Goal: Information Seeking & Learning: Compare options

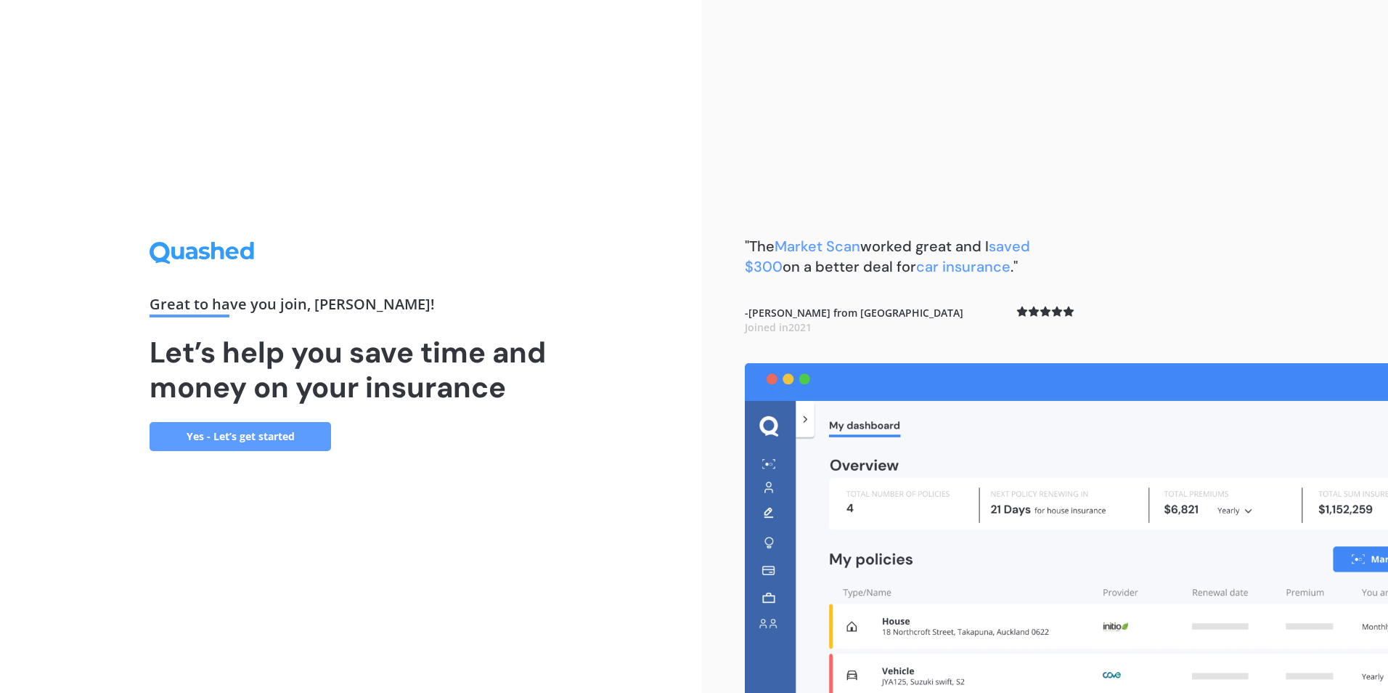
click at [209, 437] on link "Yes - Let’s get started" at bounding box center [240, 436] width 181 height 29
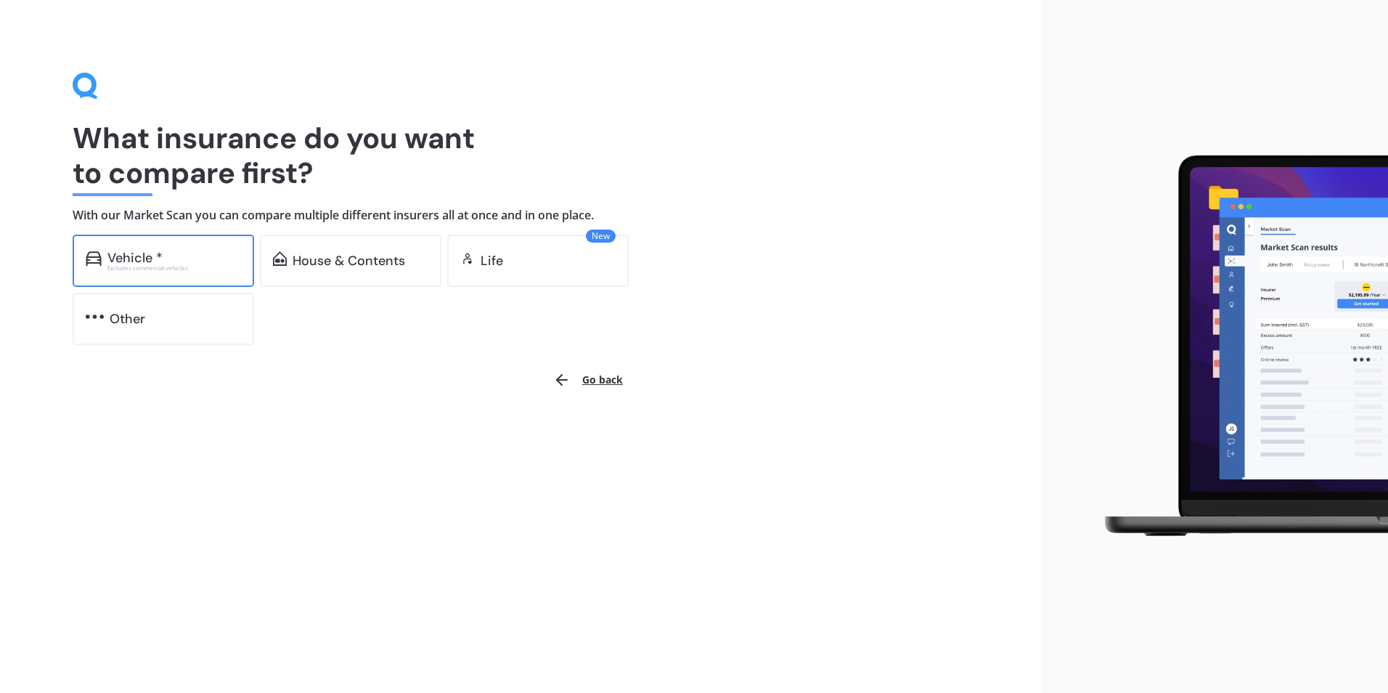
click at [165, 263] on div "Vehicle *" at bounding box center [174, 257] width 134 height 15
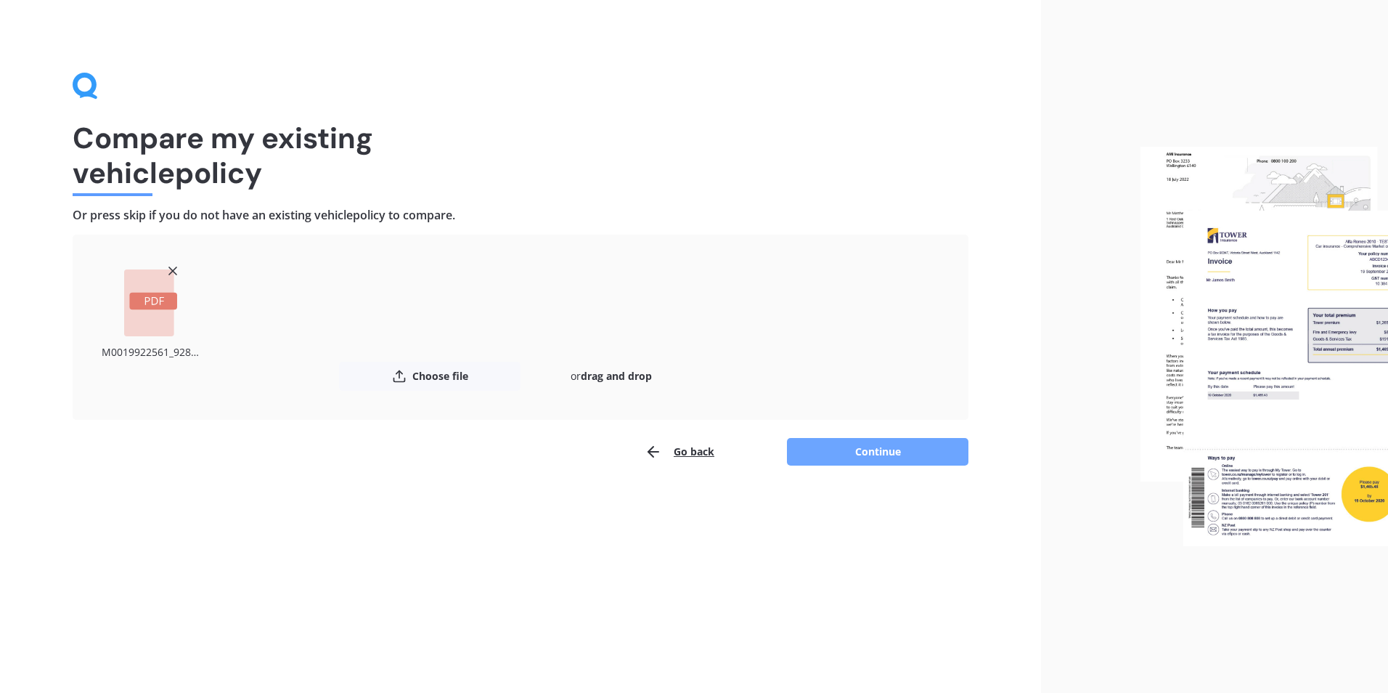
click at [878, 451] on button "Continue" at bounding box center [877, 452] width 181 height 28
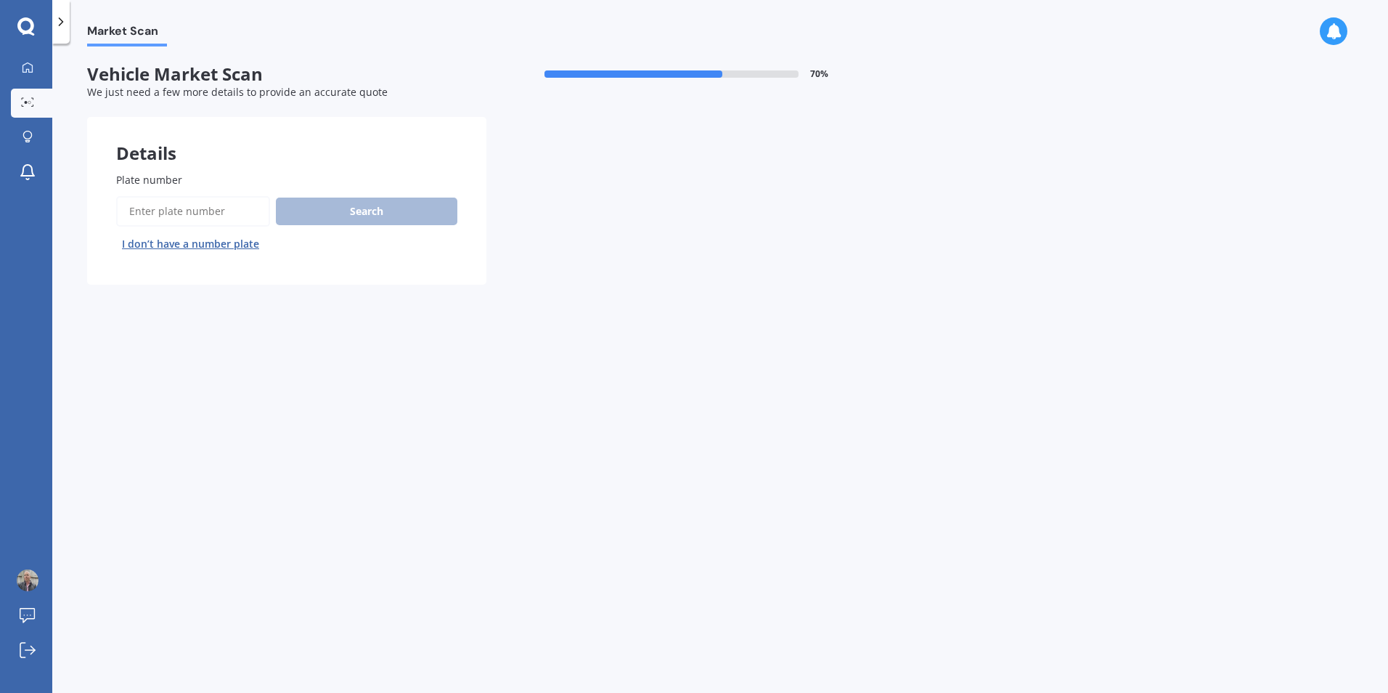
click at [143, 212] on input "Plate number" at bounding box center [193, 211] width 154 height 30
type input "QJZ523"
click at [364, 212] on button "Search" at bounding box center [366, 211] width 181 height 28
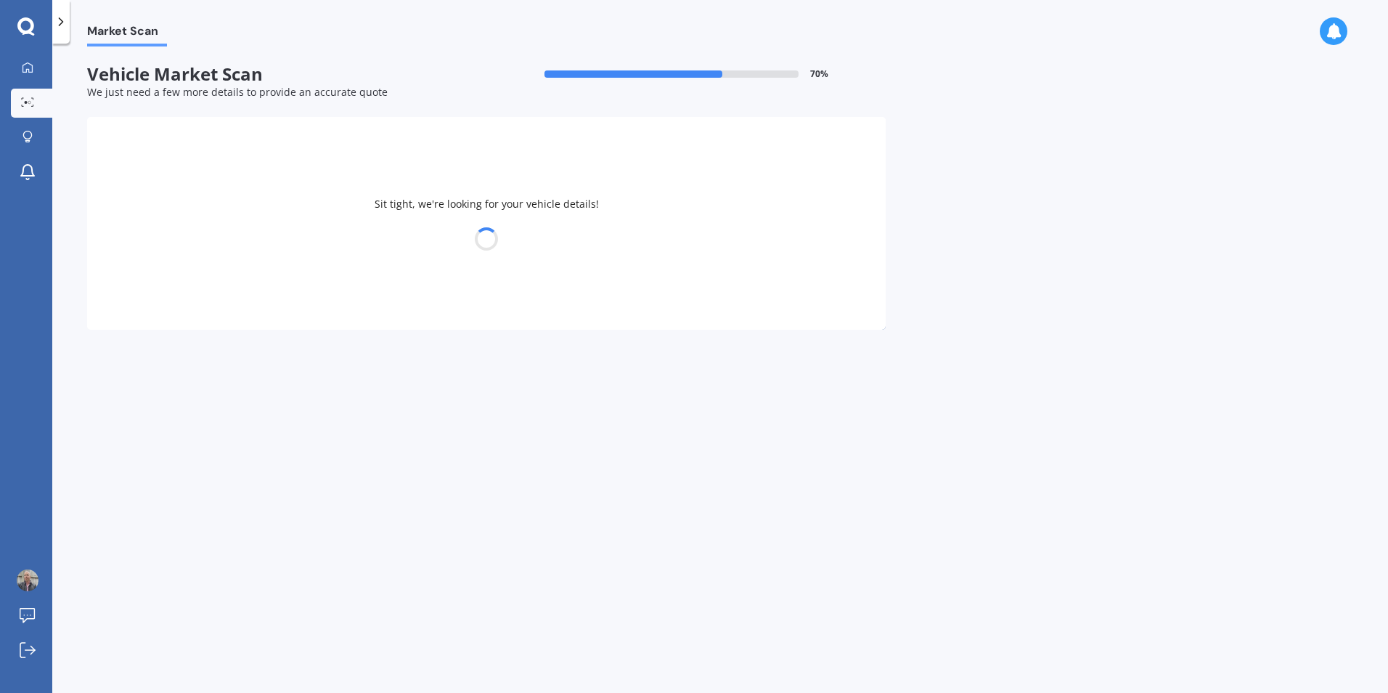
select select "TOYOTA"
select select "AQUA"
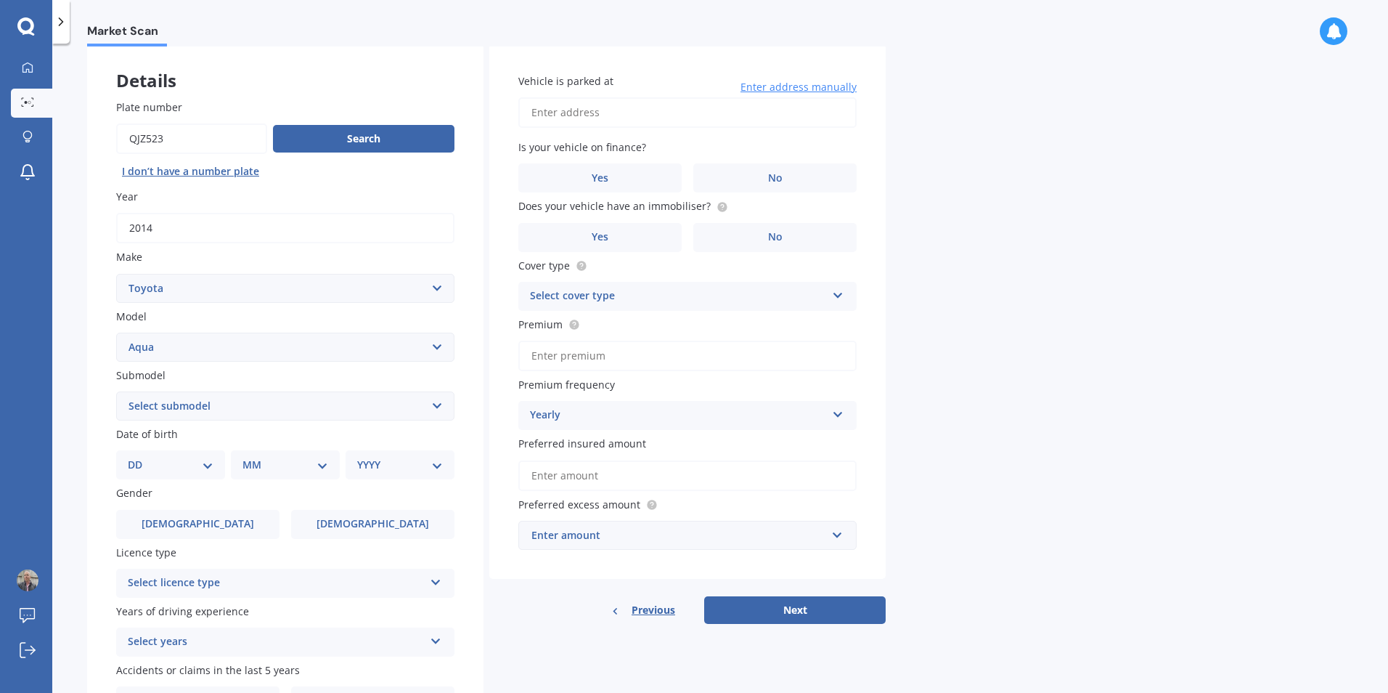
scroll to position [145, 0]
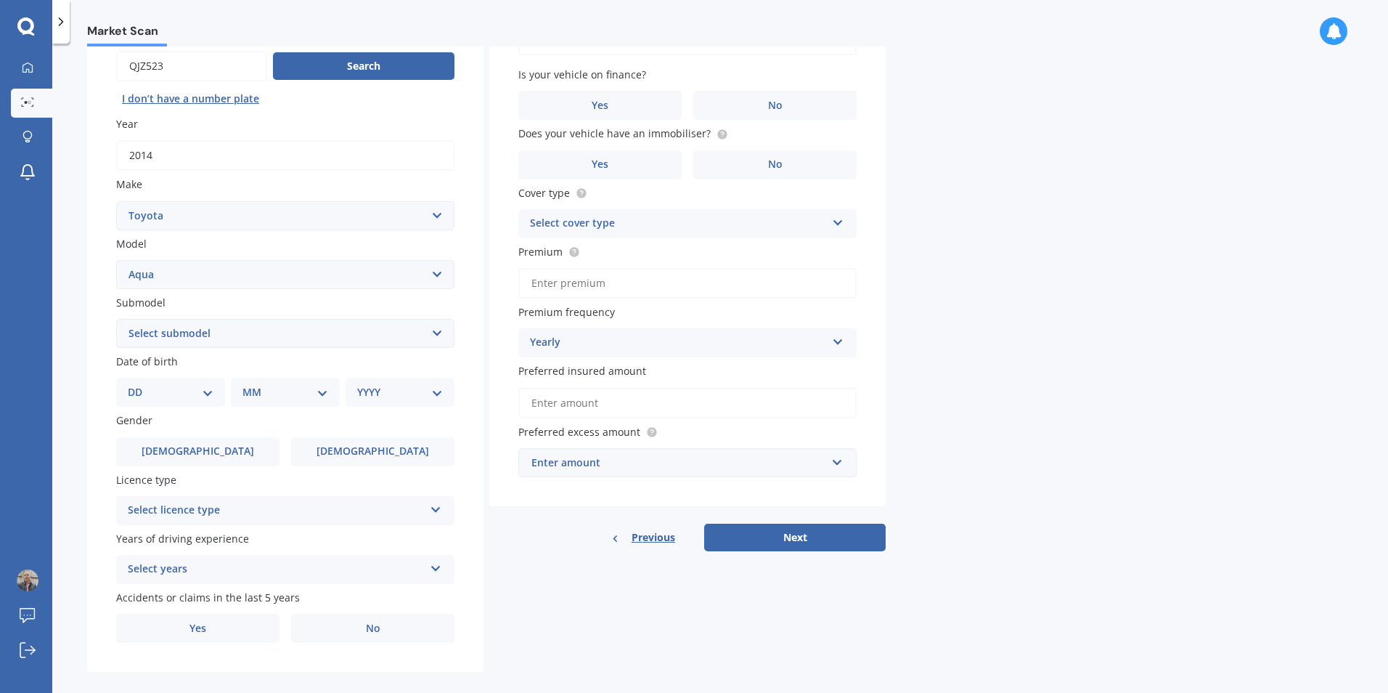
click at [206, 391] on select "DD 01 02 03 04 05 06 07 08 09 10 11 12 13 14 15 16 17 18 19 20 21 22 23 24 25 2…" at bounding box center [171, 392] width 86 height 16
select select "03"
click at [139, 384] on select "DD 01 02 03 04 05 06 07 08 09 10 11 12 13 14 15 16 17 18 19 20 21 22 23 24 25 2…" at bounding box center [171, 392] width 86 height 16
click at [323, 386] on select "MM 01 02 03 04 05 06 07 08 09 10 11 12" at bounding box center [288, 392] width 80 height 16
select select "01"
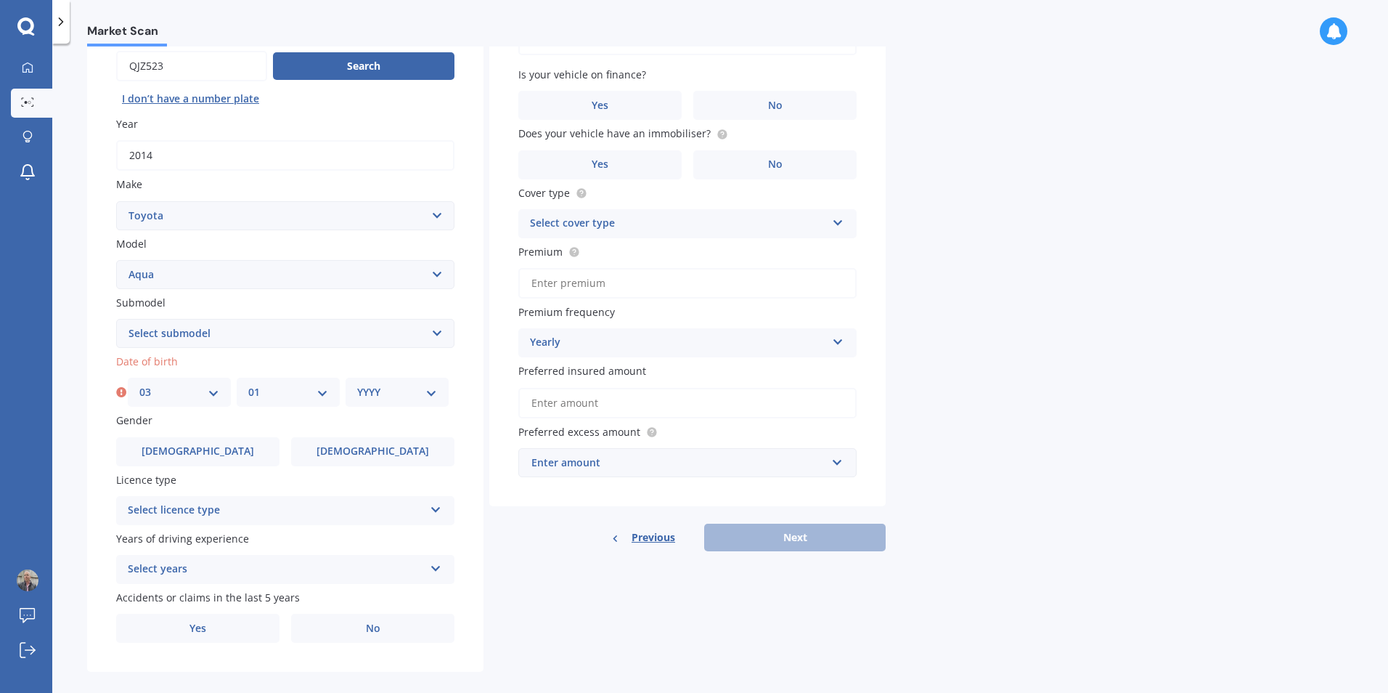
click at [248, 384] on select "MM 01 02 03 04 05 06 07 08 09 10 11 12" at bounding box center [288, 392] width 80 height 16
click at [425, 391] on select "YYYY 2025 2024 2023 2022 2021 2020 2019 2018 2017 2016 2015 2014 2013 2012 2011…" at bounding box center [397, 392] width 80 height 16
select select "1981"
click at [357, 384] on select "YYYY 2025 2024 2023 2022 2021 2020 2019 2018 2017 2016 2015 2014 2013 2012 2011…" at bounding box center [397, 392] width 80 height 16
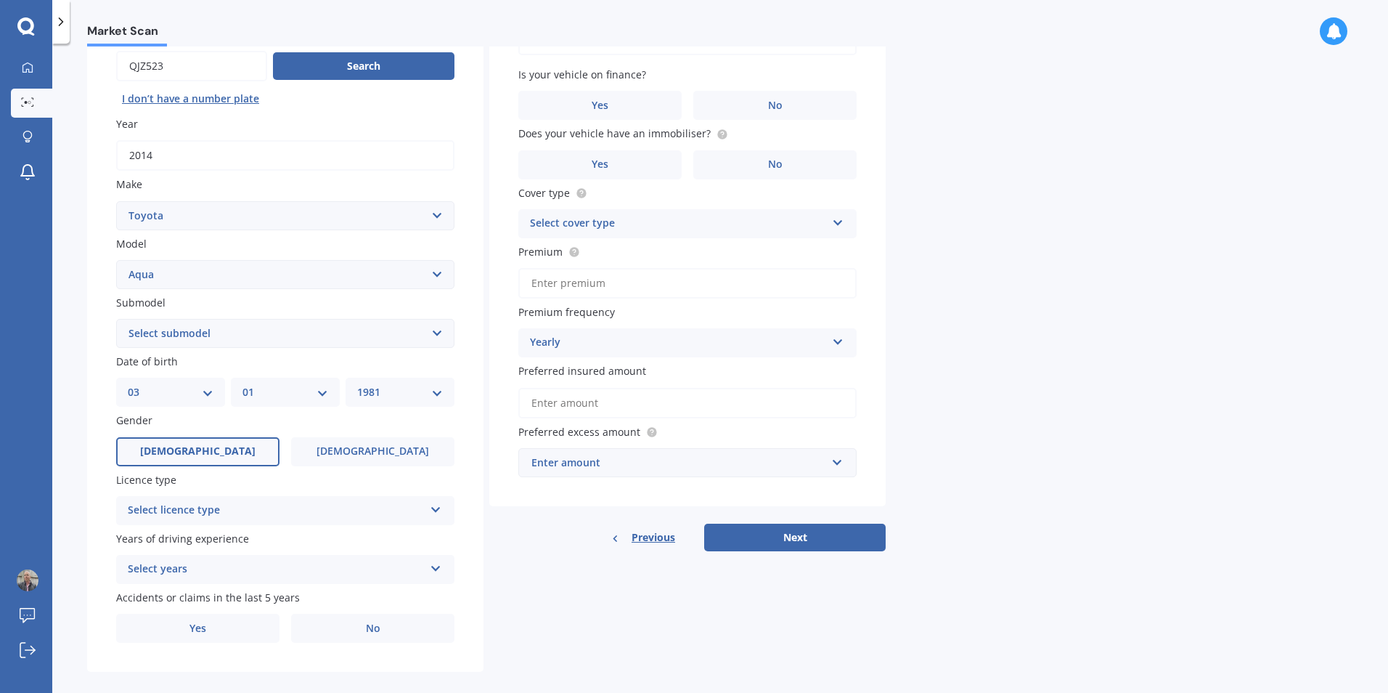
click at [208, 449] on span "[DEMOGRAPHIC_DATA]" at bounding box center [197, 451] width 115 height 12
click at [0, 0] on input "[DEMOGRAPHIC_DATA]" at bounding box center [0, 0] width 0 height 0
click at [436, 509] on icon at bounding box center [436, 507] width 12 height 10
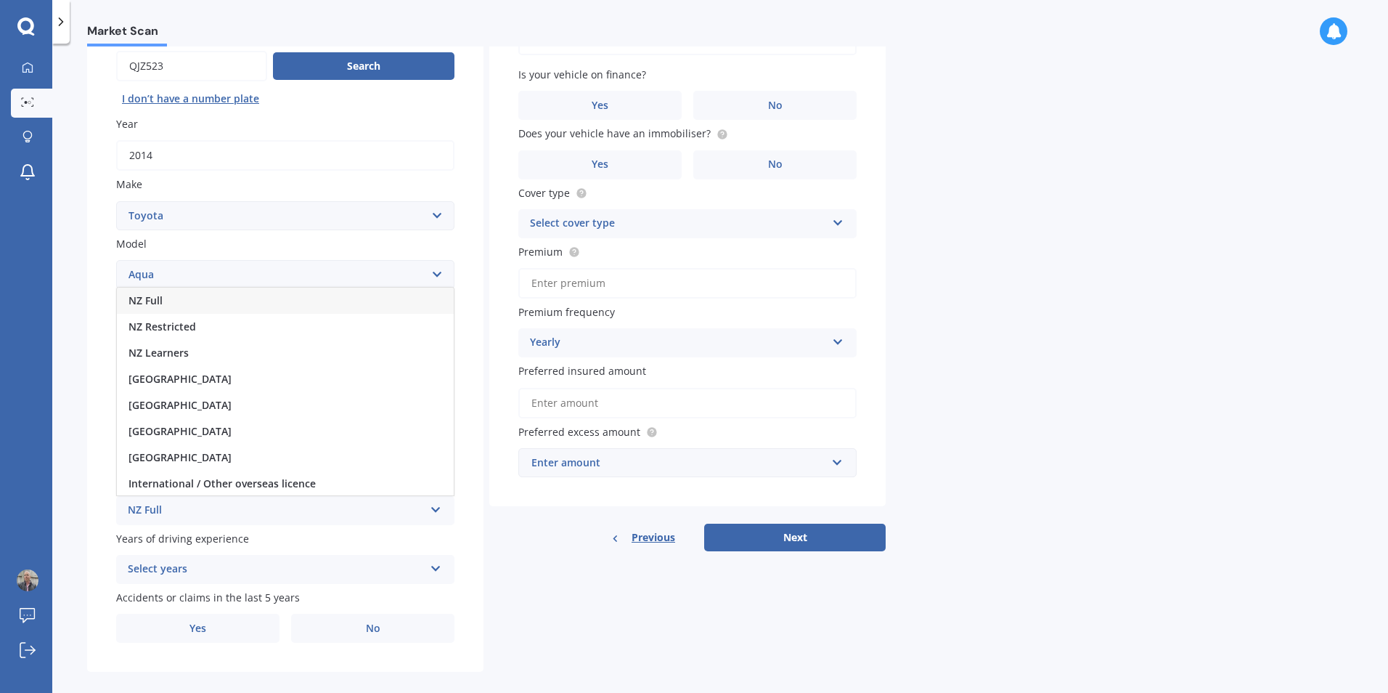
click at [152, 299] on span "NZ Full" at bounding box center [145, 300] width 34 height 14
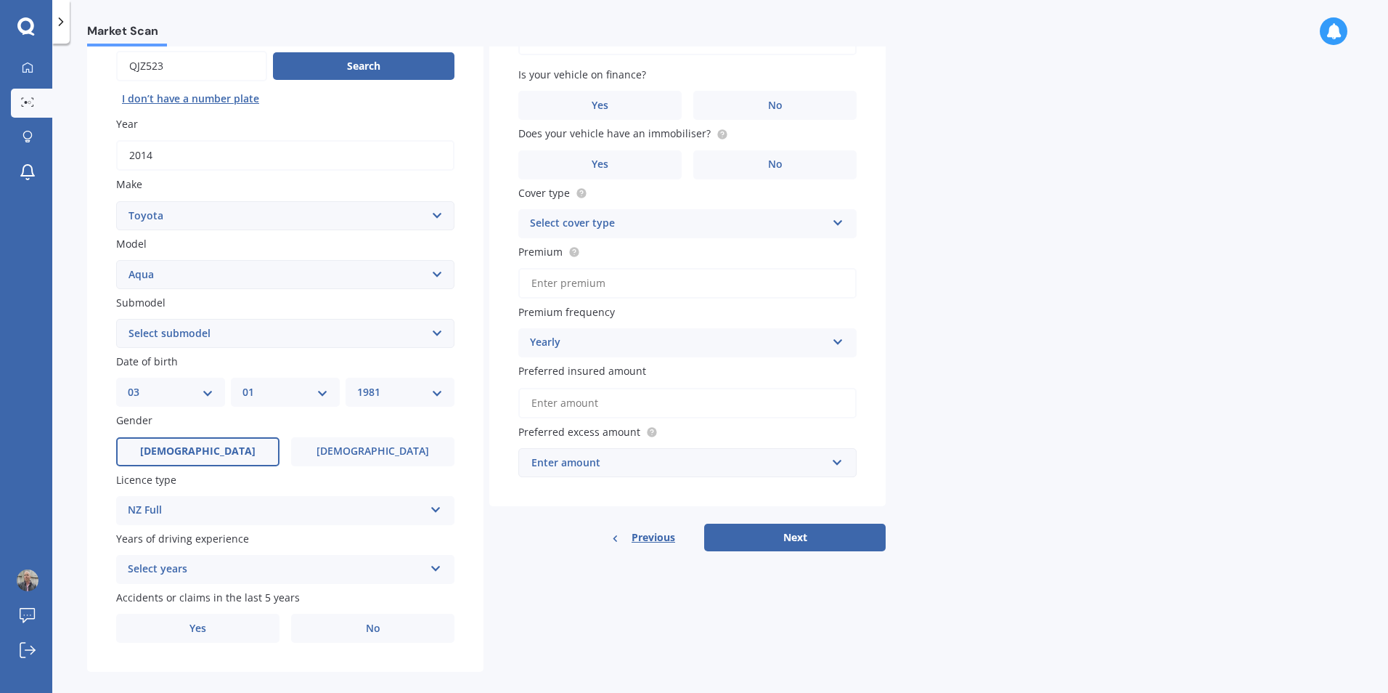
click at [439, 566] on icon at bounding box center [436, 565] width 12 height 10
click at [153, 435] on span "5 or more years" at bounding box center [167, 436] width 78 height 14
click at [377, 619] on label "No" at bounding box center [372, 627] width 163 height 29
click at [0, 0] on input "No" at bounding box center [0, 0] width 0 height 0
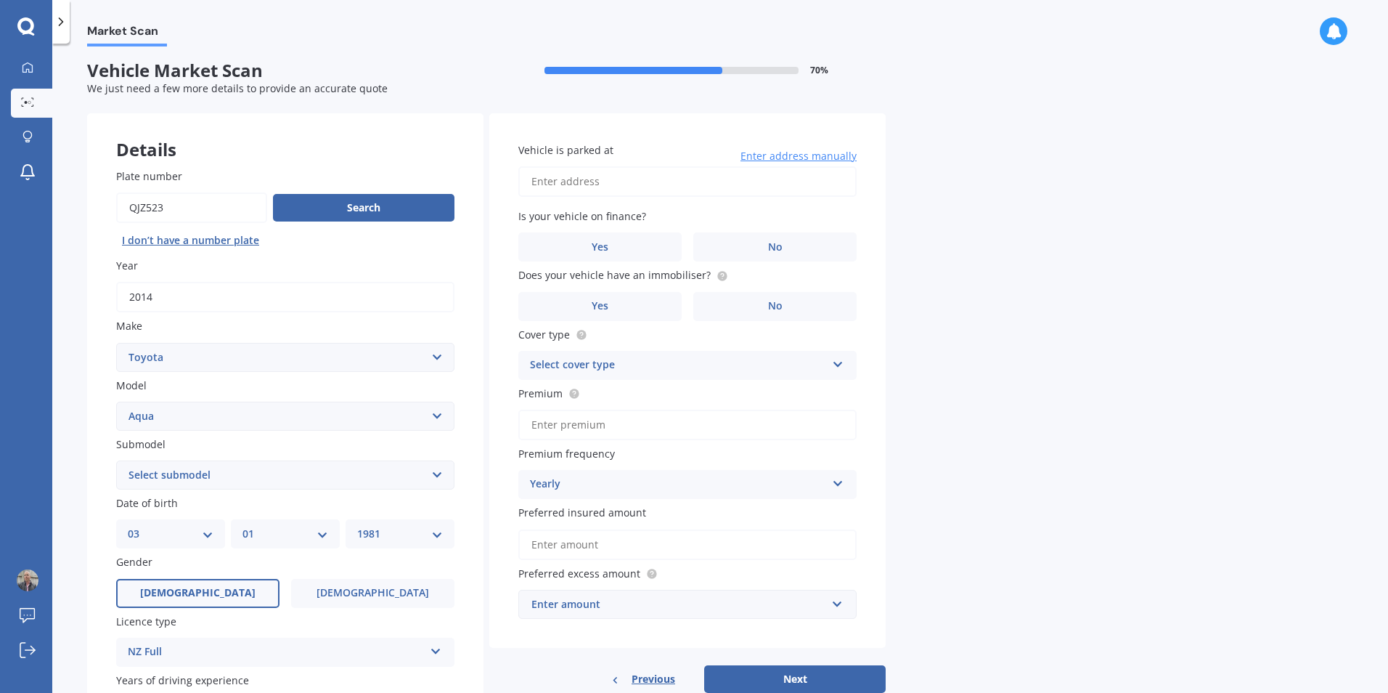
scroll to position [0, 0]
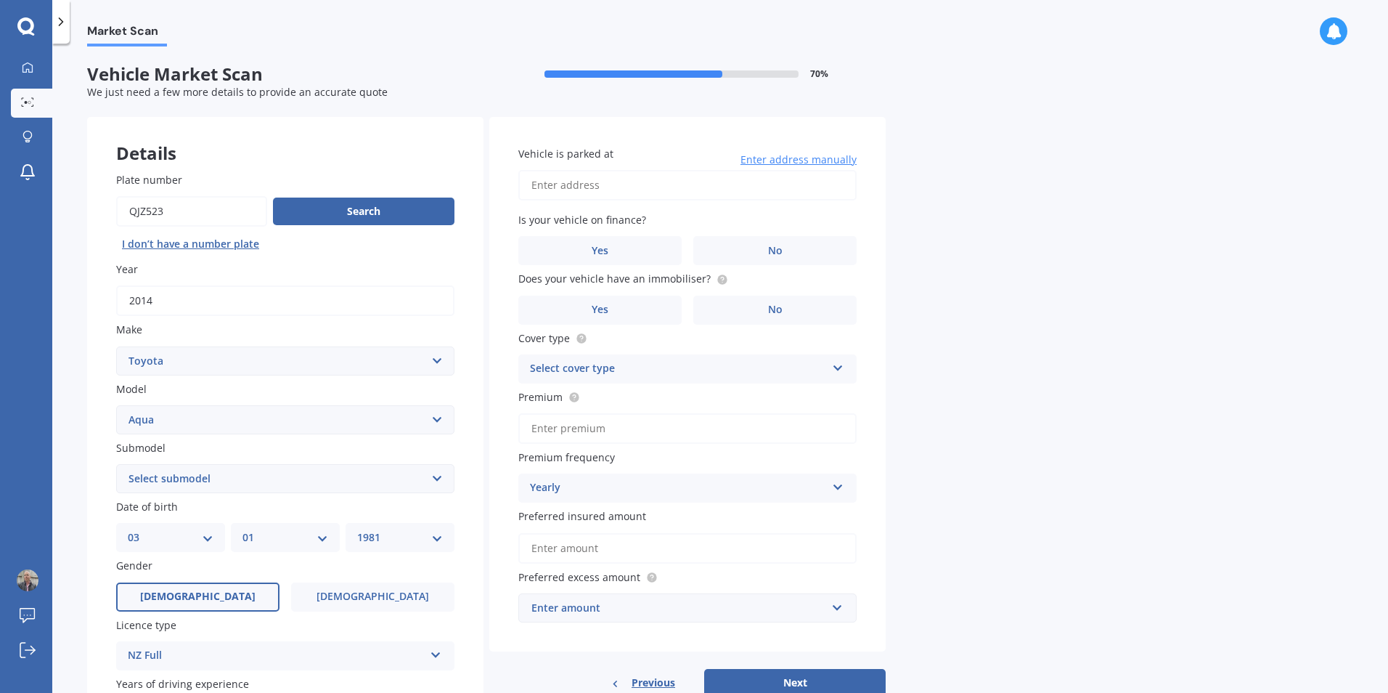
click at [577, 187] on input "Vehicle is parked at" at bounding box center [687, 185] width 338 height 30
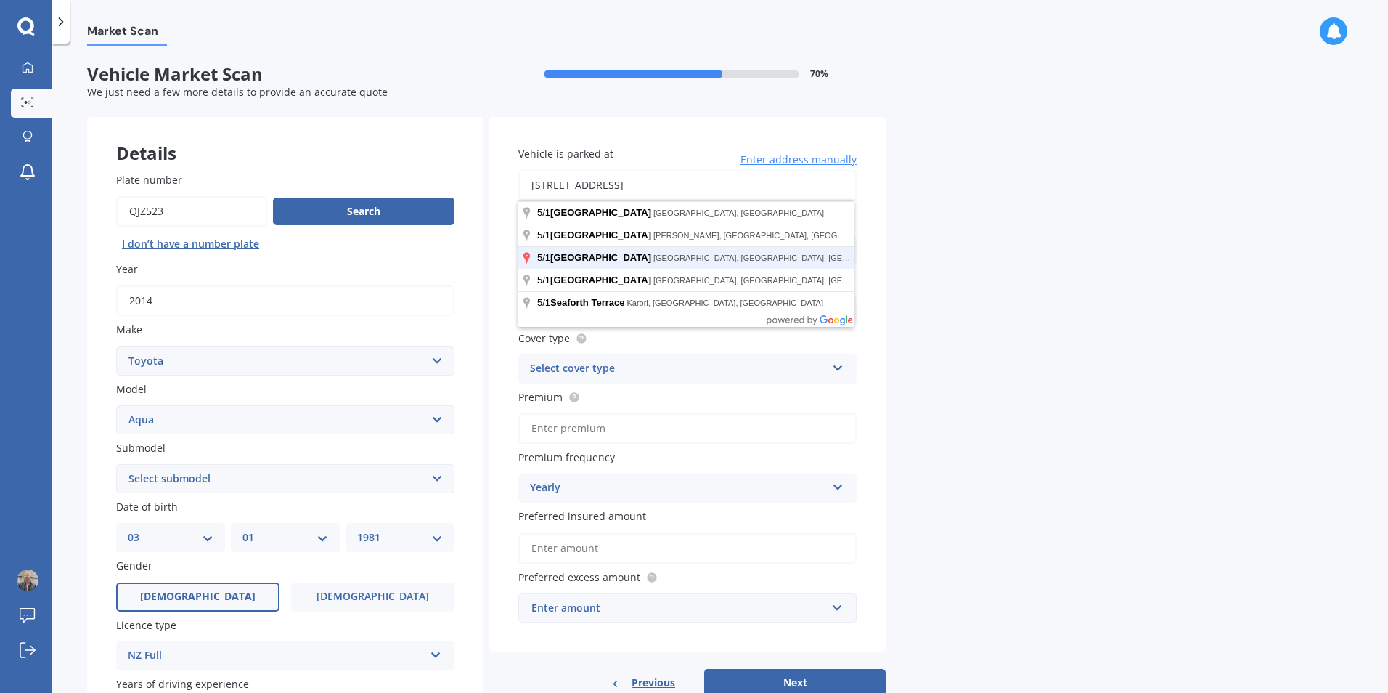
click at [704, 669] on button "Next" at bounding box center [794, 683] width 181 height 28
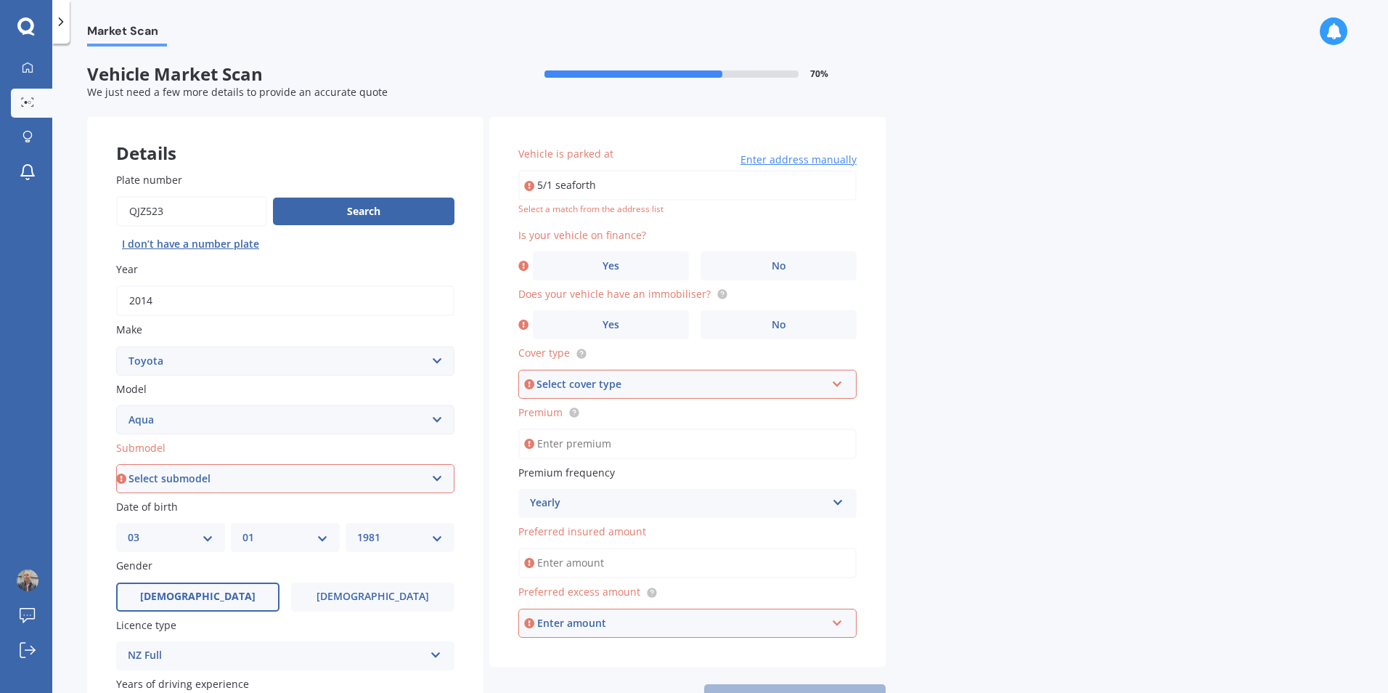
type input "[STREET_ADDRESS]"
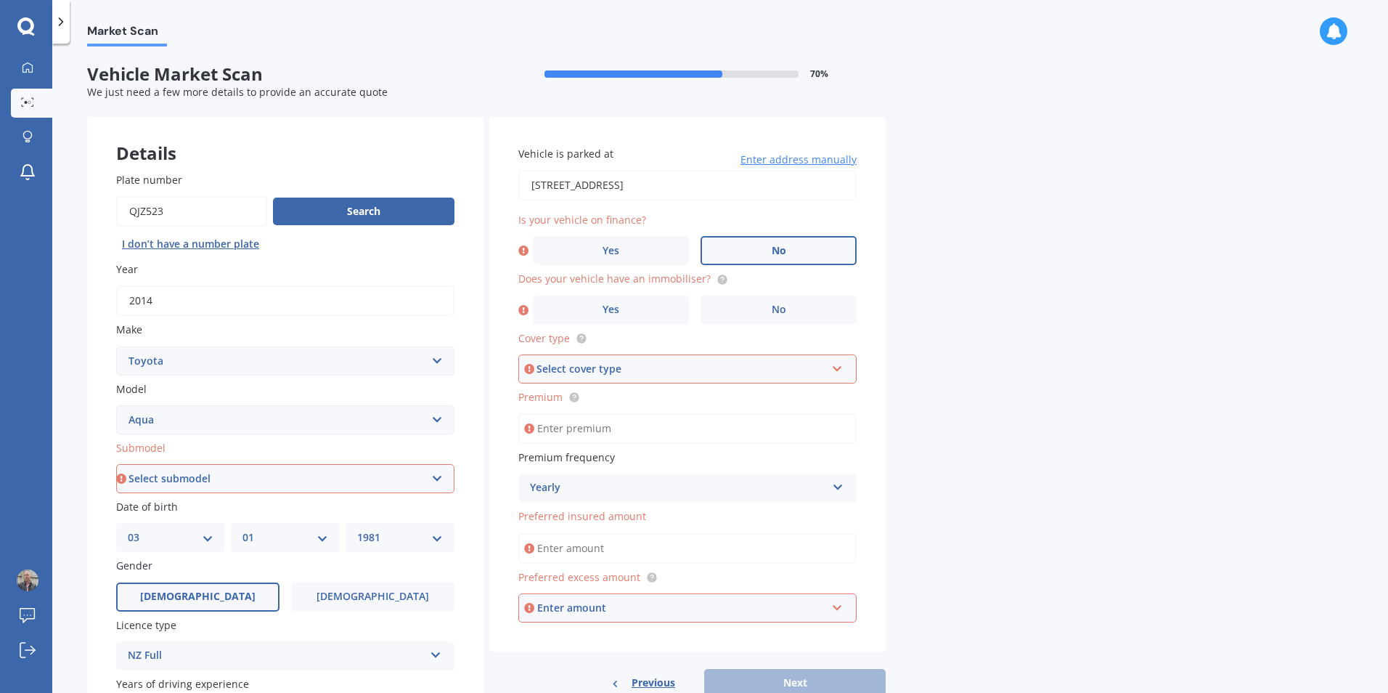
click at [767, 246] on label "No" at bounding box center [779, 250] width 156 height 29
click at [0, 0] on input "No" at bounding box center [0, 0] width 0 height 0
click at [751, 309] on label "No" at bounding box center [779, 309] width 156 height 29
click at [0, 0] on input "No" at bounding box center [0, 0] width 0 height 0
click at [836, 367] on icon at bounding box center [837, 366] width 12 height 10
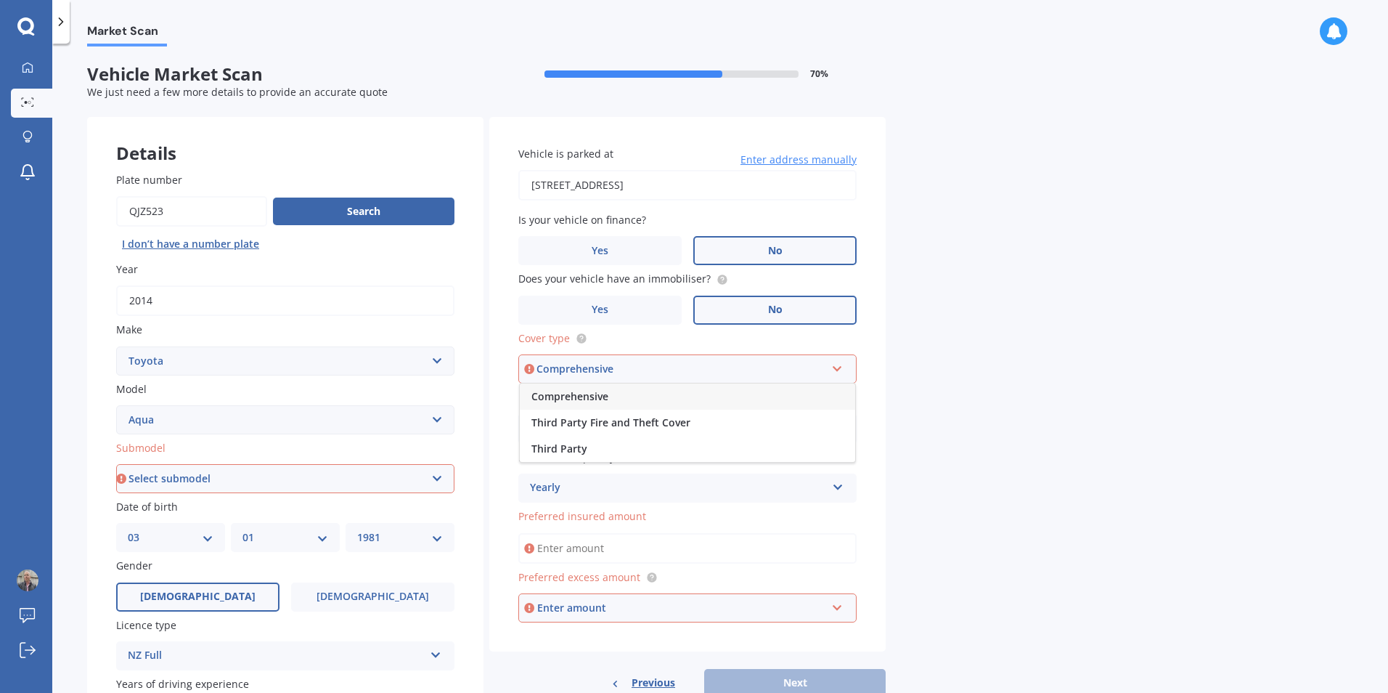
click at [572, 399] on span "Comprehensive" at bounding box center [569, 396] width 77 height 14
click at [679, 436] on input "Premium" at bounding box center [687, 428] width 338 height 30
click at [547, 432] on input "Premium" at bounding box center [687, 428] width 338 height 30
type input "$151.95"
click at [838, 488] on icon at bounding box center [838, 484] width 12 height 10
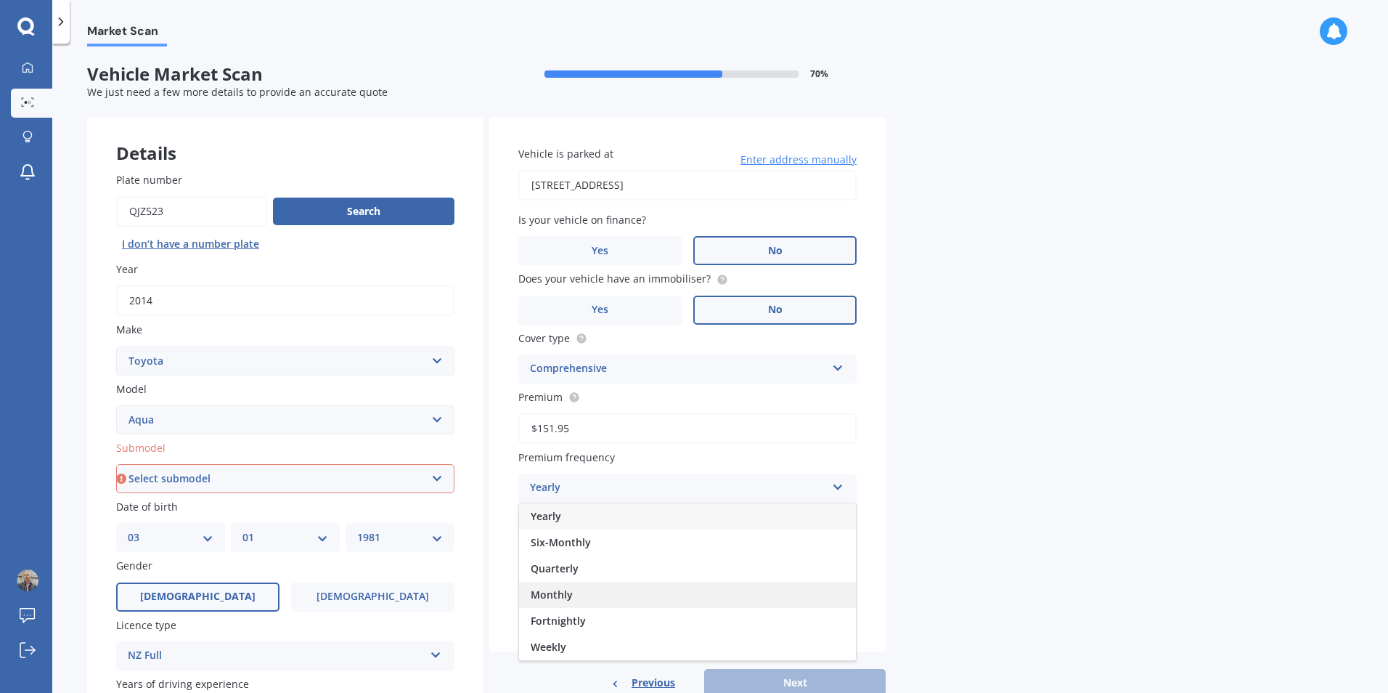
click at [552, 598] on span "Monthly" at bounding box center [552, 594] width 42 height 14
click at [567, 547] on input "Preferred insured amount" at bounding box center [687, 548] width 338 height 30
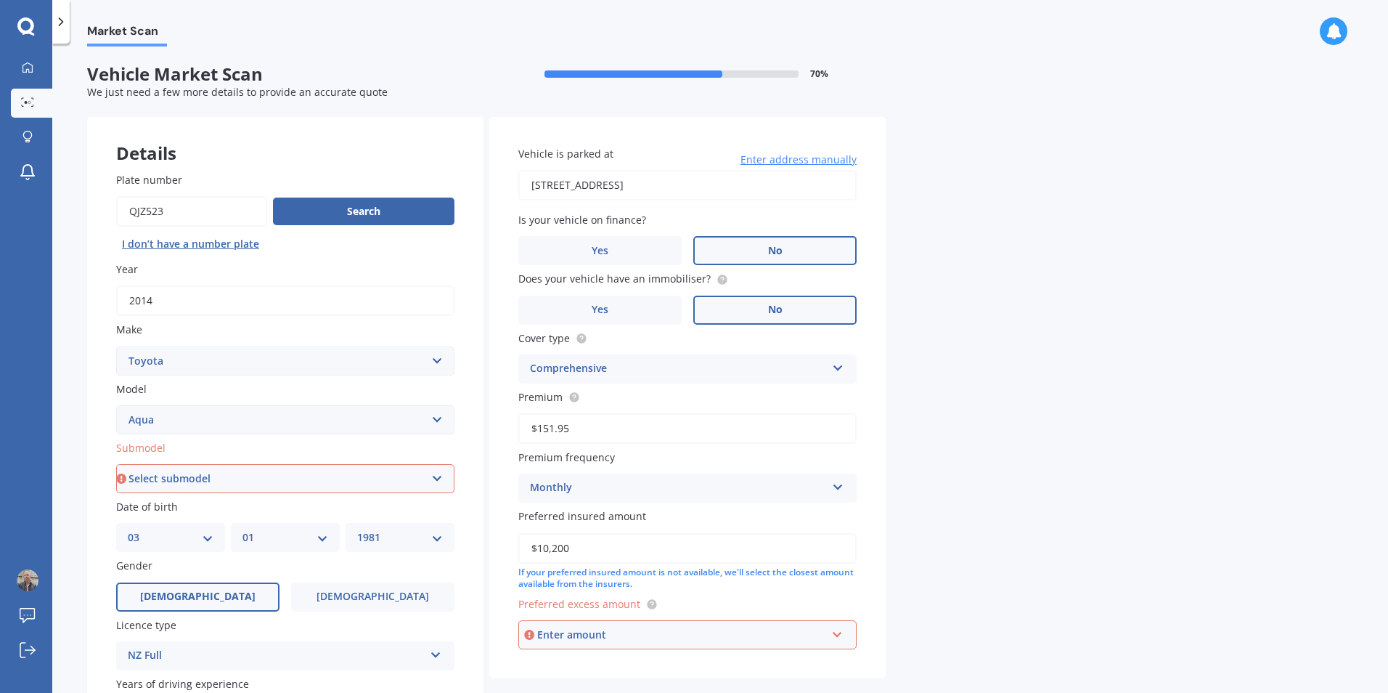
type input "$10,200"
click at [615, 632] on div "Enter amount" at bounding box center [681, 634] width 289 height 16
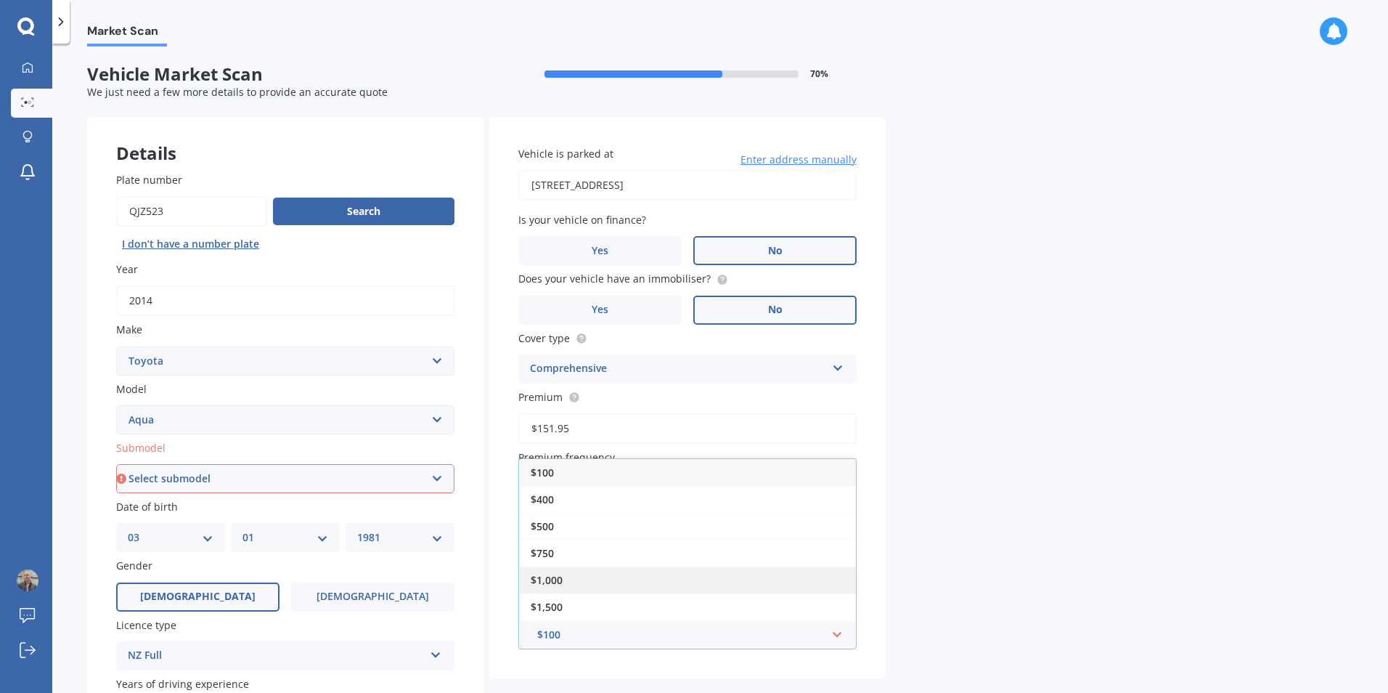
click at [552, 585] on span "$1,000" at bounding box center [547, 580] width 32 height 14
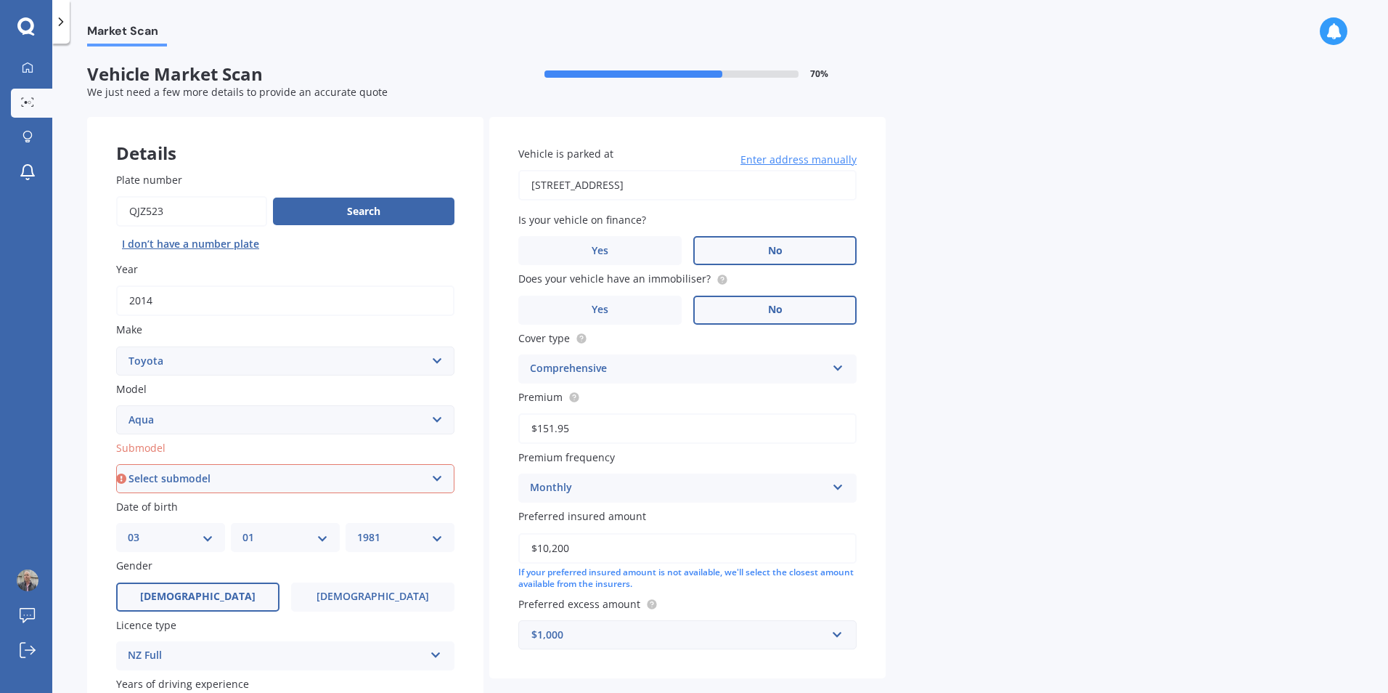
click at [922, 589] on div "Market Scan Vehicle Market Scan 70 % We just need a few more details to provide…" at bounding box center [720, 370] width 1336 height 649
click at [436, 475] on select "Select submodel Hatchback Hybrid" at bounding box center [285, 478] width 338 height 29
select select "HYBRID"
click at [116, 464] on select "Select submodel Hatchback Hybrid" at bounding box center [285, 478] width 338 height 29
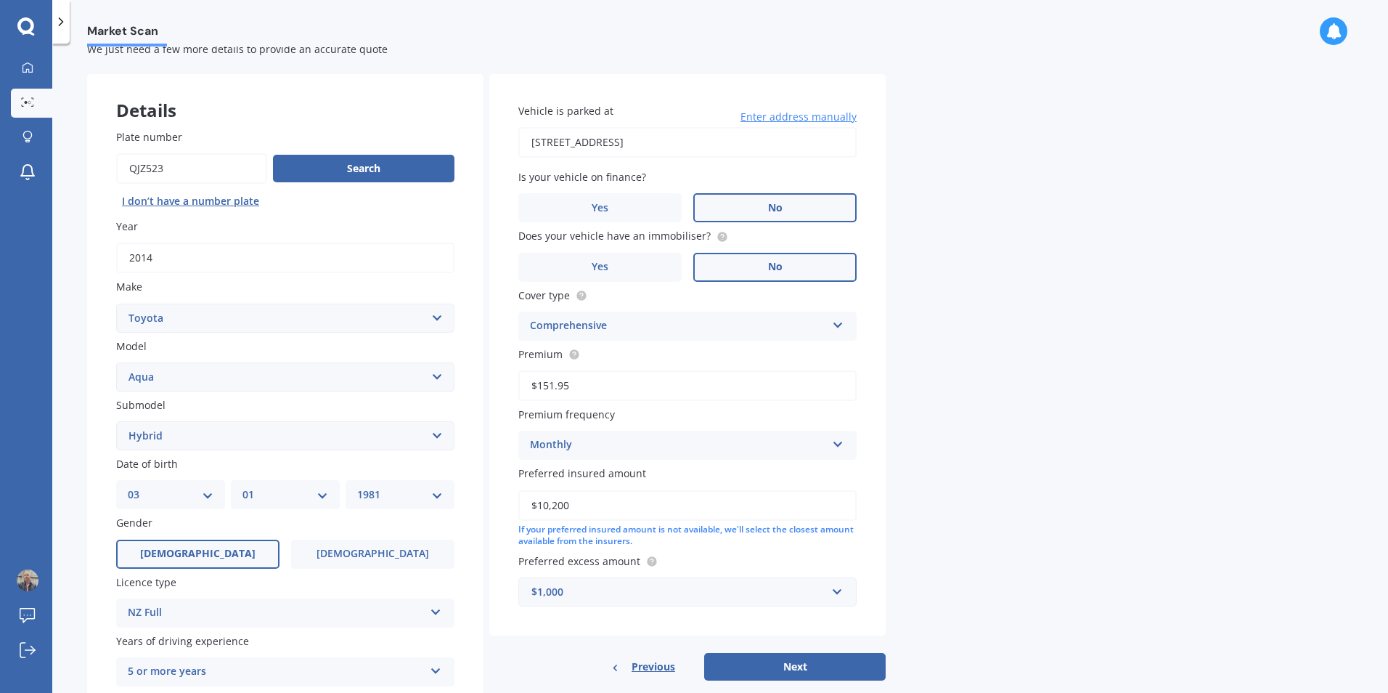
scroll to position [162, 0]
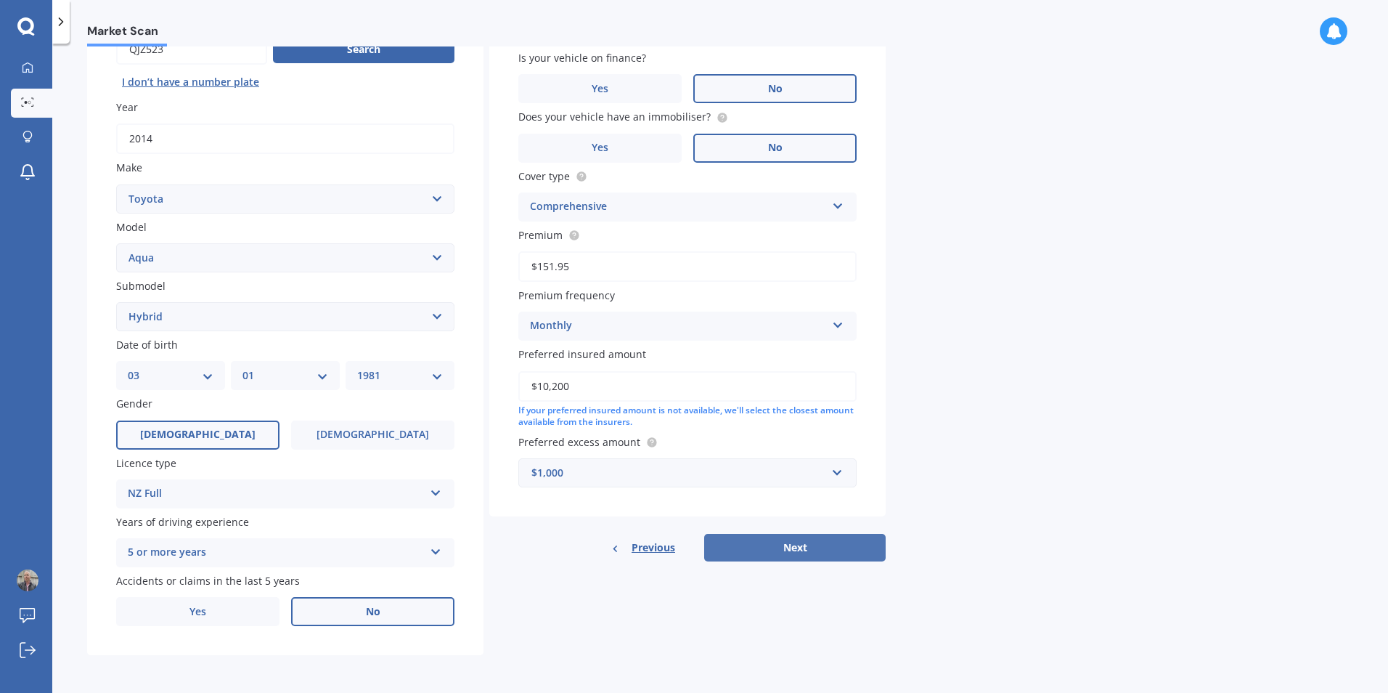
click at [785, 549] on button "Next" at bounding box center [794, 548] width 181 height 28
select select "03"
select select "01"
select select "1981"
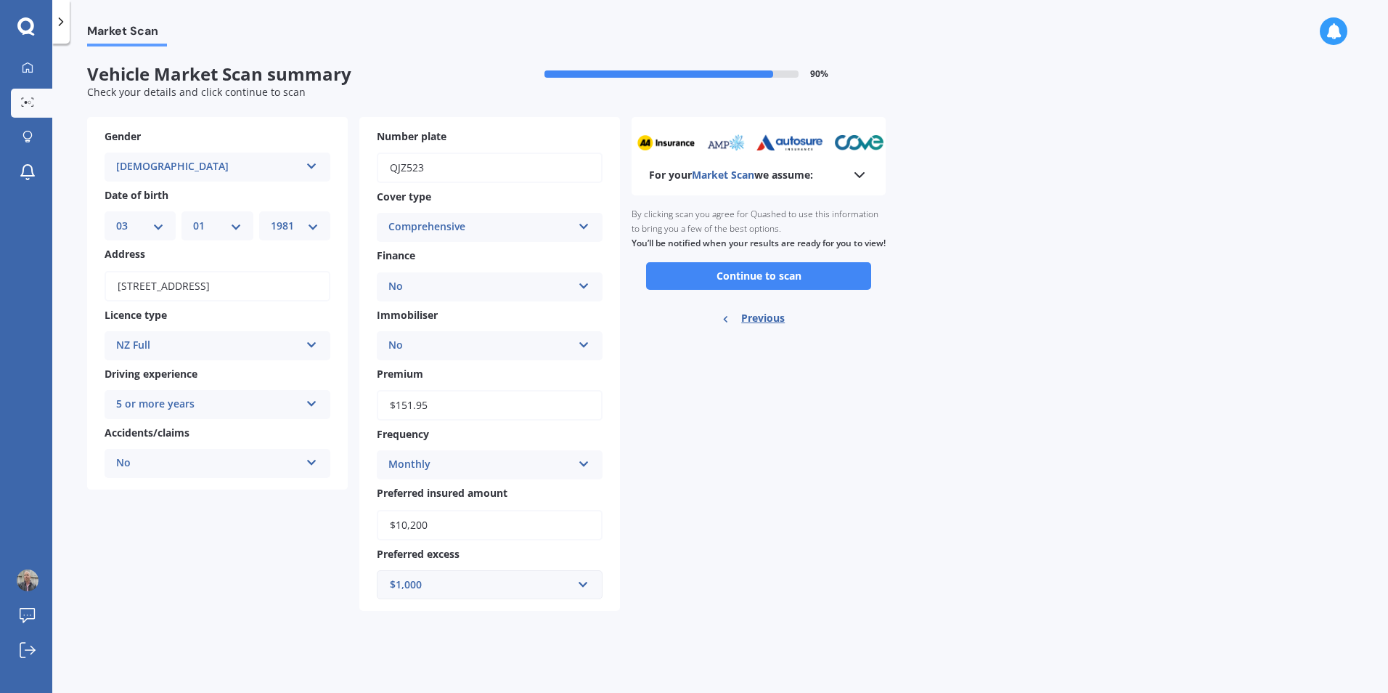
scroll to position [0, 0]
click at [746, 290] on button "Continue to scan" at bounding box center [758, 276] width 225 height 28
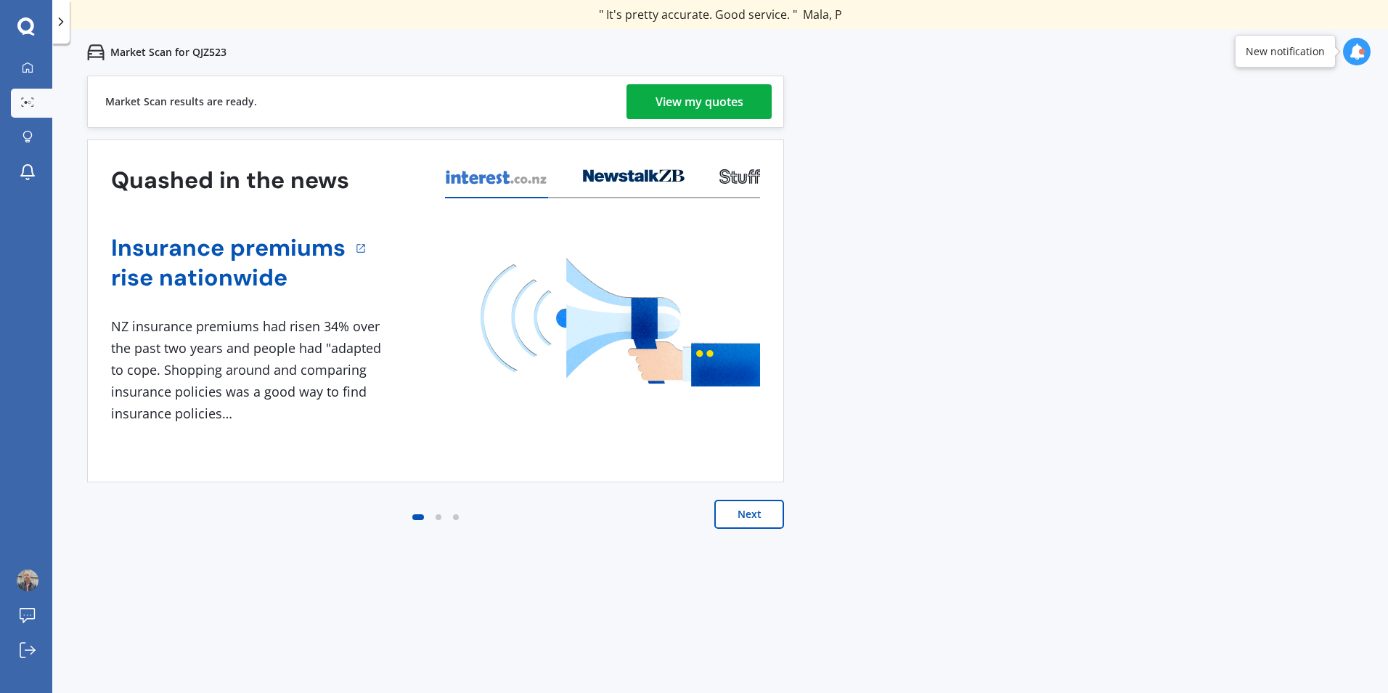
click at [703, 103] on div "View my quotes" at bounding box center [700, 101] width 88 height 35
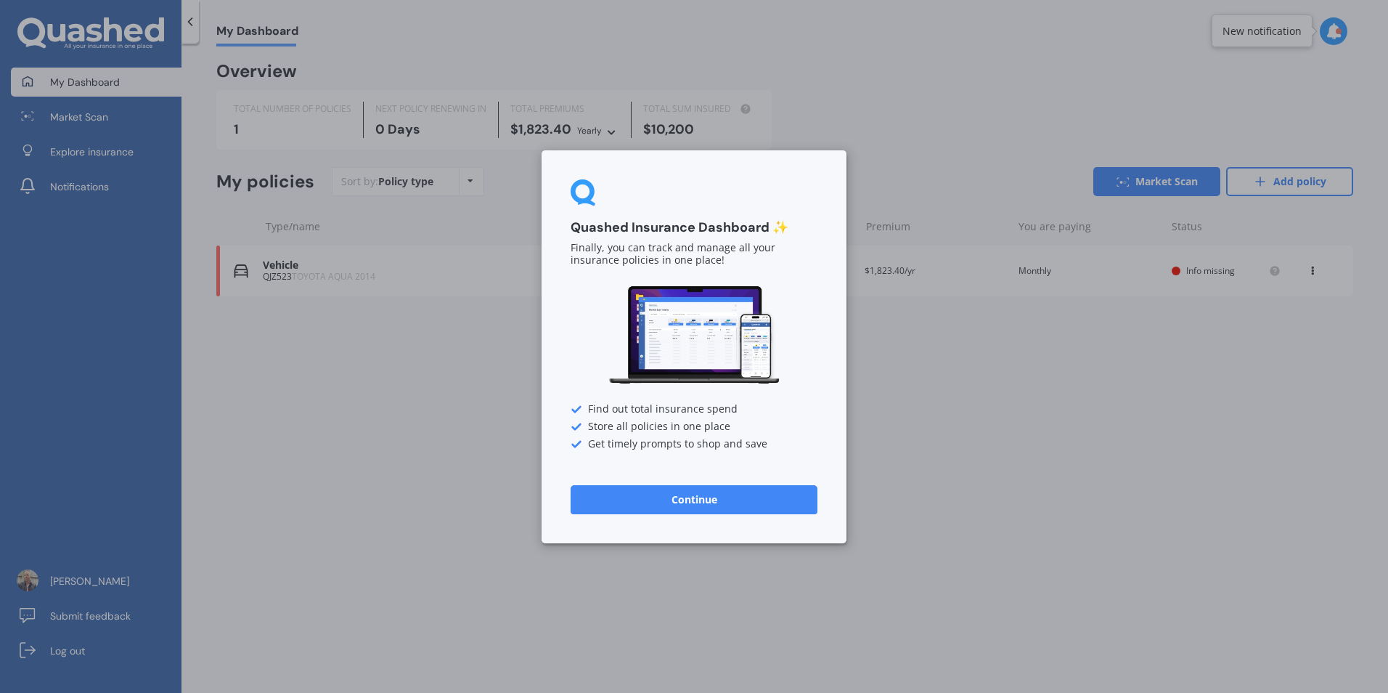
click at [693, 498] on button "Continue" at bounding box center [694, 498] width 247 height 29
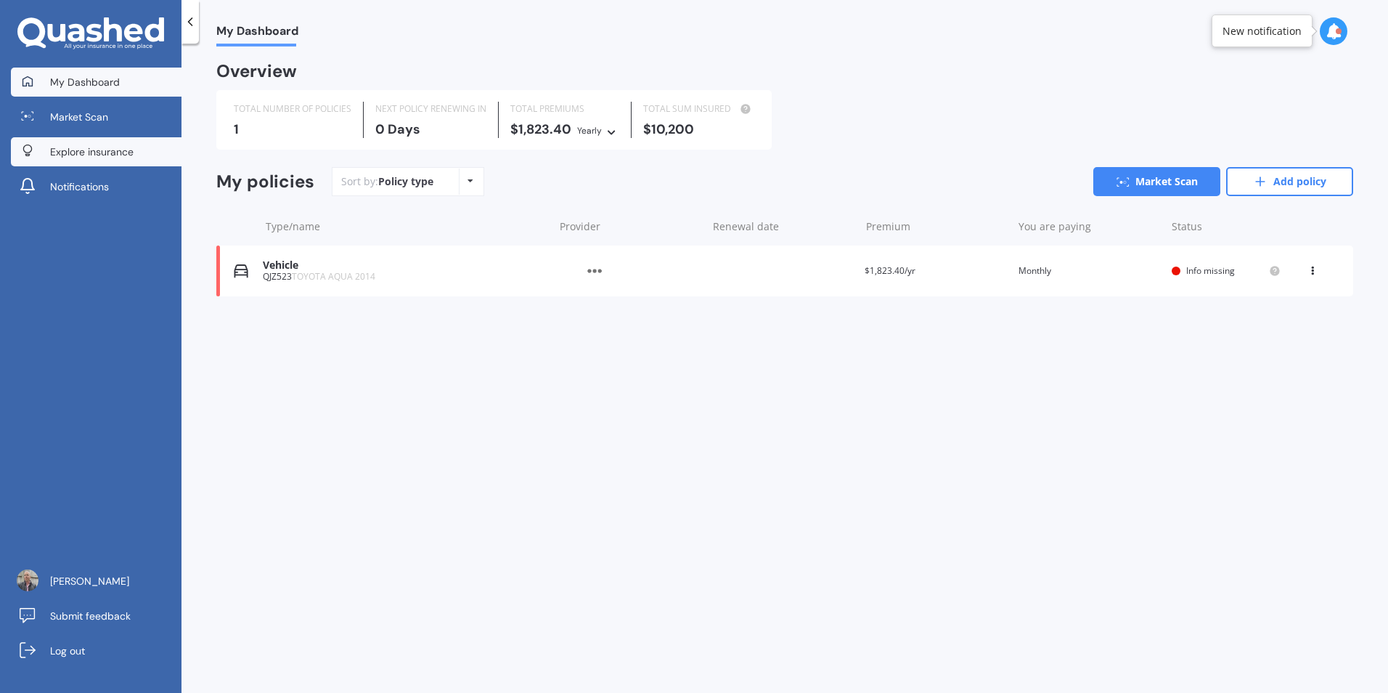
click at [95, 147] on span "Explore insurance" at bounding box center [91, 151] width 83 height 15
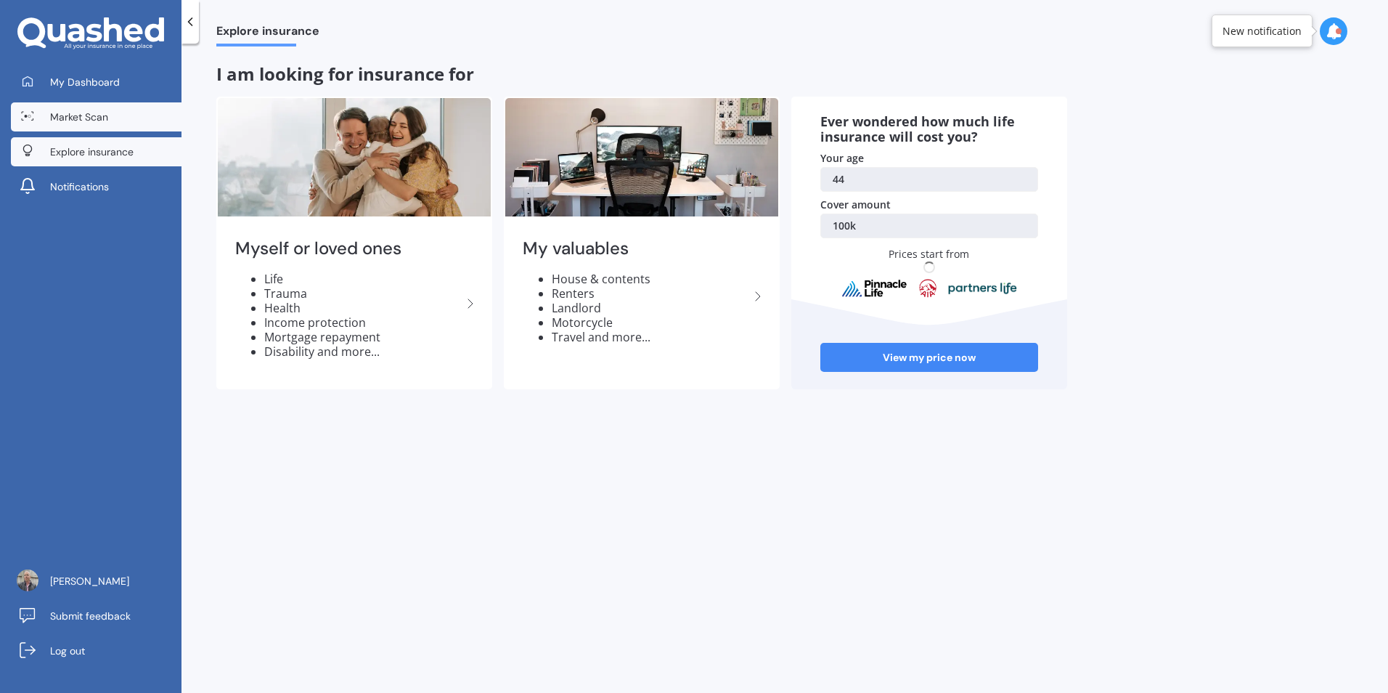
click at [60, 110] on span "Market Scan" at bounding box center [79, 117] width 58 height 15
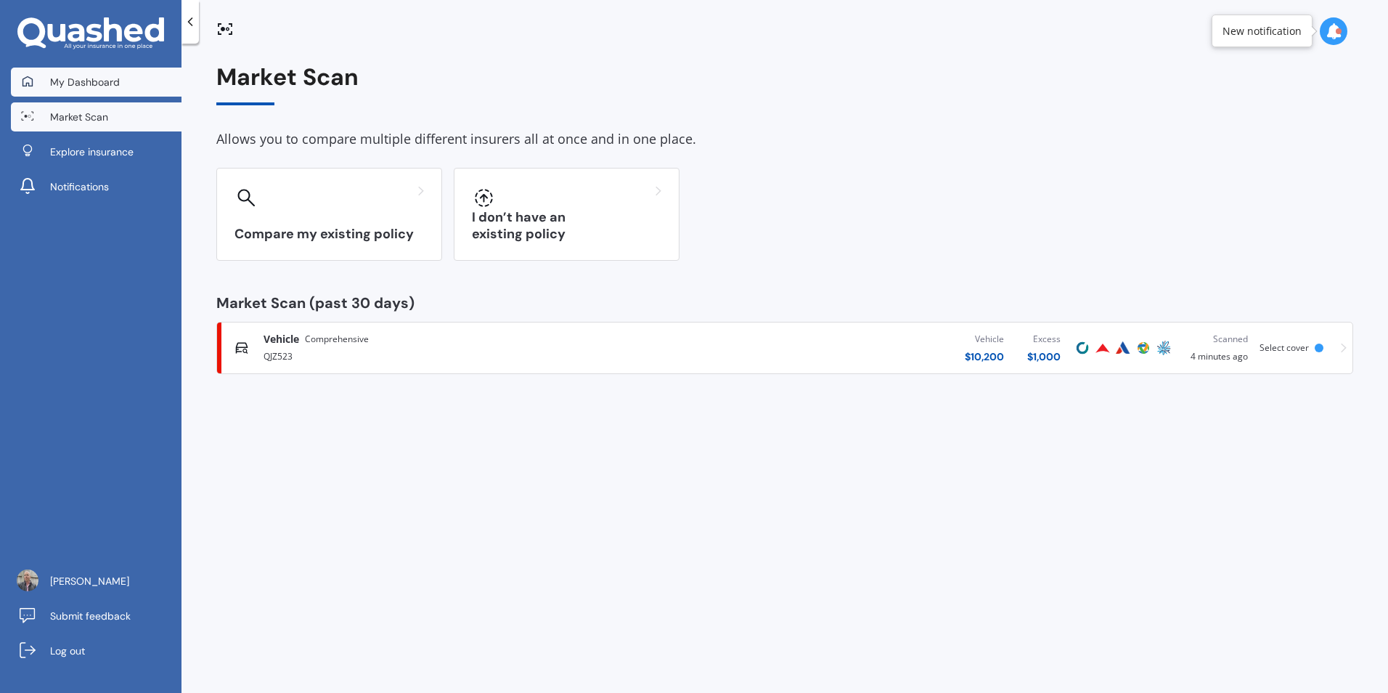
click at [59, 83] on span "My Dashboard" at bounding box center [85, 82] width 70 height 15
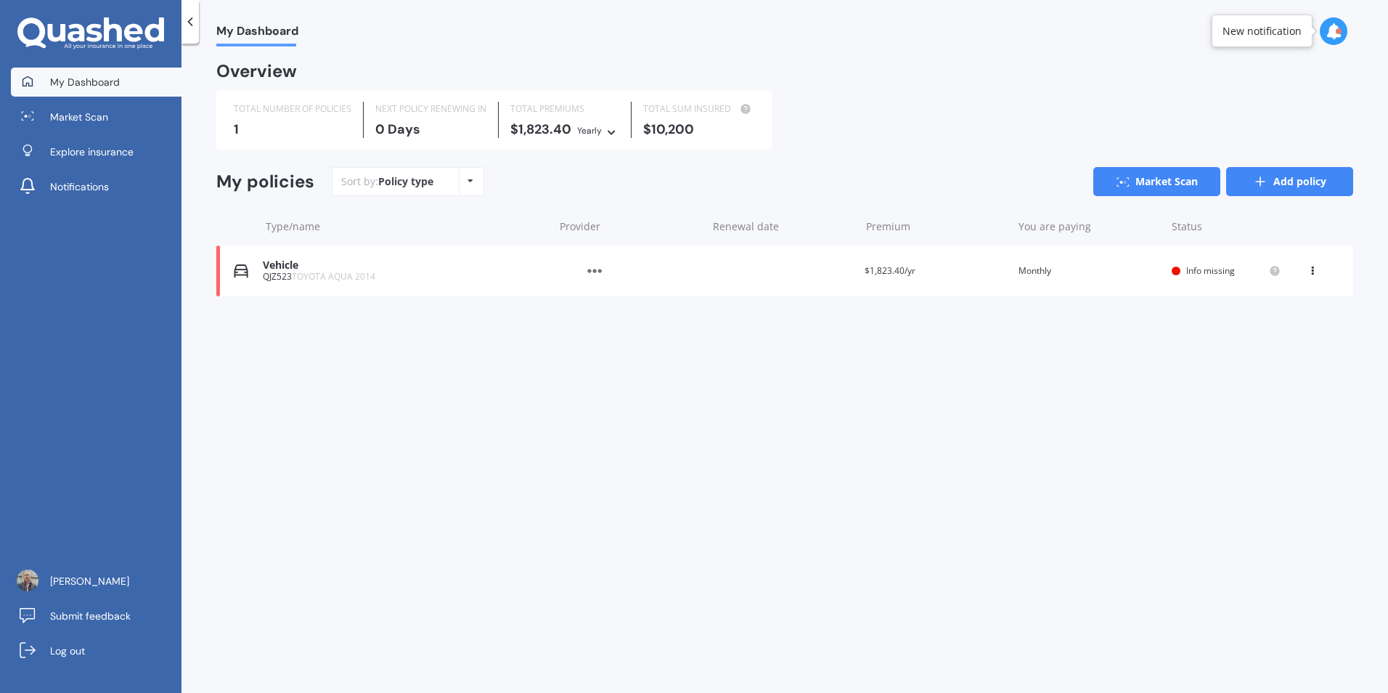
click at [1281, 182] on link "Add policy" at bounding box center [1289, 181] width 127 height 29
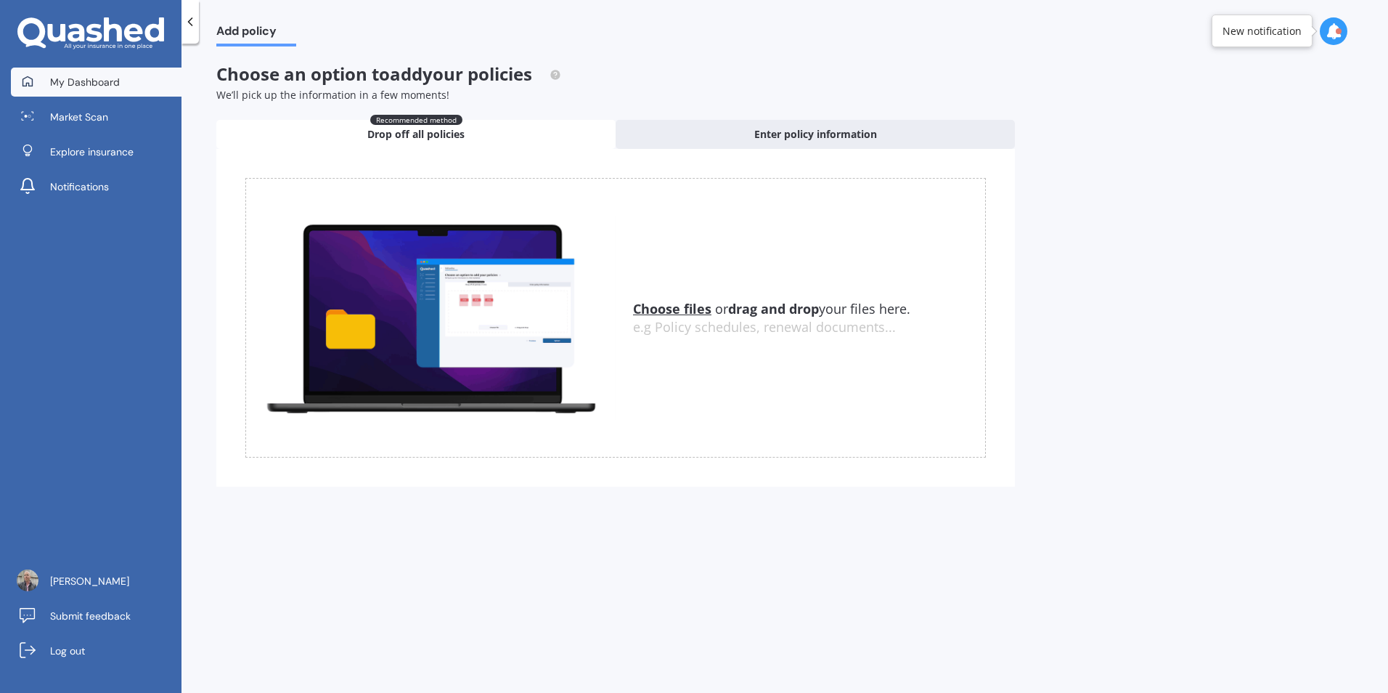
click at [86, 76] on span "My Dashboard" at bounding box center [85, 82] width 70 height 15
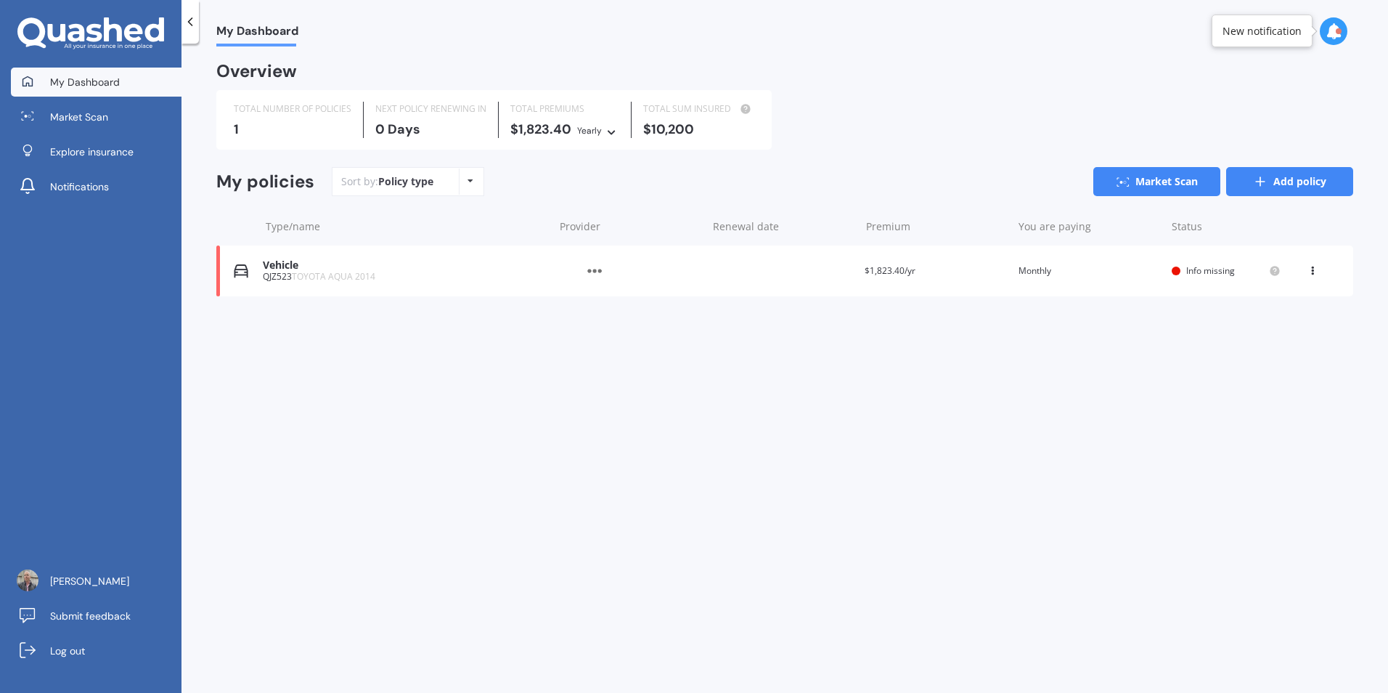
click at [1277, 182] on link "Add policy" at bounding box center [1289, 181] width 127 height 29
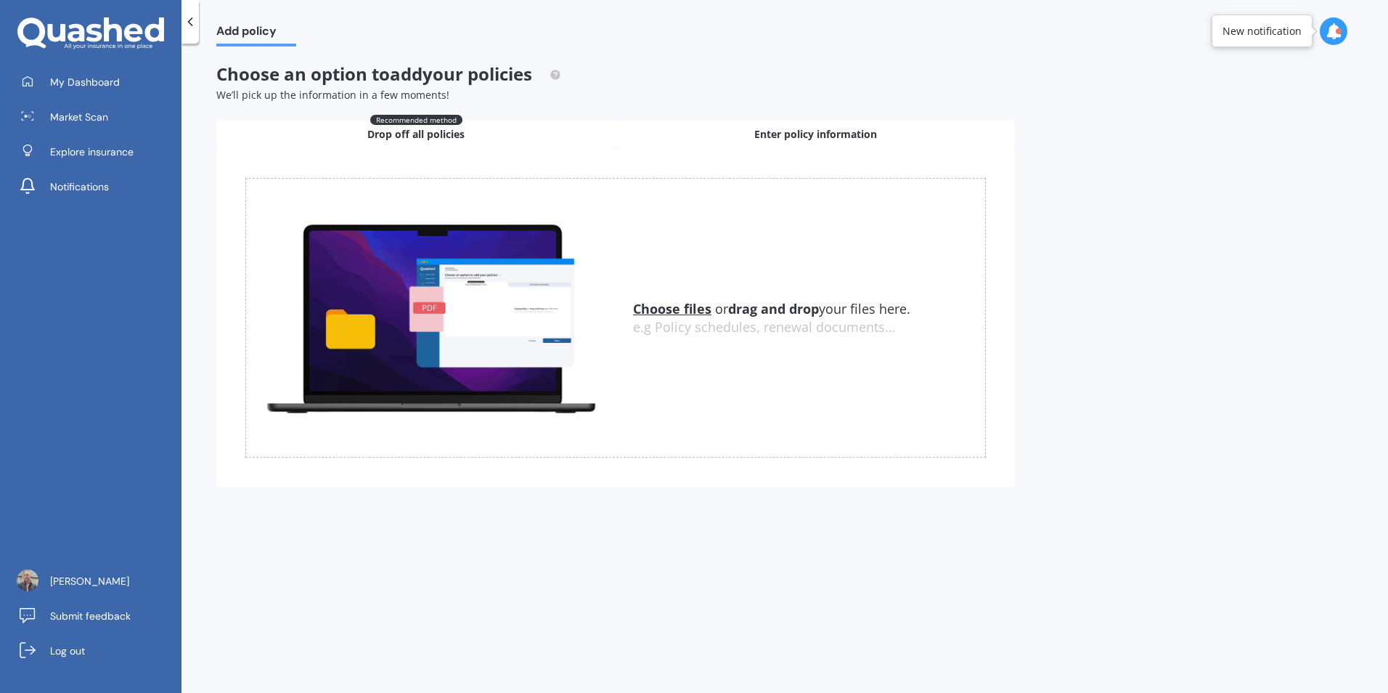
click at [795, 127] on span "Enter policy information" at bounding box center [815, 134] width 123 height 15
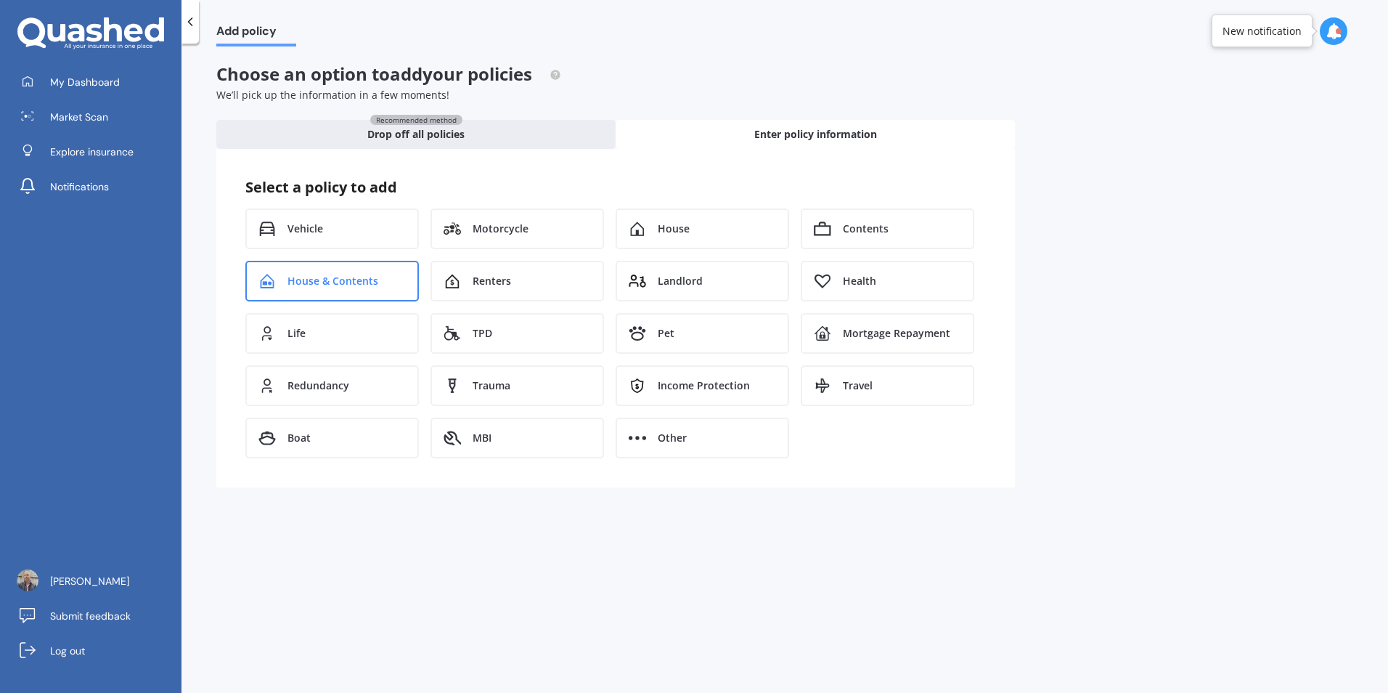
click at [344, 279] on span "House & Contents" at bounding box center [332, 281] width 91 height 15
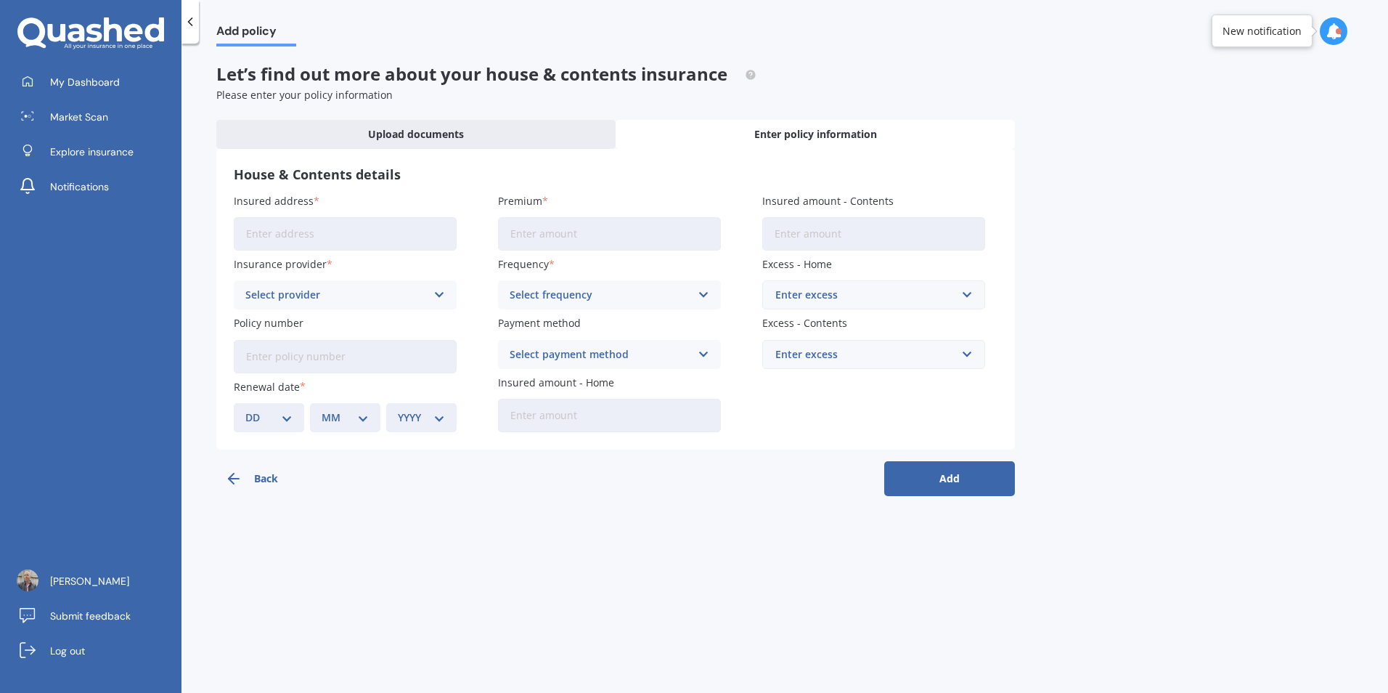
click at [249, 237] on input "Insured address" at bounding box center [345, 233] width 223 height 33
type input "[STREET_ADDRESS]"
click at [316, 298] on div "Select provider" at bounding box center [335, 295] width 181 height 16
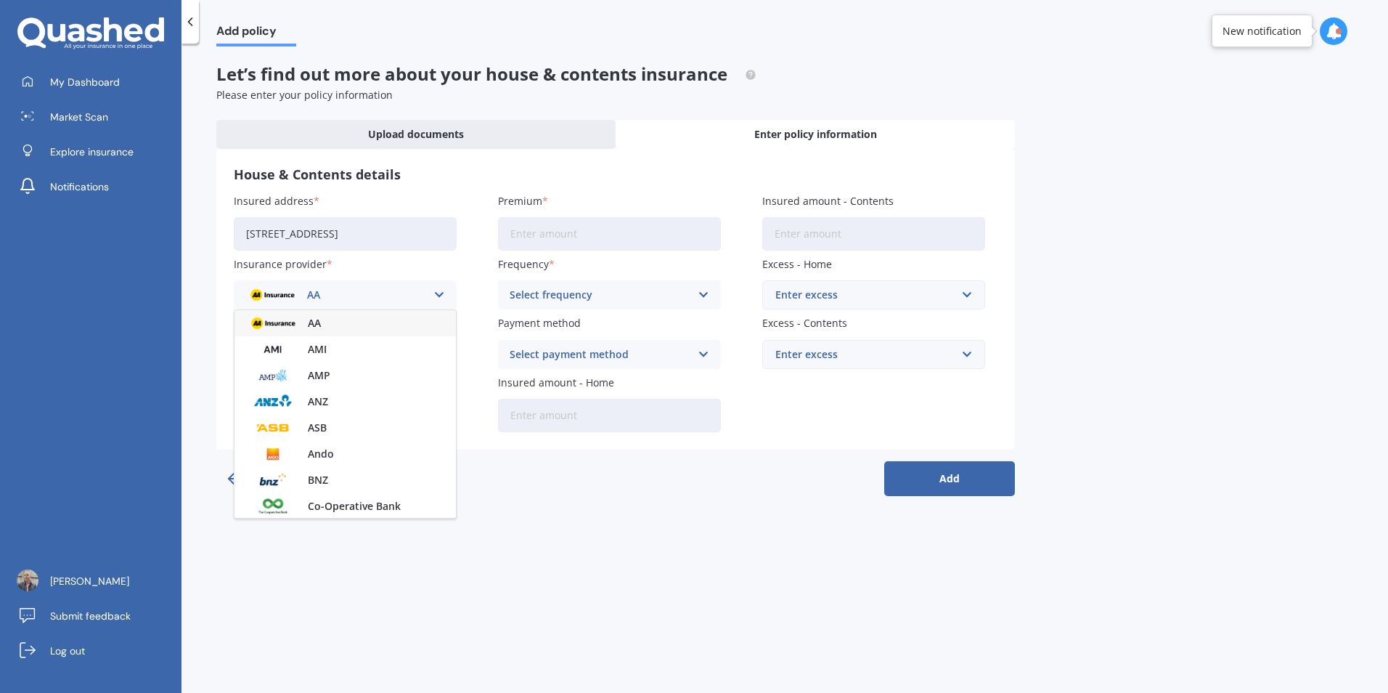
click at [319, 293] on div "AA" at bounding box center [335, 295] width 181 height 16
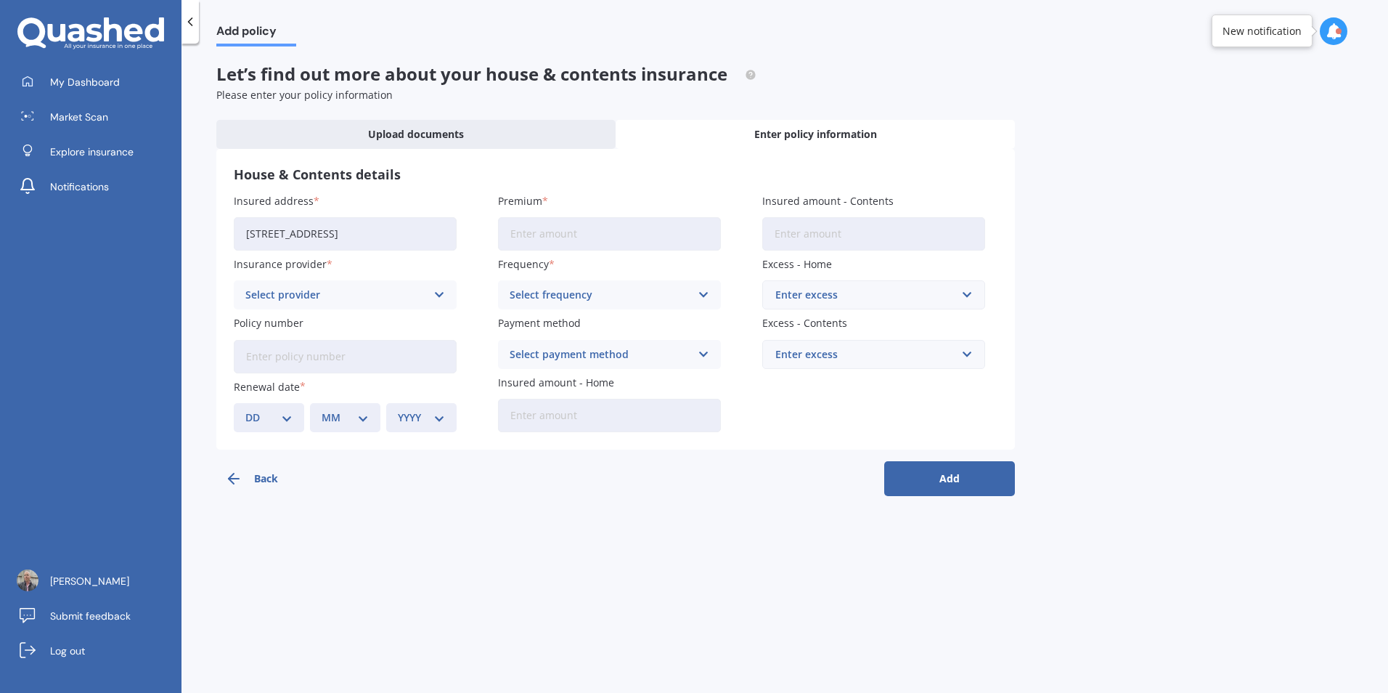
click at [319, 293] on div "Select provider" at bounding box center [335, 295] width 181 height 16
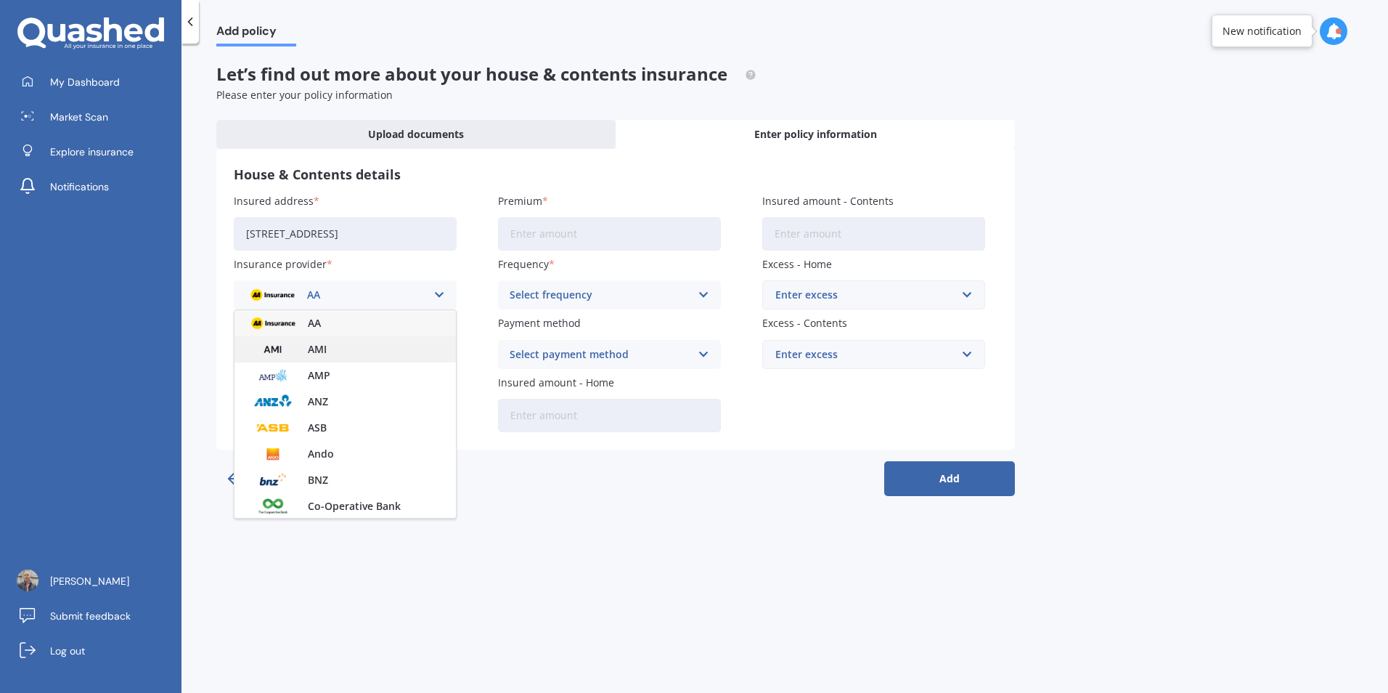
click at [309, 348] on span "AMI" at bounding box center [317, 349] width 19 height 10
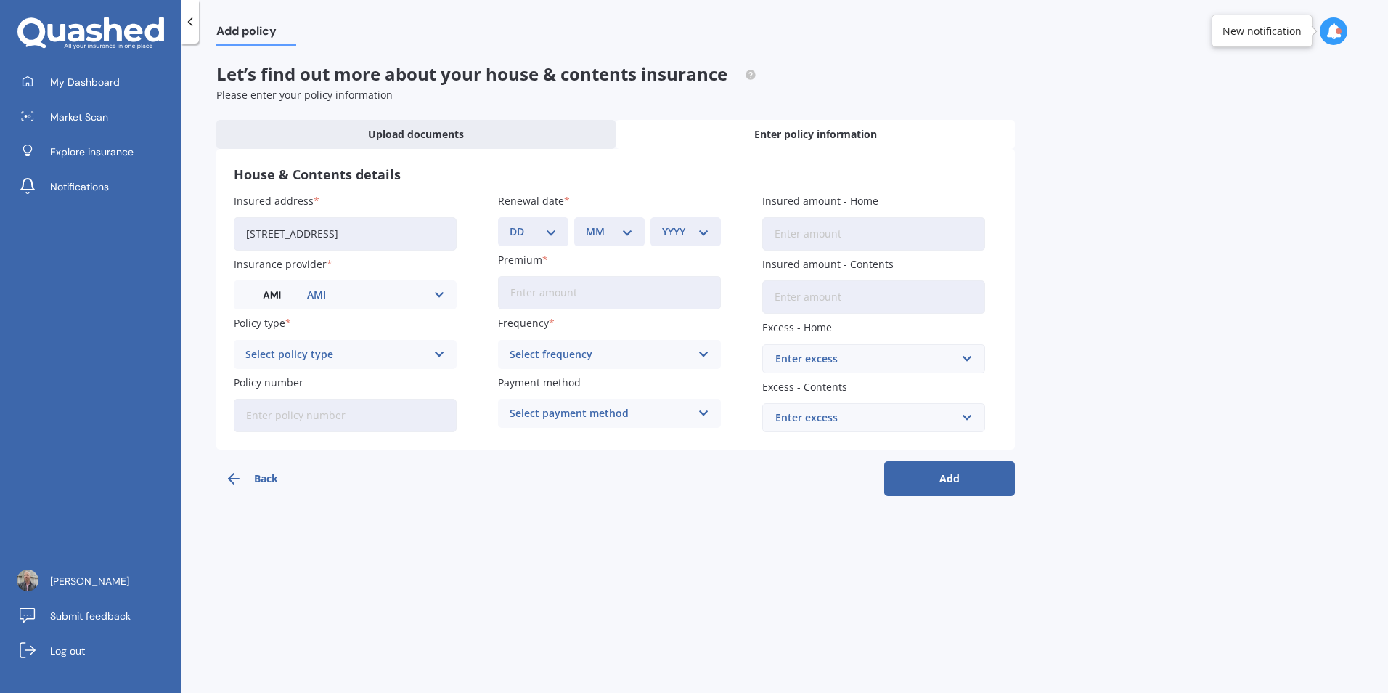
click at [327, 354] on div "Select policy type" at bounding box center [335, 354] width 181 height 16
click at [294, 421] on input "Policy number" at bounding box center [345, 415] width 223 height 33
click at [346, 415] on input "Policy number" at bounding box center [345, 415] width 223 height 33
paste input "HOMA00475985"
type input "HOMA00475985"
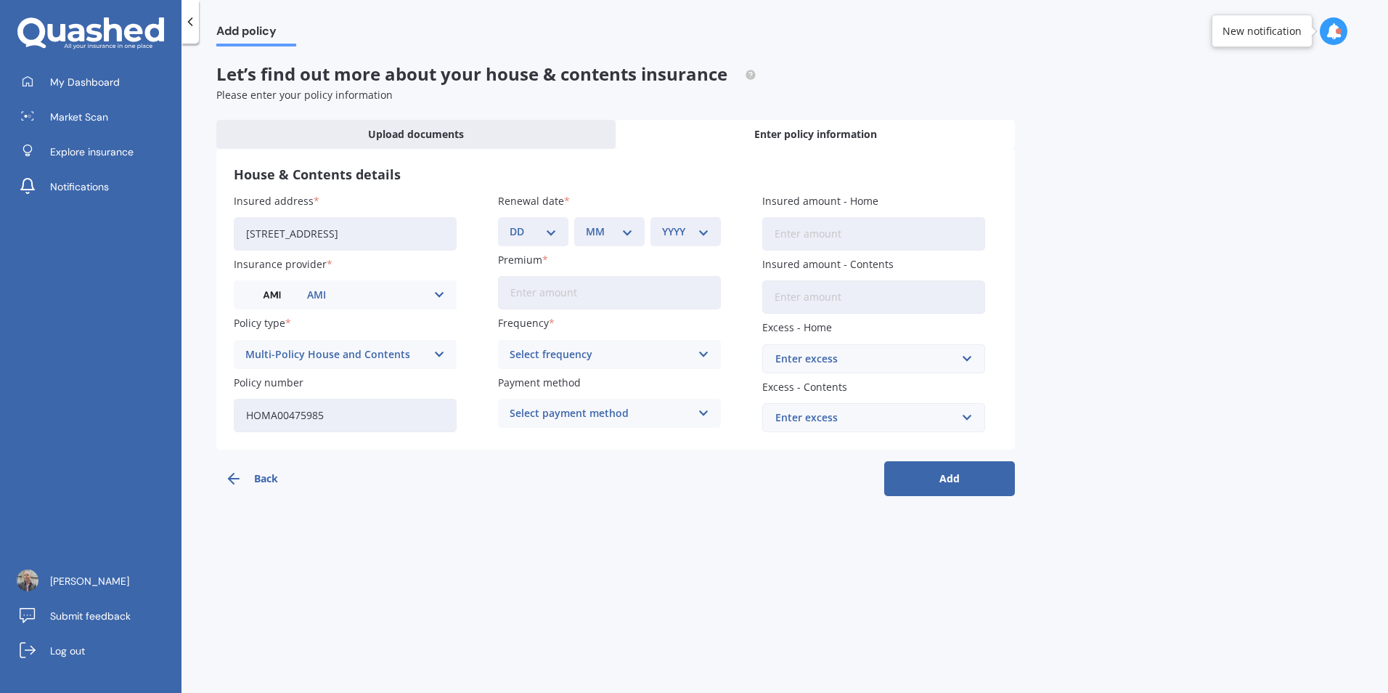
click at [550, 232] on select "DD 01 02 03 04 05 06 07 08 09 10 11 12 13 14 15 16 17 18 19 20 21 22 23 24 25 2…" at bounding box center [533, 232] width 47 height 16
select select "18"
click at [510, 224] on select "DD 01 02 03 04 05 06 07 08 09 10 11 12 13 14 15 16 17 18 19 20 21 22 23 24 25 2…" at bounding box center [533, 232] width 47 height 16
click at [627, 231] on select "MM 01 02 03 04 05 06 07 08 09 10 11 12" at bounding box center [609, 232] width 47 height 16
select select "11"
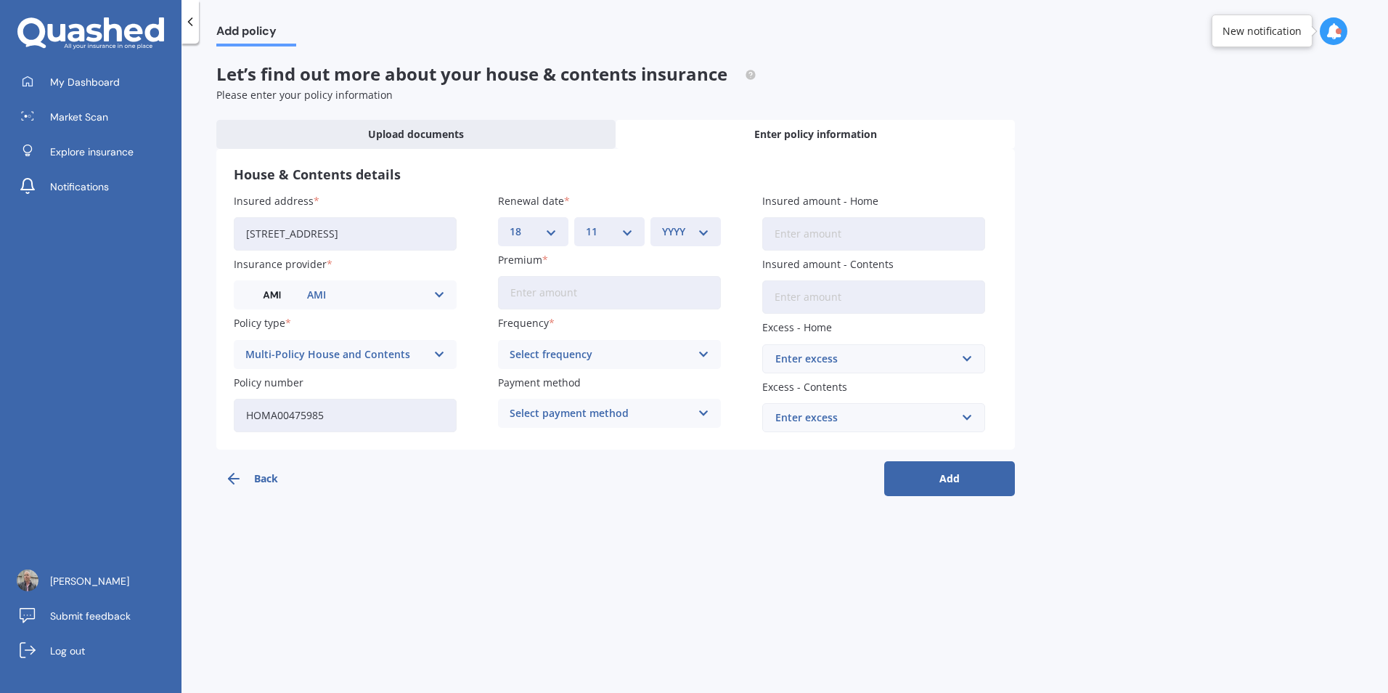
click at [586, 224] on select "MM 01 02 03 04 05 06 07 08 09 10 11 12" at bounding box center [609, 232] width 47 height 16
click at [705, 231] on select "YYYY 2027 2026 2025 2024 2023 2022 2021 2020 2019 2018 2017 2016 2015 2014 2013…" at bounding box center [685, 232] width 47 height 16
select select "2025"
click at [662, 224] on select "YYYY 2027 2026 2025 2024 2023 2022 2021 2020 2019 2018 2017 2016 2015 2014 2013…" at bounding box center [685, 232] width 47 height 16
click at [516, 291] on input "Premium" at bounding box center [609, 292] width 223 height 33
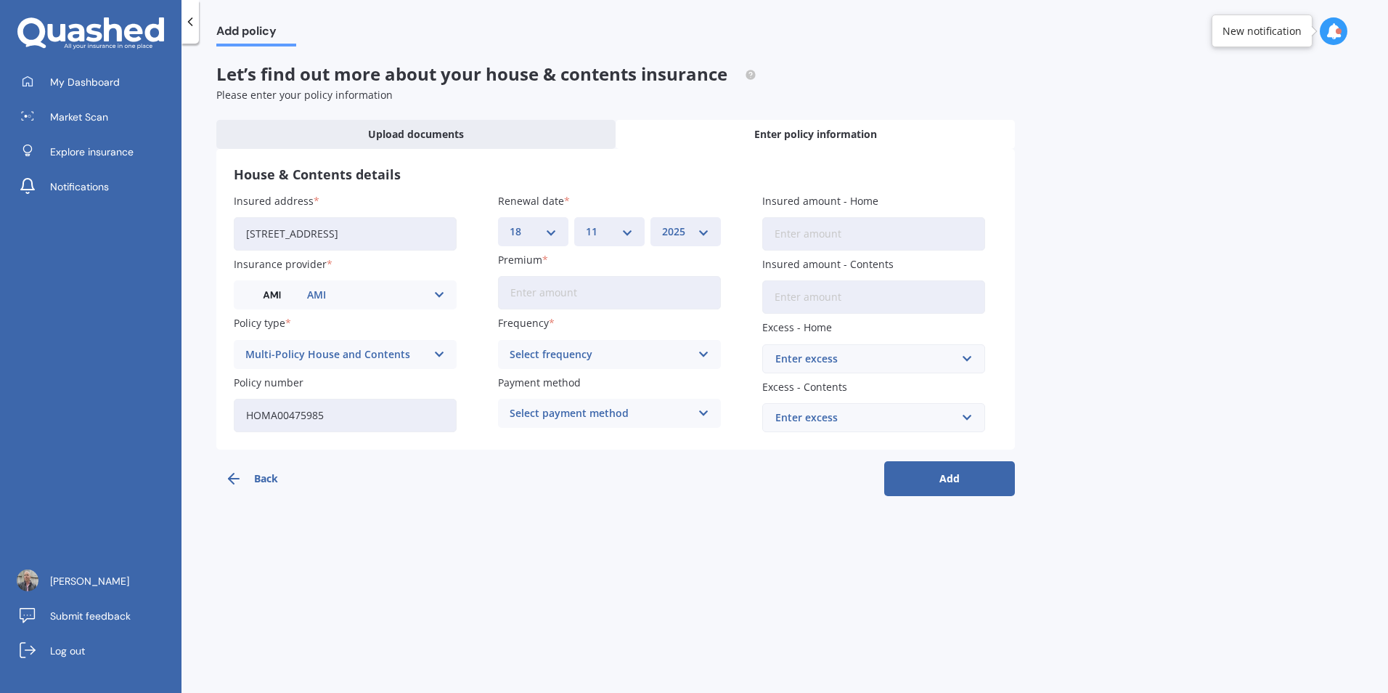
click at [524, 298] on input "Premium" at bounding box center [609, 292] width 223 height 33
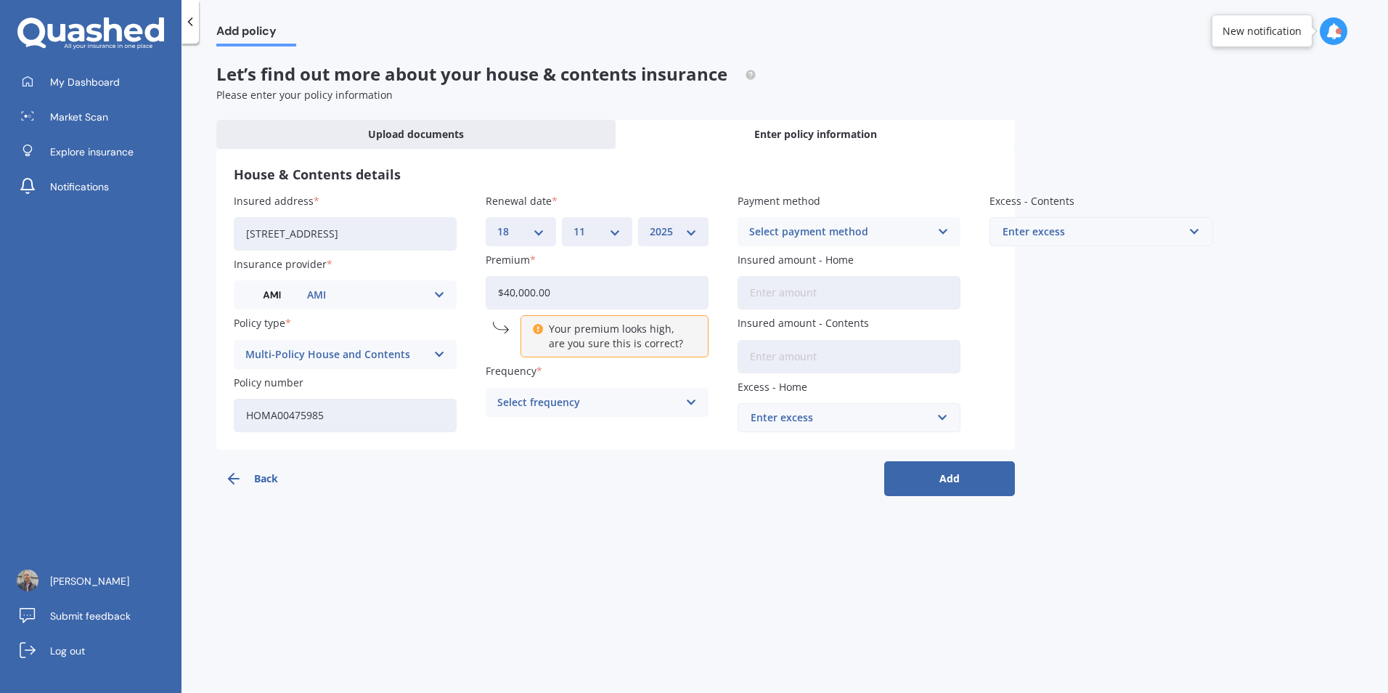
type input "$40,000.00"
click at [491, 465] on div "Back Add" at bounding box center [615, 472] width 799 height 46
click at [477, 344] on div "Insured address 5/1 Seaforth Avenue, Māngere Bridge, Auckland 2022 Insurance pr…" at bounding box center [616, 312] width 764 height 239
click at [691, 402] on icon at bounding box center [691, 402] width 12 height 16
click at [511, 511] on span "Monthly" at bounding box center [519, 509] width 42 height 10
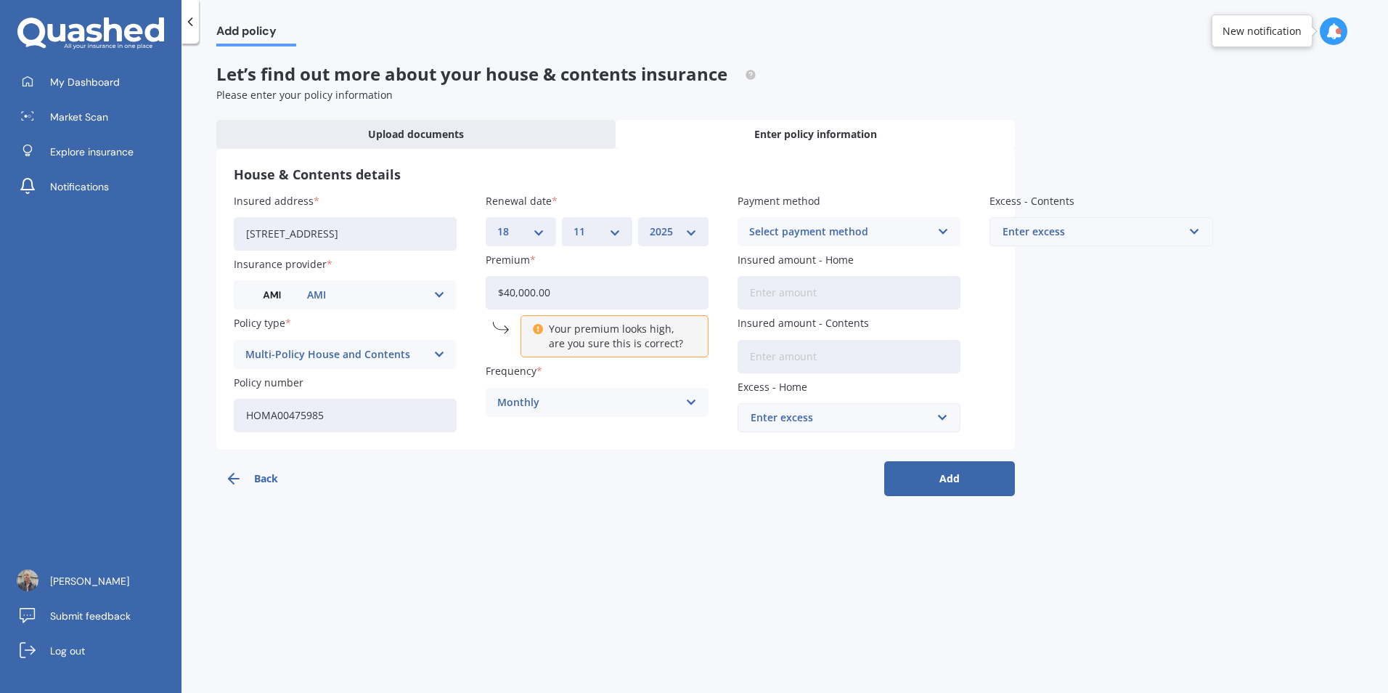
click at [944, 229] on icon at bounding box center [943, 232] width 12 height 16
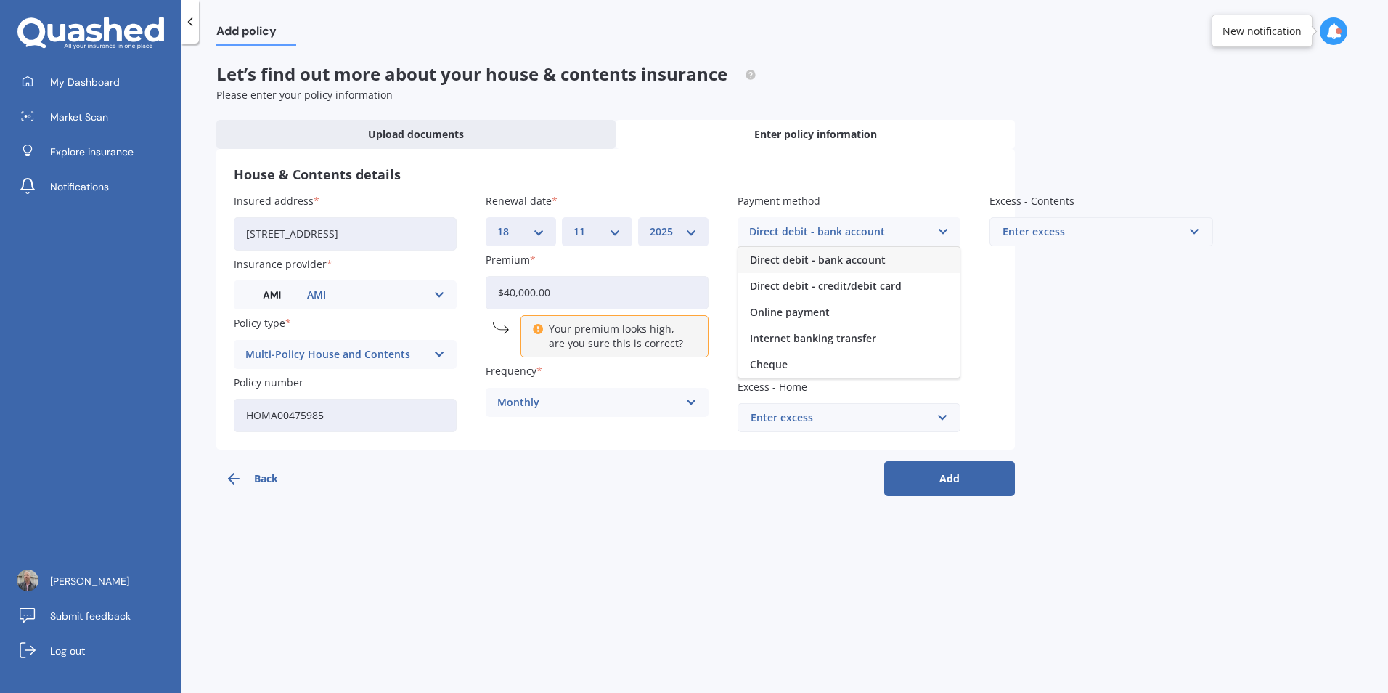
click at [775, 261] on span "Direct debit - bank account" at bounding box center [818, 260] width 136 height 10
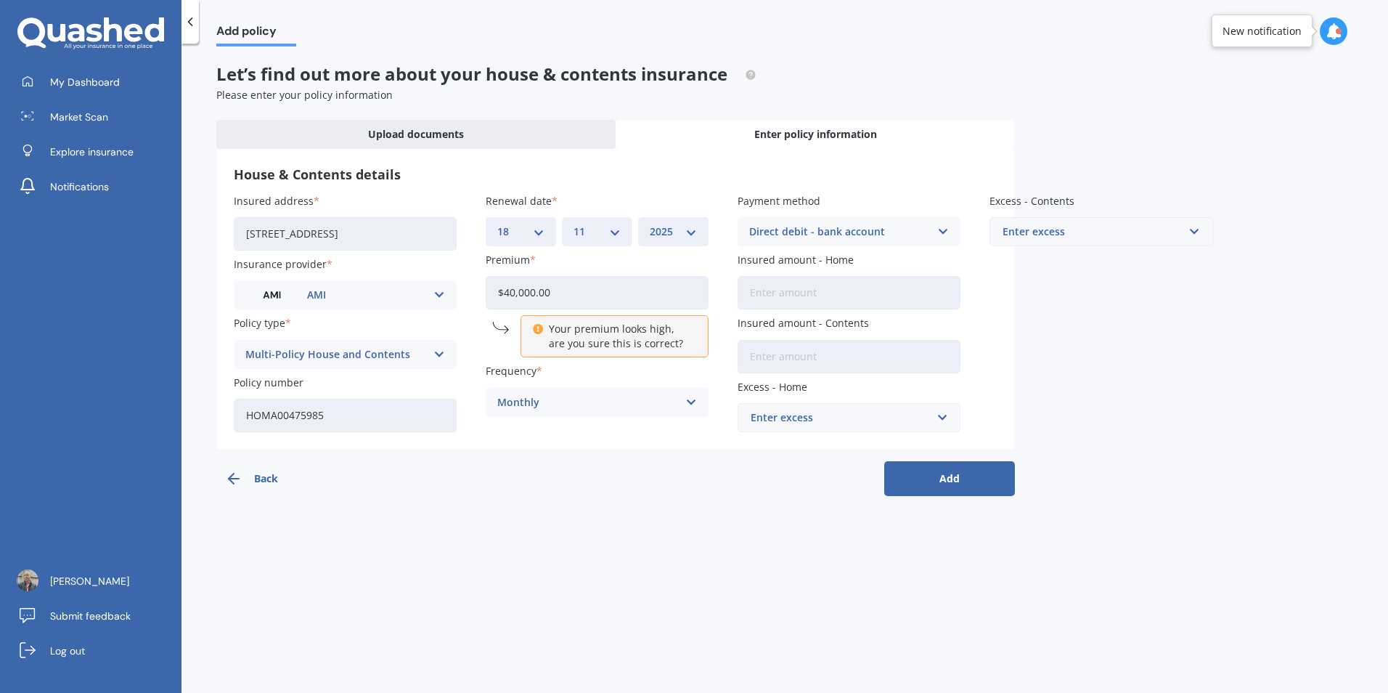
click at [762, 290] on input "Insured amount - Home" at bounding box center [849, 292] width 223 height 33
type input "$0"
drag, startPoint x: 563, startPoint y: 291, endPoint x: 447, endPoint y: 291, distance: 116.1
click at [447, 291] on div "Insured address 5/1 Seaforth Avenue, Māngere Bridge, Auckland 2022 Insurance pr…" at bounding box center [616, 312] width 764 height 239
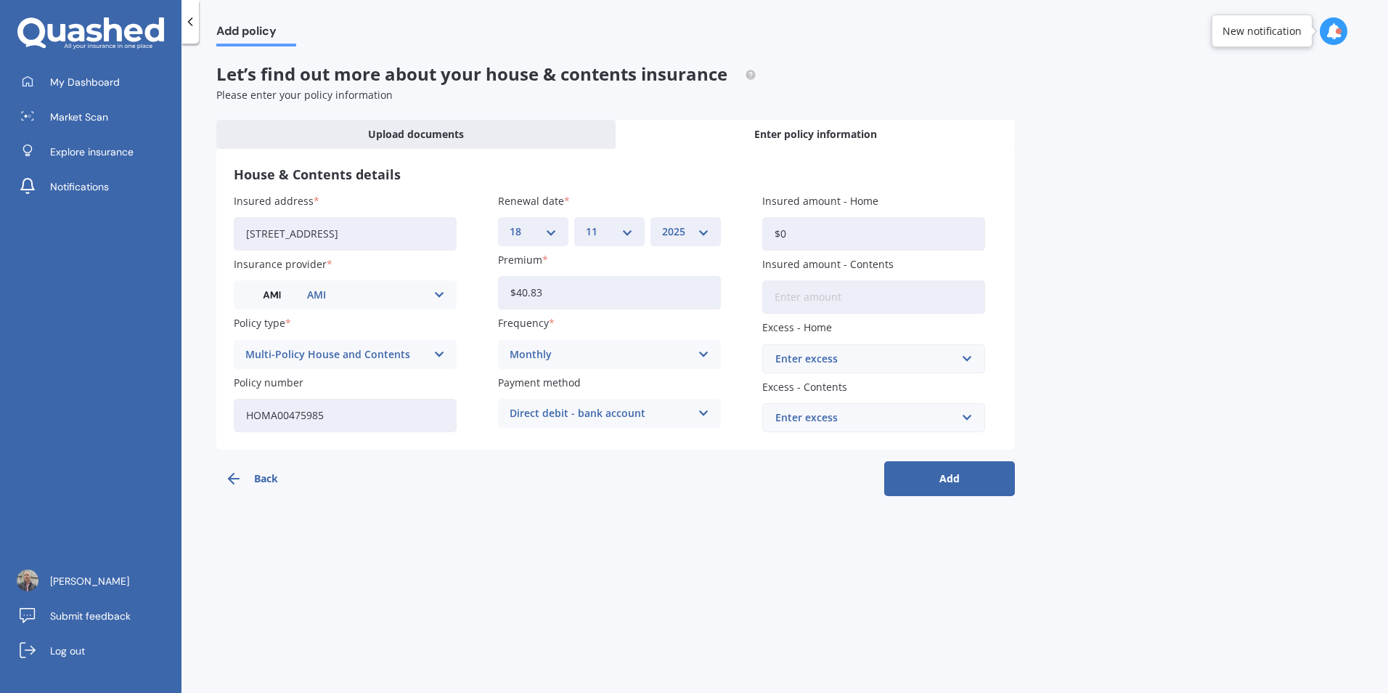
type input "$40.83"
click at [806, 301] on input "Insured amount - Contents" at bounding box center [873, 296] width 223 height 33
type input "$40,000"
click at [965, 363] on input "text" at bounding box center [869, 359] width 210 height 28
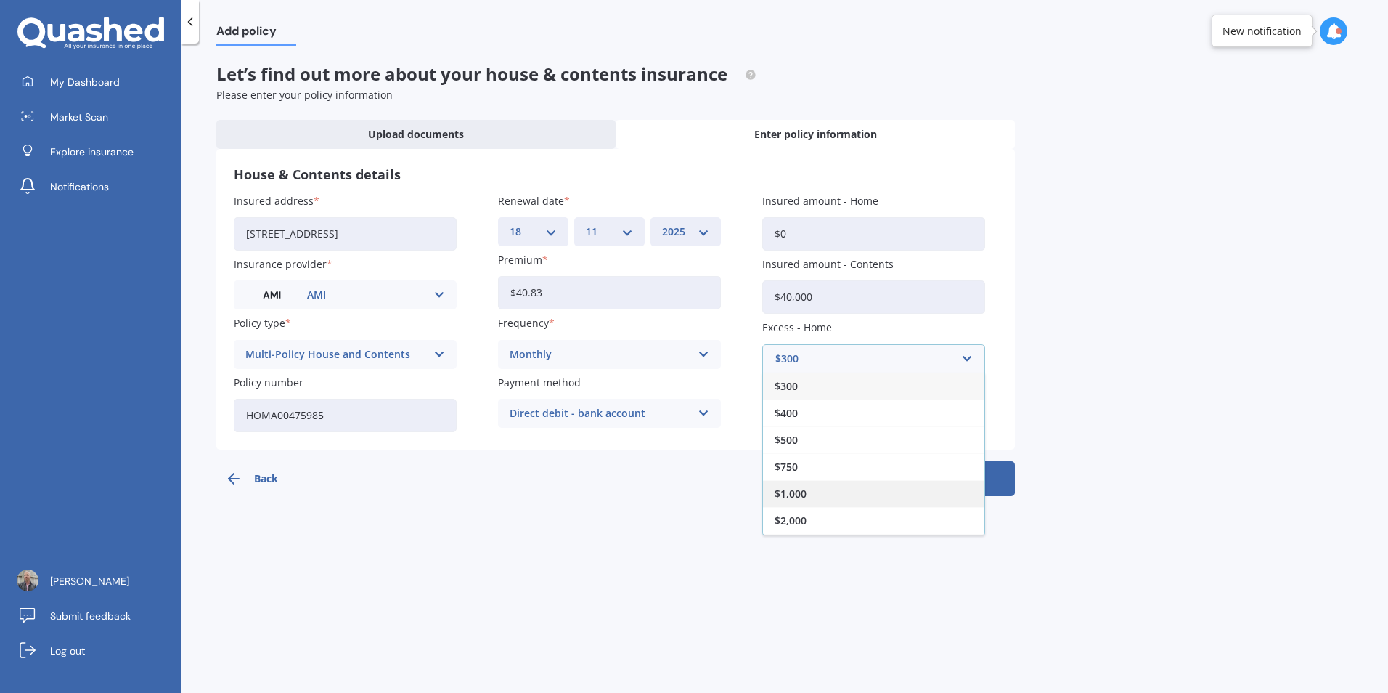
click at [792, 495] on span "$1,000" at bounding box center [791, 494] width 32 height 10
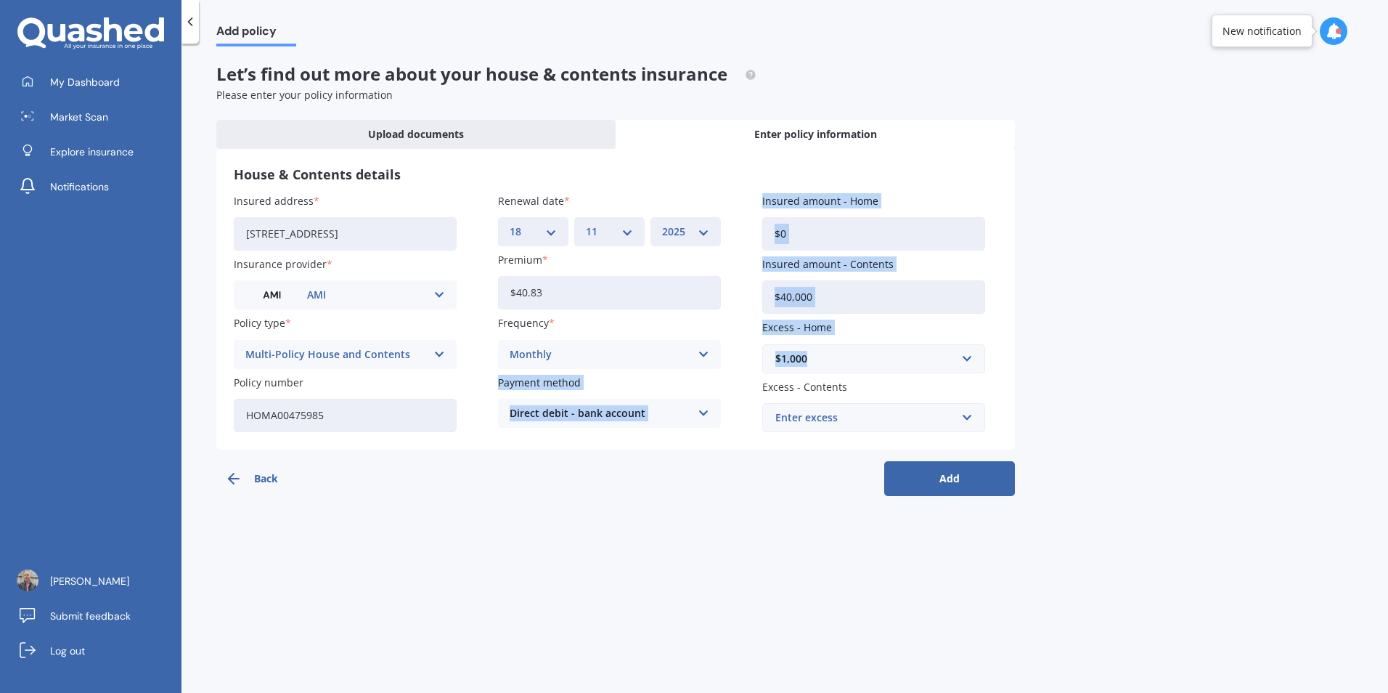
drag, startPoint x: 865, startPoint y: 355, endPoint x: 706, endPoint y: 355, distance: 159.7
click at [706, 355] on div "Insured address 5/1 Seaforth Avenue, Māngere Bridge, Auckland 2022 Insurance pr…" at bounding box center [616, 312] width 764 height 239
drag, startPoint x: 706, startPoint y: 355, endPoint x: 803, endPoint y: 362, distance: 97.5
click at [803, 362] on div "$1,000" at bounding box center [864, 359] width 179 height 16
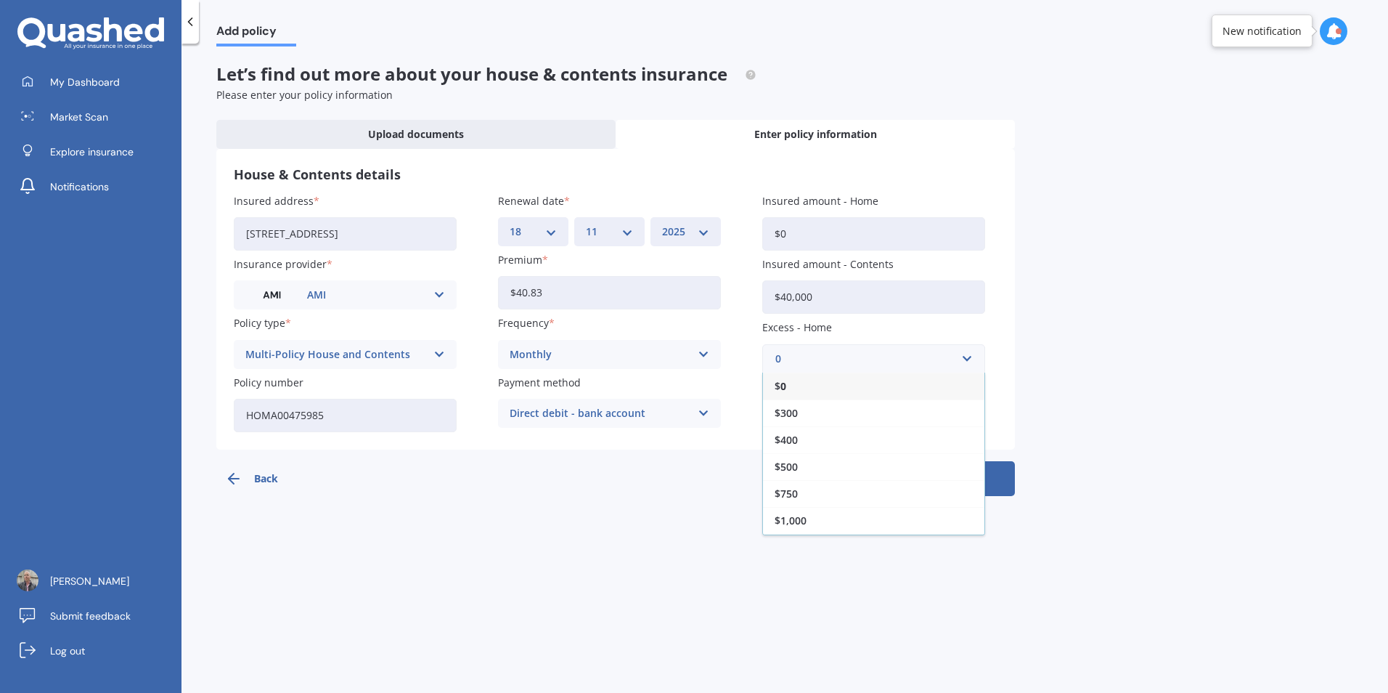
type input "0"
click at [1066, 372] on div "Add policy Let’s find out more about your house & contents insurance Please ent…" at bounding box center [784, 370] width 1206 height 649
click at [817, 417] on div "Enter excess" at bounding box center [864, 417] width 179 height 16
click at [791, 579] on span "$1,000" at bounding box center [791, 579] width 32 height 10
click at [945, 473] on button "Add" at bounding box center [949, 478] width 131 height 35
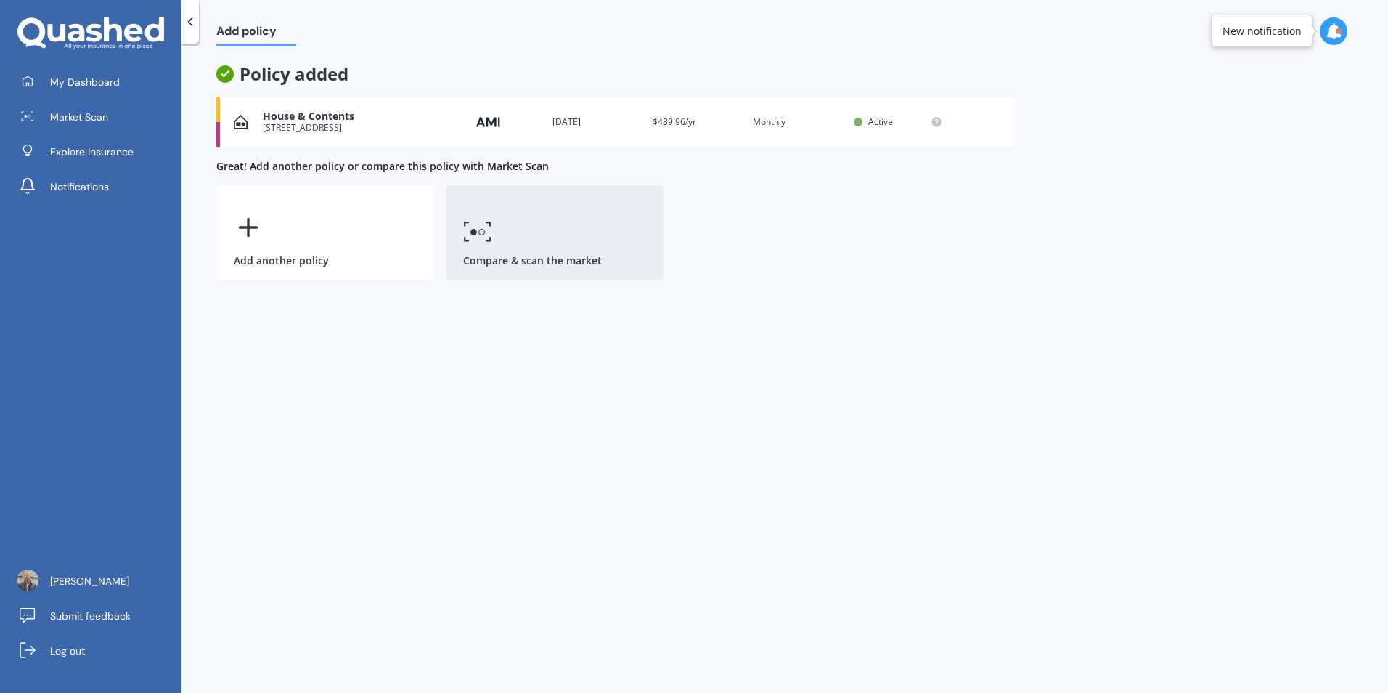
click at [543, 248] on link "Compare & scan the market" at bounding box center [555, 232] width 218 height 94
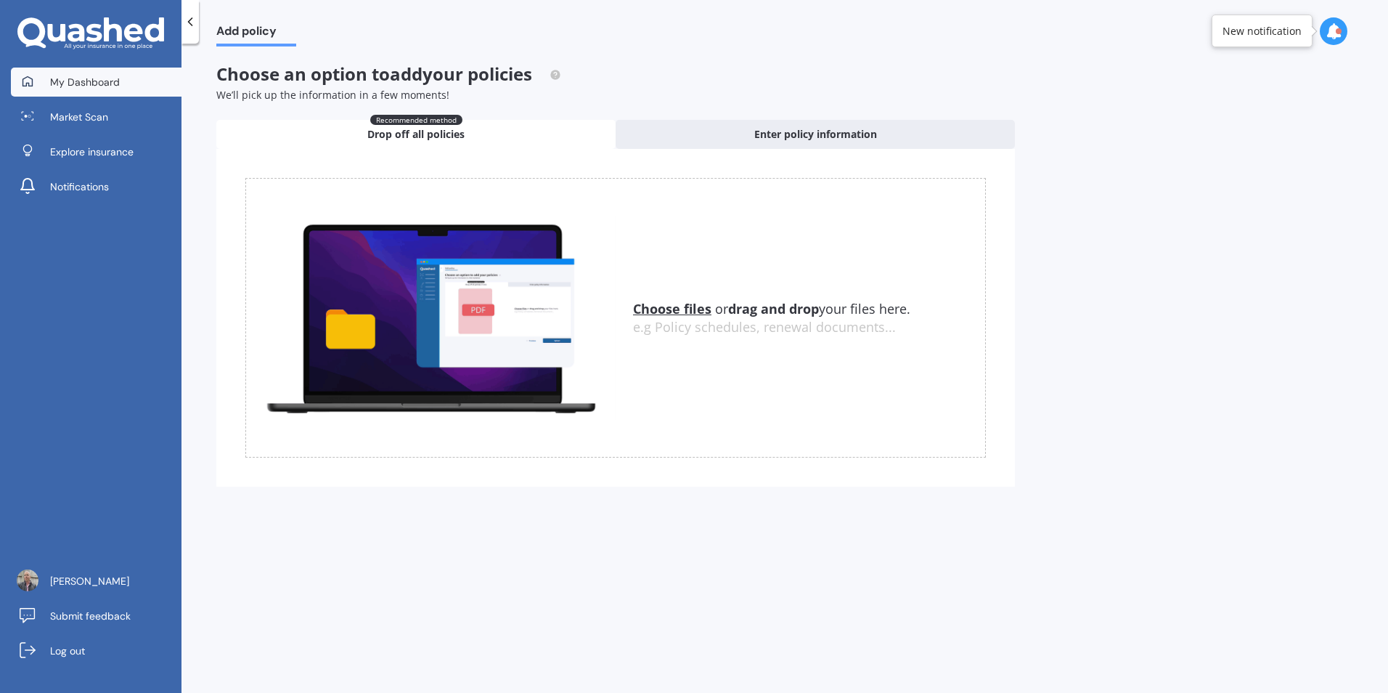
click at [93, 91] on link "My Dashboard" at bounding box center [96, 82] width 171 height 29
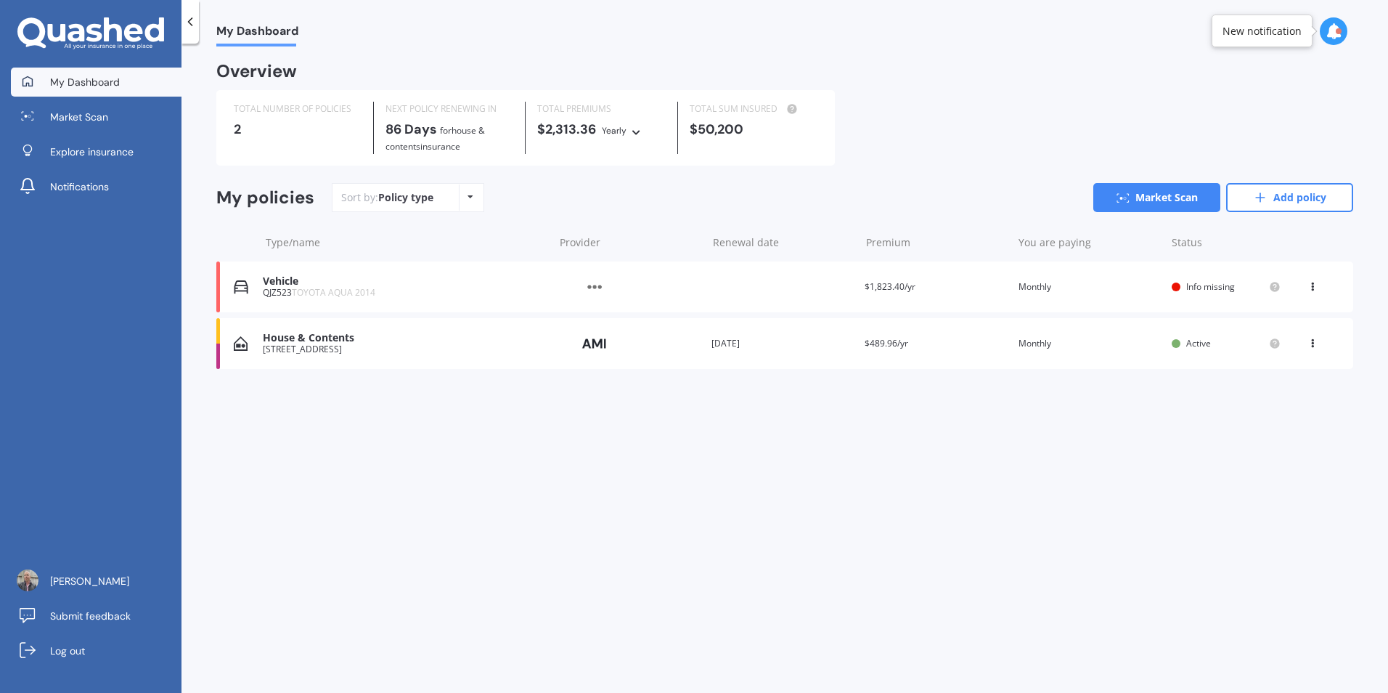
click at [300, 351] on div "[STREET_ADDRESS]" at bounding box center [405, 349] width 284 height 10
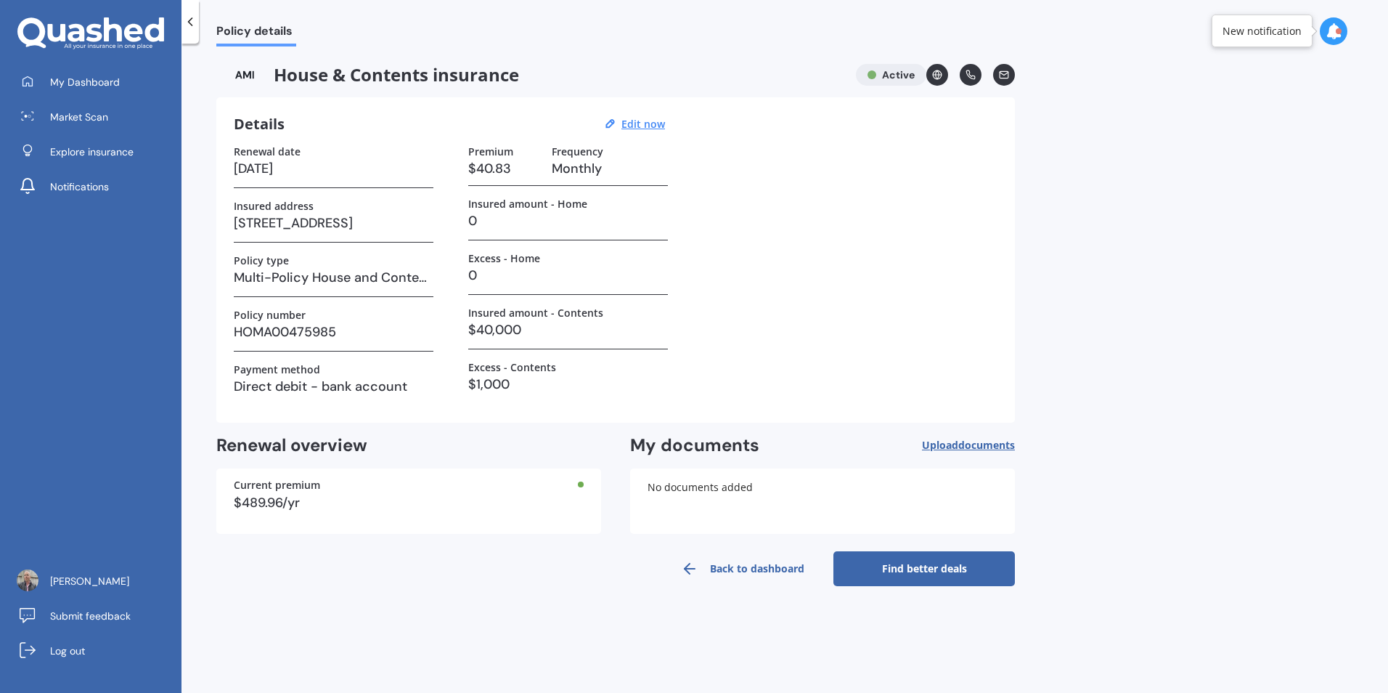
click at [947, 568] on link "Find better deals" at bounding box center [923, 568] width 181 height 35
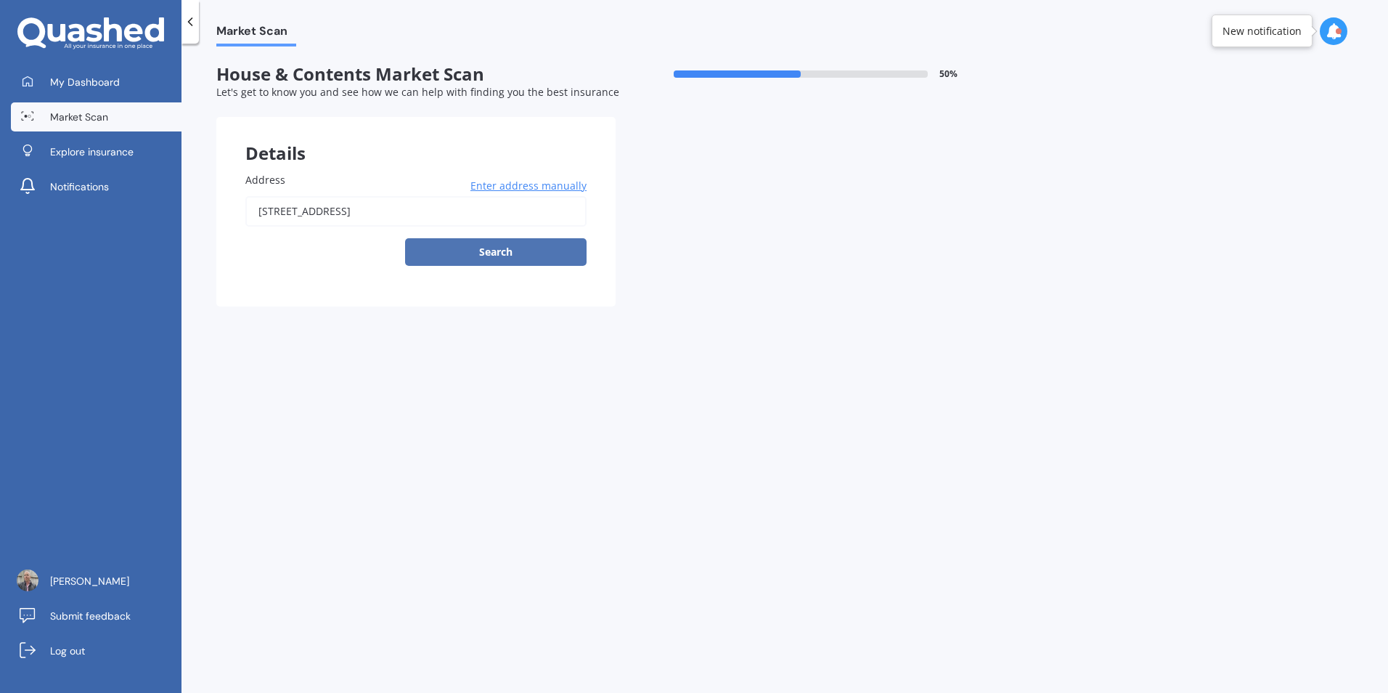
click at [495, 252] on button "Search" at bounding box center [495, 252] width 181 height 28
type input "[STREET_ADDRESS]"
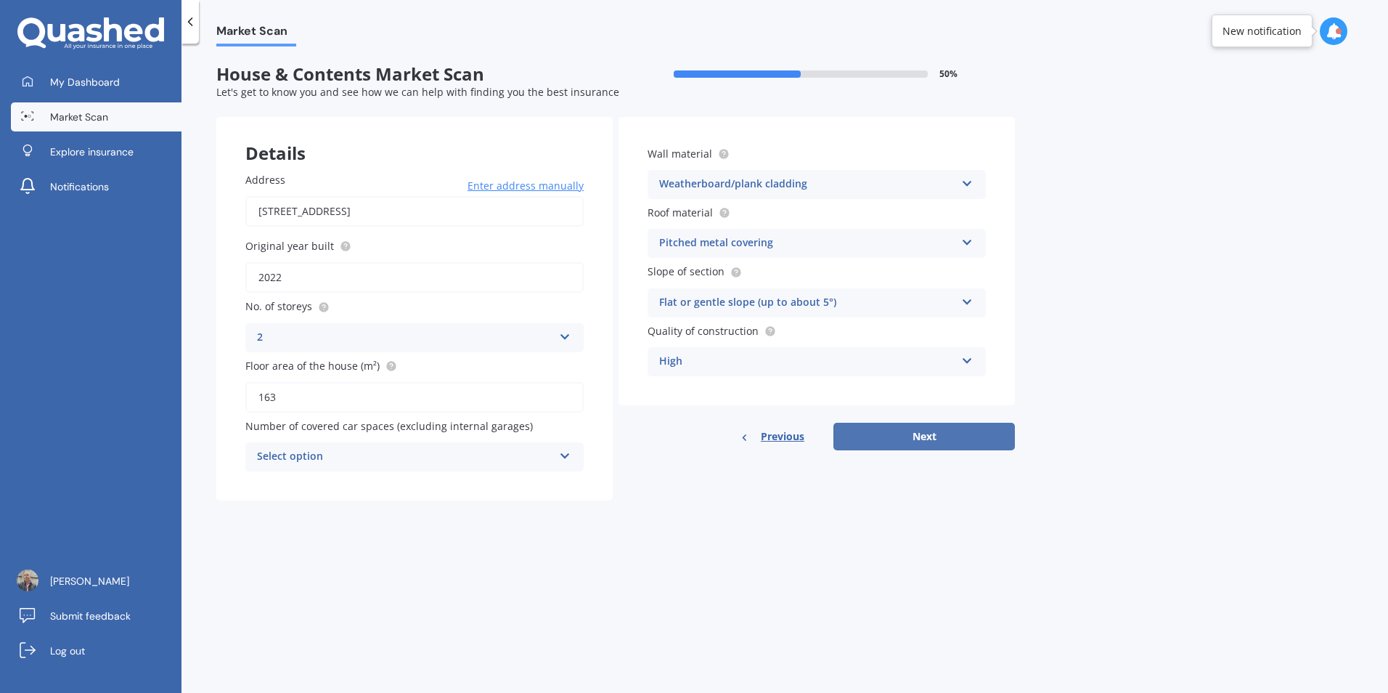
click at [941, 436] on button "Next" at bounding box center [923, 436] width 181 height 28
click at [567, 454] on icon at bounding box center [564, 454] width 12 height 10
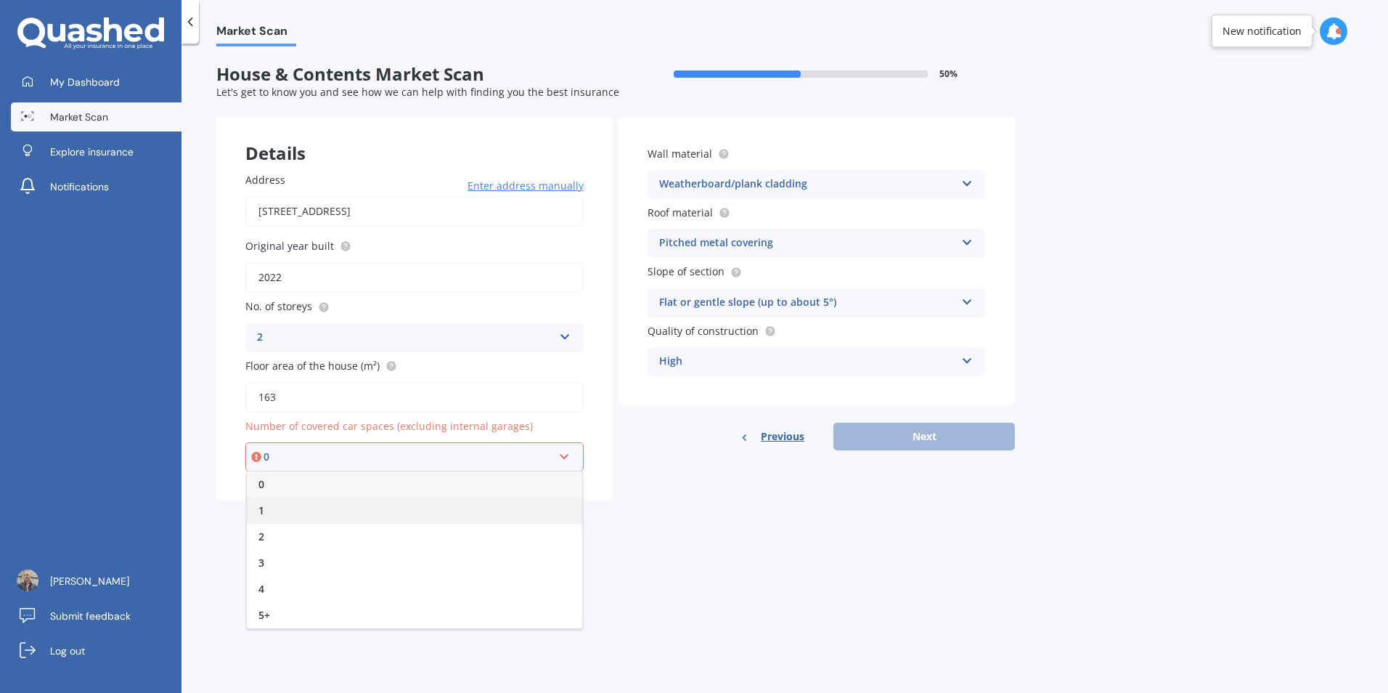
click at [271, 506] on div "1" at bounding box center [414, 510] width 335 height 26
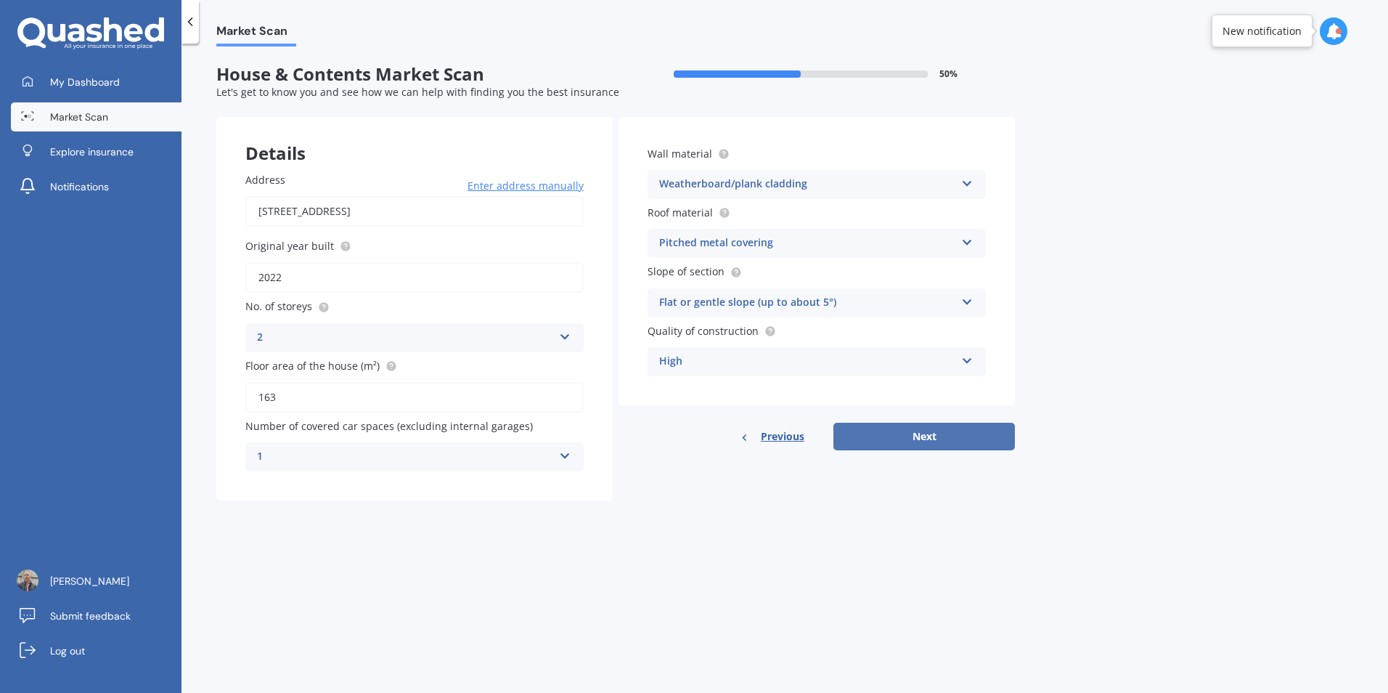
click at [908, 430] on button "Next" at bounding box center [923, 436] width 181 height 28
select select "03"
select select "01"
select select "1981"
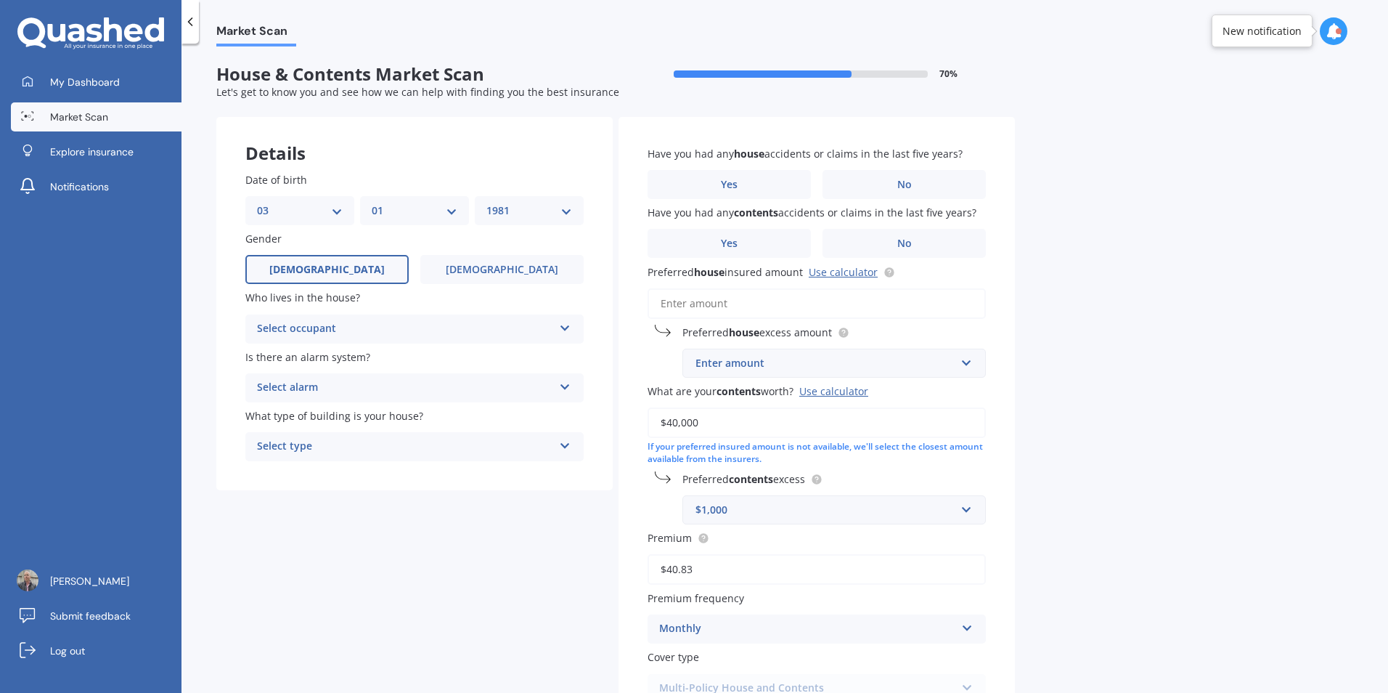
click at [422, 320] on div "Select occupant" at bounding box center [405, 328] width 296 height 17
click at [282, 353] on span "Owner" at bounding box center [274, 357] width 33 height 14
click at [463, 388] on div "Select alarm" at bounding box center [405, 387] width 296 height 17
click at [299, 416] on span "Yes, monitored" at bounding box center [295, 416] width 75 height 14
click at [571, 446] on div "Select type Freestanding Multi-unit (in a block of 6 or less) Multi-unit (in a …" at bounding box center [414, 446] width 338 height 29
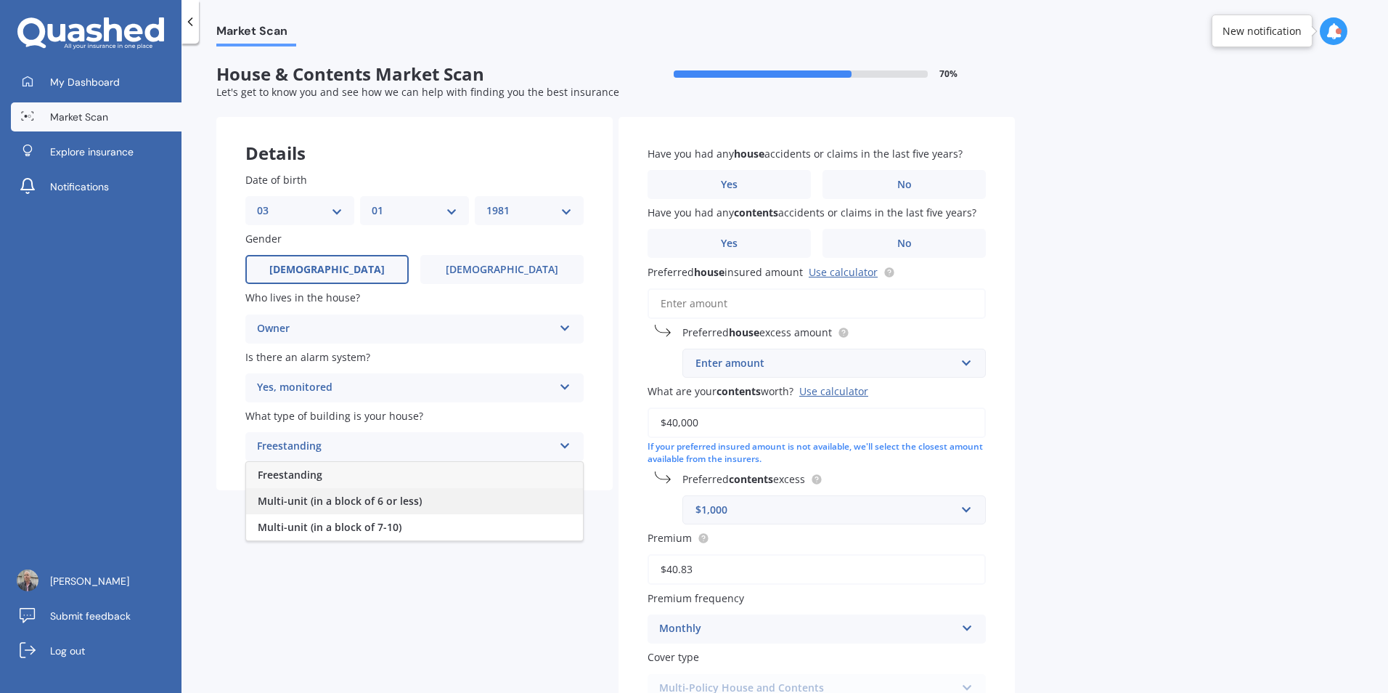
click at [305, 504] on span "Multi-unit (in a block of 6 or less)" at bounding box center [340, 501] width 164 height 14
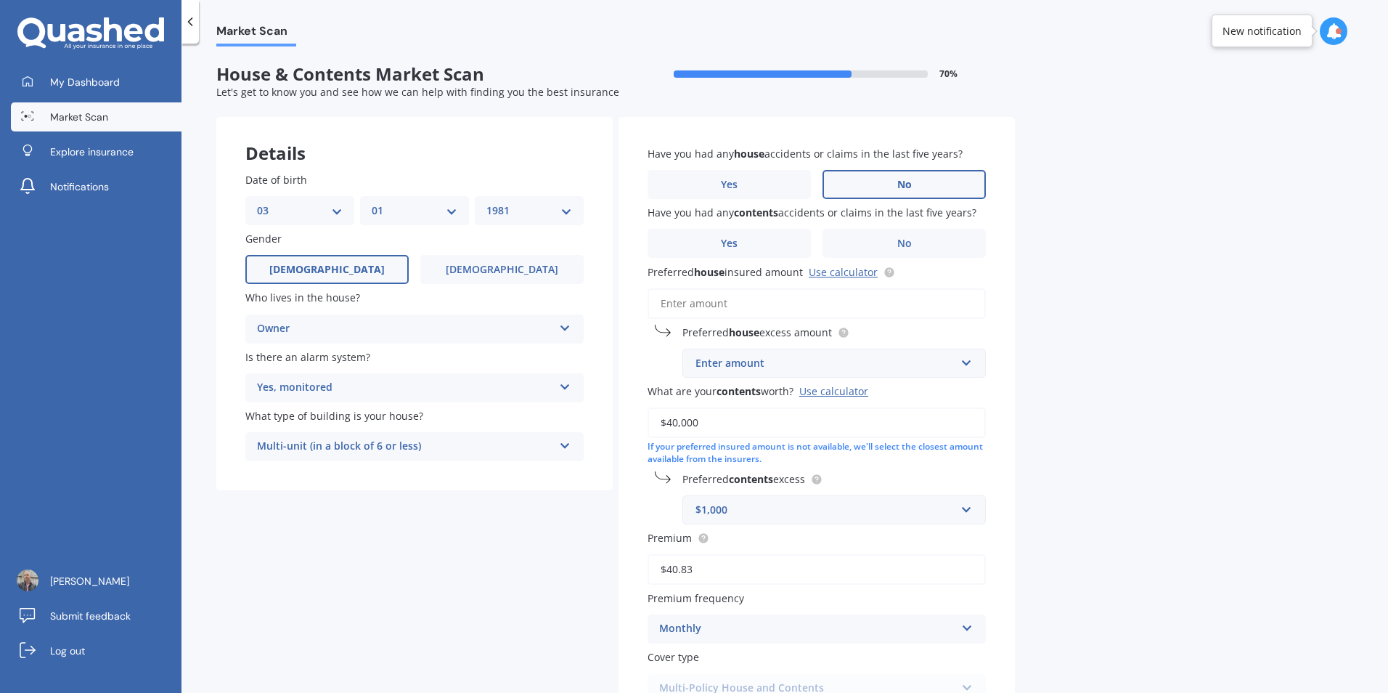
click at [896, 187] on label "No" at bounding box center [903, 184] width 163 height 29
click at [0, 0] on input "No" at bounding box center [0, 0] width 0 height 0
click at [891, 242] on label "No" at bounding box center [903, 243] width 163 height 29
click at [0, 0] on input "No" at bounding box center [0, 0] width 0 height 0
click at [709, 303] on input "Preferred house insured amount Use calculator" at bounding box center [817, 303] width 338 height 30
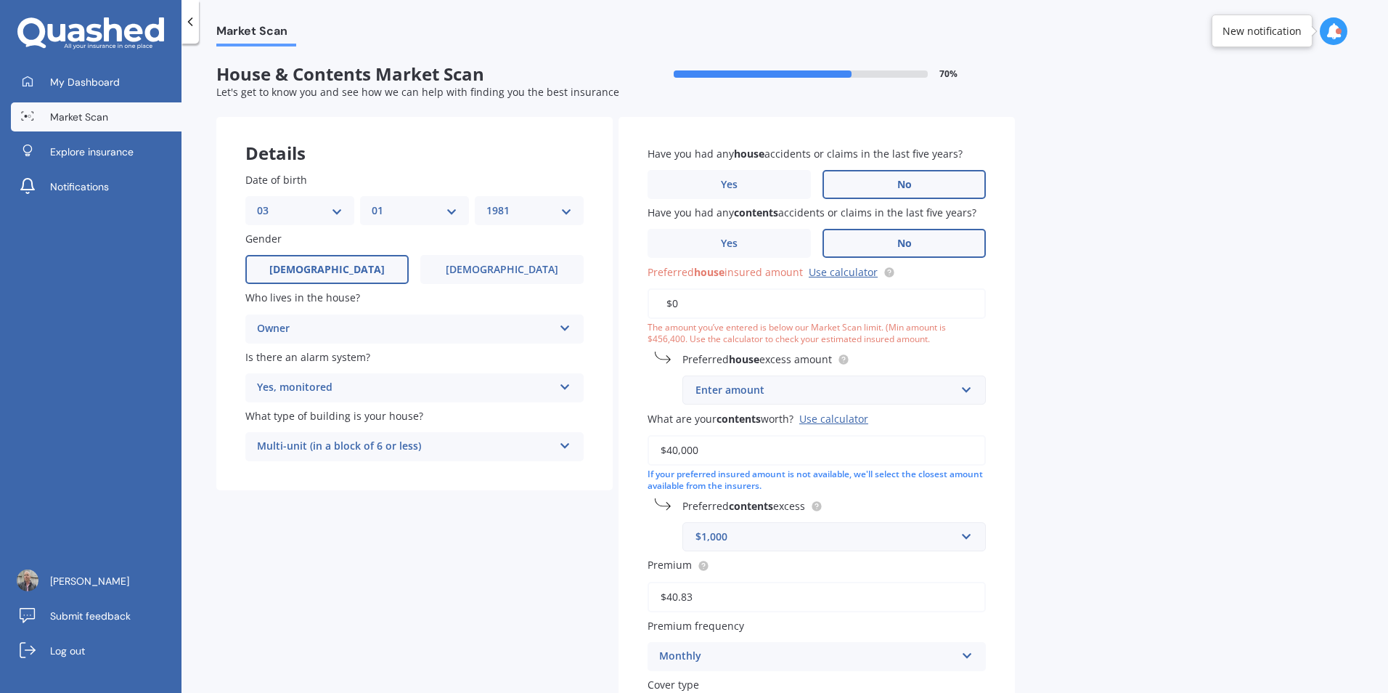
type input "$0"
click at [1217, 325] on div "Market Scan House & Contents Market Scan 70 % Let's get to know you and see how…" at bounding box center [784, 370] width 1206 height 649
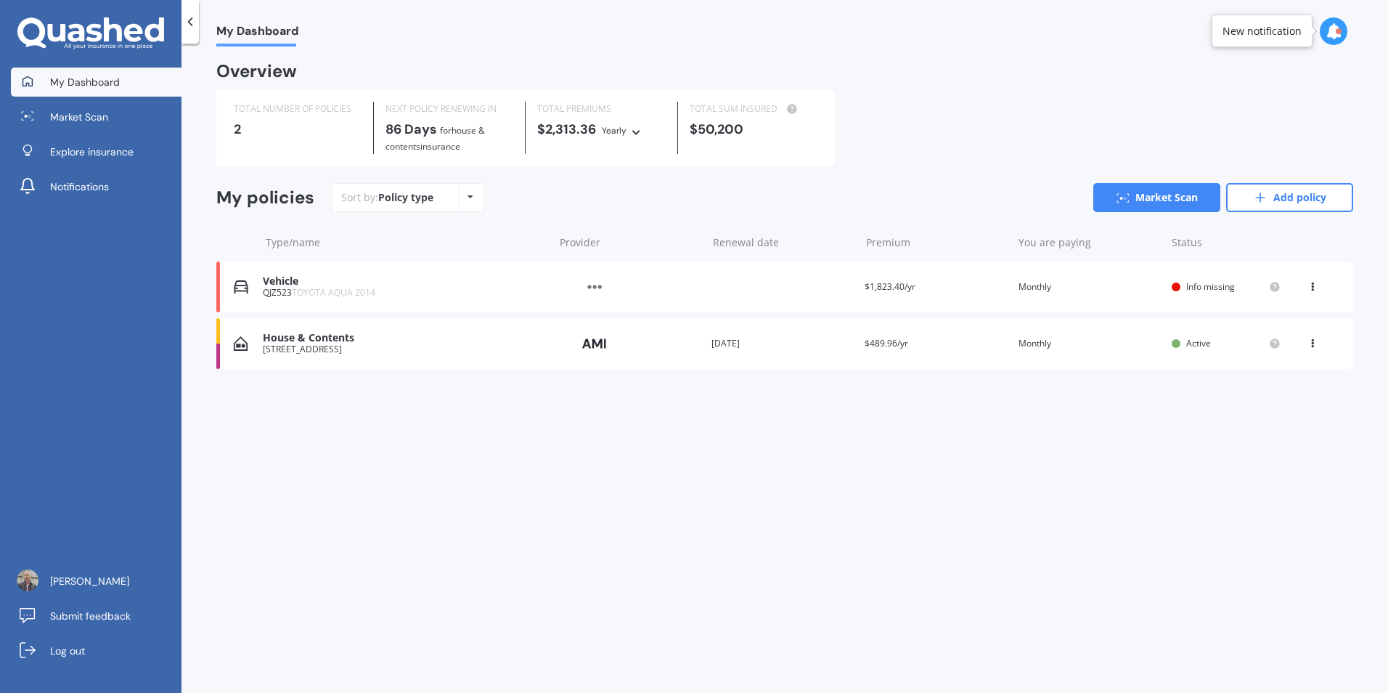
click at [404, 341] on div "House & Contents" at bounding box center [405, 338] width 284 height 12
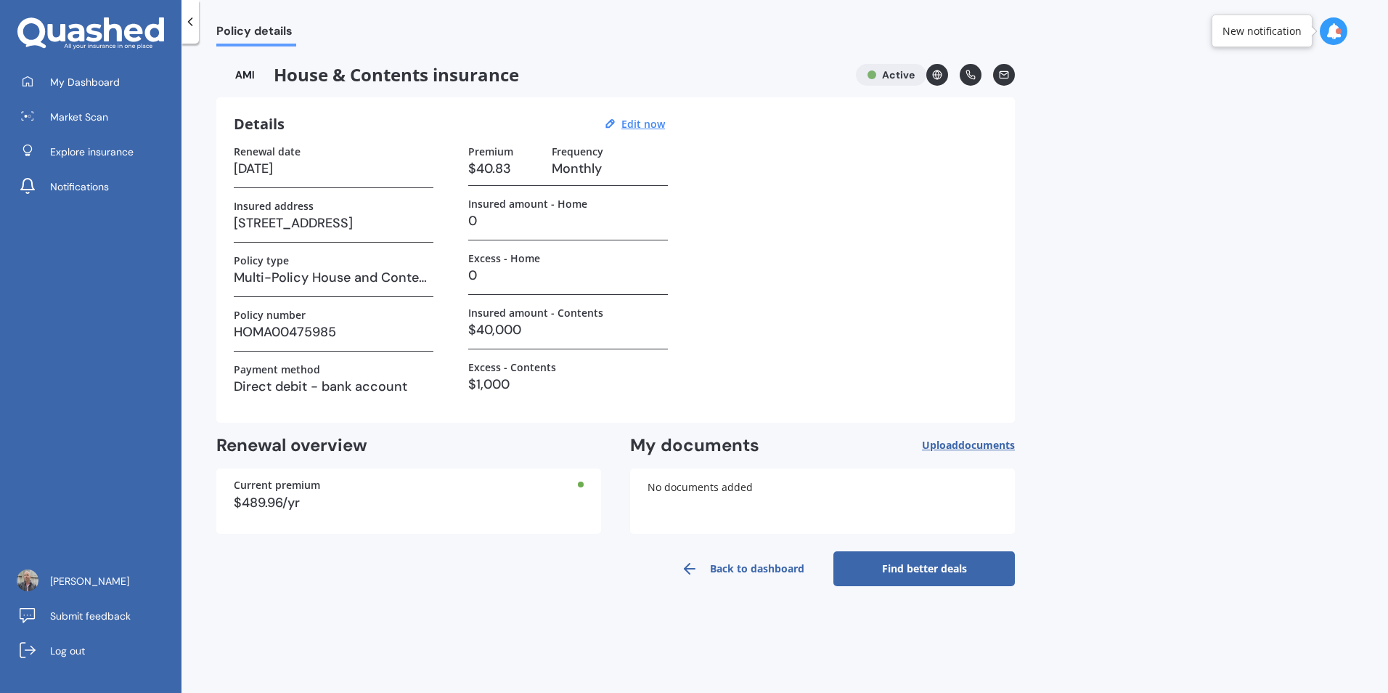
click at [928, 568] on link "Find better deals" at bounding box center [923, 568] width 181 height 35
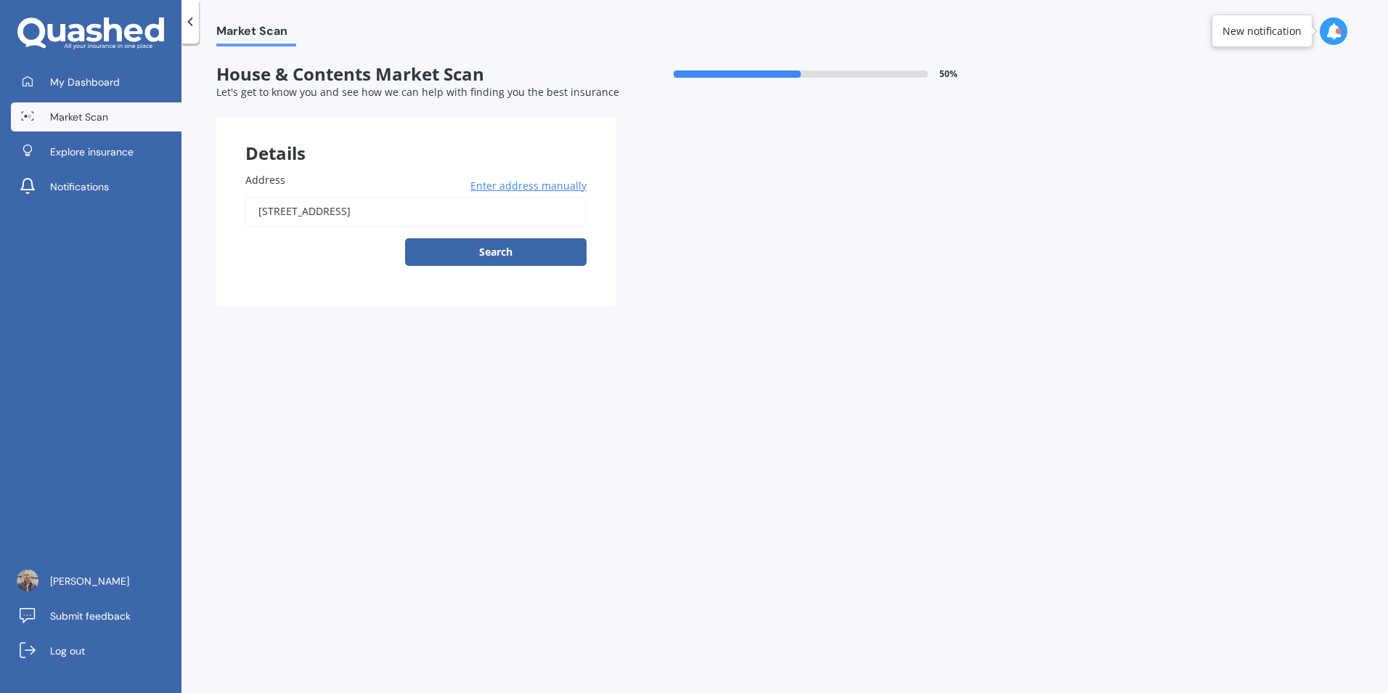
click at [907, 73] on div at bounding box center [801, 73] width 254 height 7
click at [955, 76] on span "50 %" at bounding box center [948, 74] width 18 height 10
click at [951, 76] on span "50 %" at bounding box center [948, 74] width 18 height 10
click at [510, 250] on button "Search" at bounding box center [495, 252] width 181 height 28
type input "[STREET_ADDRESS]"
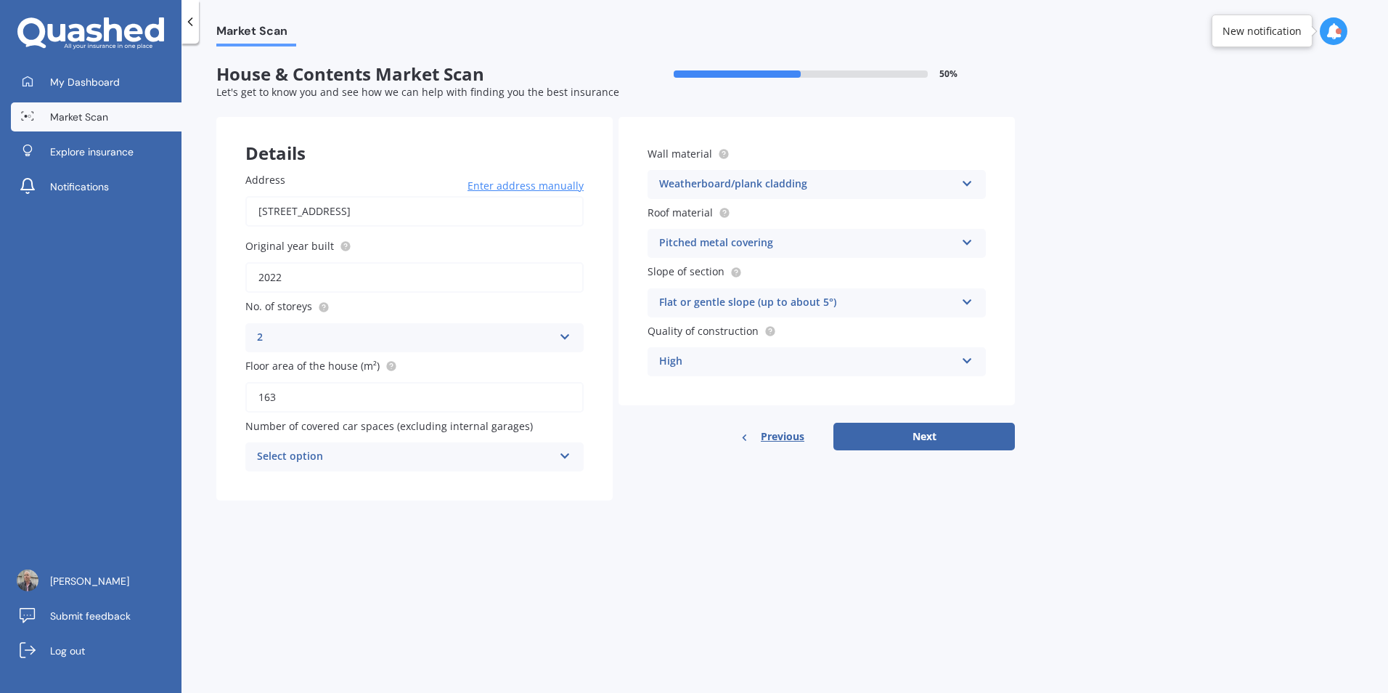
drag, startPoint x: 293, startPoint y: 401, endPoint x: 238, endPoint y: 396, distance: 54.6
click at [238, 396] on div "Address [STREET_ADDRESS] Enter address manually Search Original year built 2022…" at bounding box center [414, 321] width 396 height 357
type input "100"
click at [912, 433] on button "Next" at bounding box center [923, 436] width 181 height 28
click at [568, 457] on icon at bounding box center [564, 454] width 12 height 10
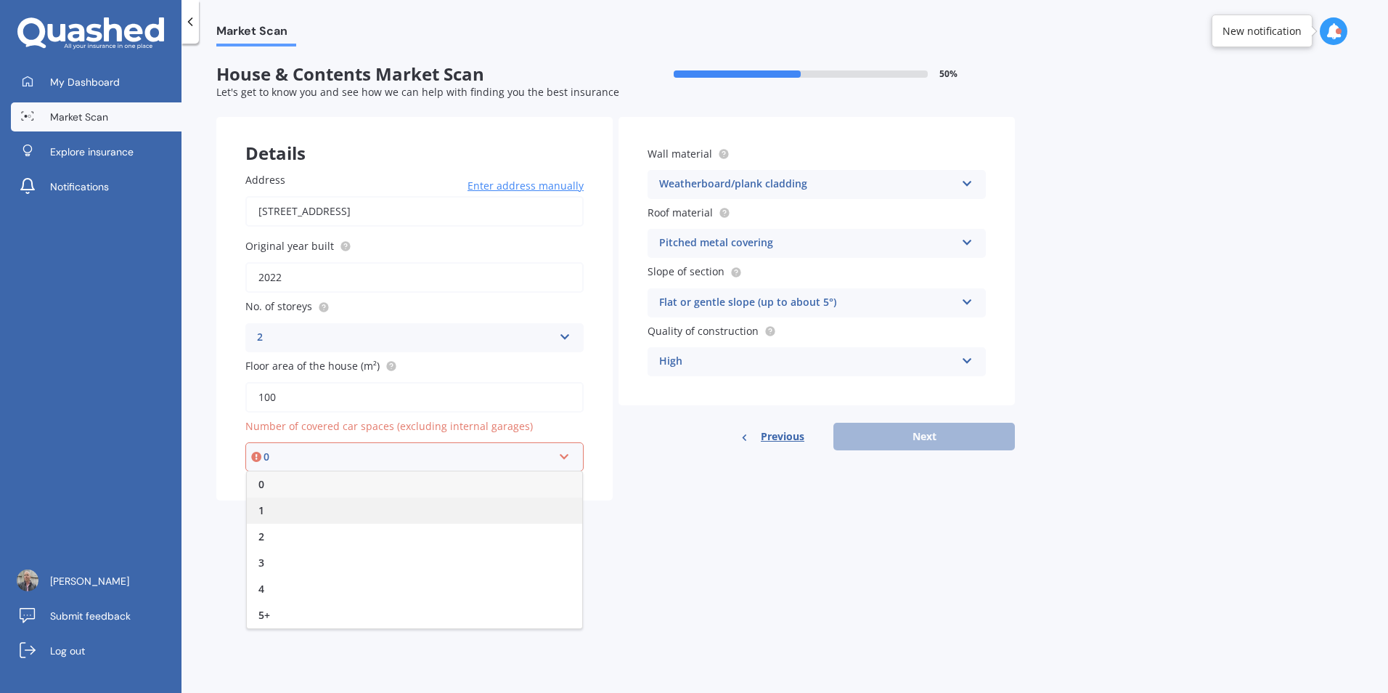
click at [281, 505] on div "1" at bounding box center [414, 510] width 335 height 26
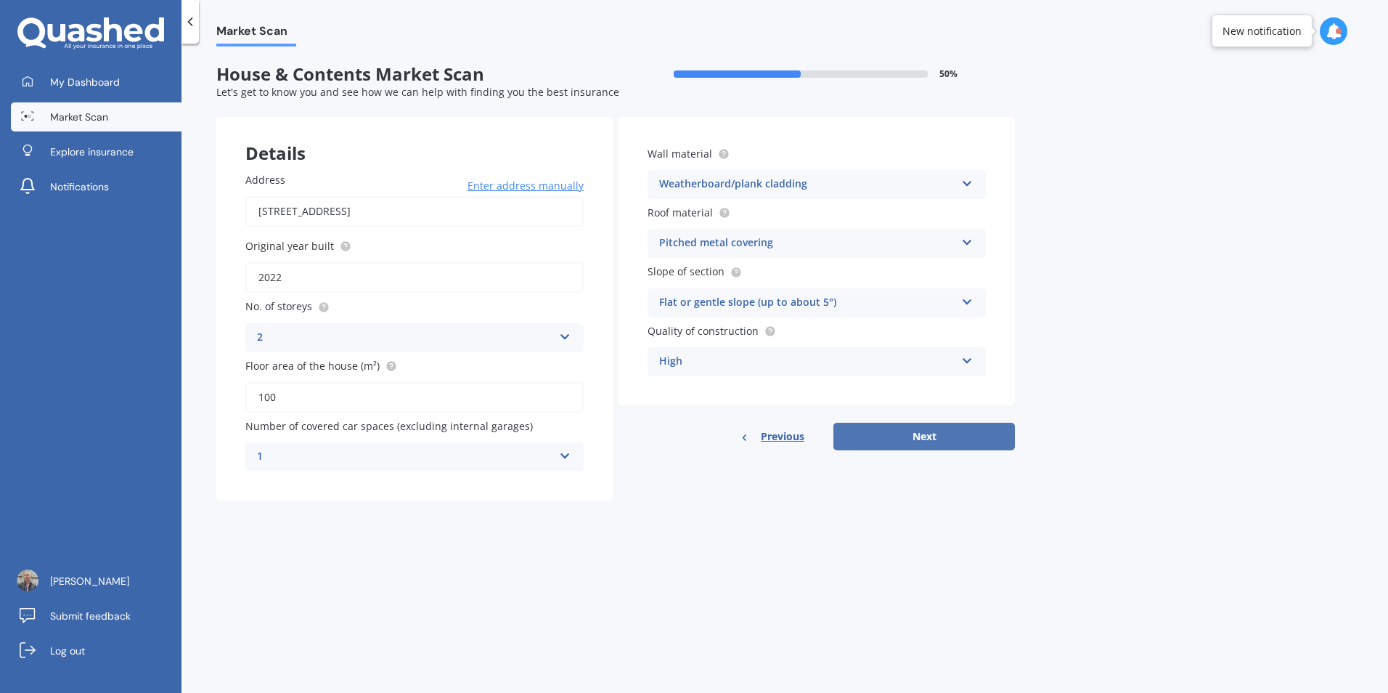
click at [921, 438] on button "Next" at bounding box center [923, 436] width 181 height 28
select select "03"
select select "01"
select select "1981"
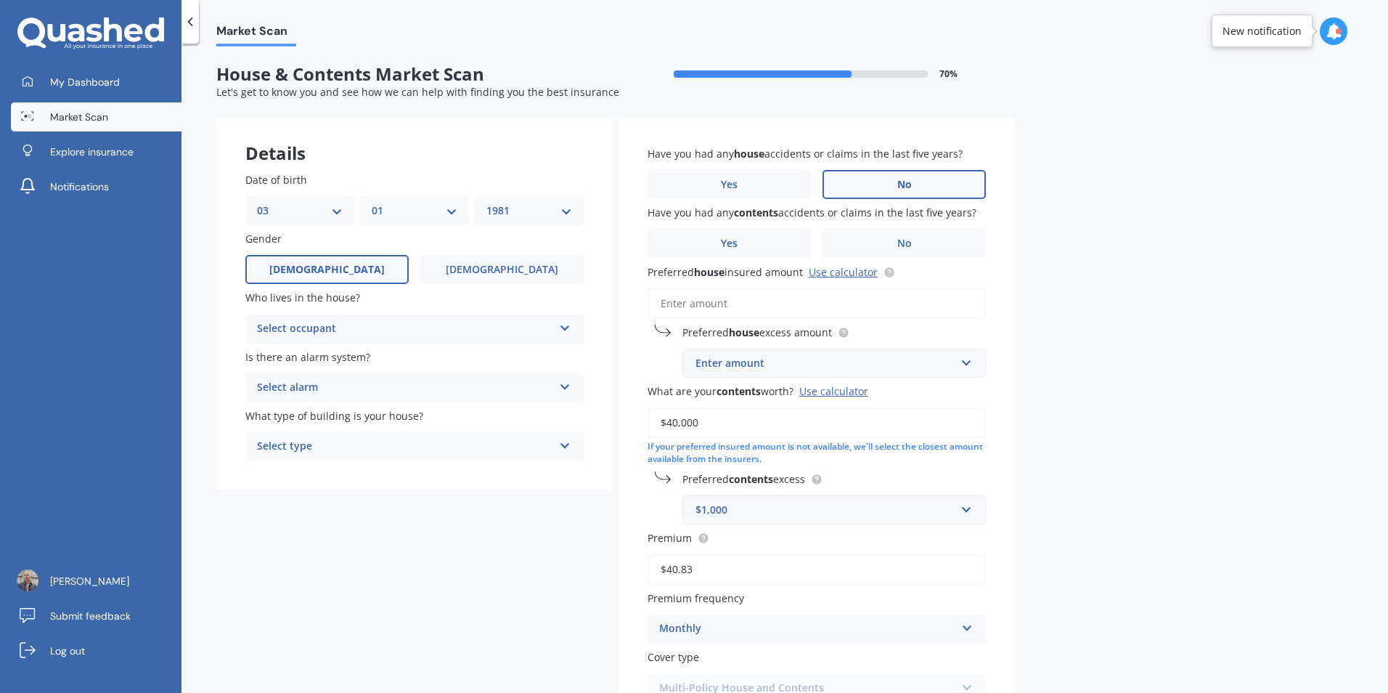
click at [903, 181] on span "No" at bounding box center [904, 185] width 15 height 12
click at [0, 0] on input "No" at bounding box center [0, 0] width 0 height 0
click at [904, 238] on span "No" at bounding box center [904, 243] width 15 height 12
click at [0, 0] on input "No" at bounding box center [0, 0] width 0 height 0
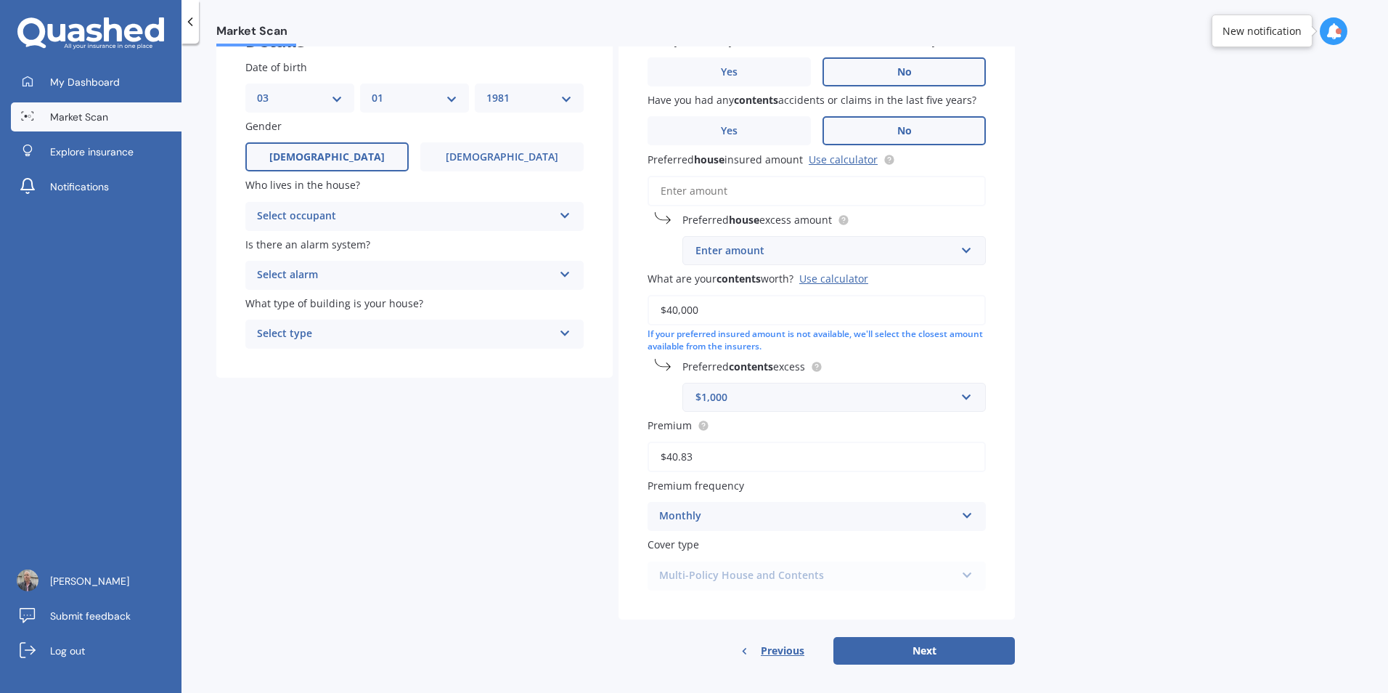
scroll to position [122, 0]
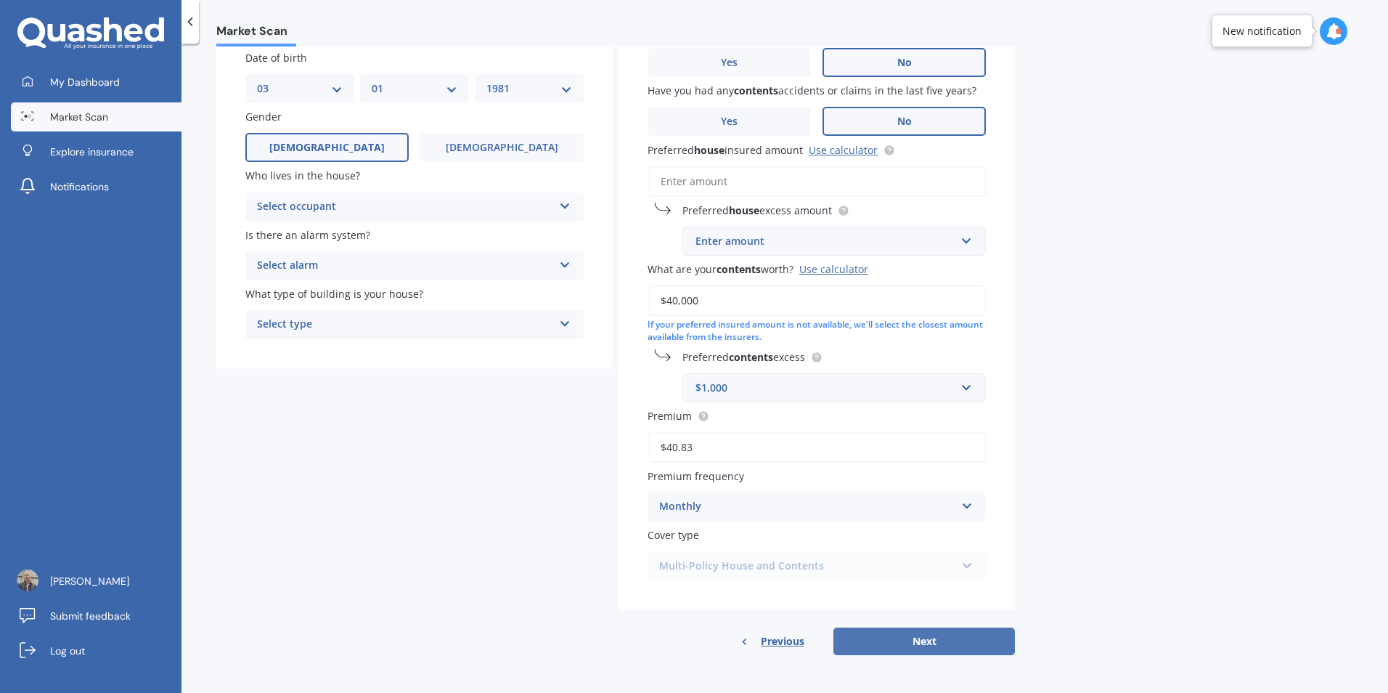
click at [903, 638] on button "Next" at bounding box center [923, 641] width 181 height 28
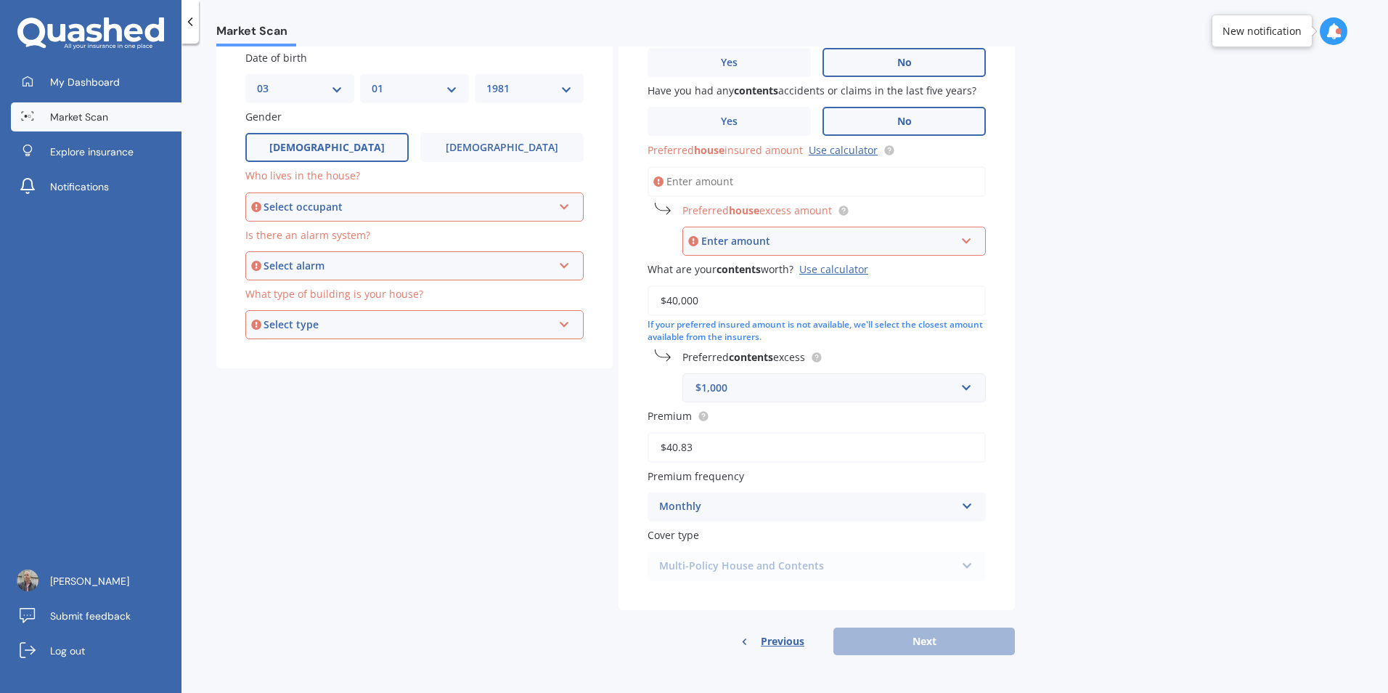
click at [564, 205] on icon at bounding box center [564, 204] width 12 height 10
click at [332, 232] on div "Owner" at bounding box center [414, 234] width 335 height 26
click at [573, 259] on div "Select alarm Yes, monitored Yes, not monitored No" at bounding box center [414, 265] width 338 height 29
click at [348, 290] on div "Yes, monitored" at bounding box center [414, 293] width 335 height 26
click at [568, 325] on icon at bounding box center [564, 322] width 12 height 10
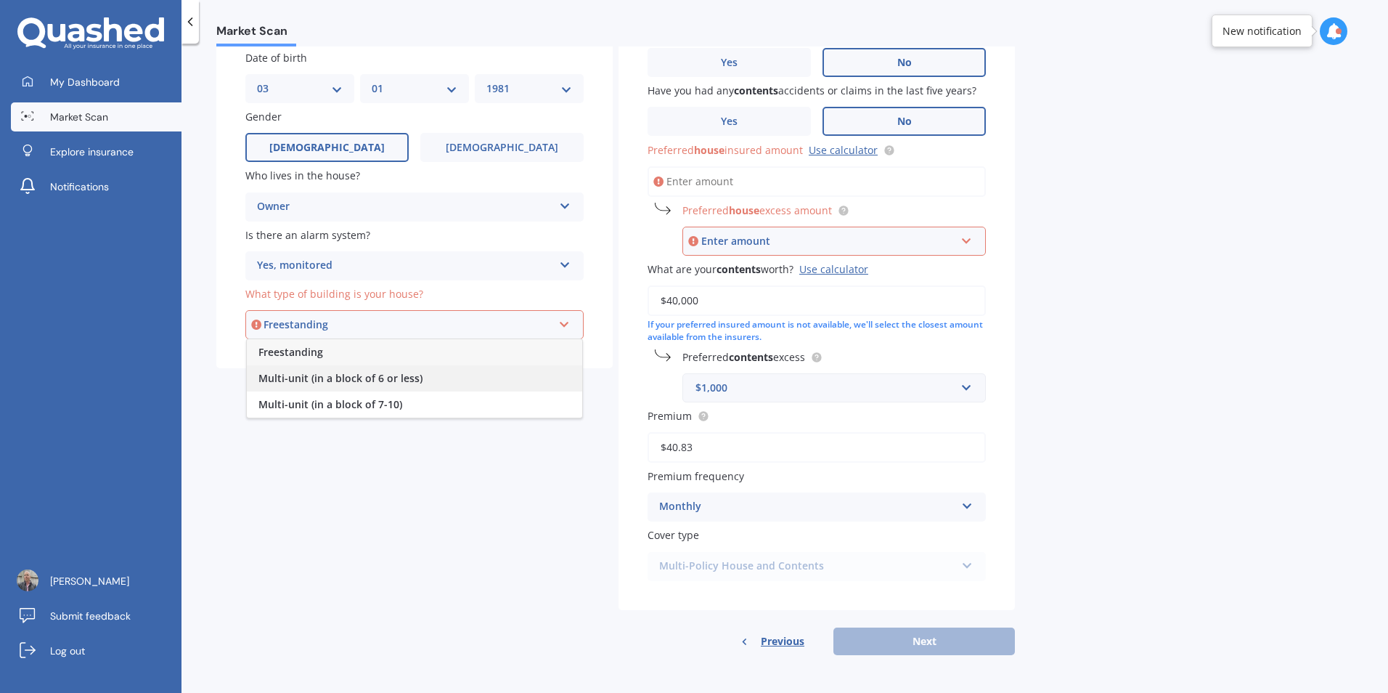
click at [307, 380] on span "Multi-unit (in a block of 6 or less)" at bounding box center [340, 378] width 164 height 14
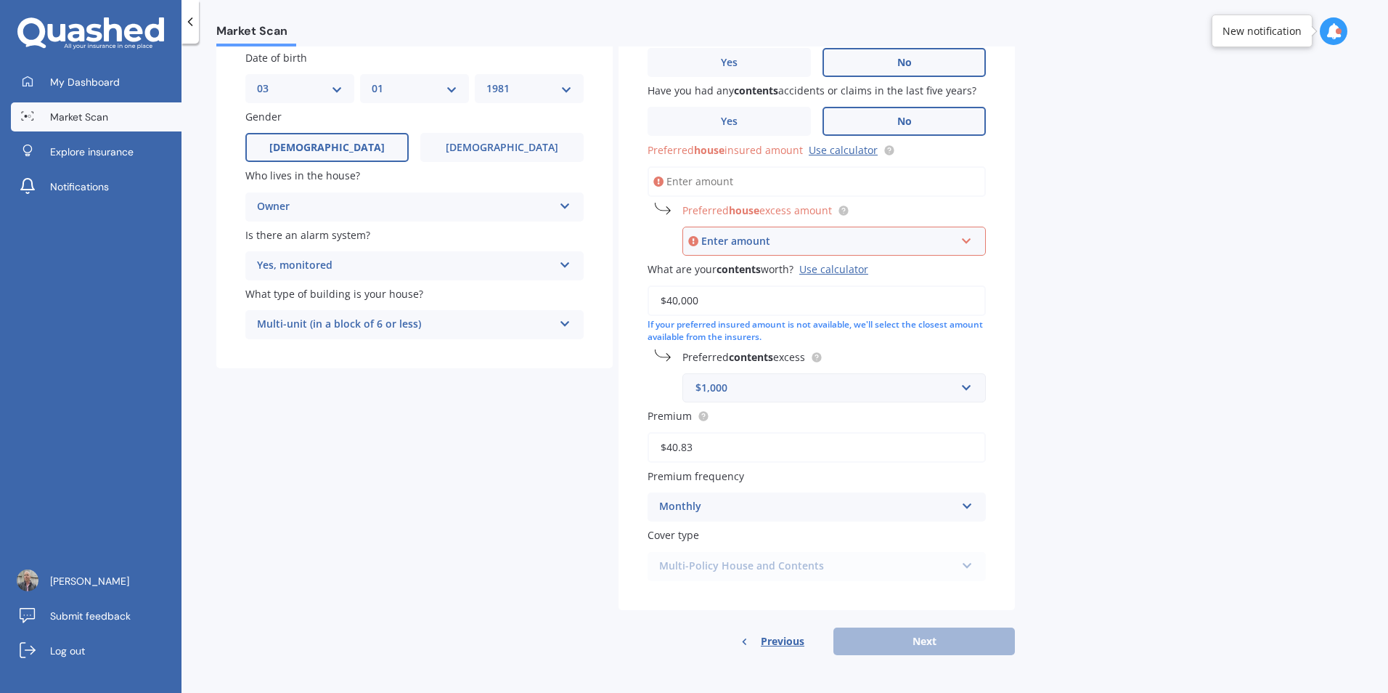
click at [1108, 275] on div "Market Scan House & Contents Market Scan 70 % Let's get to know you and see how…" at bounding box center [784, 370] width 1206 height 649
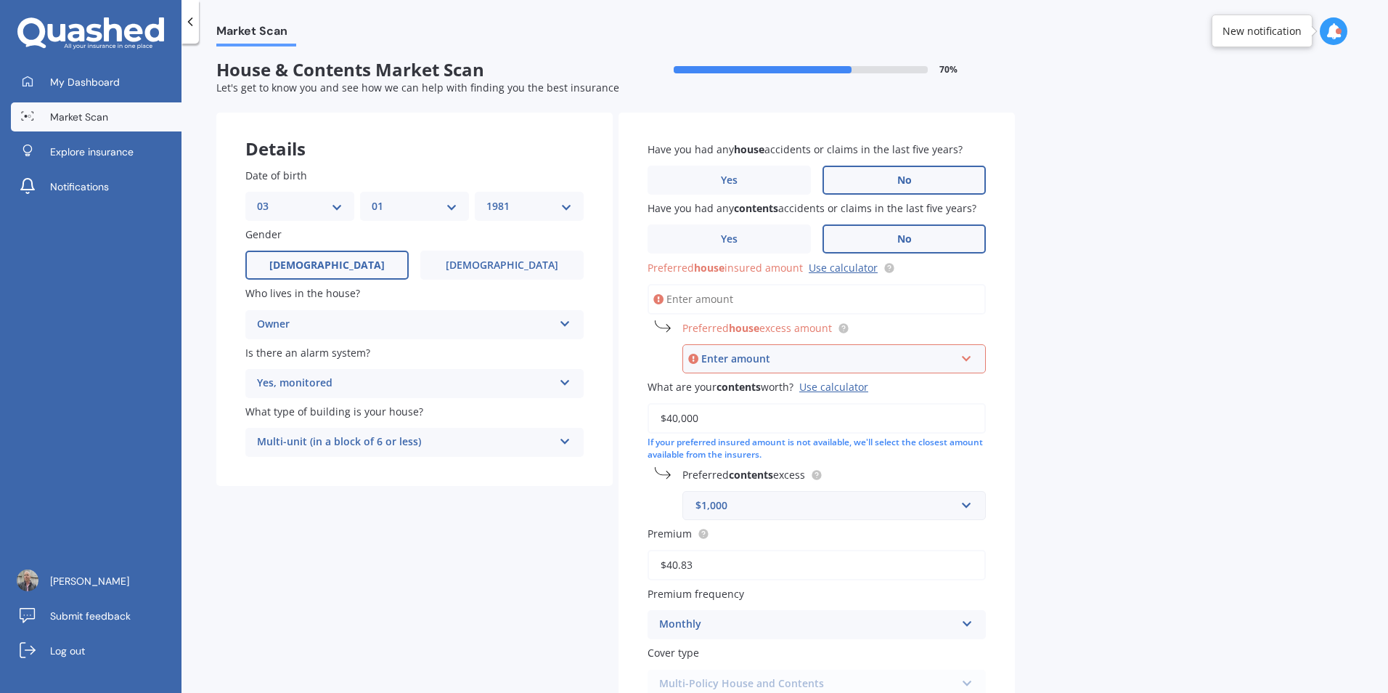
scroll to position [0, 0]
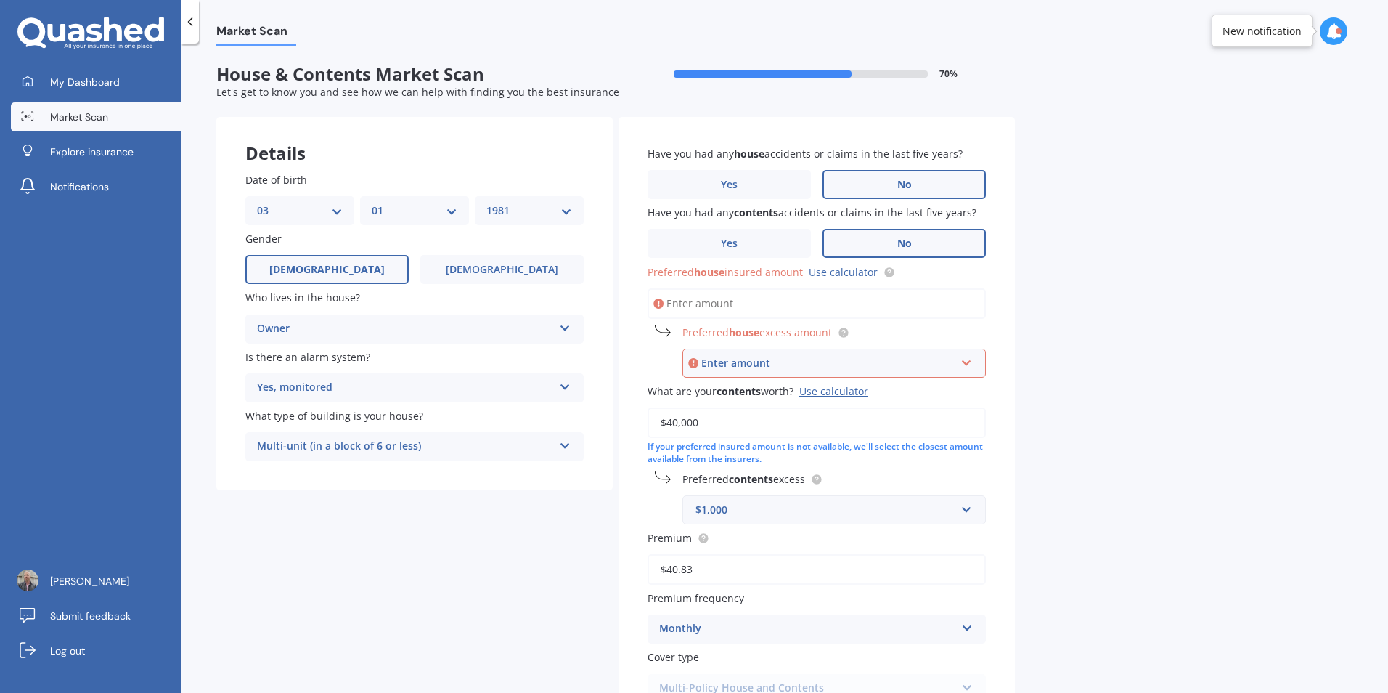
click at [814, 334] on span "Preferred house excess amount" at bounding box center [757, 332] width 150 height 14
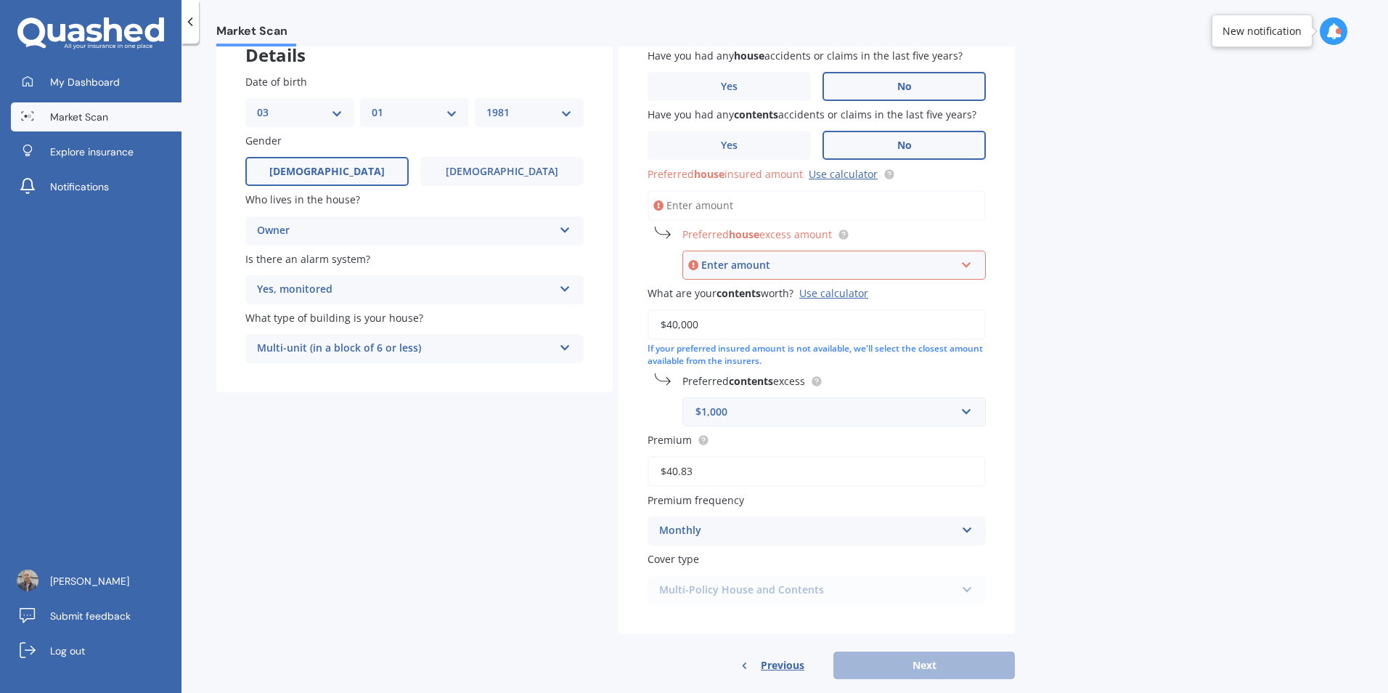
scroll to position [122, 0]
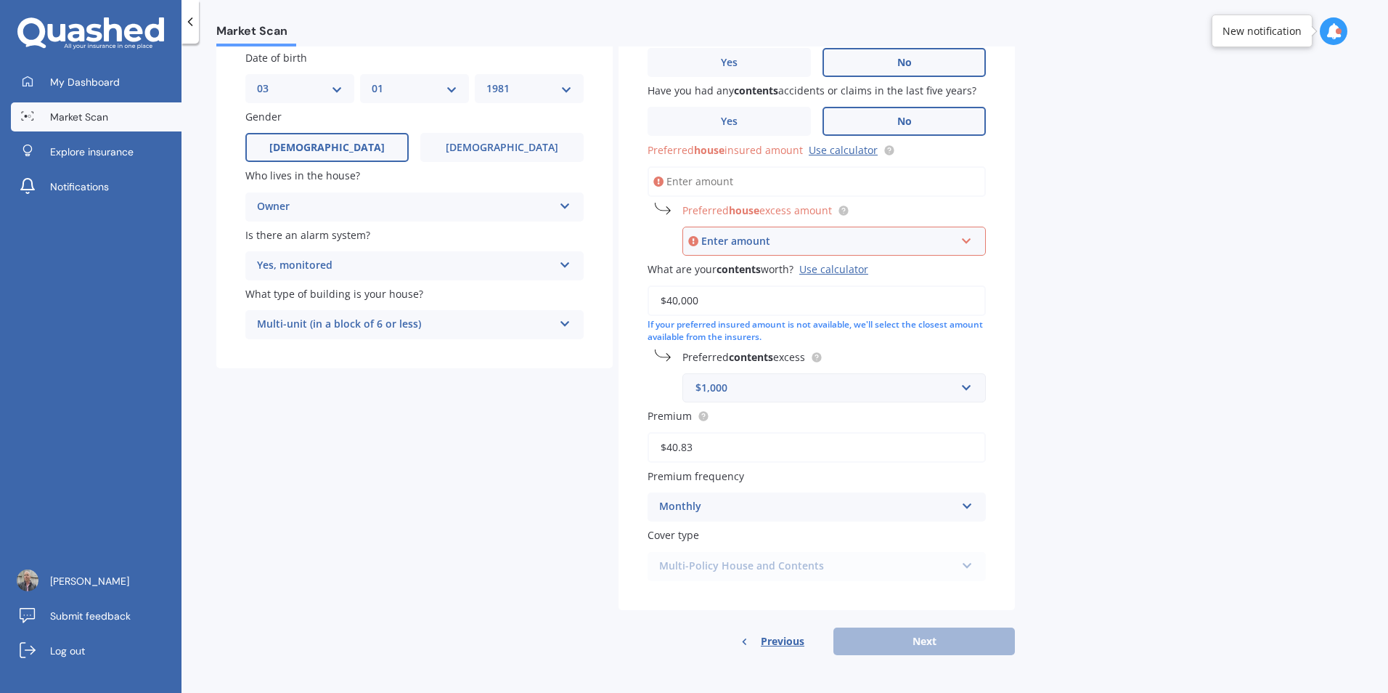
click at [811, 571] on div "Multi-Policy House and Contents Multi-Policy House and Contents" at bounding box center [817, 566] width 338 height 29
click at [788, 502] on div "Monthly" at bounding box center [807, 506] width 296 height 17
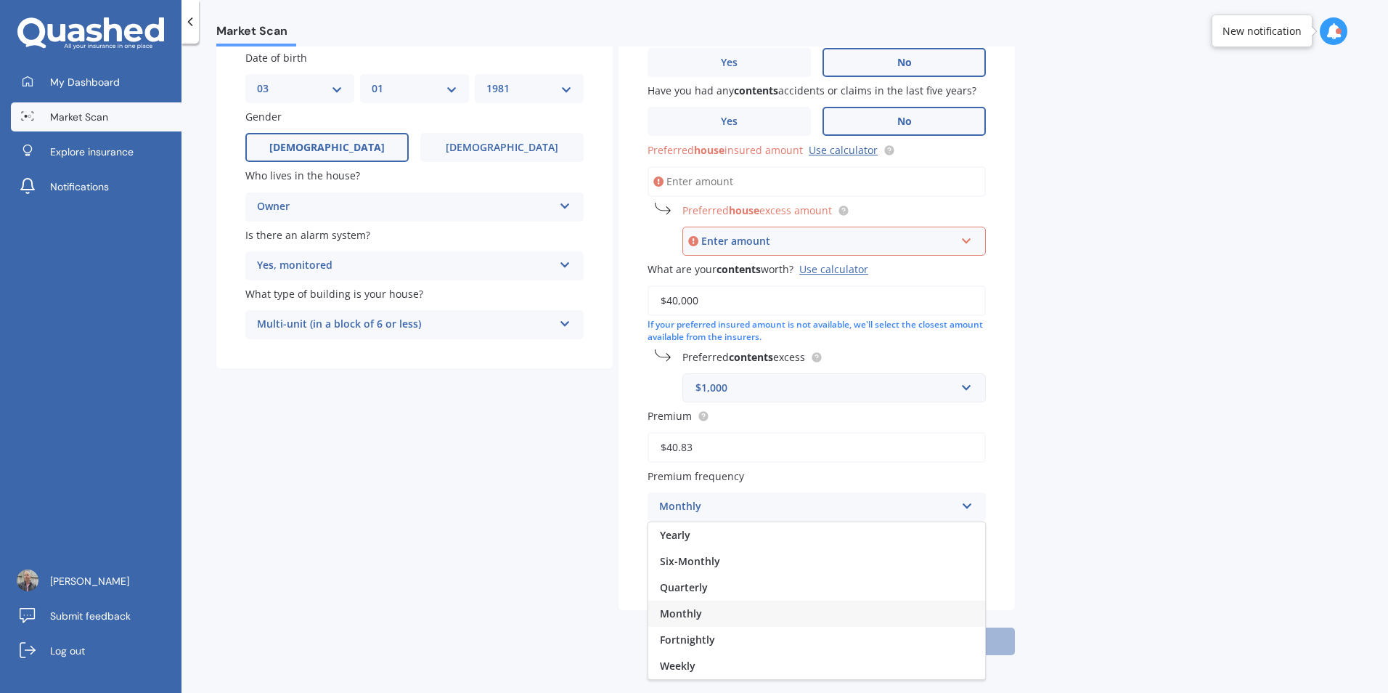
click at [706, 614] on div "Monthly" at bounding box center [816, 613] width 337 height 26
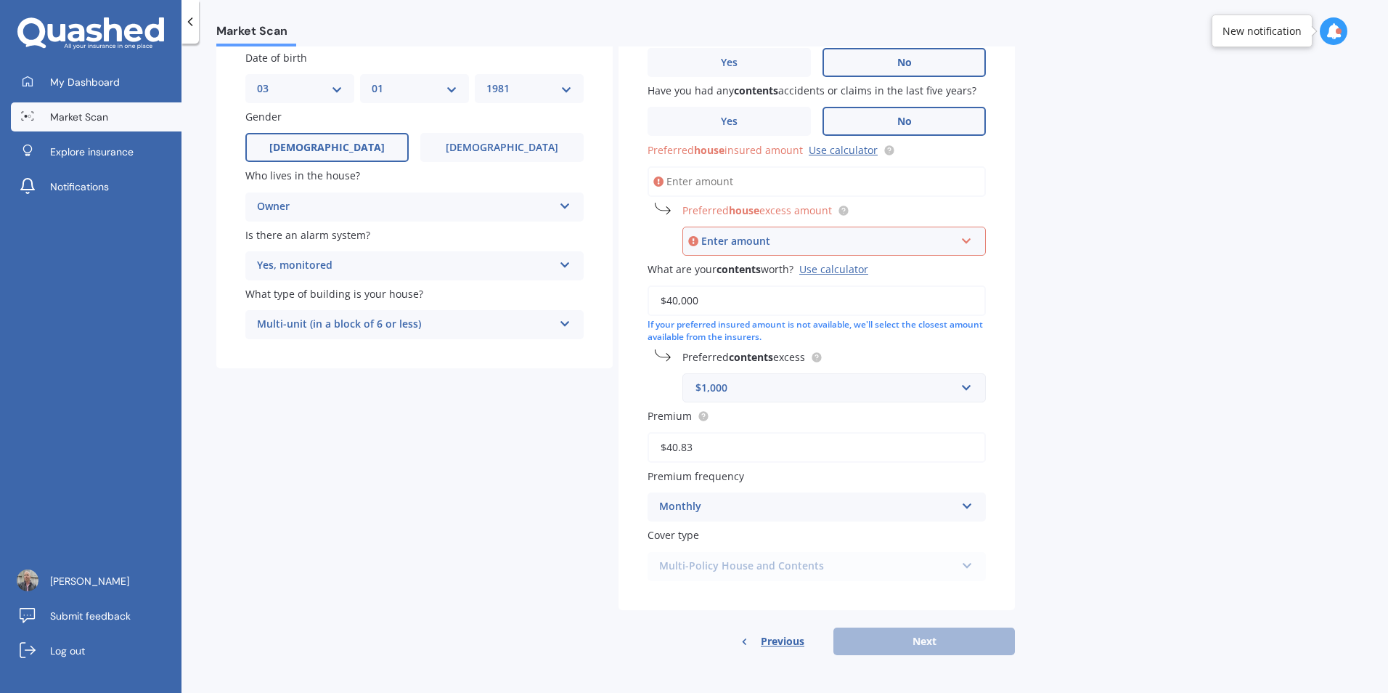
click at [892, 643] on div "Previous Next" at bounding box center [816, 641] width 396 height 28
click at [899, 643] on div "Previous Next" at bounding box center [816, 641] width 396 height 28
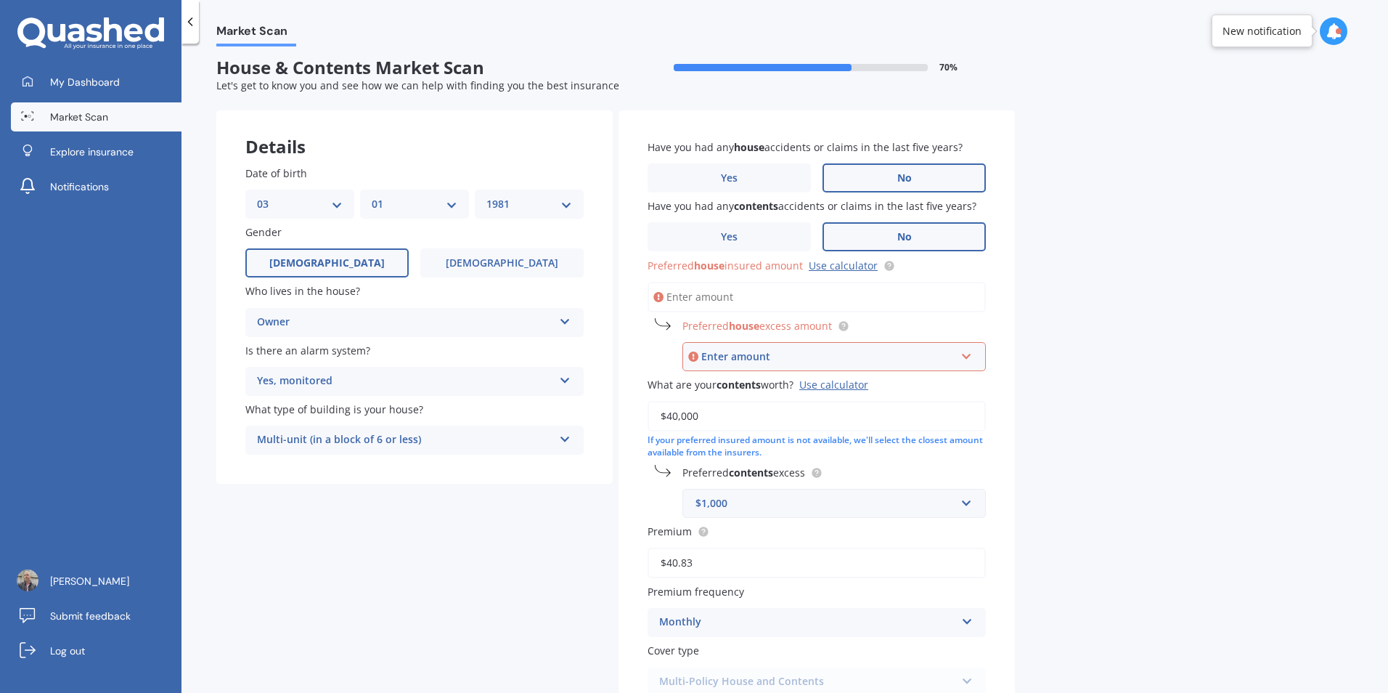
scroll to position [0, 0]
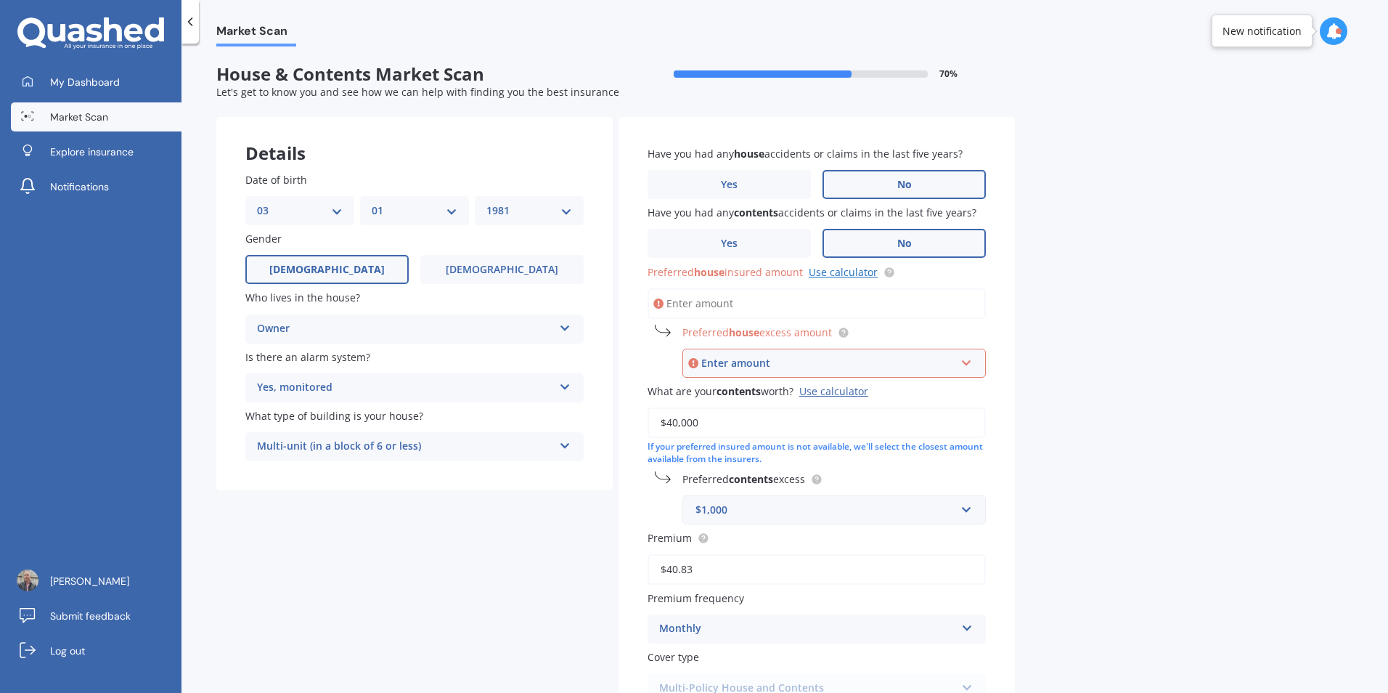
click at [839, 274] on link "Use calculator" at bounding box center [843, 272] width 69 height 14
click at [747, 366] on div "Enter amount" at bounding box center [828, 363] width 254 height 16
click at [1112, 422] on div "Market Scan House & Contents Market Scan 70 % Let's get to know you and see how…" at bounding box center [784, 370] width 1206 height 649
click at [109, 83] on span "My Dashboard" at bounding box center [85, 82] width 70 height 15
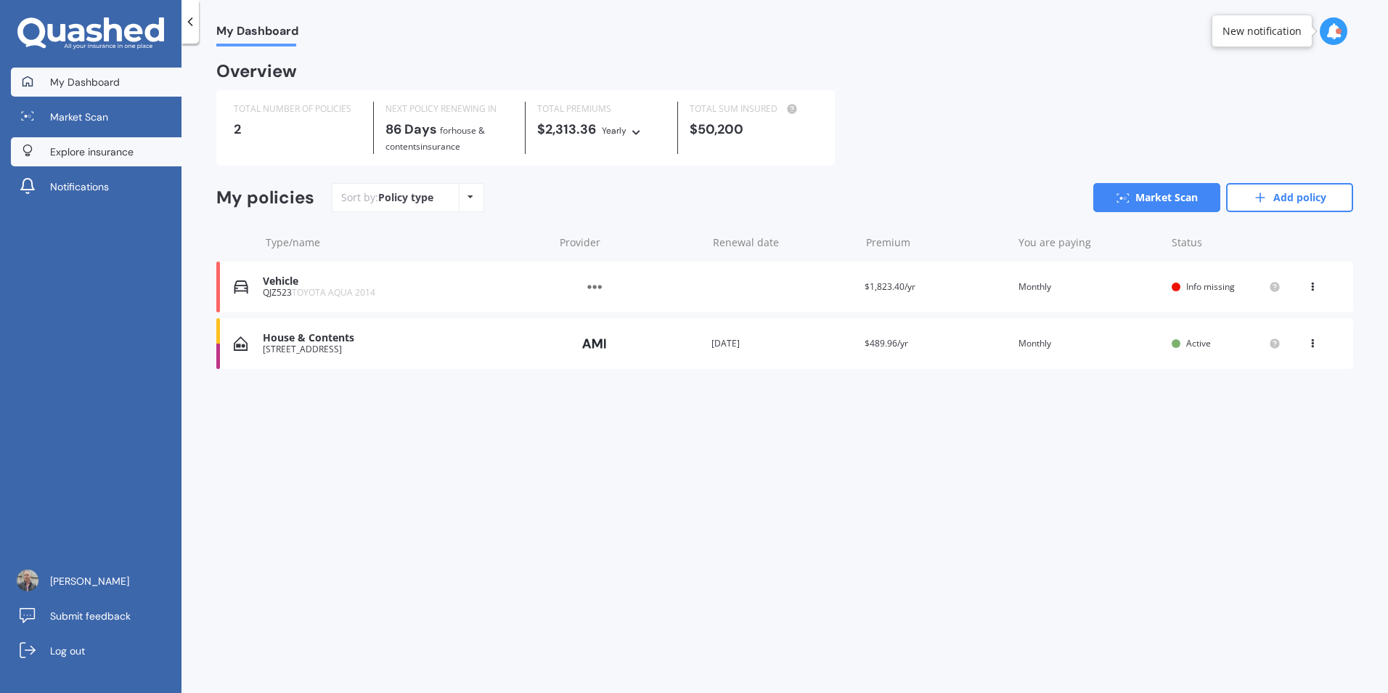
click at [62, 159] on link "Explore insurance" at bounding box center [96, 151] width 171 height 29
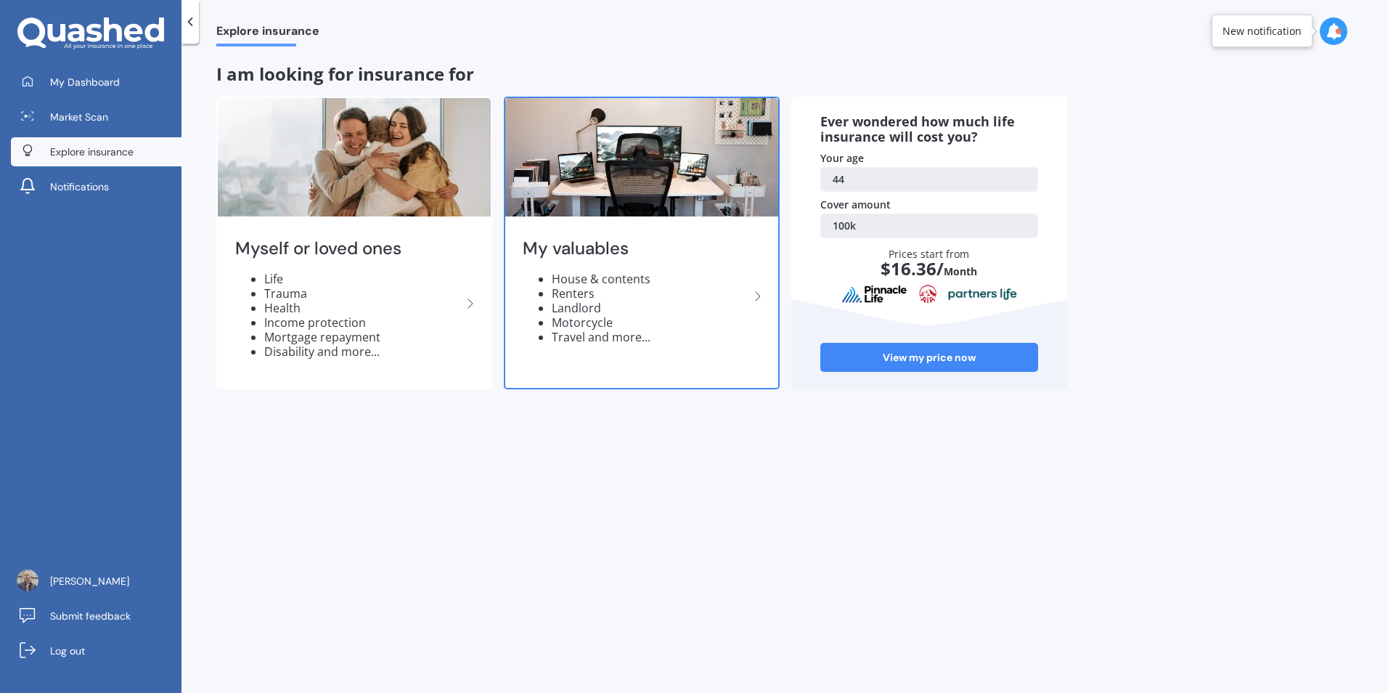
click at [639, 276] on li "House & contents" at bounding box center [650, 278] width 197 height 15
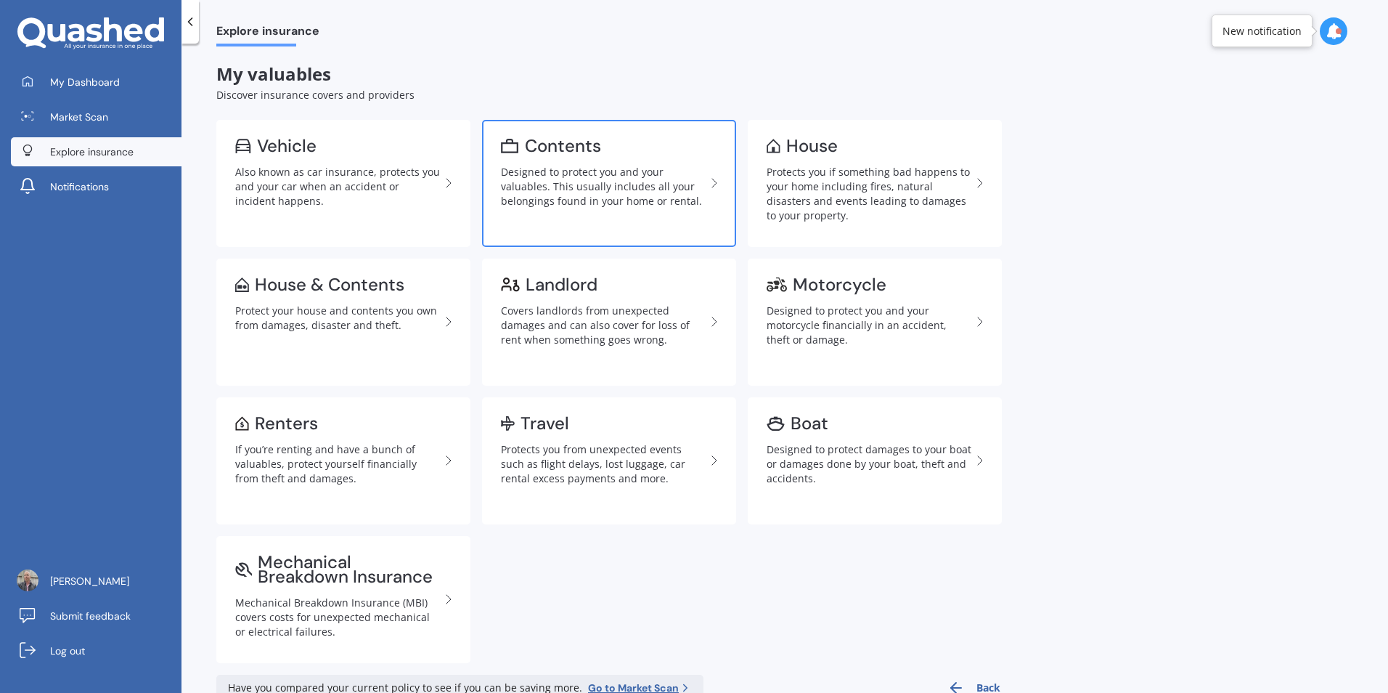
click at [594, 177] on div "Designed to protect you and your valuables. This usually includes all your belo…" at bounding box center [603, 187] width 205 height 44
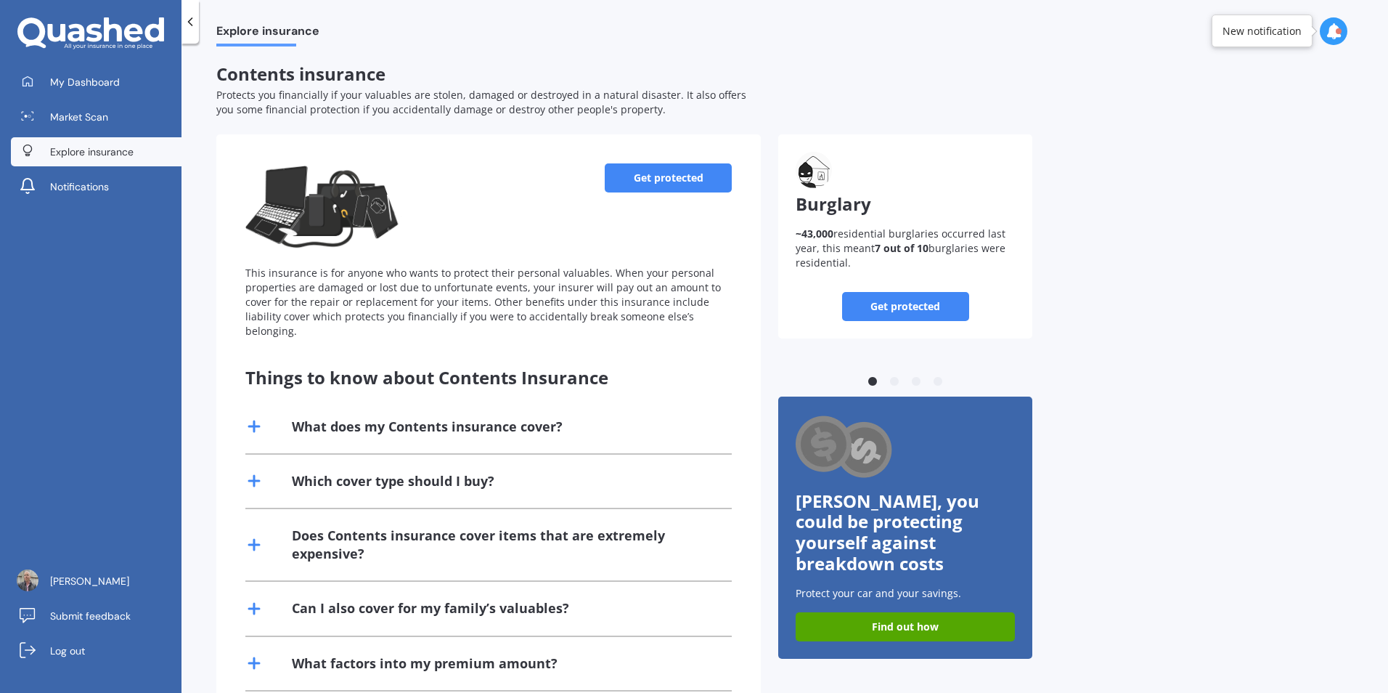
click at [444, 417] on div "What does my Contents insurance cover?" at bounding box center [427, 426] width 271 height 18
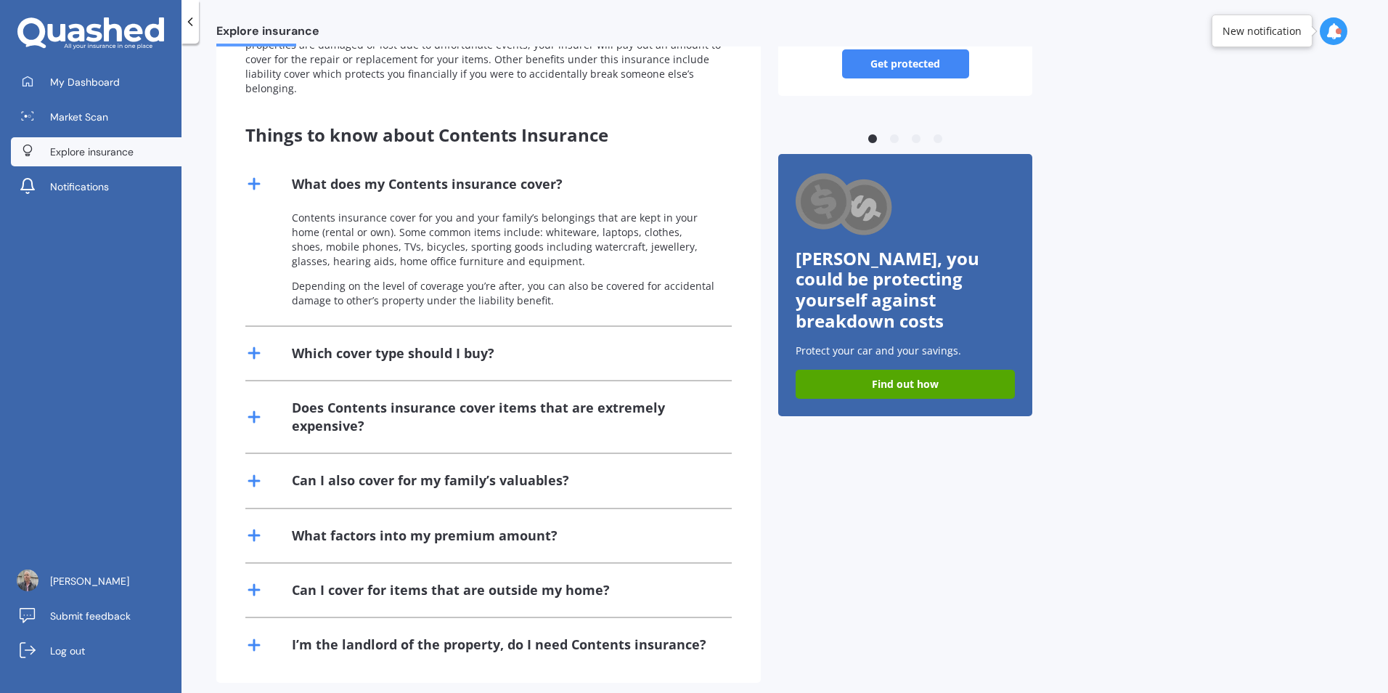
scroll to position [244, 0]
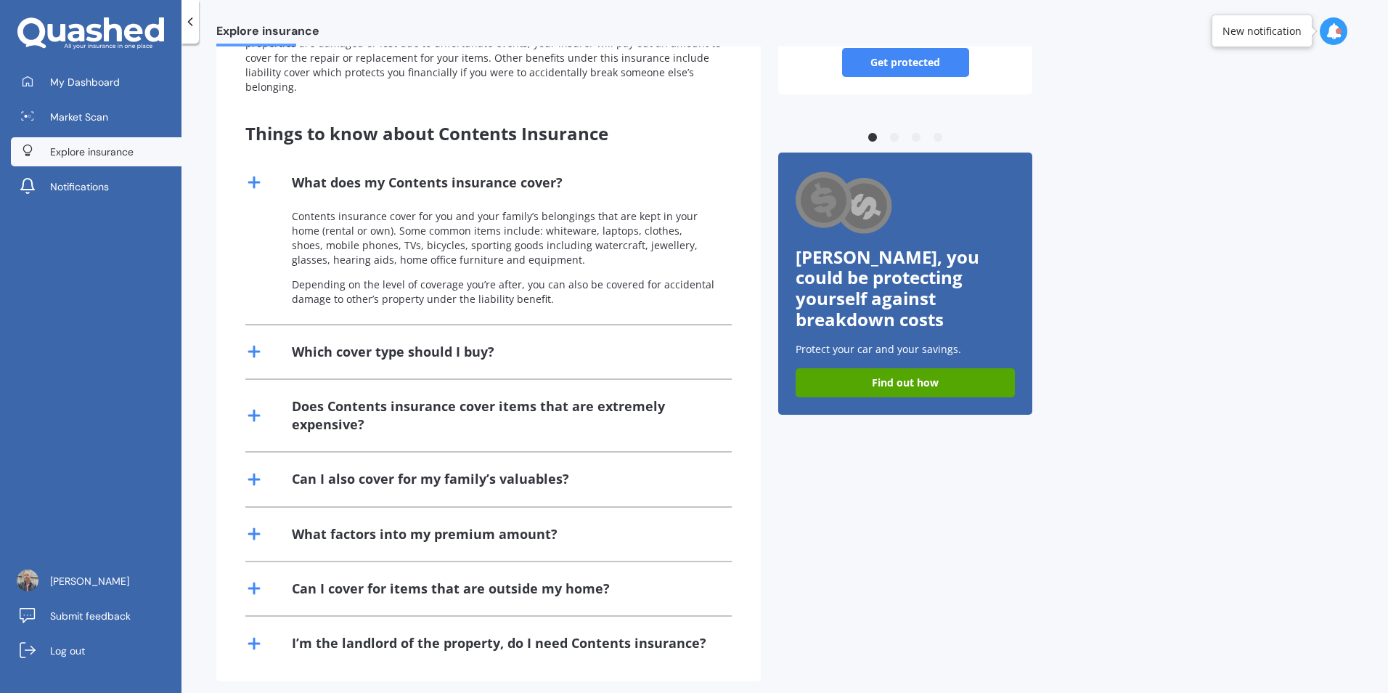
click at [54, 149] on span "Explore insurance" at bounding box center [91, 151] width 83 height 15
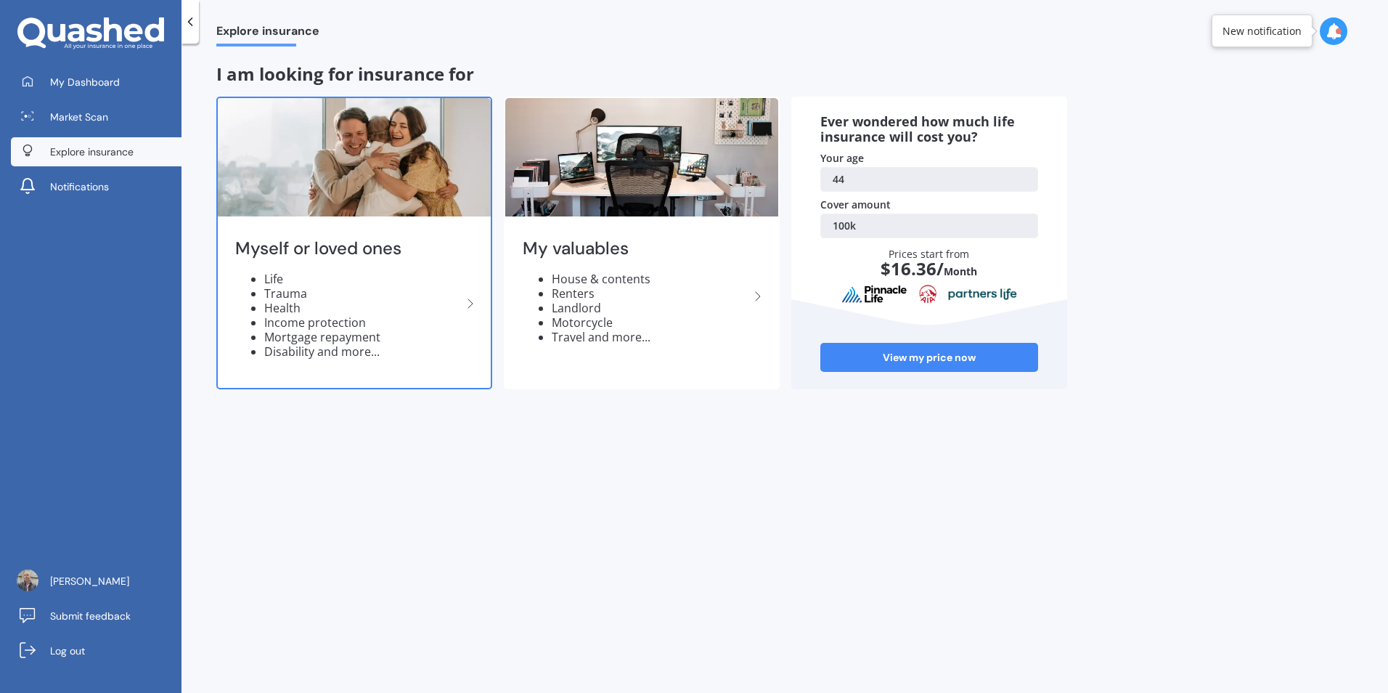
click at [470, 306] on icon at bounding box center [470, 303] width 17 height 17
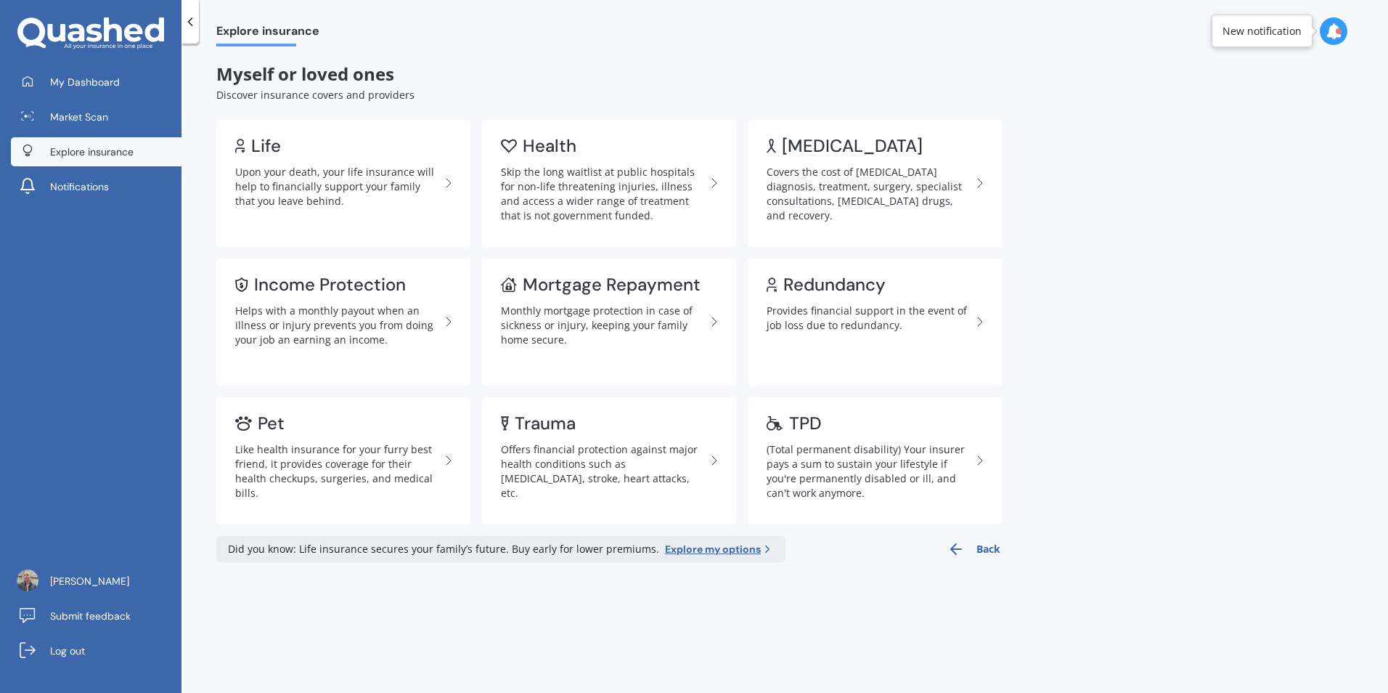
drag, startPoint x: 70, startPoint y: 83, endPoint x: 211, endPoint y: 129, distance: 148.3
click at [70, 83] on span "My Dashboard" at bounding box center [85, 82] width 70 height 15
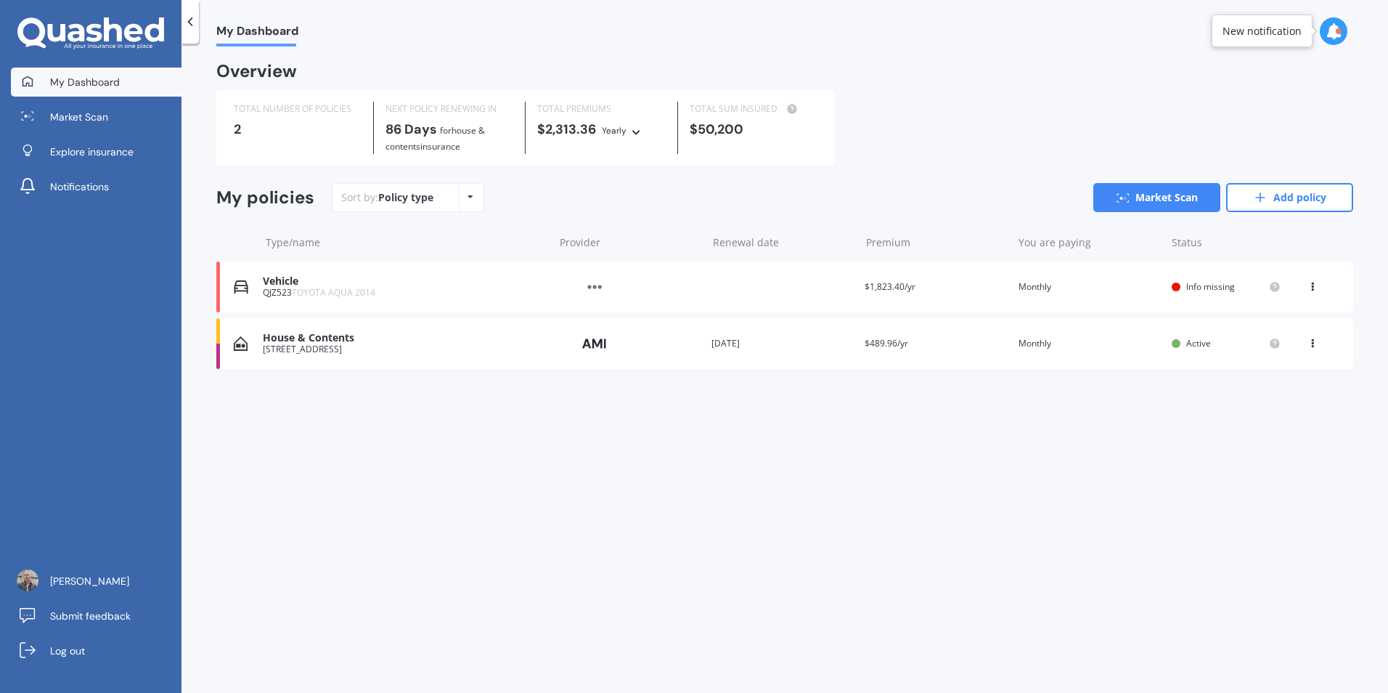
click at [319, 285] on div "Vehicle" at bounding box center [405, 281] width 284 height 12
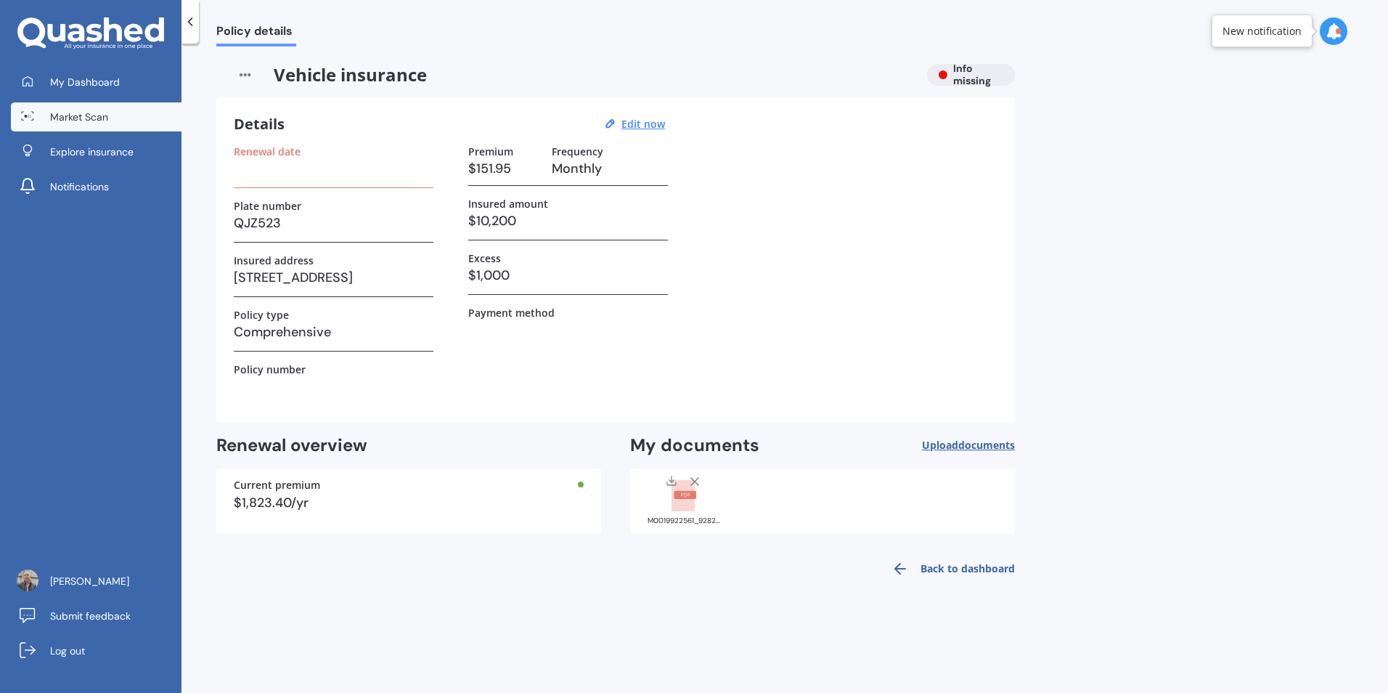
click at [96, 114] on span "Market Scan" at bounding box center [79, 117] width 58 height 15
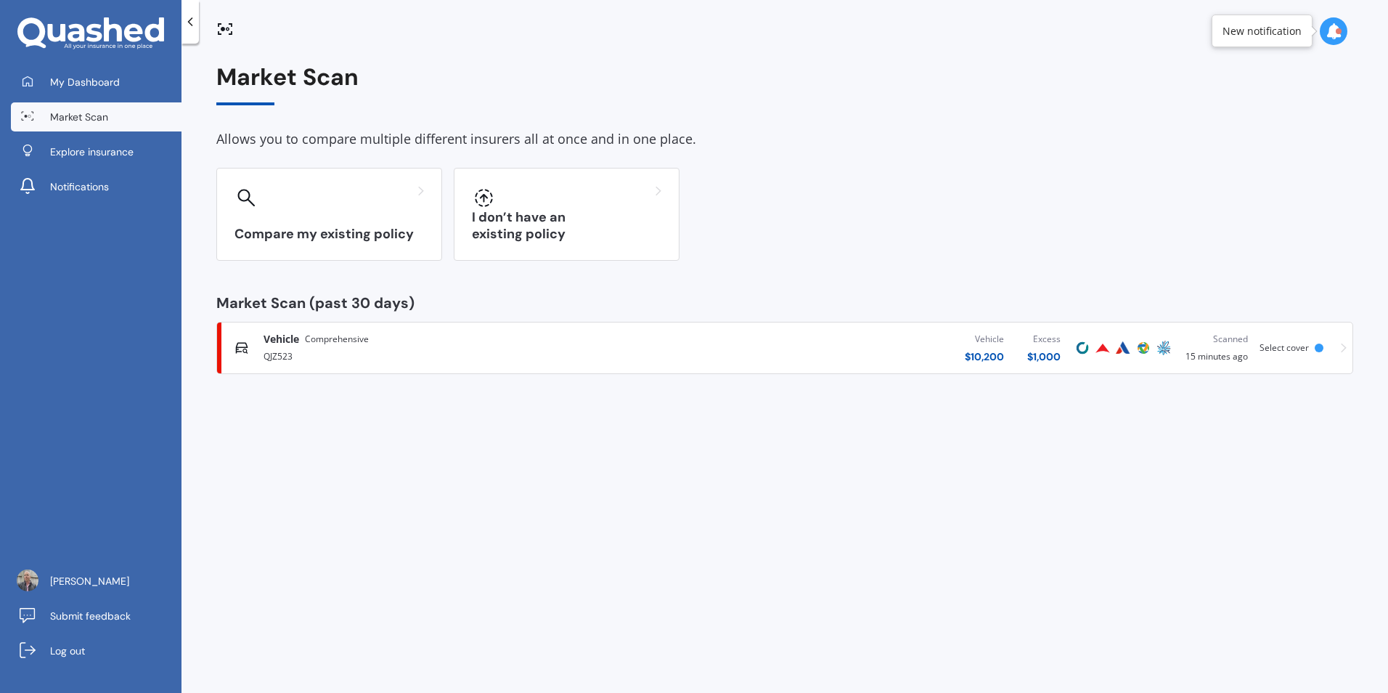
click at [298, 343] on span "Vehicle" at bounding box center [282, 339] width 36 height 15
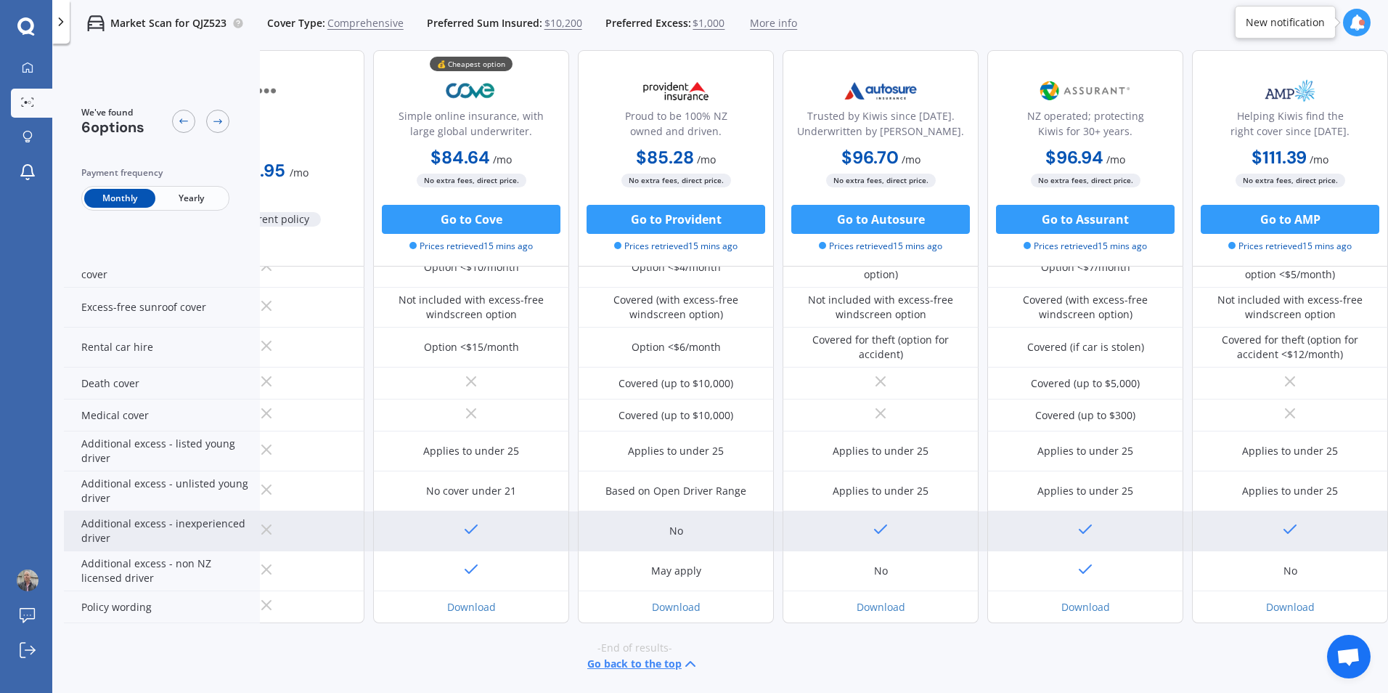
scroll to position [597, 99]
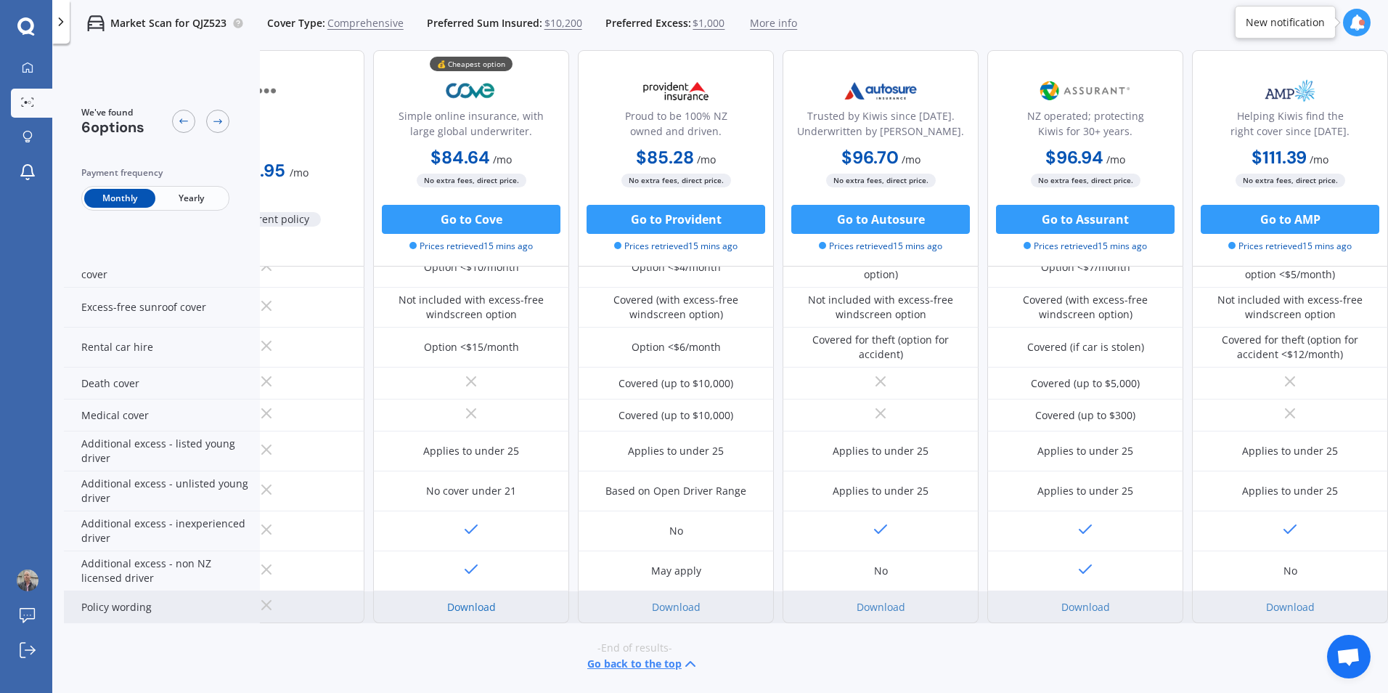
click at [465, 600] on link "Download" at bounding box center [471, 607] width 49 height 14
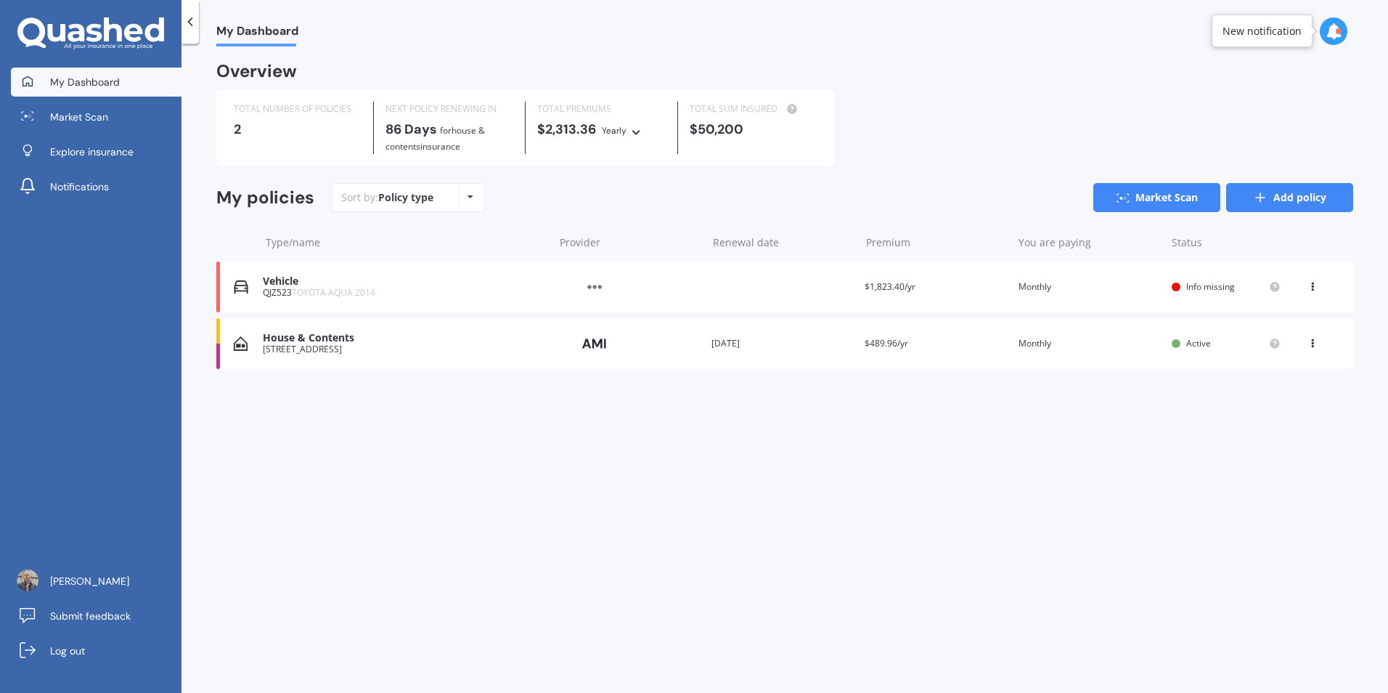
click at [1277, 198] on link "Add policy" at bounding box center [1289, 197] width 127 height 29
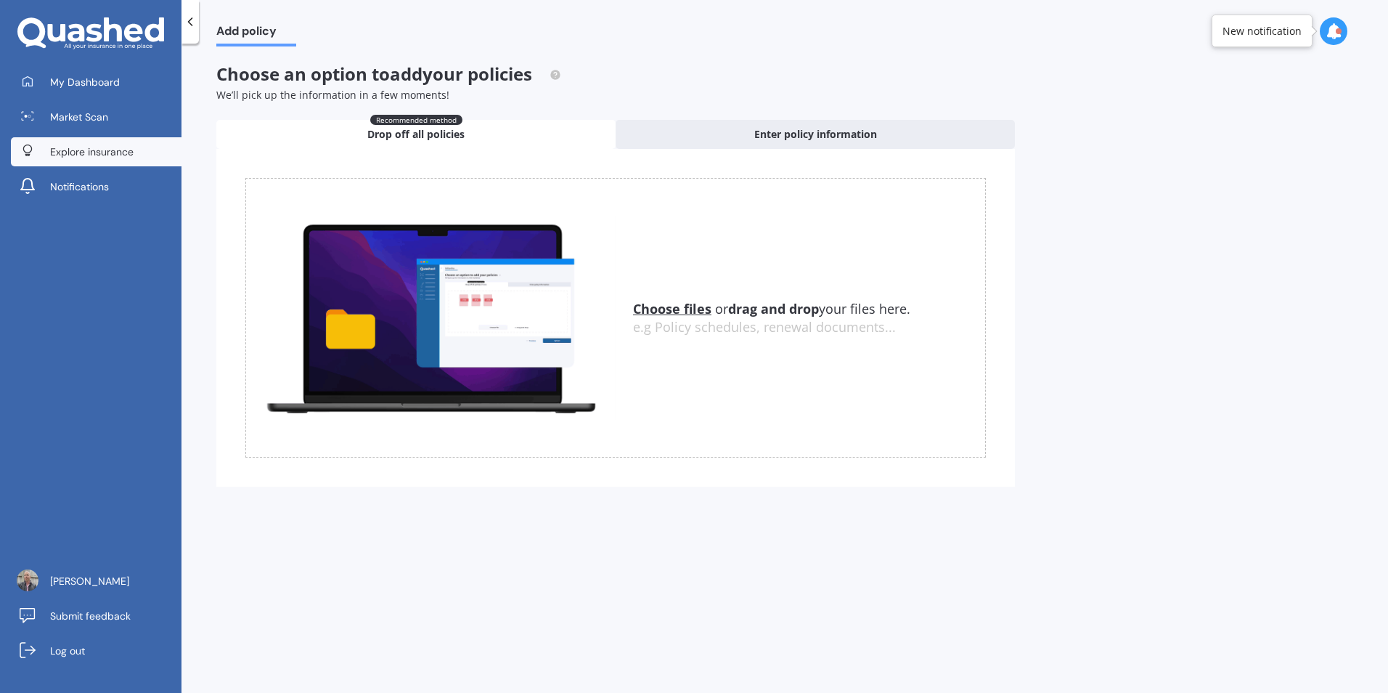
click at [88, 155] on span "Explore insurance" at bounding box center [91, 151] width 83 height 15
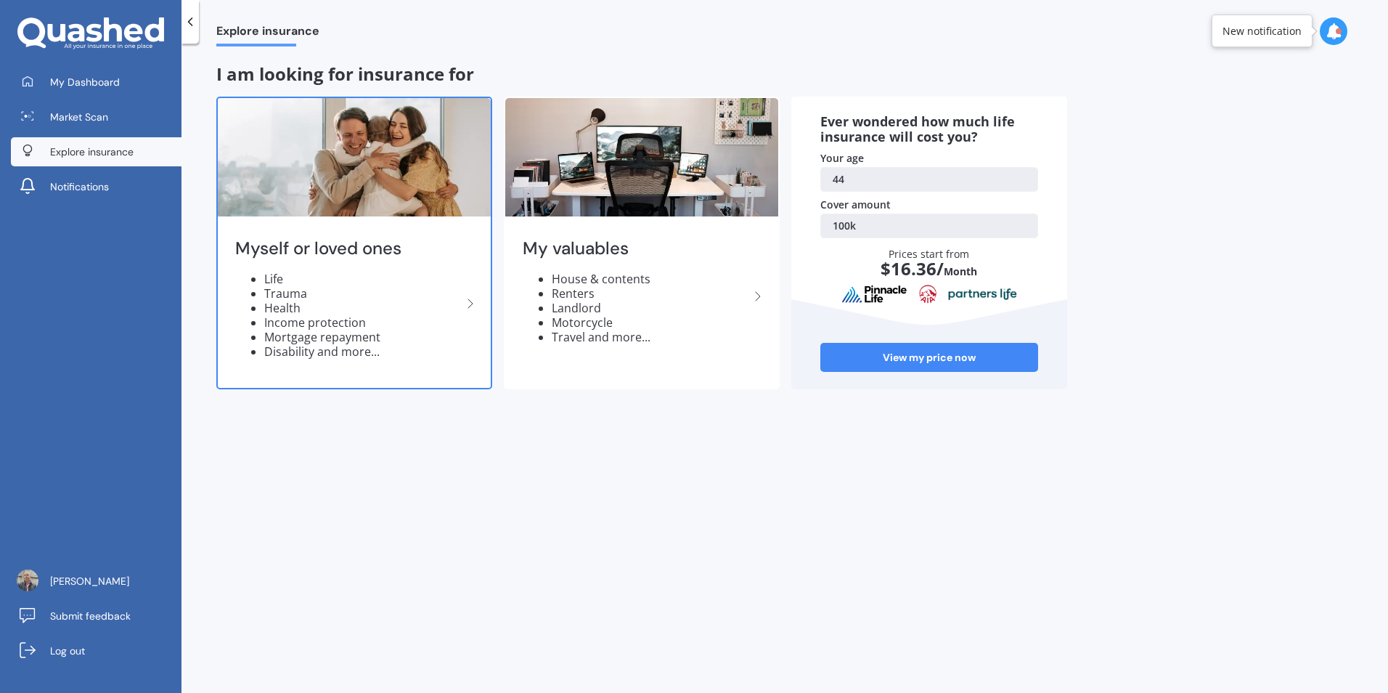
click at [276, 290] on li "Trauma" at bounding box center [362, 293] width 197 height 15
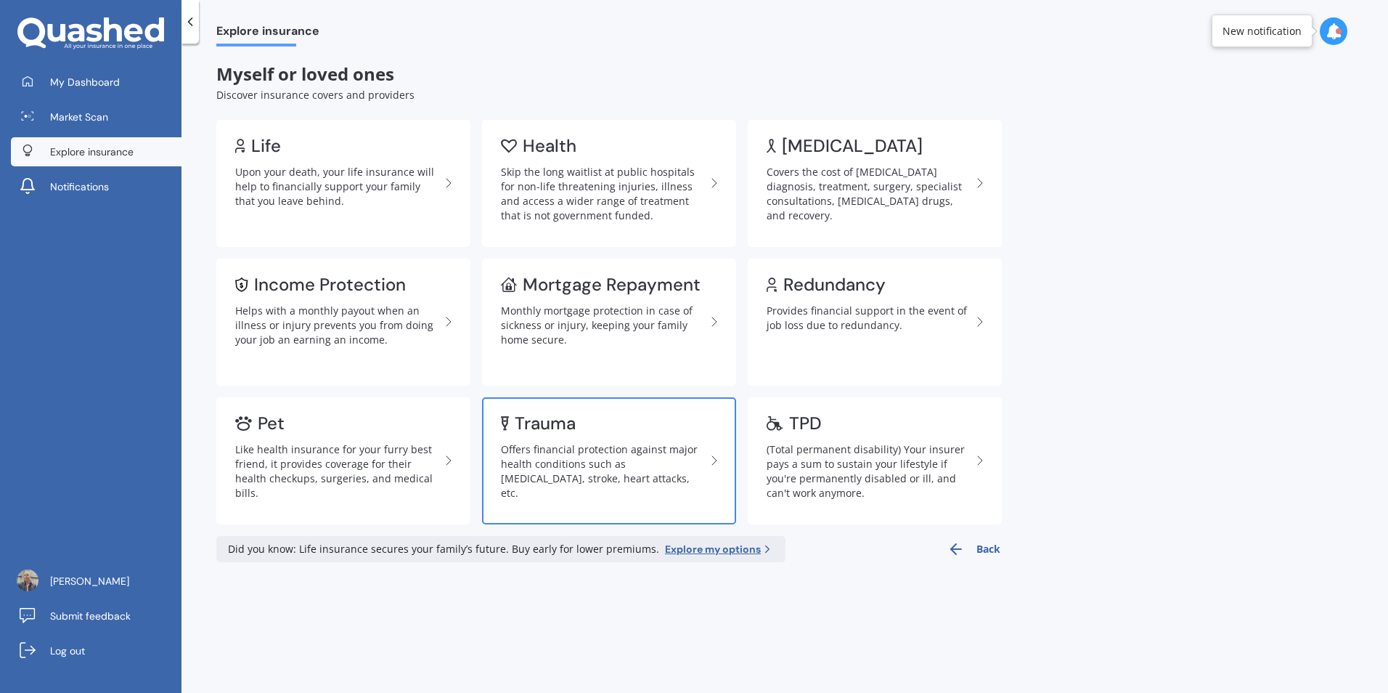
click at [536, 464] on div "Offers financial protection against major health conditions such as [MEDICAL_DA…" at bounding box center [603, 471] width 205 height 58
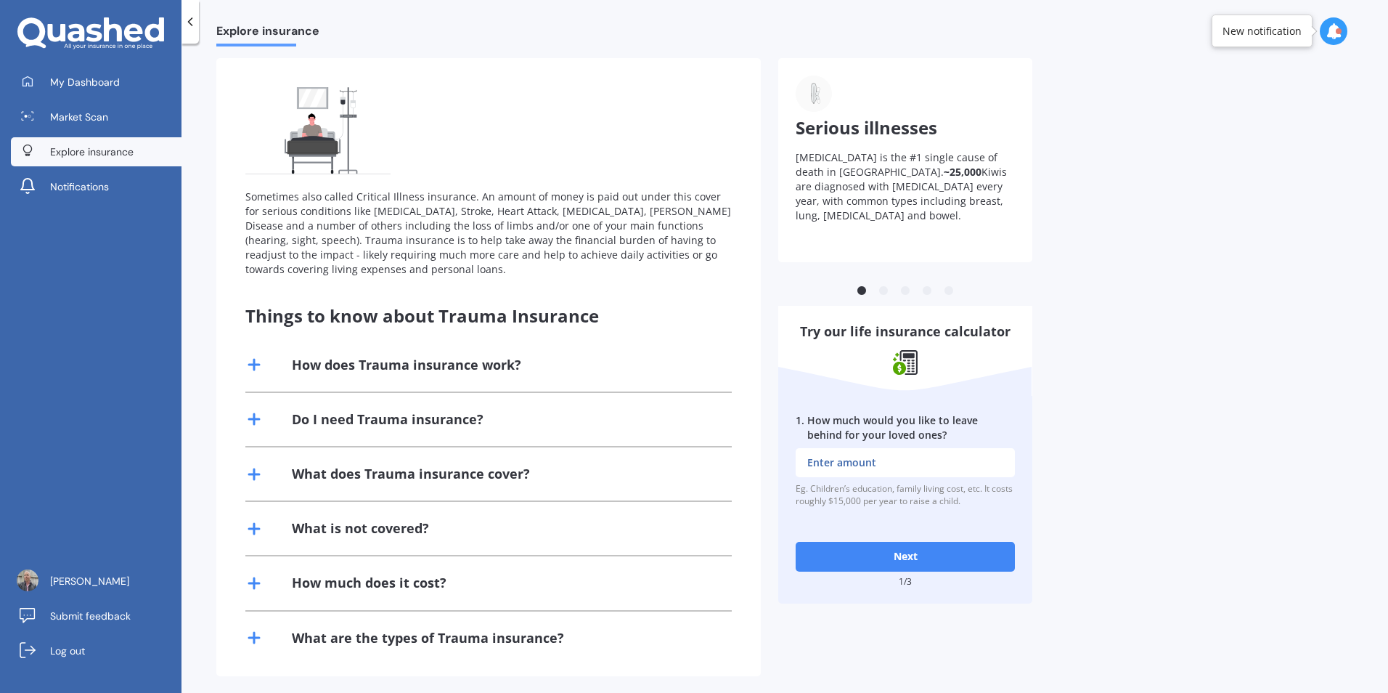
scroll to position [100, 0]
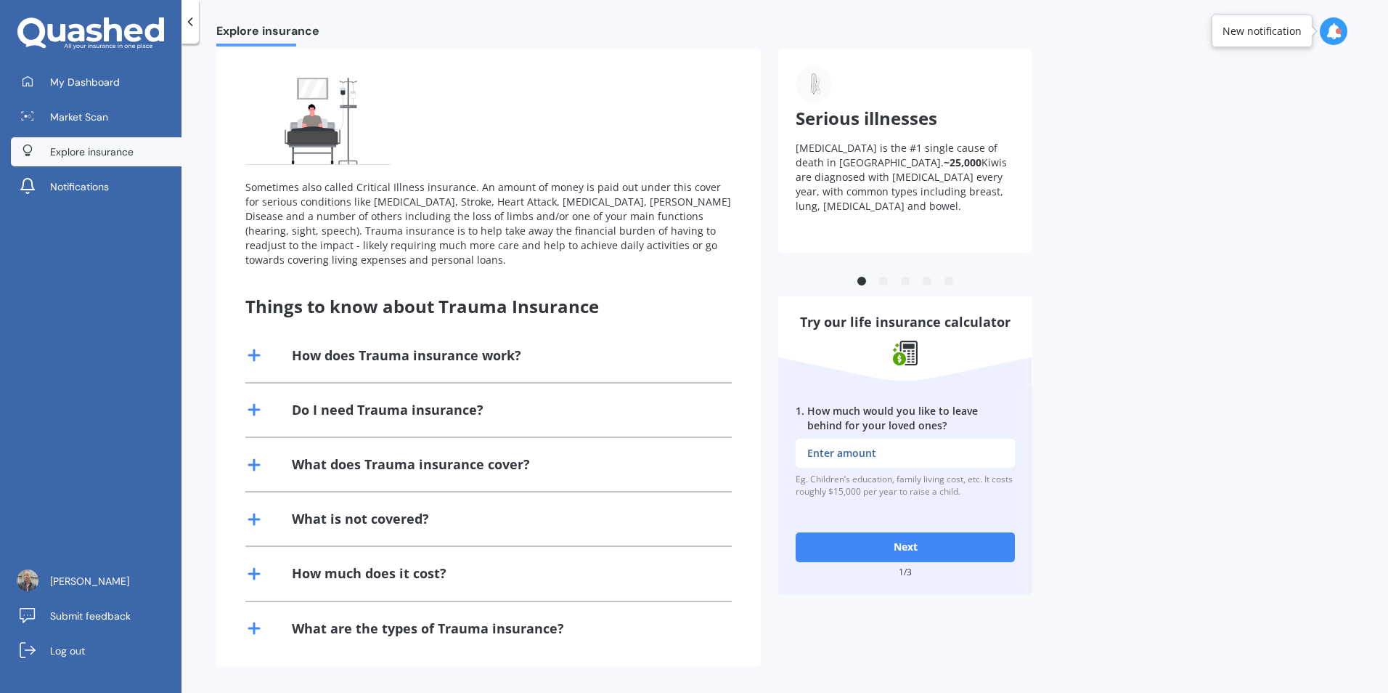
click at [389, 518] on div "What is not covered?" at bounding box center [360, 519] width 137 height 18
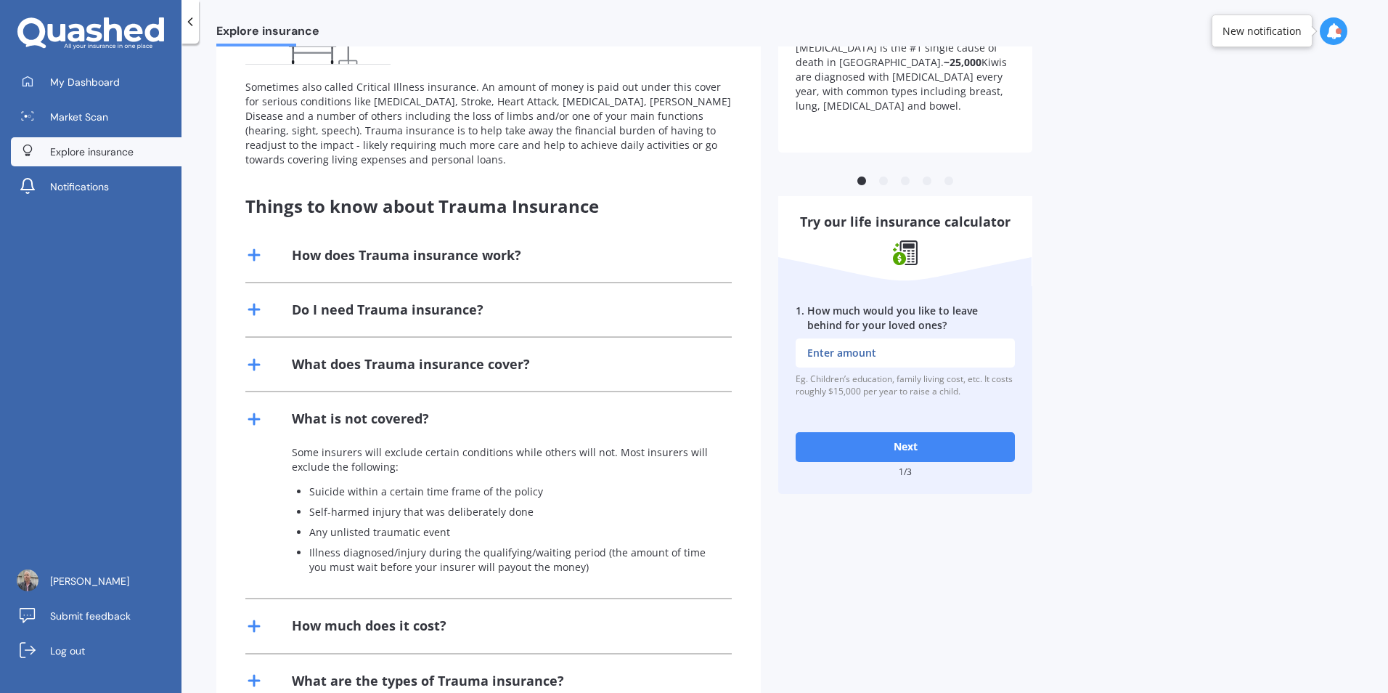
scroll to position [245, 0]
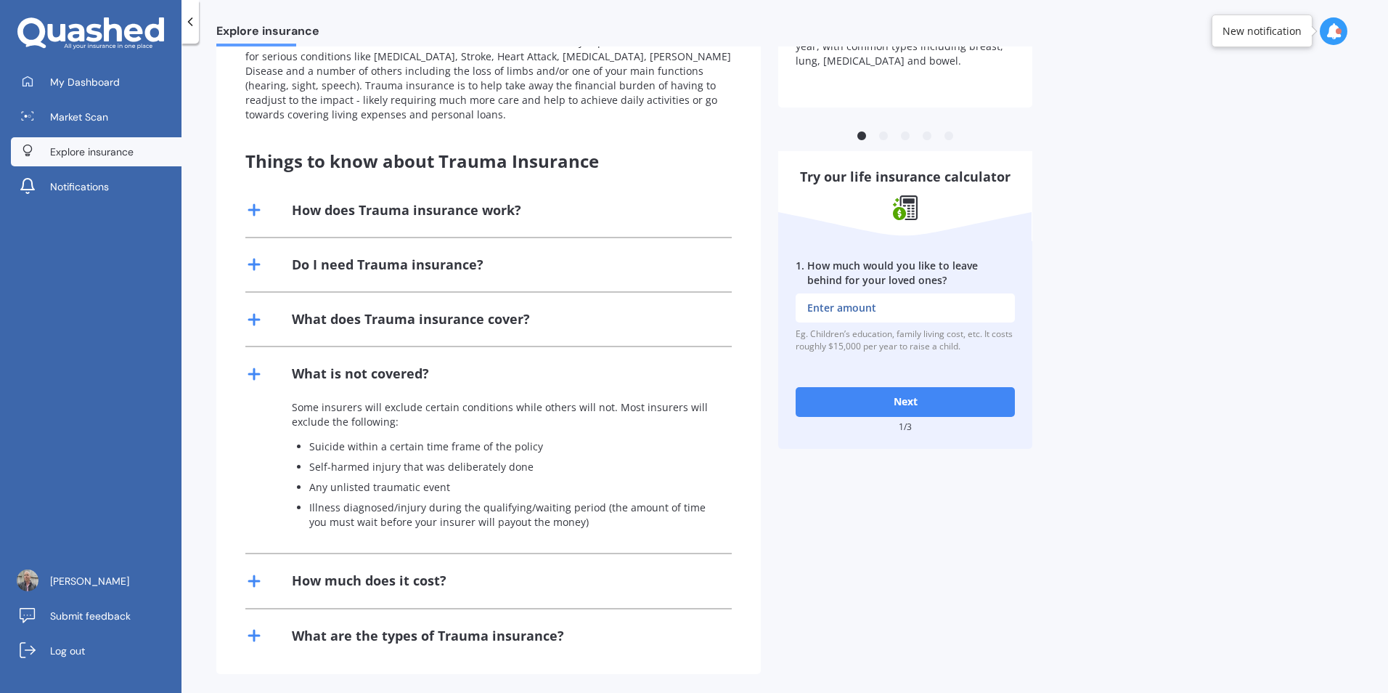
click at [368, 585] on div "How much does it cost?" at bounding box center [369, 580] width 155 height 18
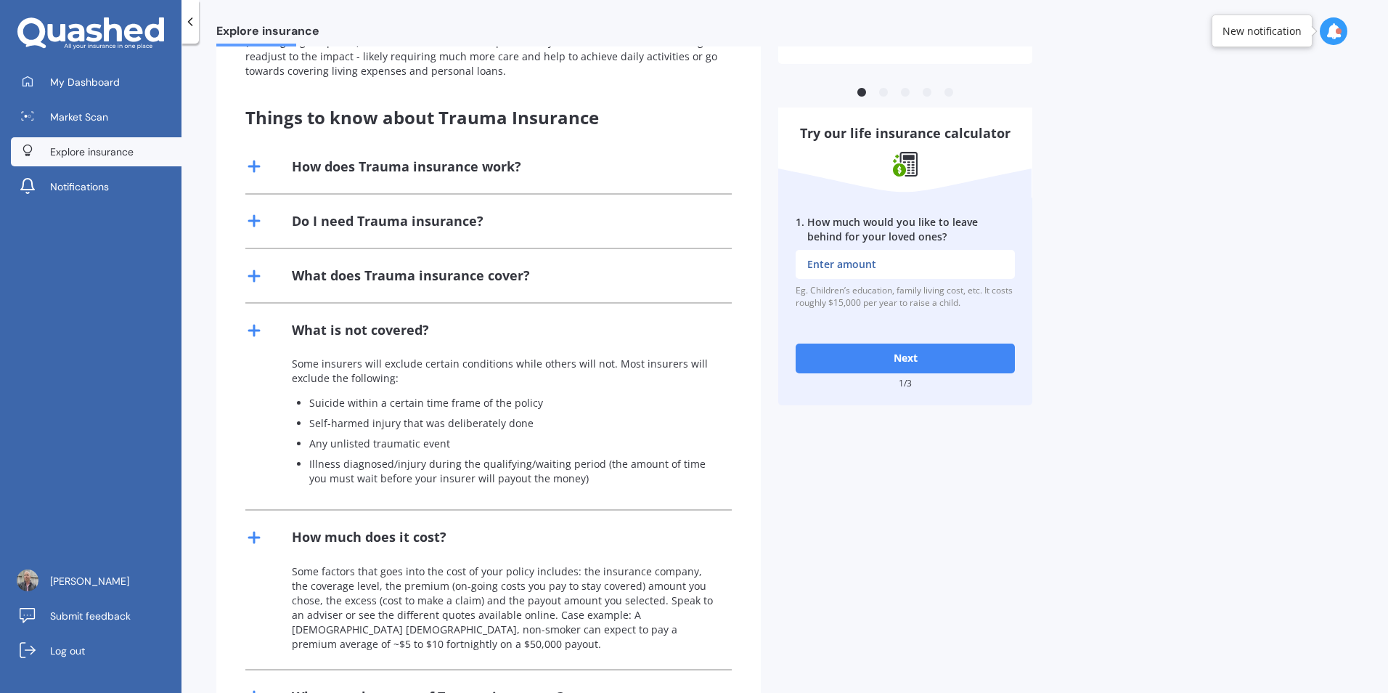
scroll to position [357, 0]
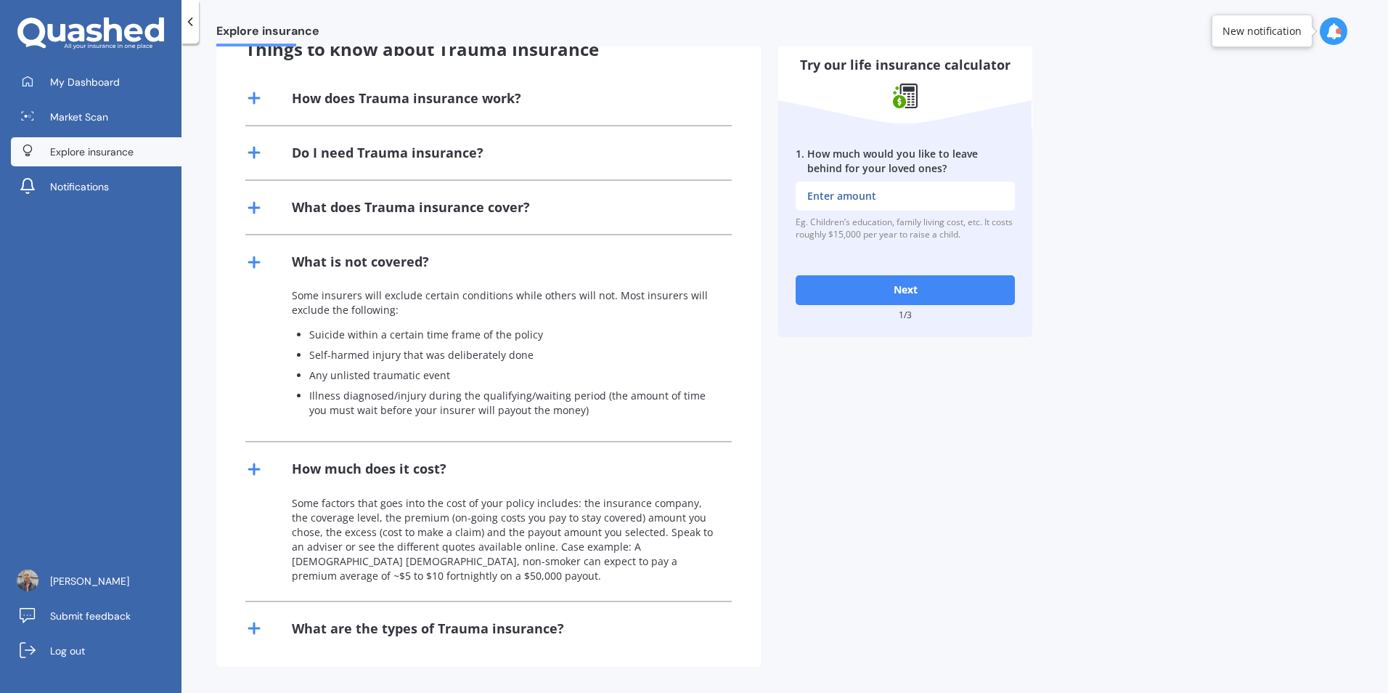
click at [359, 626] on div "What are the types of Trauma insurance?" at bounding box center [428, 628] width 272 height 18
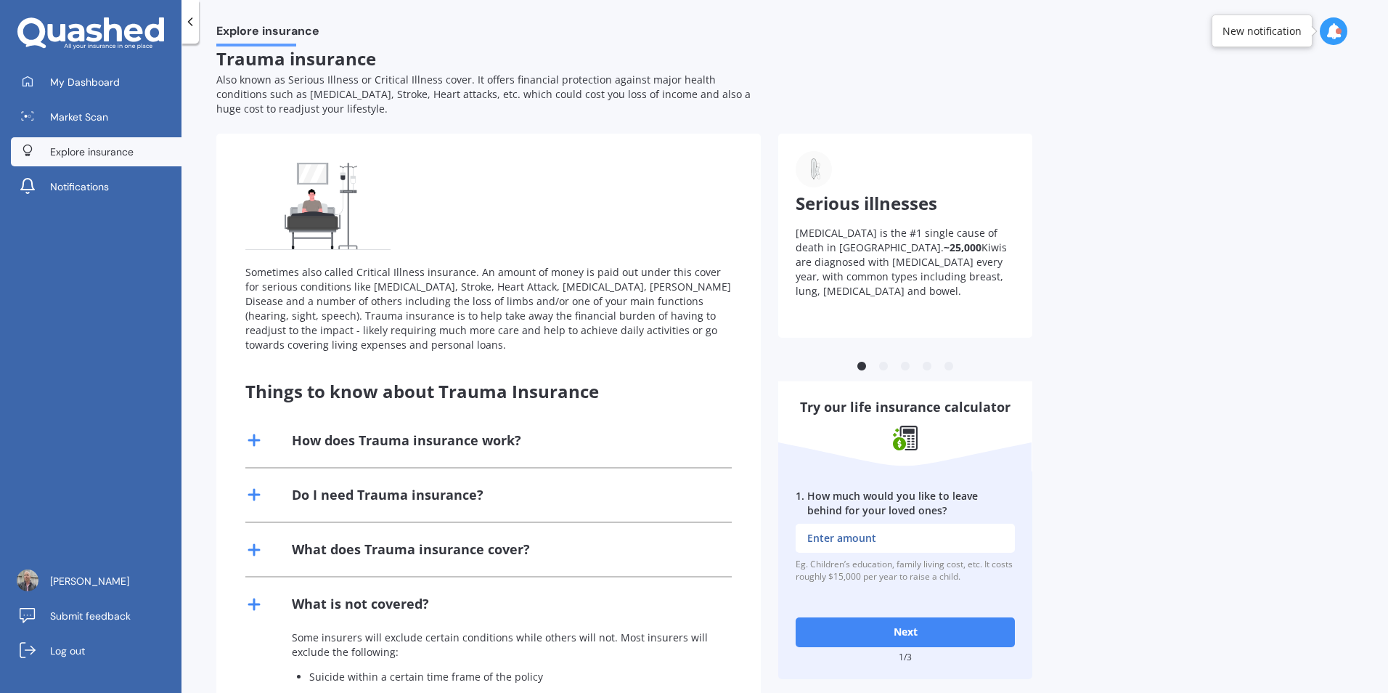
scroll to position [0, 0]
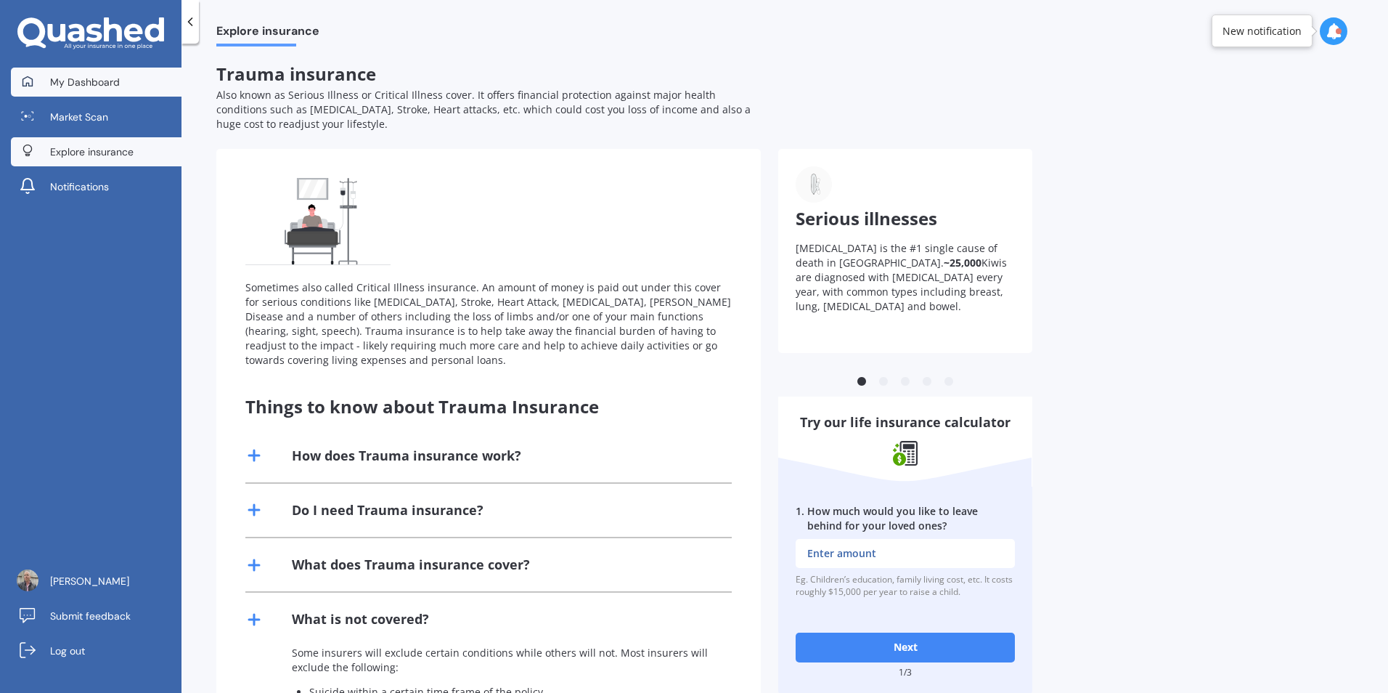
click at [113, 84] on span "My Dashboard" at bounding box center [85, 82] width 70 height 15
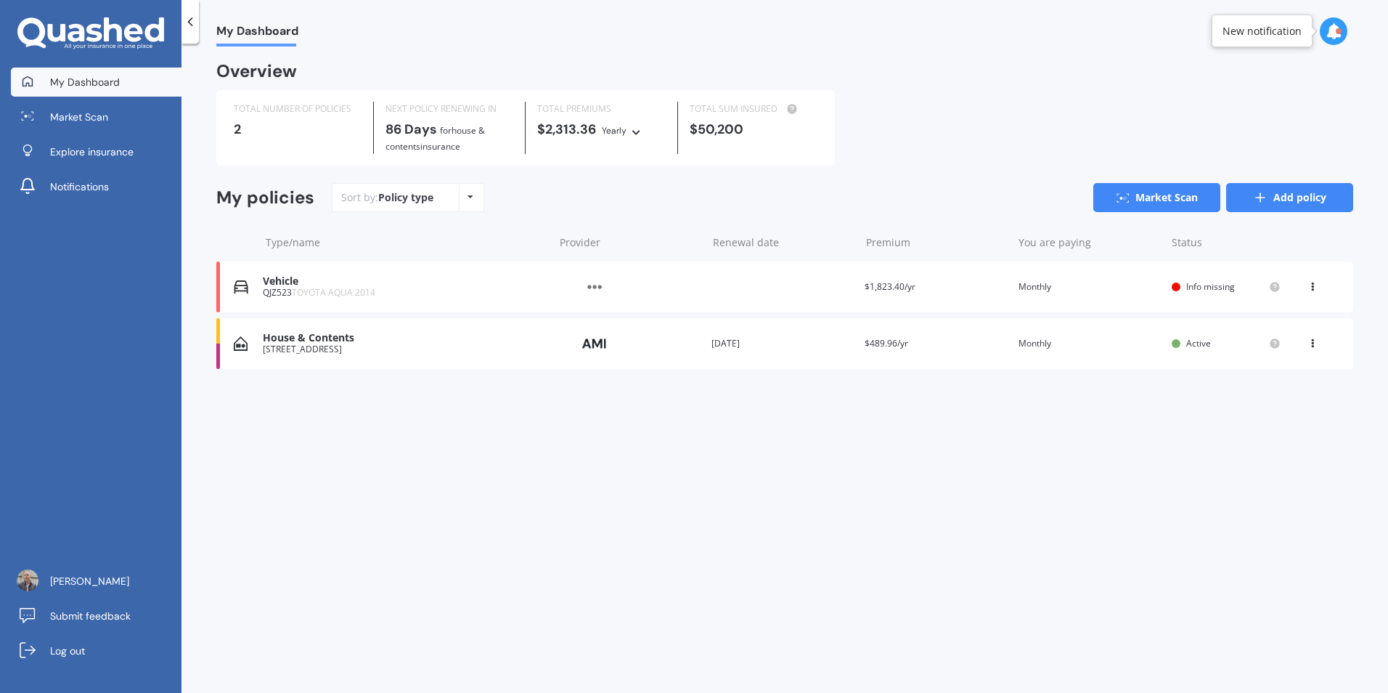
click at [1303, 201] on link "Add policy" at bounding box center [1289, 197] width 127 height 29
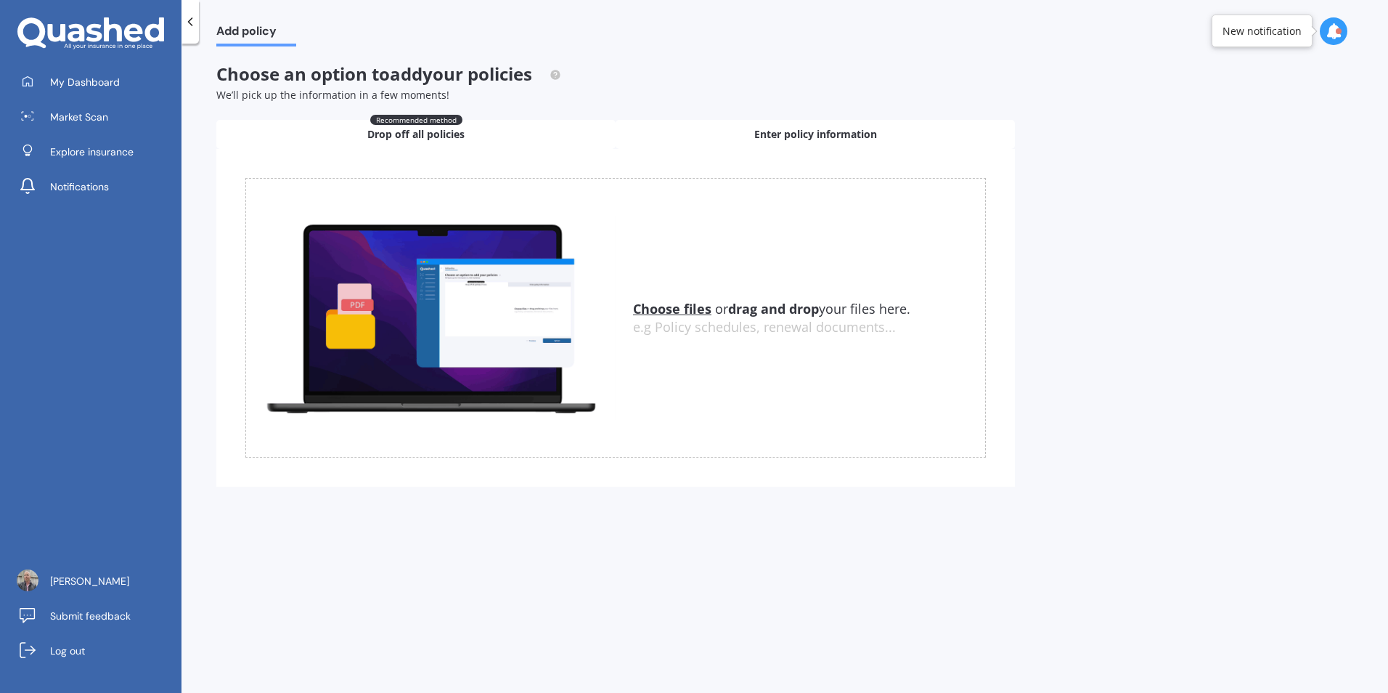
click at [804, 133] on span "Enter policy information" at bounding box center [815, 134] width 123 height 15
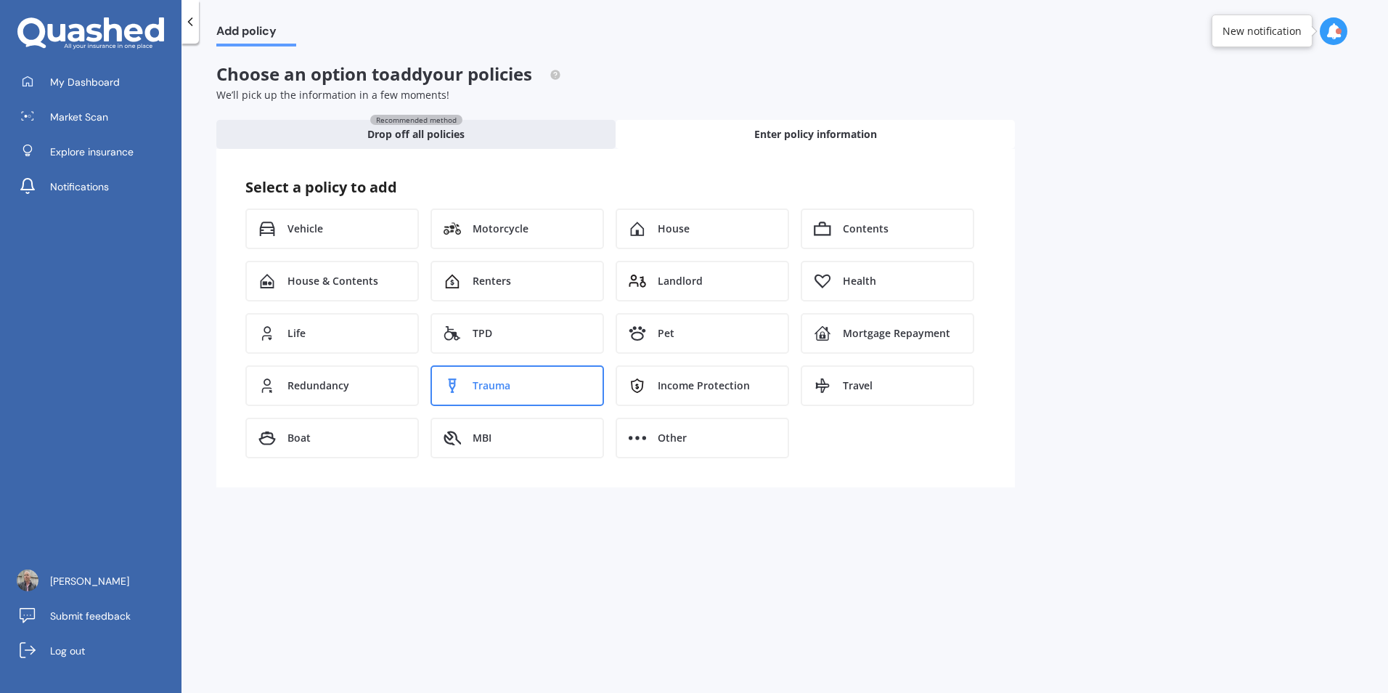
click at [528, 394] on div "Trauma" at bounding box center [516, 385] width 173 height 41
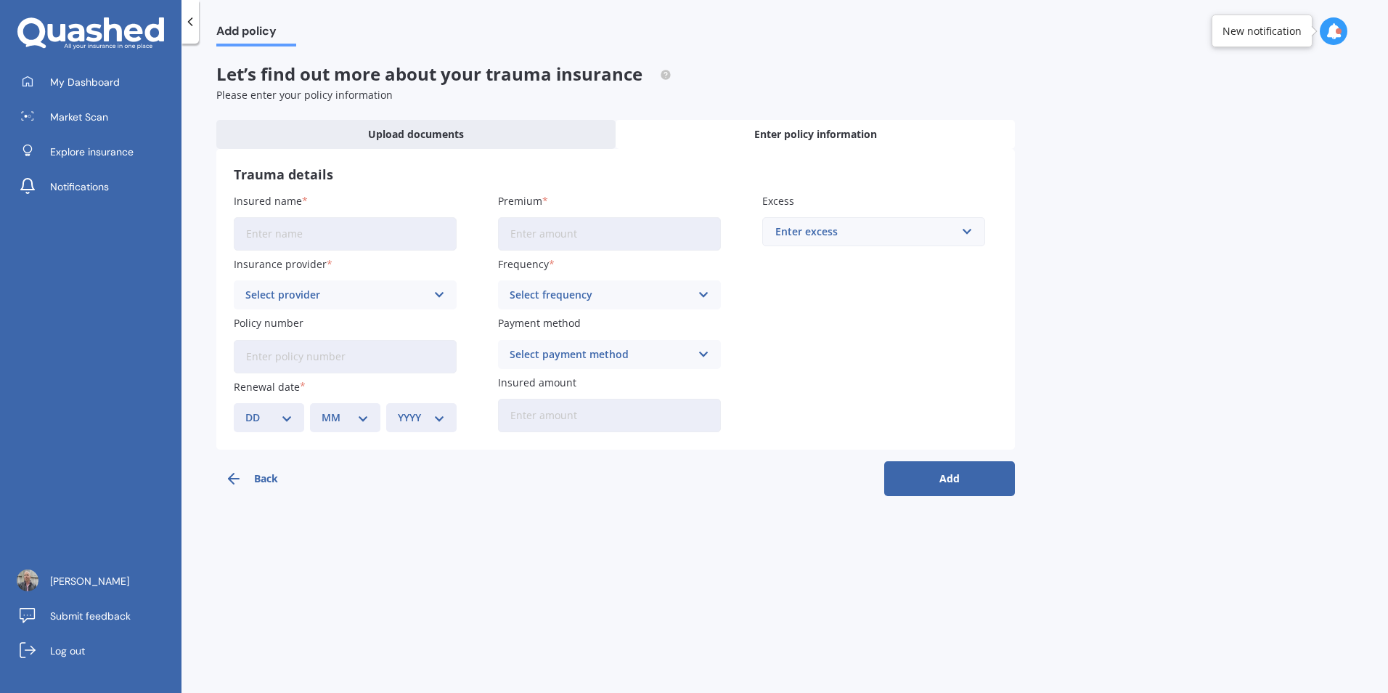
click at [281, 230] on input "Insured name" at bounding box center [345, 233] width 223 height 33
type input "[PERSON_NAME]"
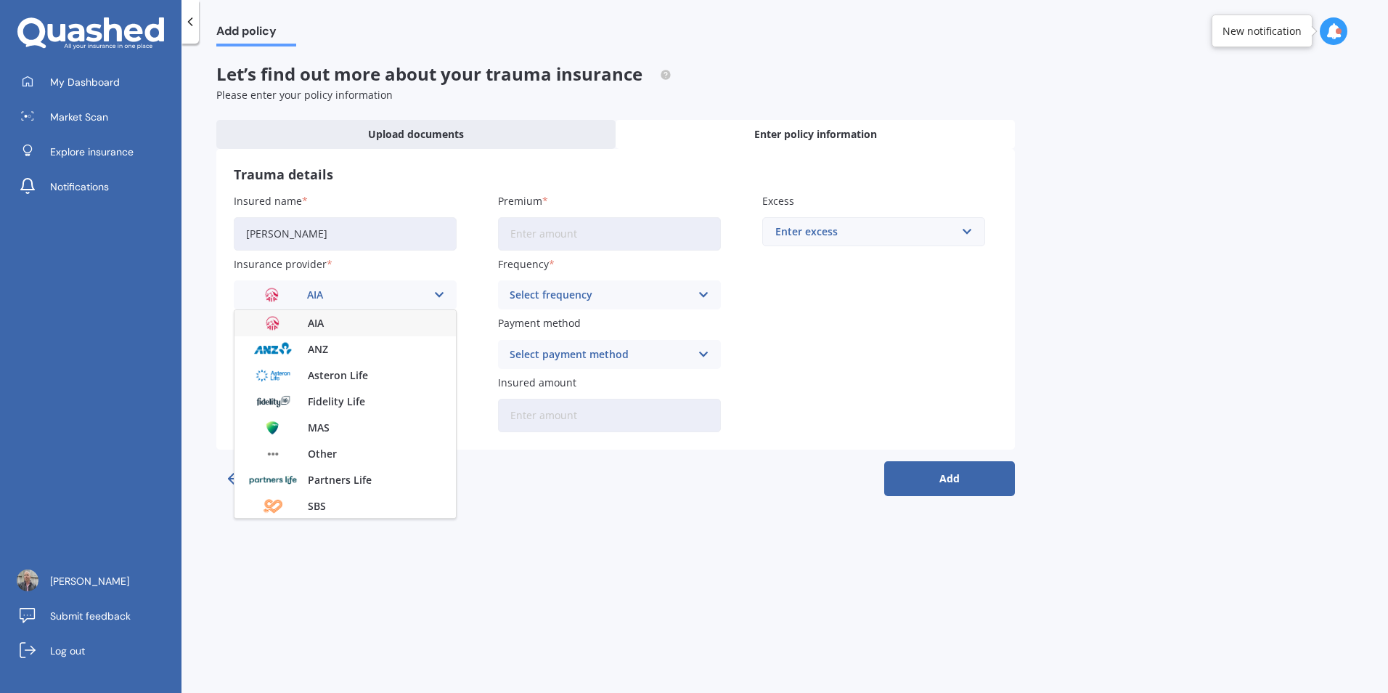
click at [473, 540] on div "Add policy Let’s find out more about your trauma insurance Please enter your po…" at bounding box center [784, 370] width 1206 height 649
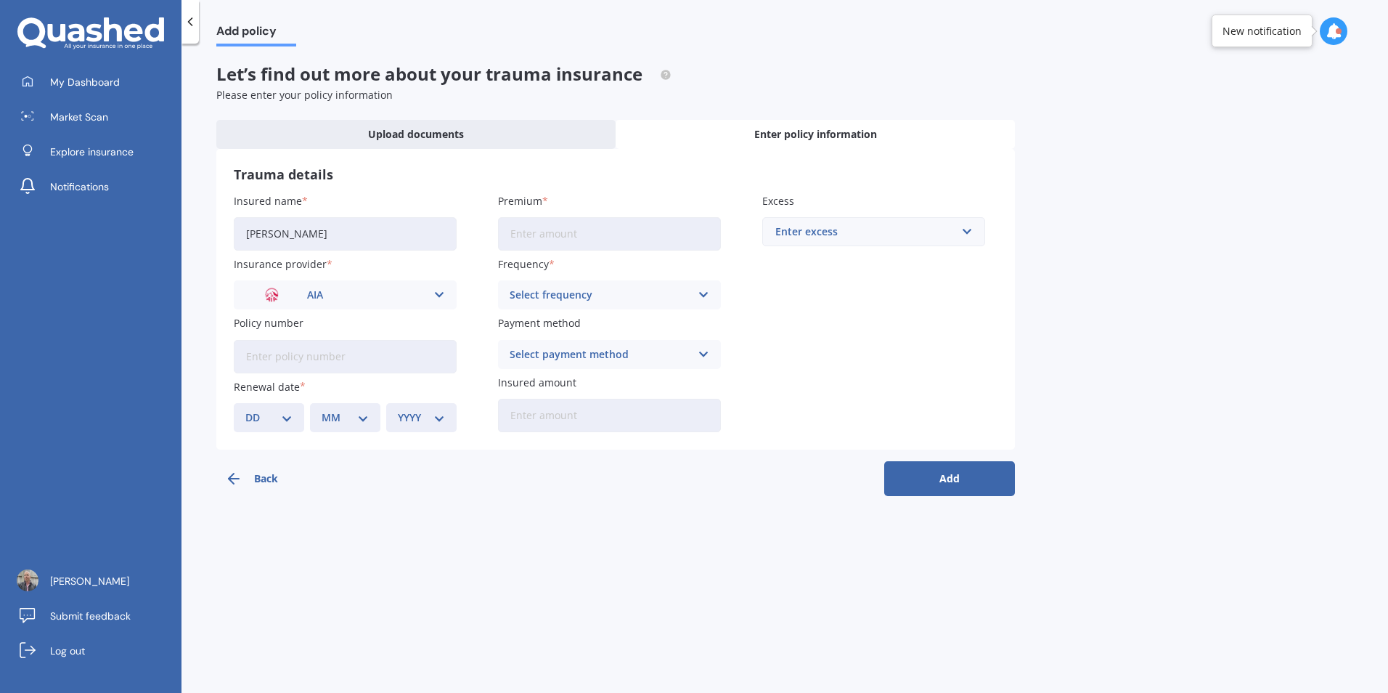
click at [304, 364] on input "Policy number" at bounding box center [345, 356] width 223 height 33
click at [283, 367] on input "Policy number" at bounding box center [345, 356] width 223 height 33
paste input "1858319-01"
type input "1858319-01"
click at [286, 414] on select "DD 01 02 03 04 05 06 07 08 09 10 11 12 13 14 15 16 17 18 19 20 21 22 23 24 25 2…" at bounding box center [268, 417] width 47 height 16
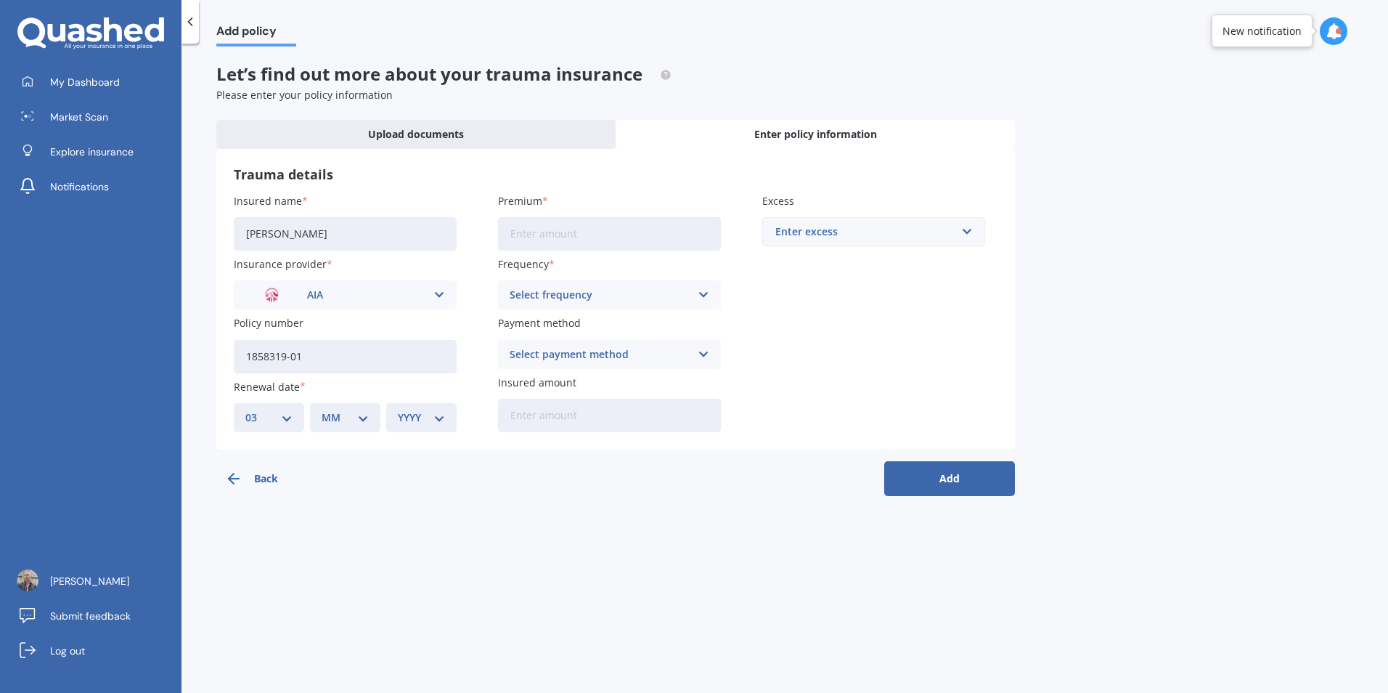
click at [245, 409] on select "DD 01 02 03 04 05 06 07 08 09 10 11 12 13 14 15 16 17 18 19 20 21 22 23 24 25 2…" at bounding box center [268, 417] width 47 height 16
click at [290, 416] on select "DD 01 02 03 04 05 06 07 08 09 10 11 12 13 14 15 16 17 18 19 20 21 22 23 24 25 2…" at bounding box center [268, 417] width 47 height 16
select select "20"
click at [245, 409] on select "DD 01 02 03 04 05 06 07 08 09 10 11 12 13 14 15 16 17 18 19 20 21 22 23 24 25 2…" at bounding box center [268, 417] width 47 height 16
click at [361, 417] on select "MM 01 02 03 04 05 06 07 08 09 10 11 12" at bounding box center [345, 417] width 47 height 16
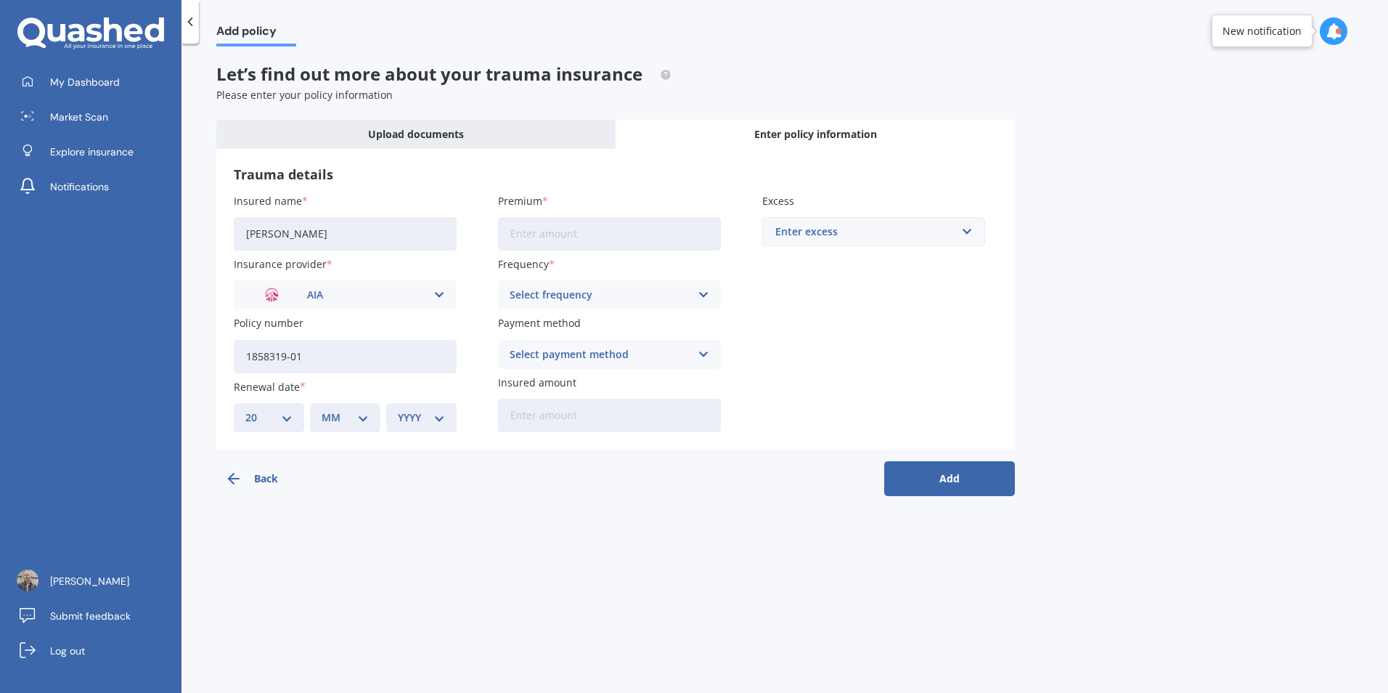
select select "01"
click at [322, 409] on select "MM 01 02 03 04 05 06 07 08 09 10 11 12" at bounding box center [345, 417] width 47 height 16
click at [440, 417] on select "YYYY 2027 2026 2025 2024 2023 2022 2021 2020 2019 2018 2017 2016 2015 2014 2013…" at bounding box center [421, 417] width 47 height 16
select select "2026"
click at [398, 409] on select "YYYY 2027 2026 2025 2024 2023 2022 2021 2020 2019 2018 2017 2016 2015 2014 2013…" at bounding box center [421, 417] width 47 height 16
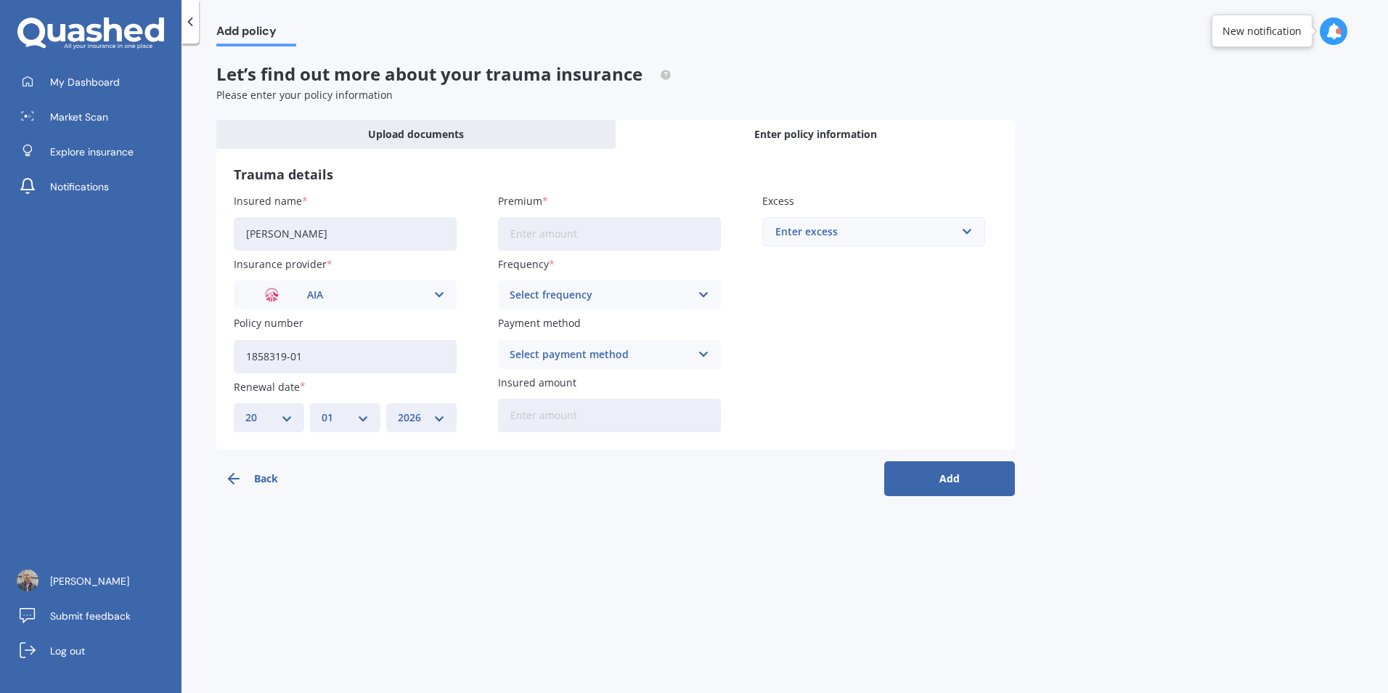
click at [613, 237] on input "Premium" at bounding box center [609, 233] width 223 height 33
click at [534, 234] on input "$55.00" at bounding box center [609, 233] width 223 height 33
type input "$55.90"
click at [704, 291] on icon at bounding box center [704, 295] width 12 height 16
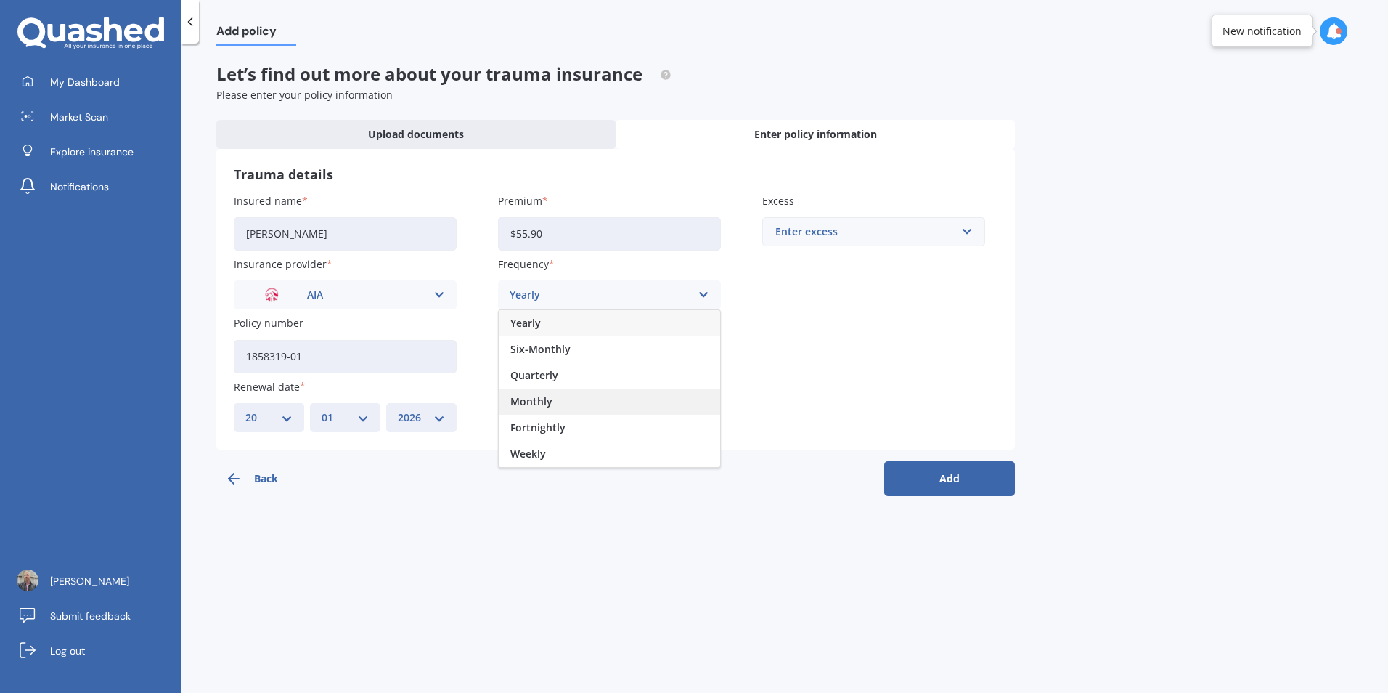
click at [541, 404] on span "Monthly" at bounding box center [531, 401] width 42 height 10
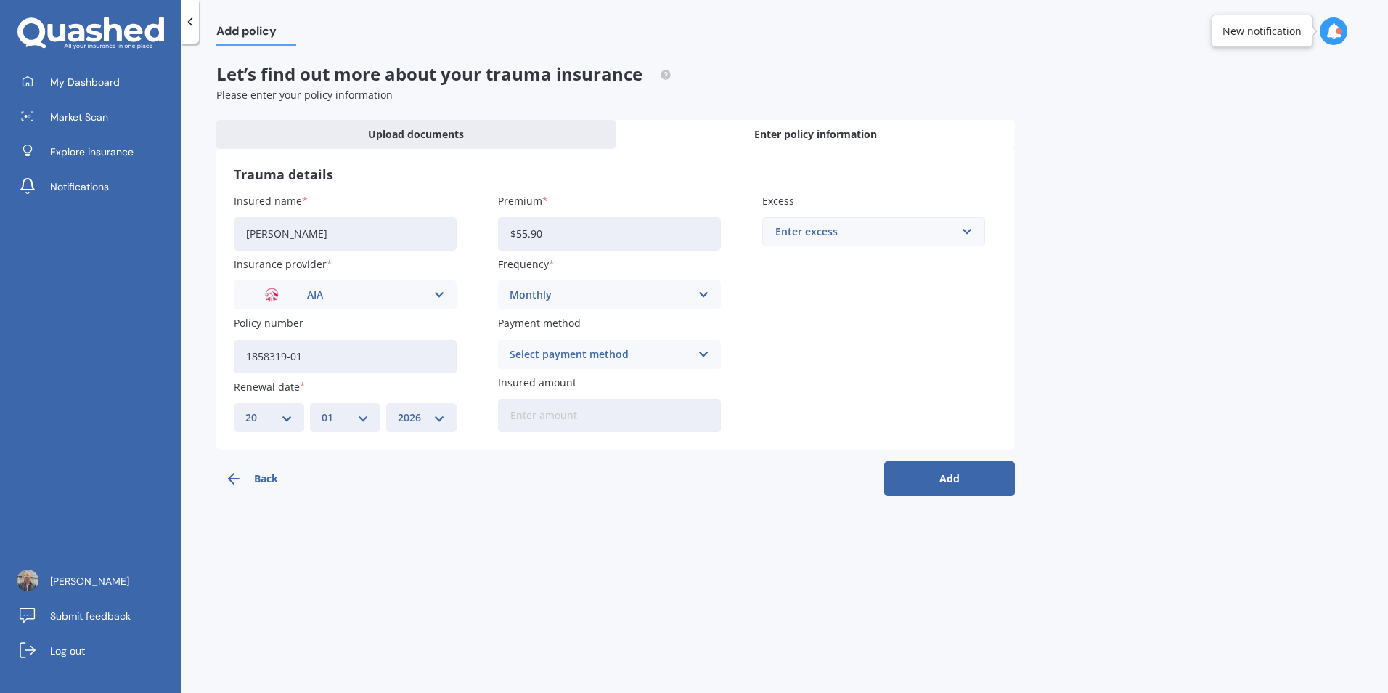
click at [703, 352] on icon at bounding box center [704, 354] width 12 height 16
click at [613, 383] on span "Direct debit - bank account" at bounding box center [578, 382] width 136 height 10
click at [580, 420] on input "Insured amount" at bounding box center [609, 415] width 223 height 33
type input "$100,000"
click at [840, 233] on div "Enter excess" at bounding box center [864, 232] width 179 height 16
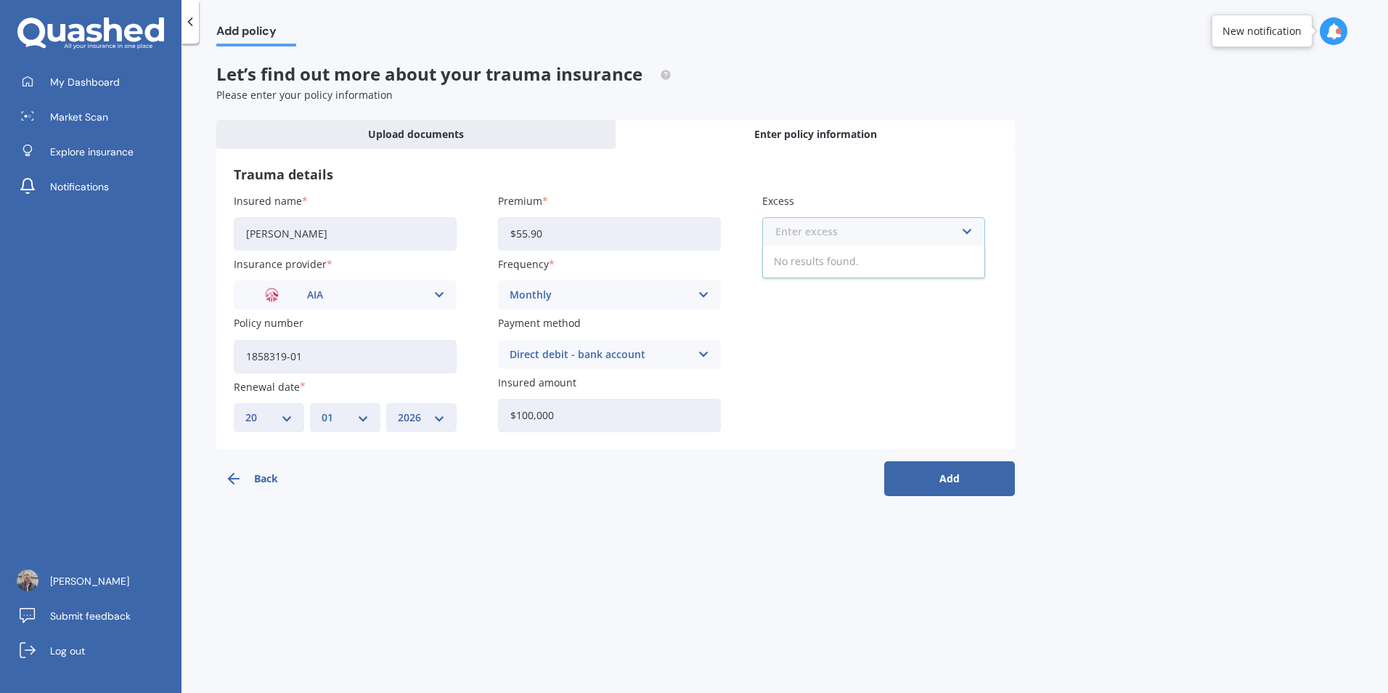
click at [965, 229] on input "text" at bounding box center [869, 232] width 210 height 28
click at [1101, 269] on div "Add policy Let’s find out more about your trauma insurance Please enter your po…" at bounding box center [784, 370] width 1206 height 649
click at [944, 475] on button "Add" at bounding box center [949, 478] width 131 height 35
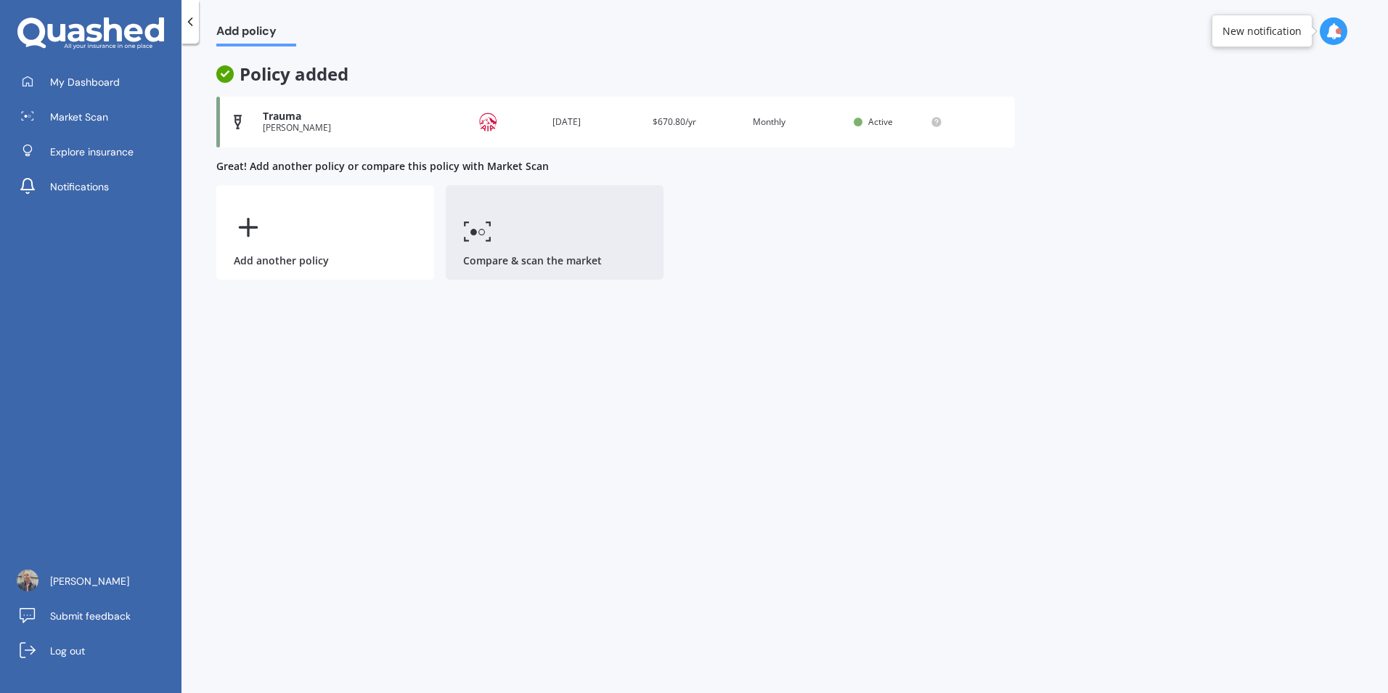
click at [498, 256] on link "Compare & scan the market" at bounding box center [555, 232] width 218 height 94
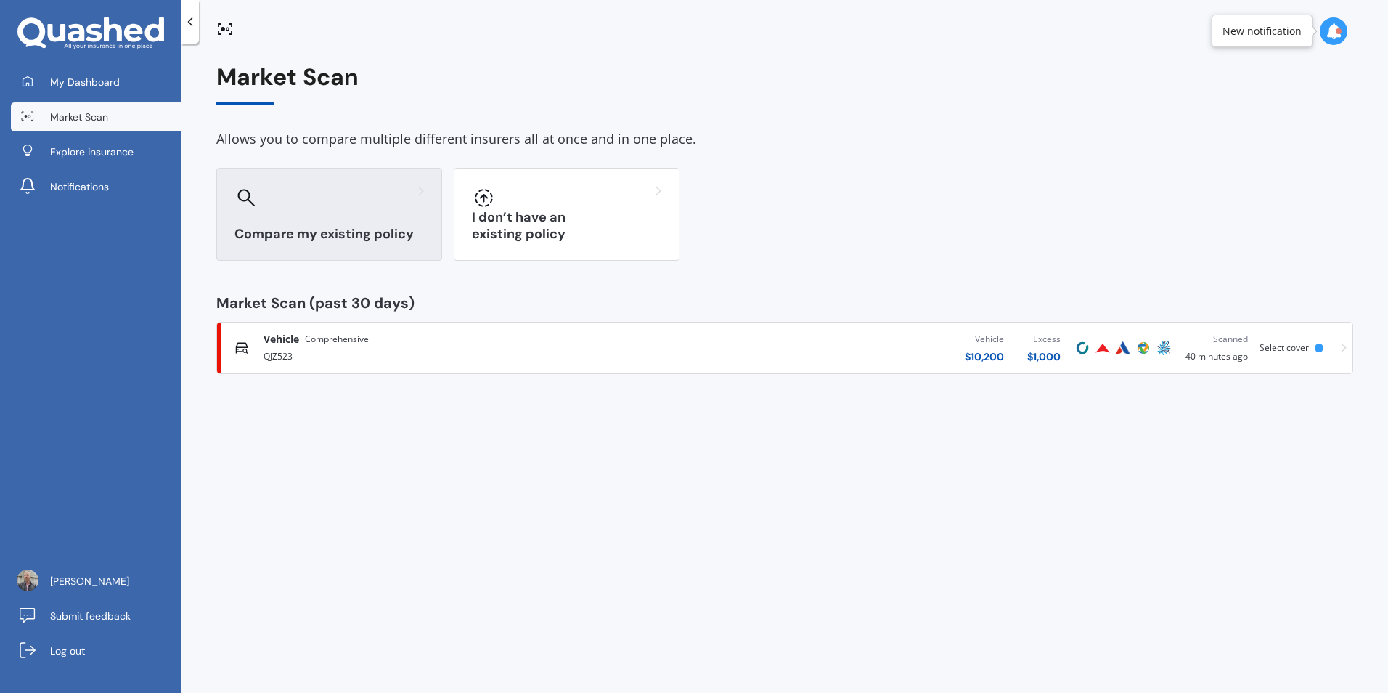
click at [404, 234] on h3 "Compare my existing policy" at bounding box center [328, 234] width 189 height 17
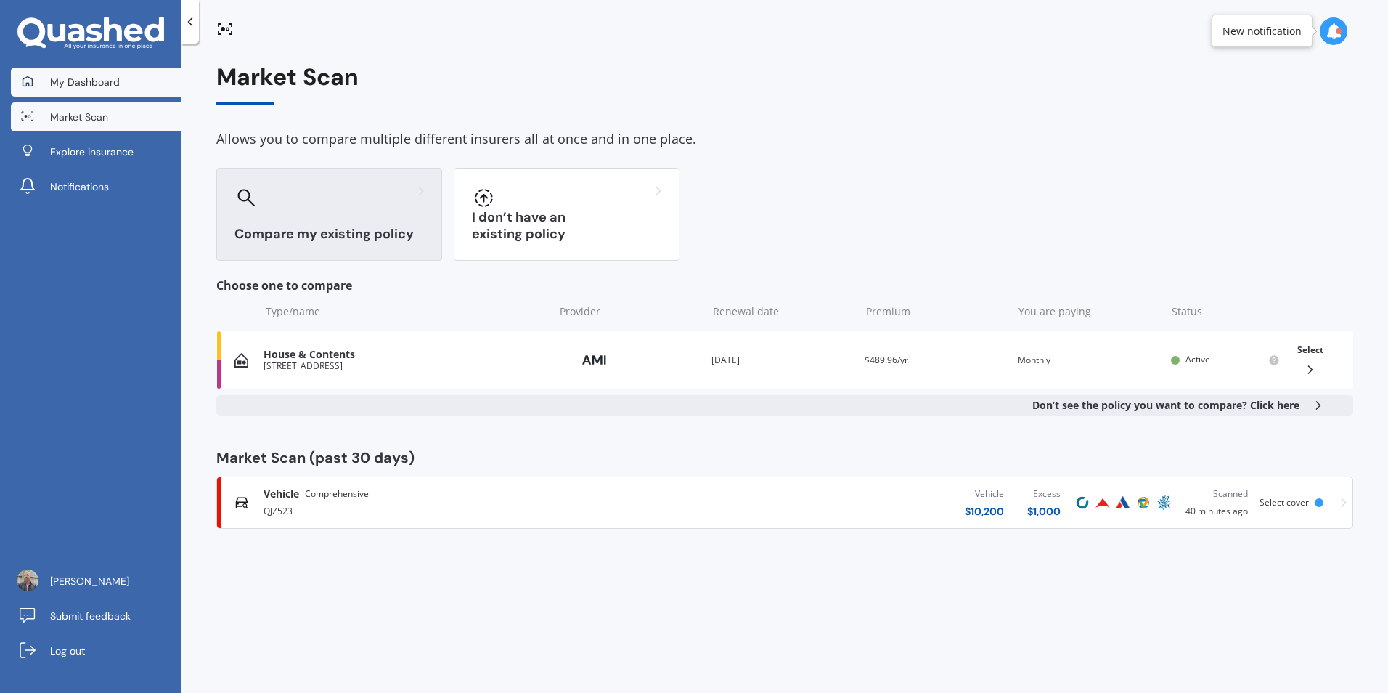
click at [73, 80] on span "My Dashboard" at bounding box center [85, 82] width 70 height 15
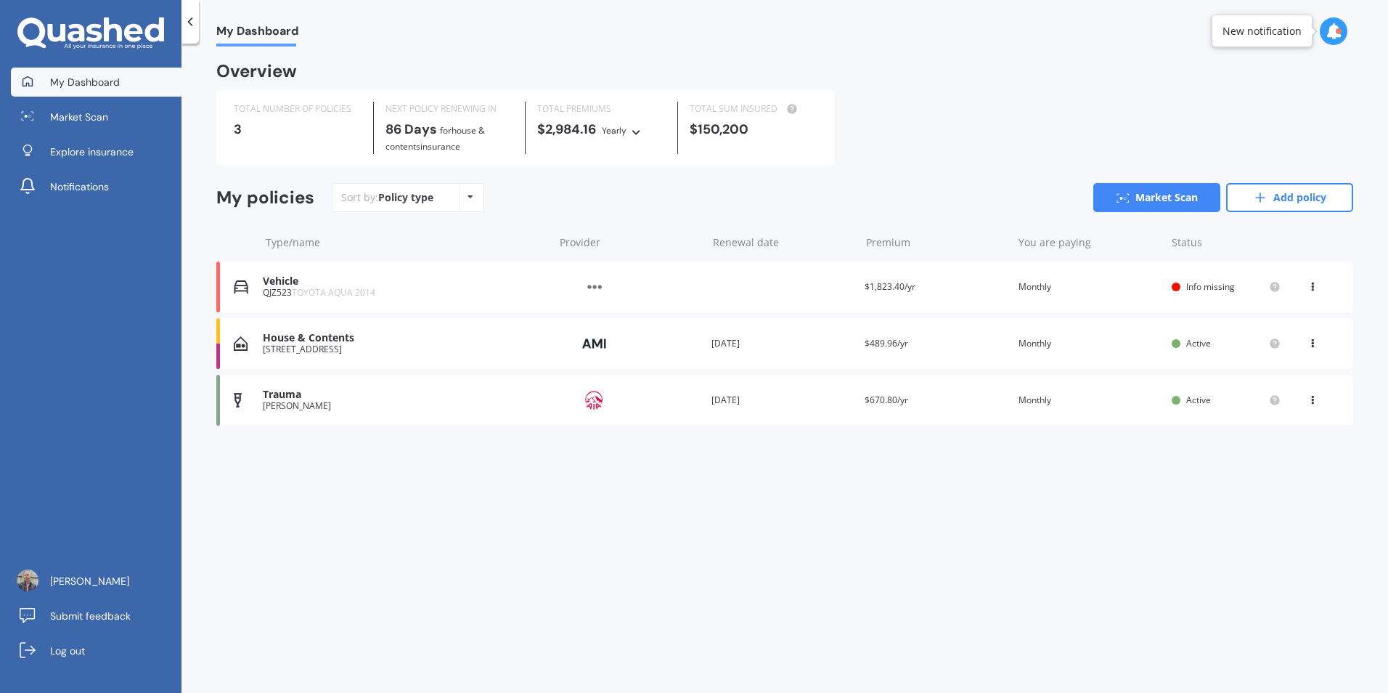
click at [293, 396] on div "Trauma" at bounding box center [405, 394] width 284 height 12
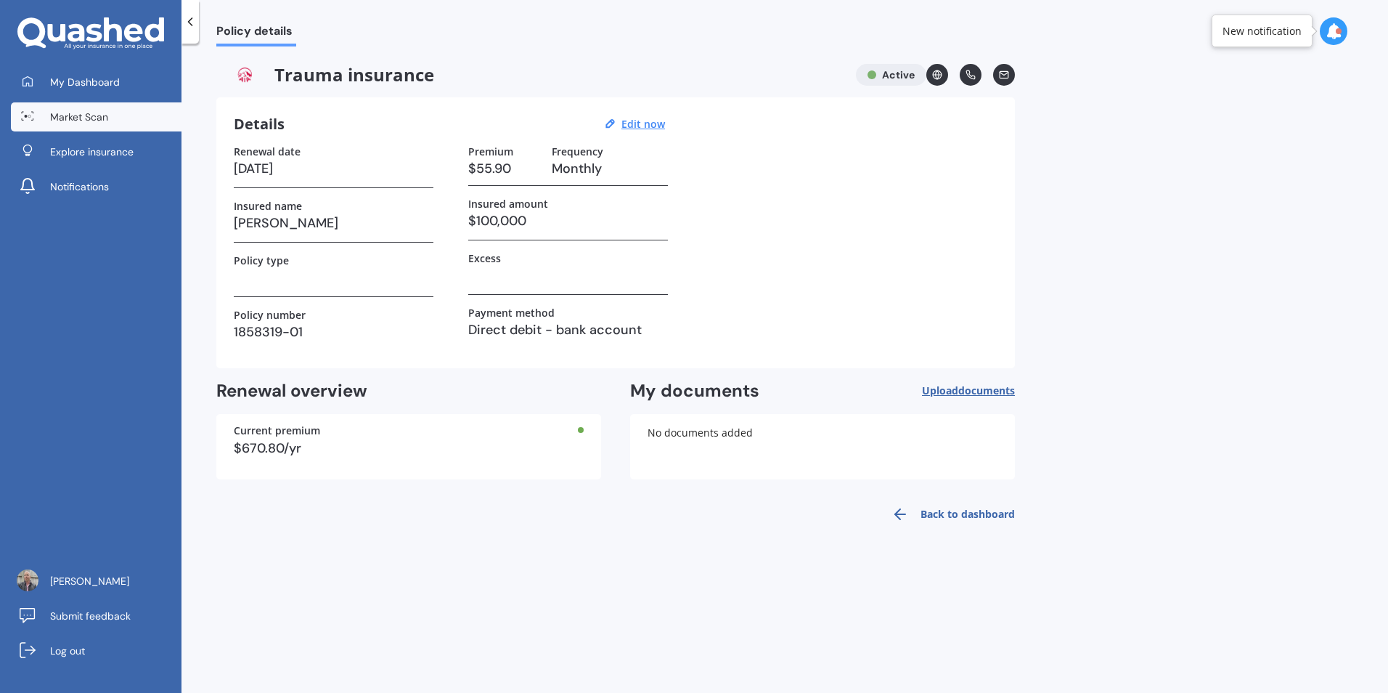
click at [89, 118] on span "Market Scan" at bounding box center [79, 117] width 58 height 15
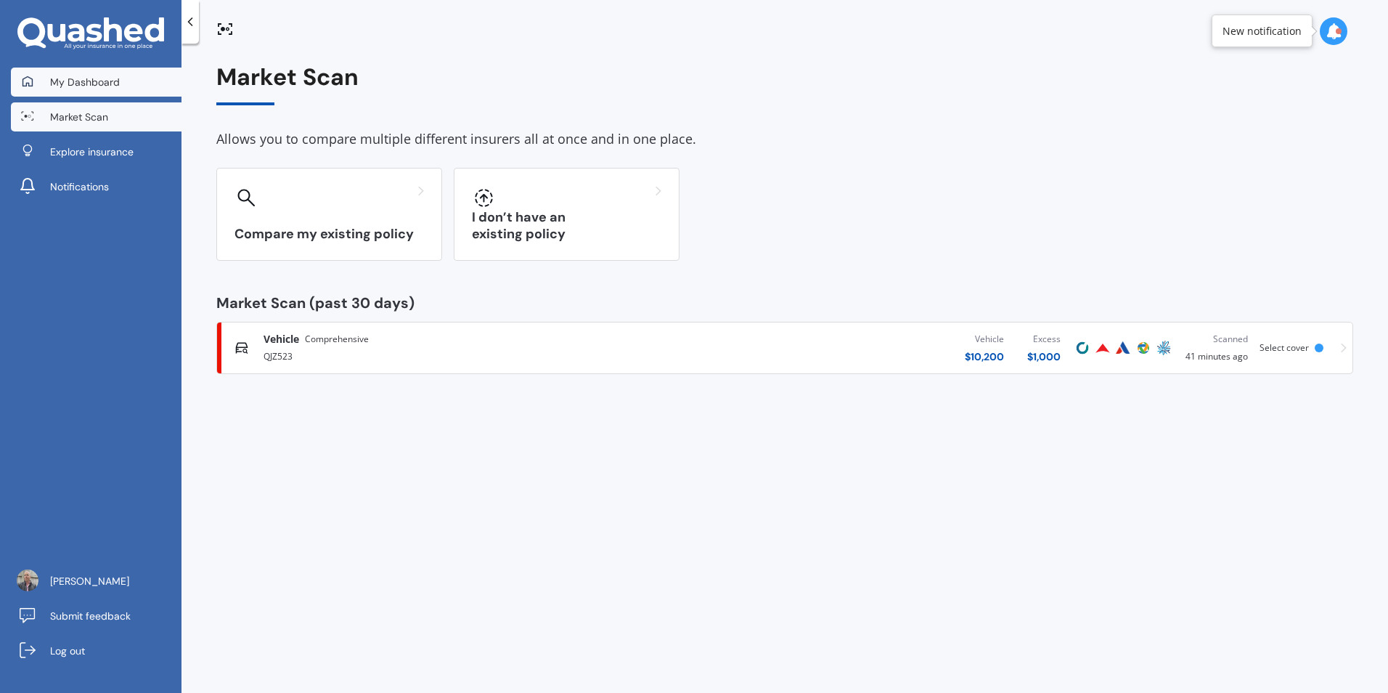
click at [85, 75] on span "My Dashboard" at bounding box center [85, 82] width 70 height 15
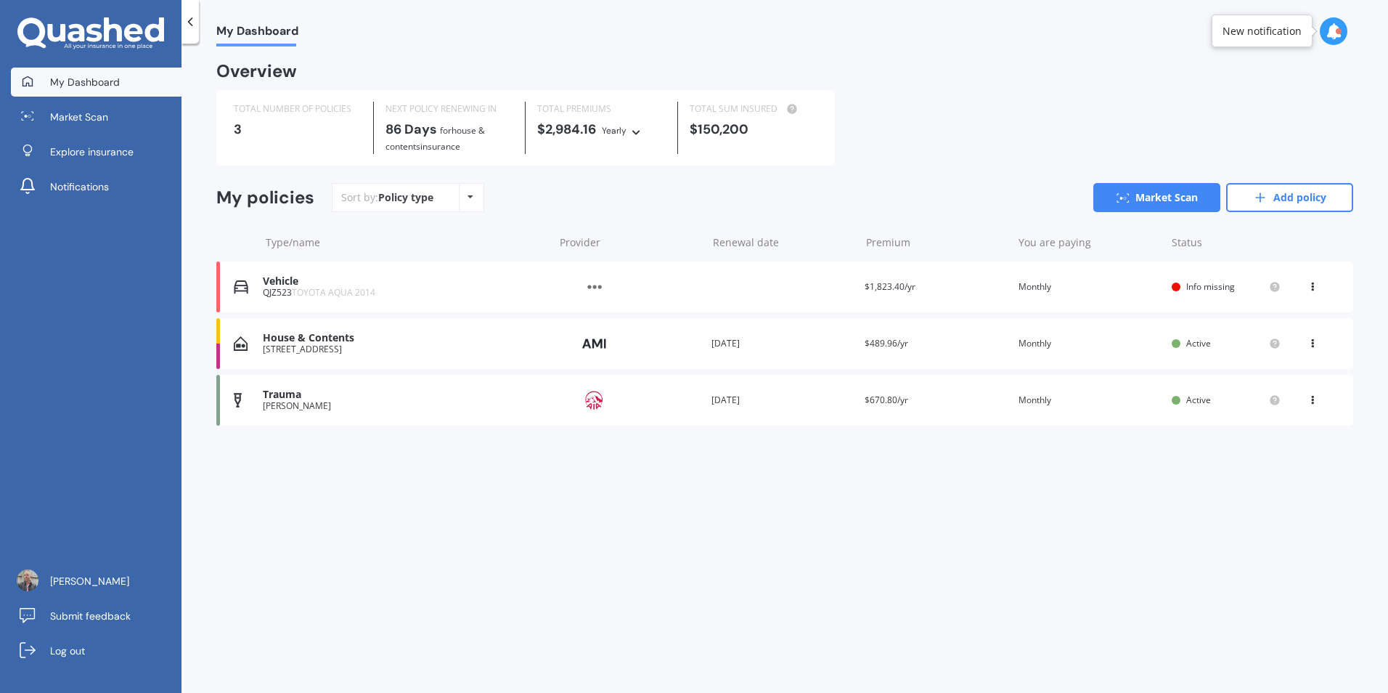
click at [299, 404] on div "[PERSON_NAME]" at bounding box center [405, 406] width 284 height 10
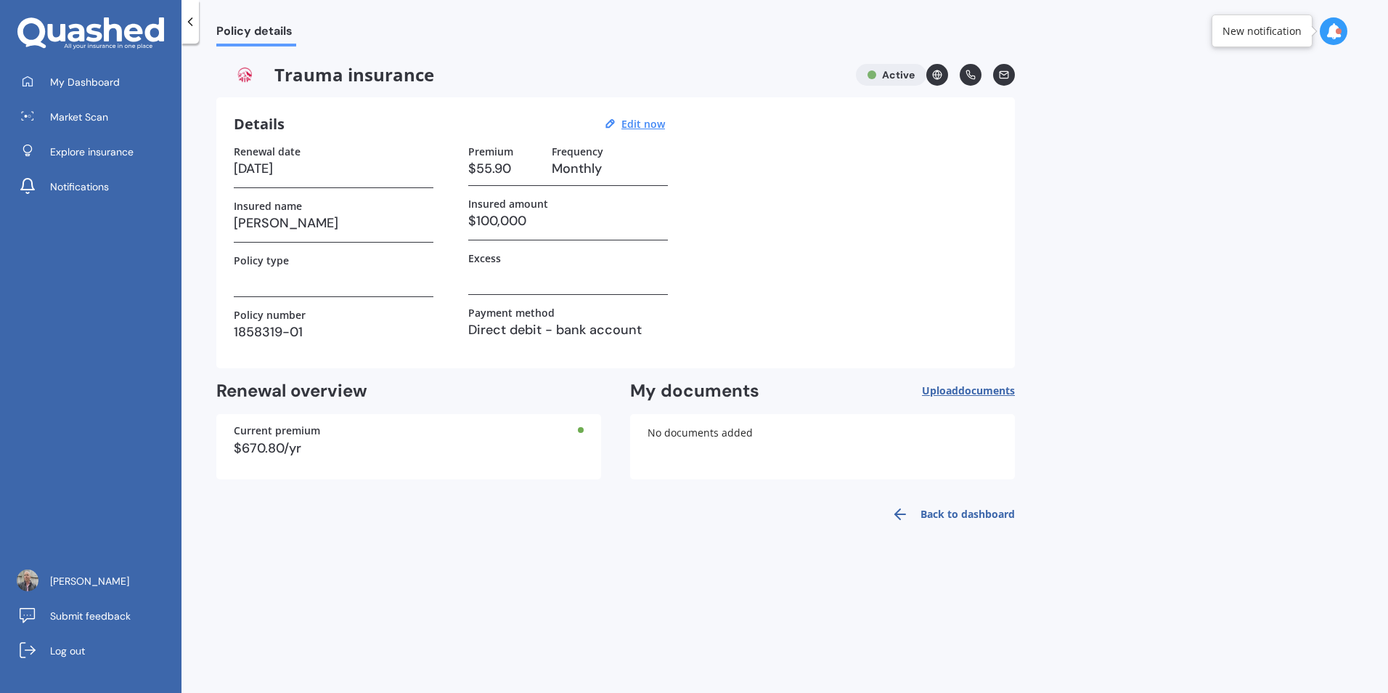
click at [892, 73] on div "Trauma insurance Active" at bounding box center [615, 75] width 799 height 22
click at [942, 391] on span "Upload documents" at bounding box center [968, 391] width 93 height 12
click at [110, 155] on span "Explore insurance" at bounding box center [91, 151] width 83 height 15
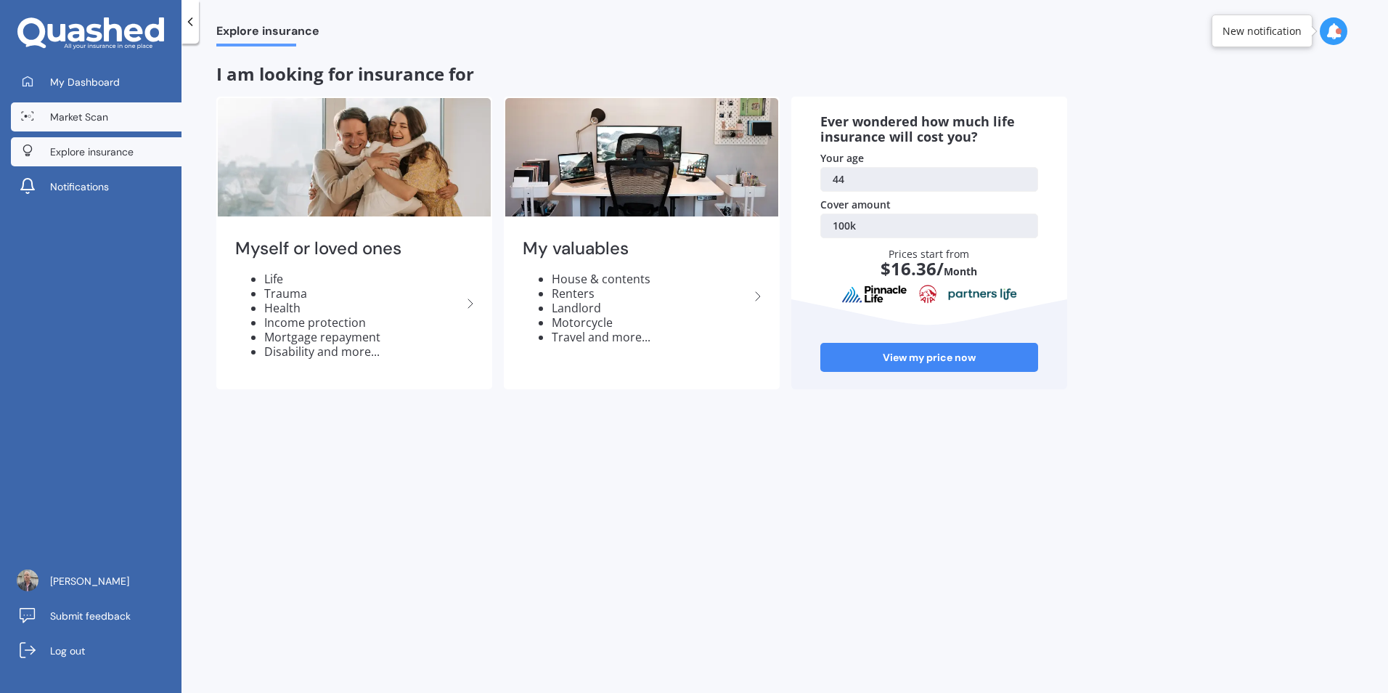
click at [112, 110] on link "Market Scan" at bounding box center [96, 116] width 171 height 29
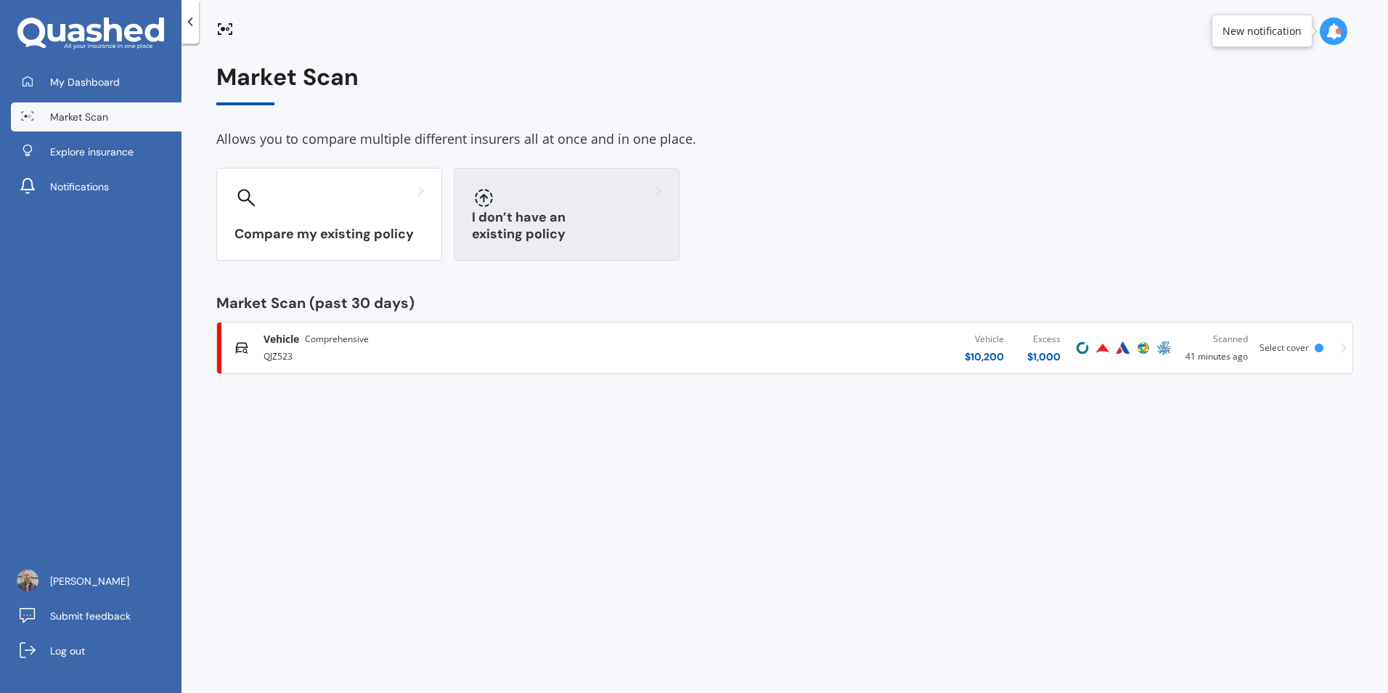
click at [570, 243] on div "I don’t have an existing policy" at bounding box center [567, 214] width 226 height 93
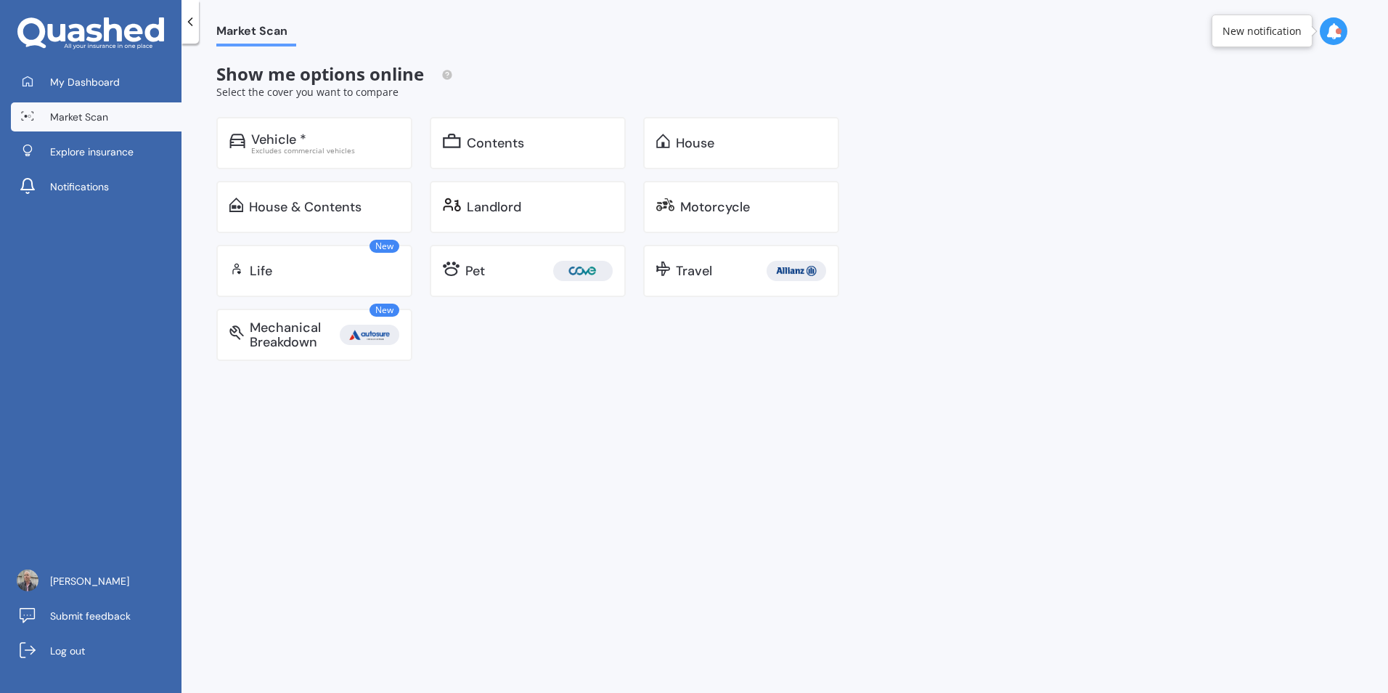
click at [192, 20] on icon at bounding box center [190, 22] width 15 height 15
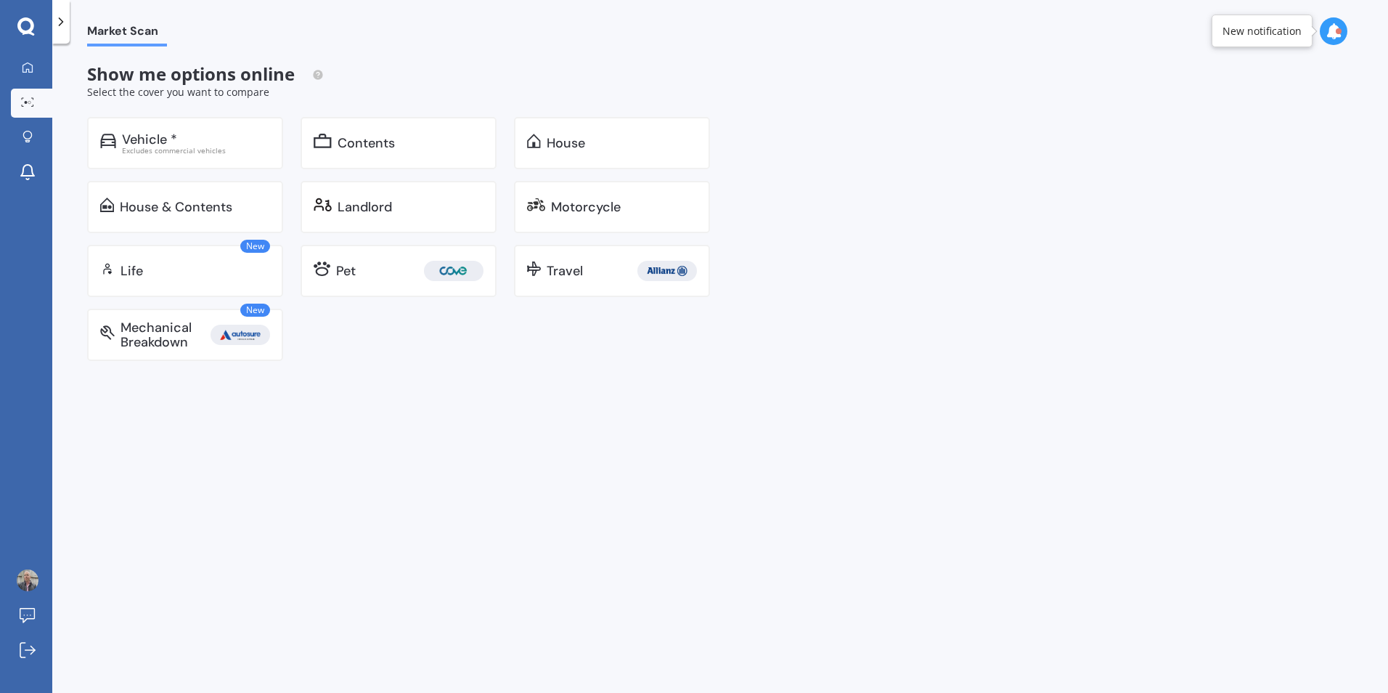
click at [57, 23] on icon at bounding box center [61, 22] width 15 height 15
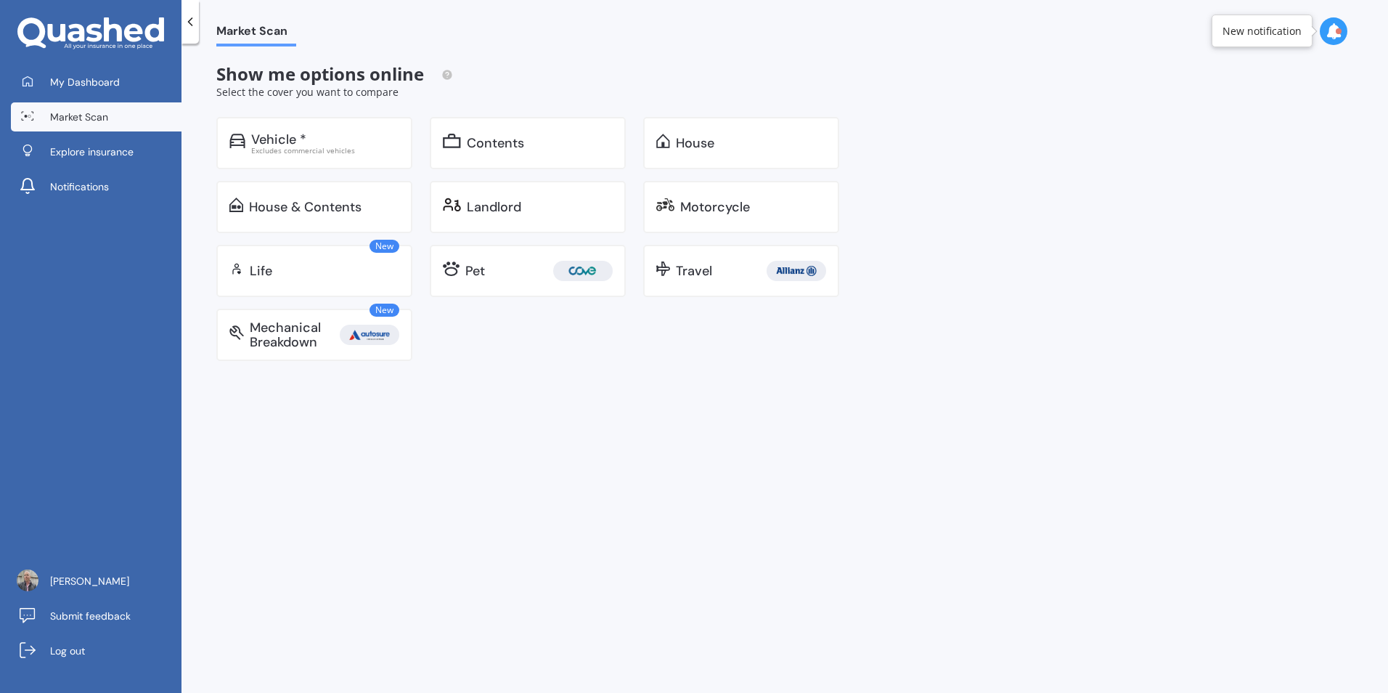
click at [76, 116] on span "Market Scan" at bounding box center [79, 117] width 58 height 15
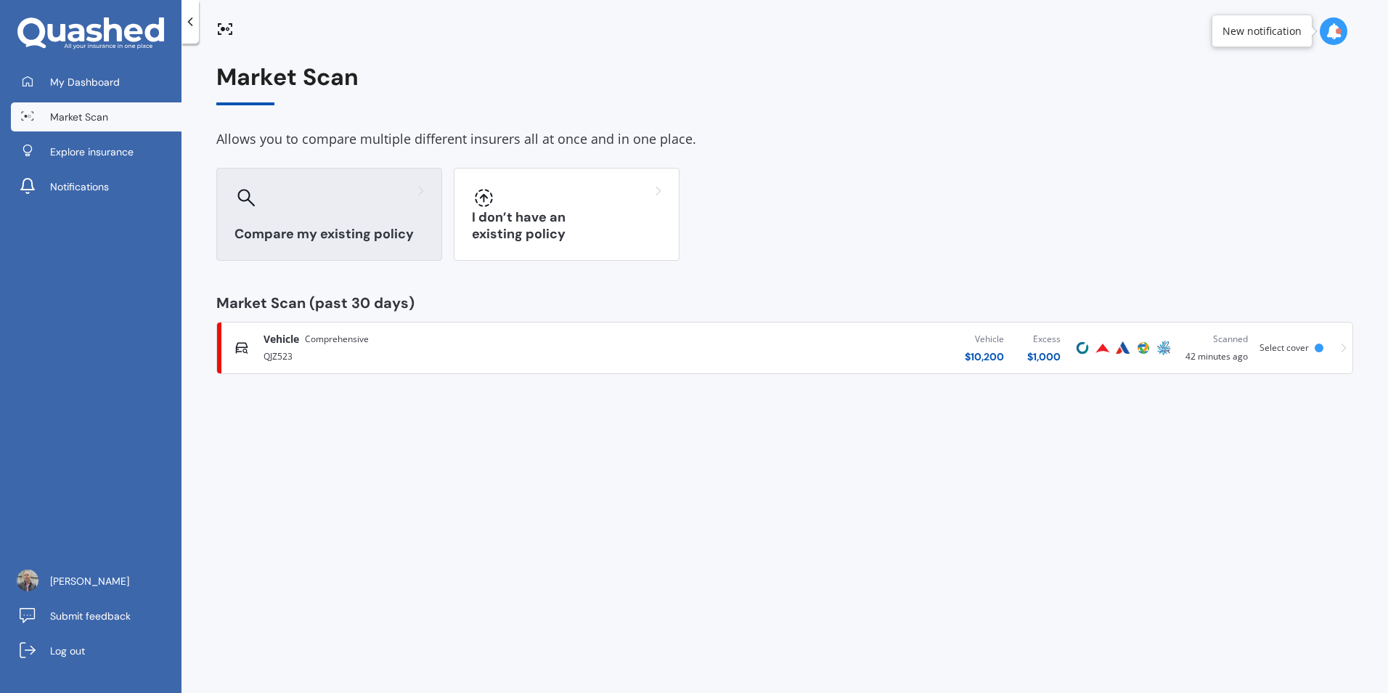
click at [351, 232] on h3 "Compare my existing policy" at bounding box center [328, 234] width 189 height 17
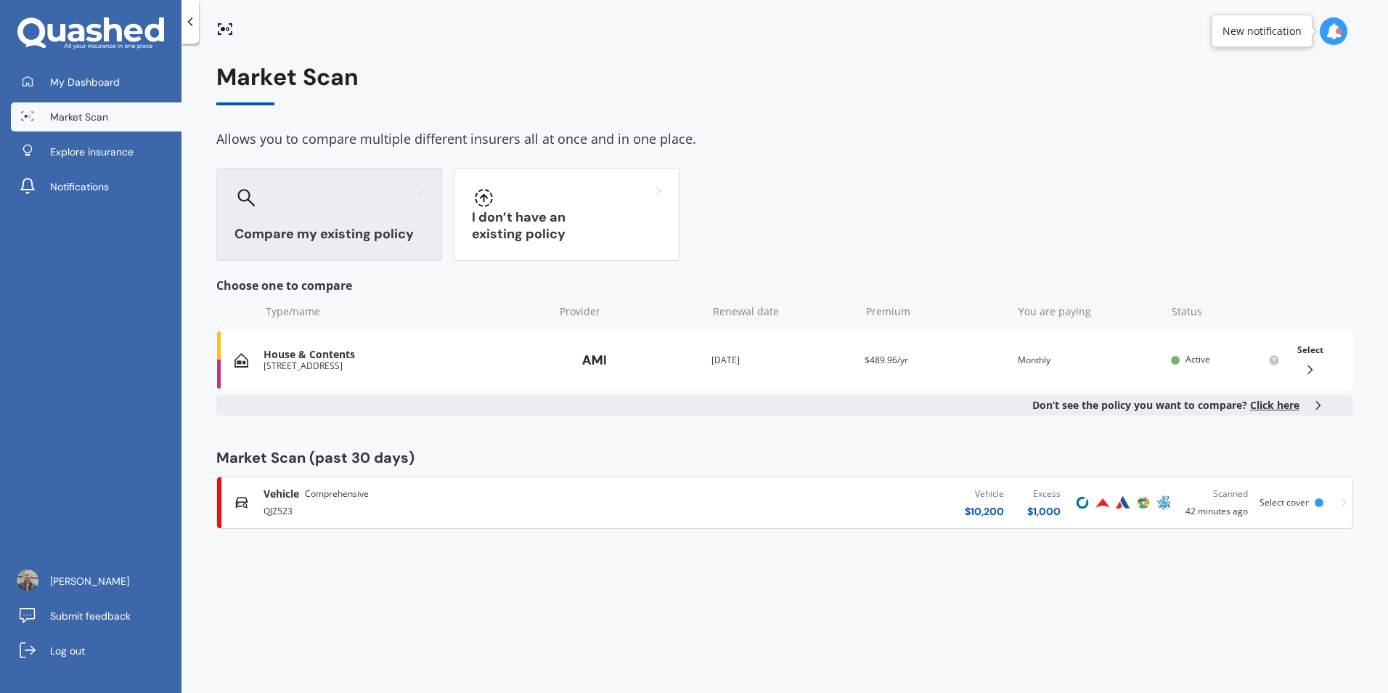
click at [1290, 403] on span "Click here" at bounding box center [1274, 405] width 49 height 14
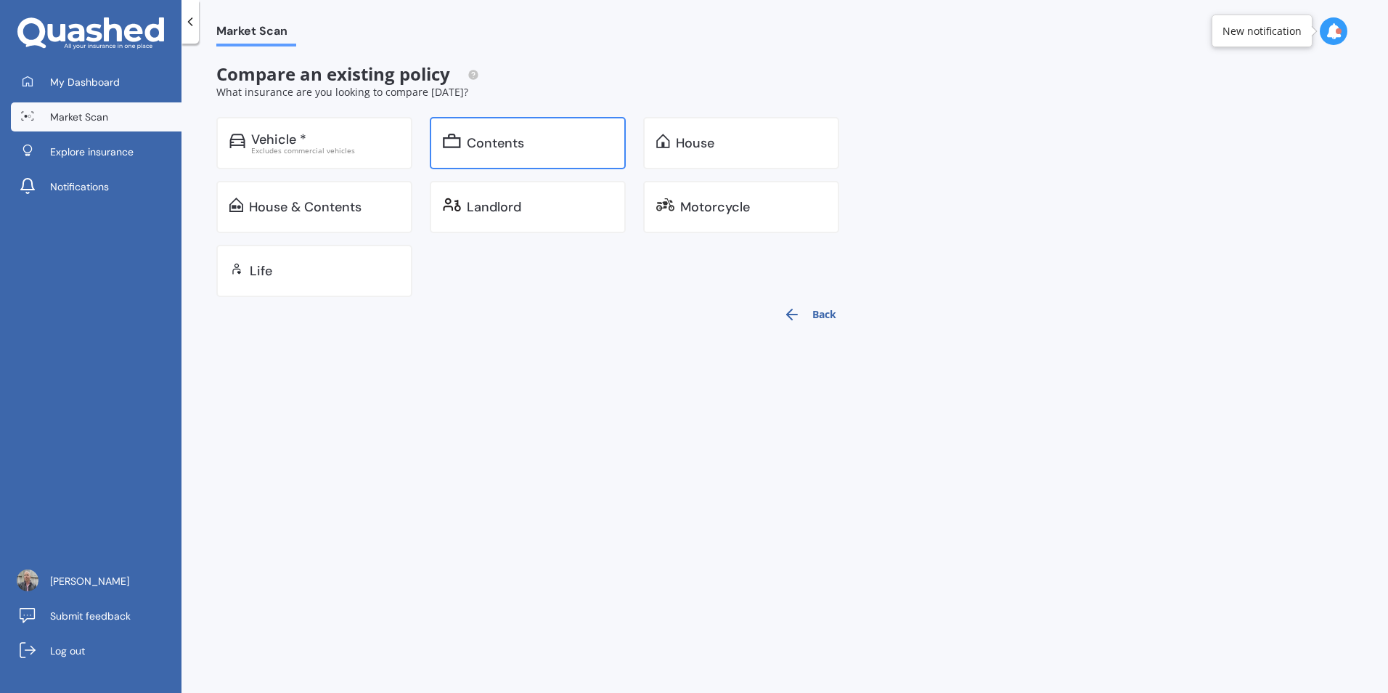
click at [507, 142] on div "Contents" at bounding box center [495, 143] width 57 height 15
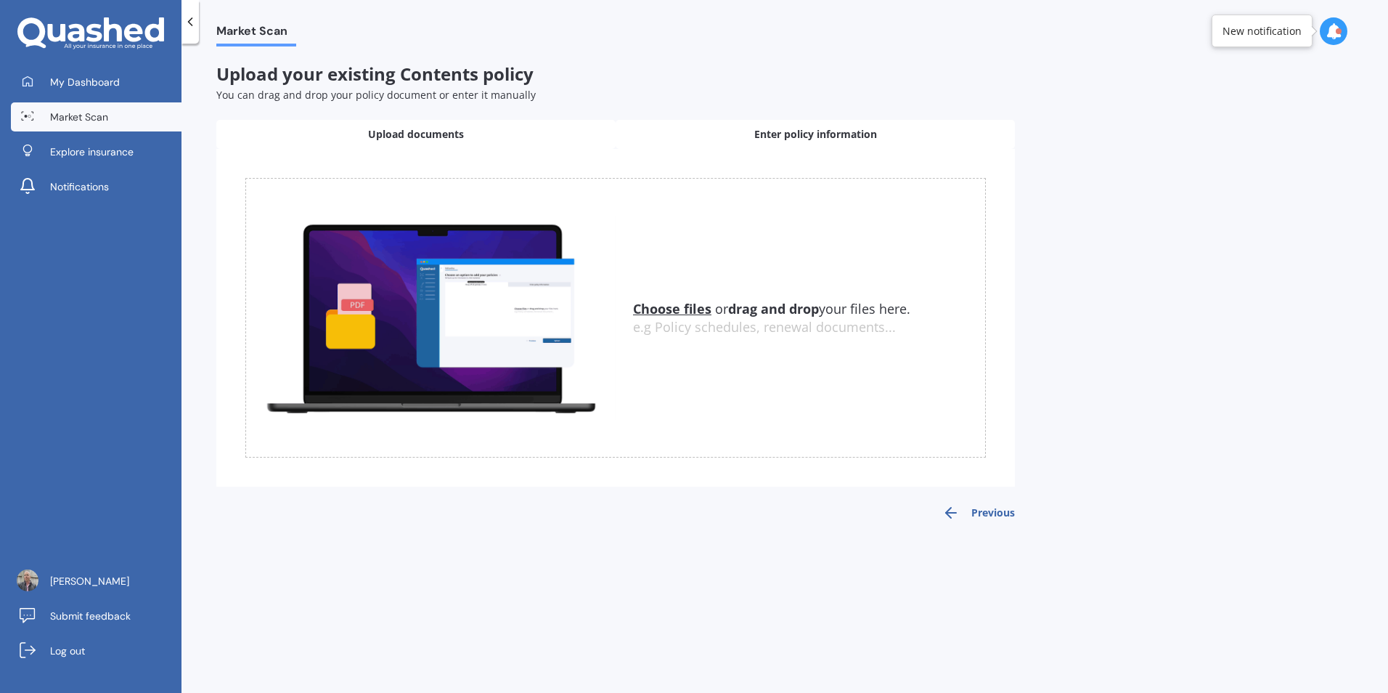
click at [761, 135] on span "Enter policy information" at bounding box center [815, 134] width 123 height 15
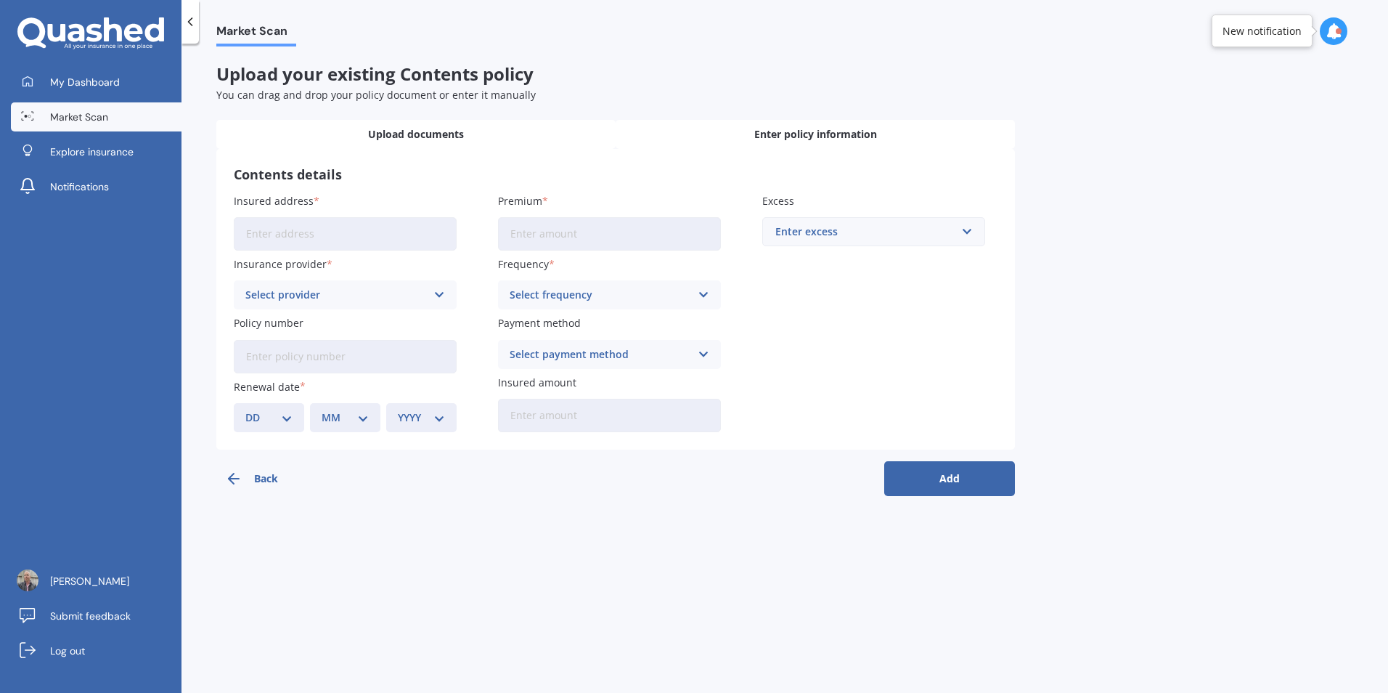
click at [510, 139] on div "Upload documents" at bounding box center [415, 134] width 399 height 29
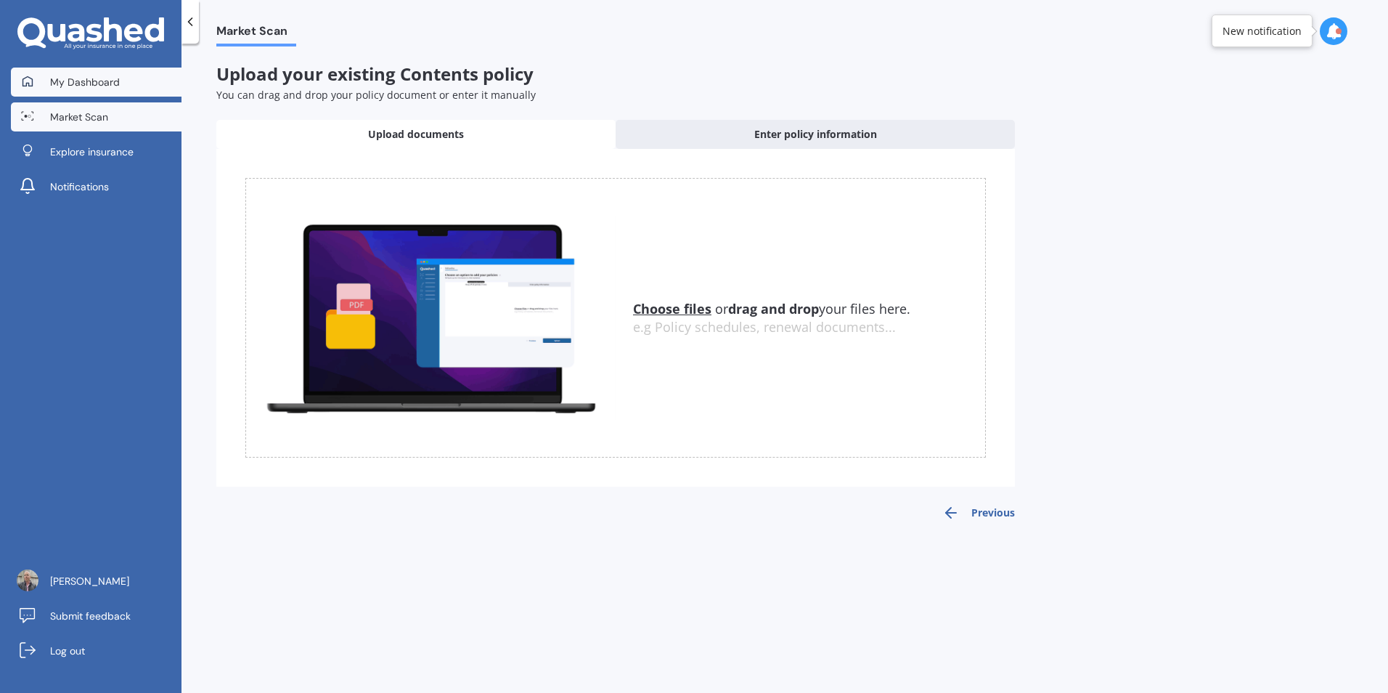
click at [78, 84] on span "My Dashboard" at bounding box center [85, 82] width 70 height 15
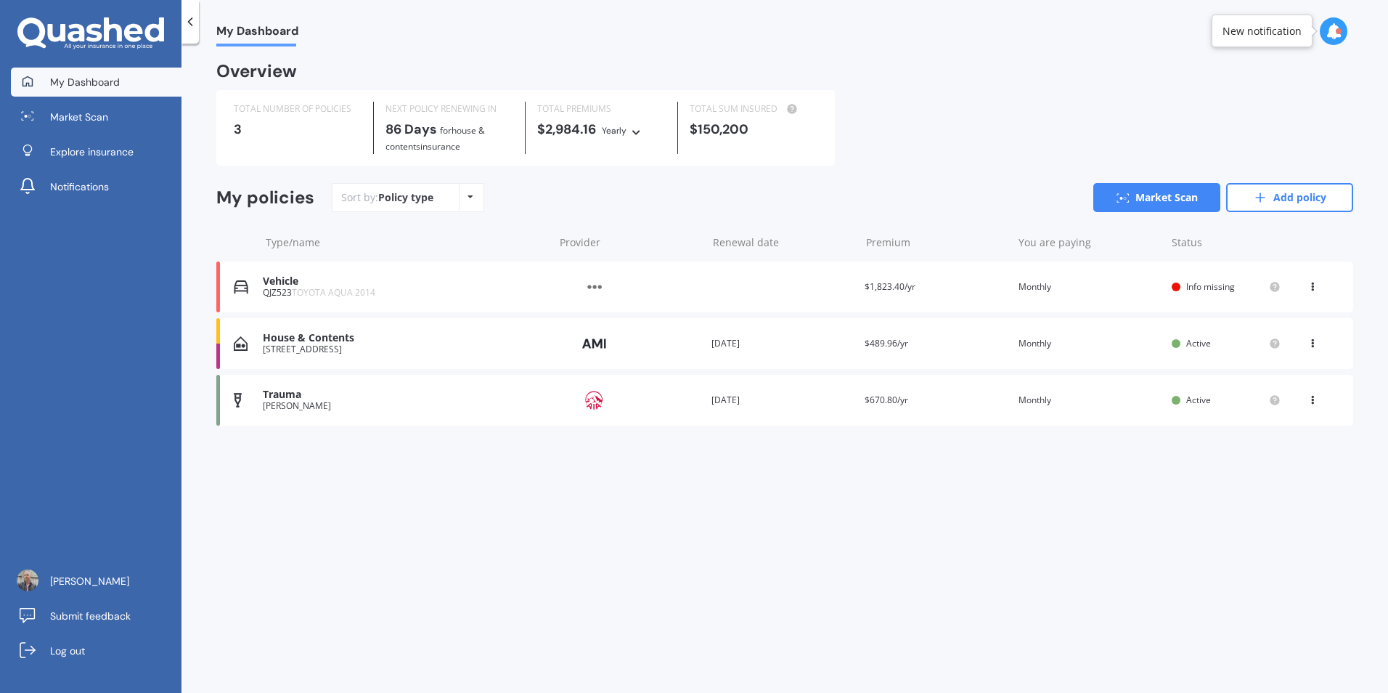
click at [288, 408] on div "[PERSON_NAME]" at bounding box center [405, 406] width 284 height 10
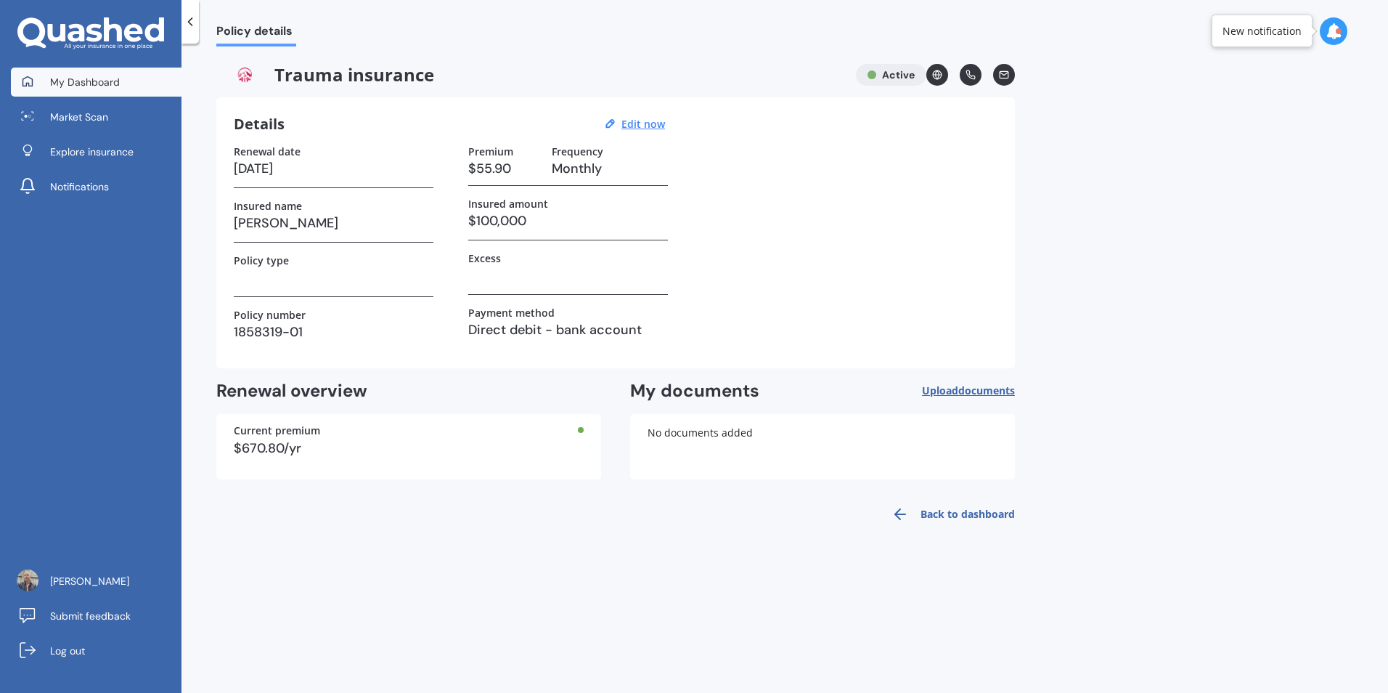
click at [95, 86] on span "My Dashboard" at bounding box center [85, 82] width 70 height 15
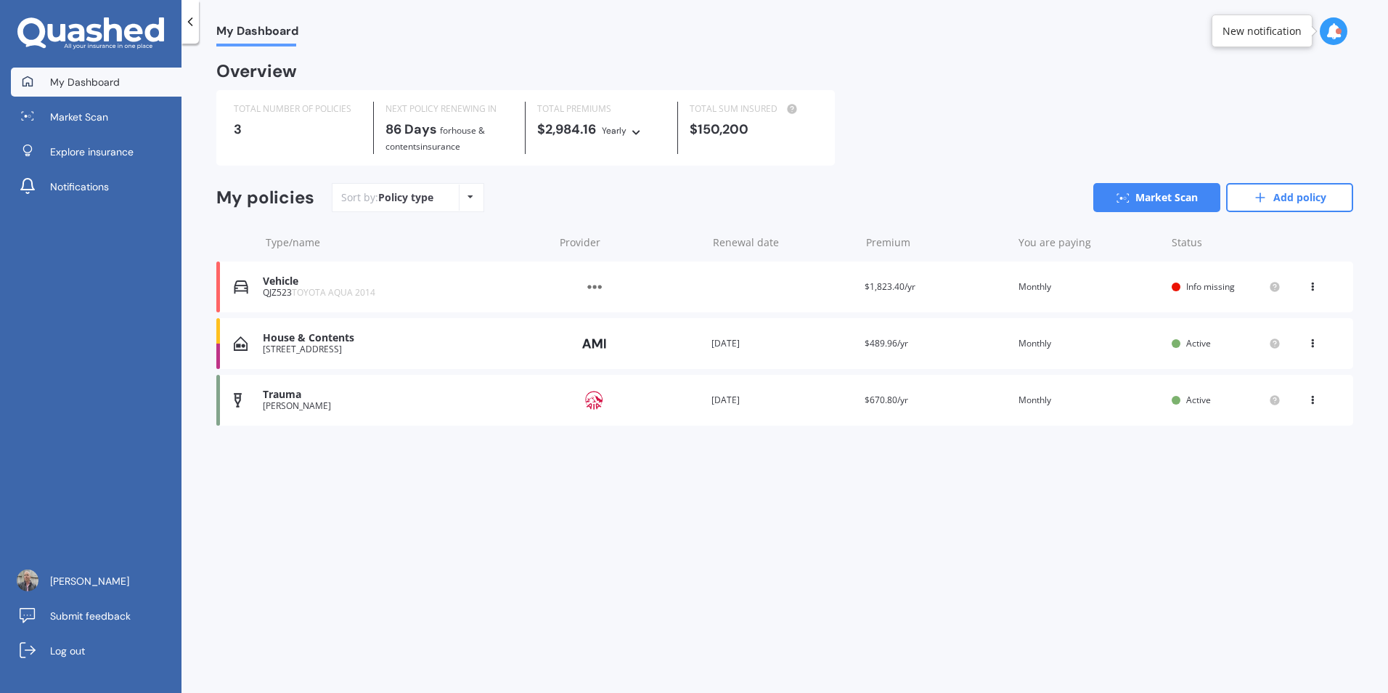
click at [1311, 396] on icon at bounding box center [1312, 397] width 10 height 9
click at [61, 654] on span "Log out" at bounding box center [67, 650] width 35 height 15
